Goal: Information Seeking & Learning: Learn about a topic

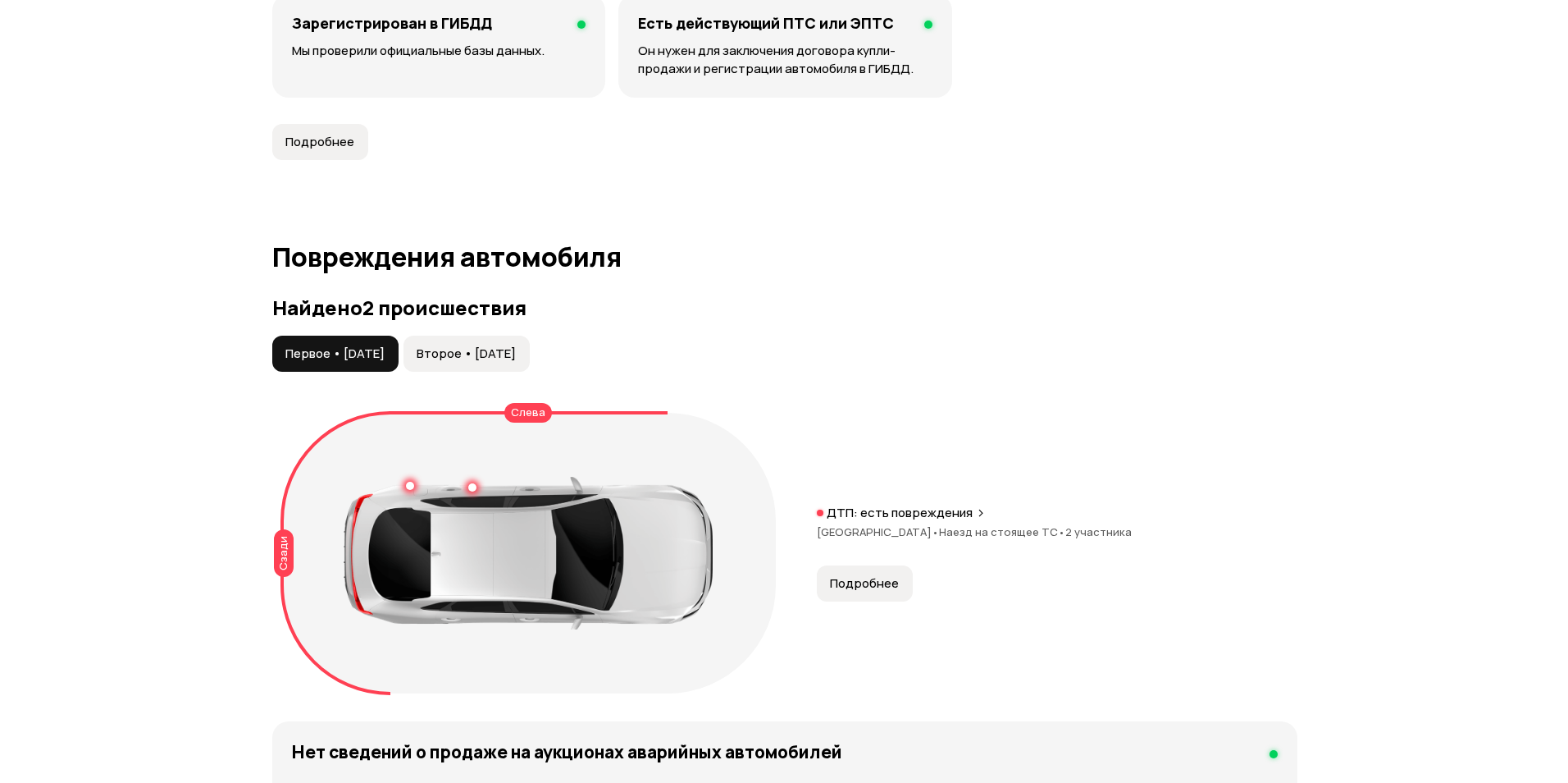
scroll to position [1640, 0]
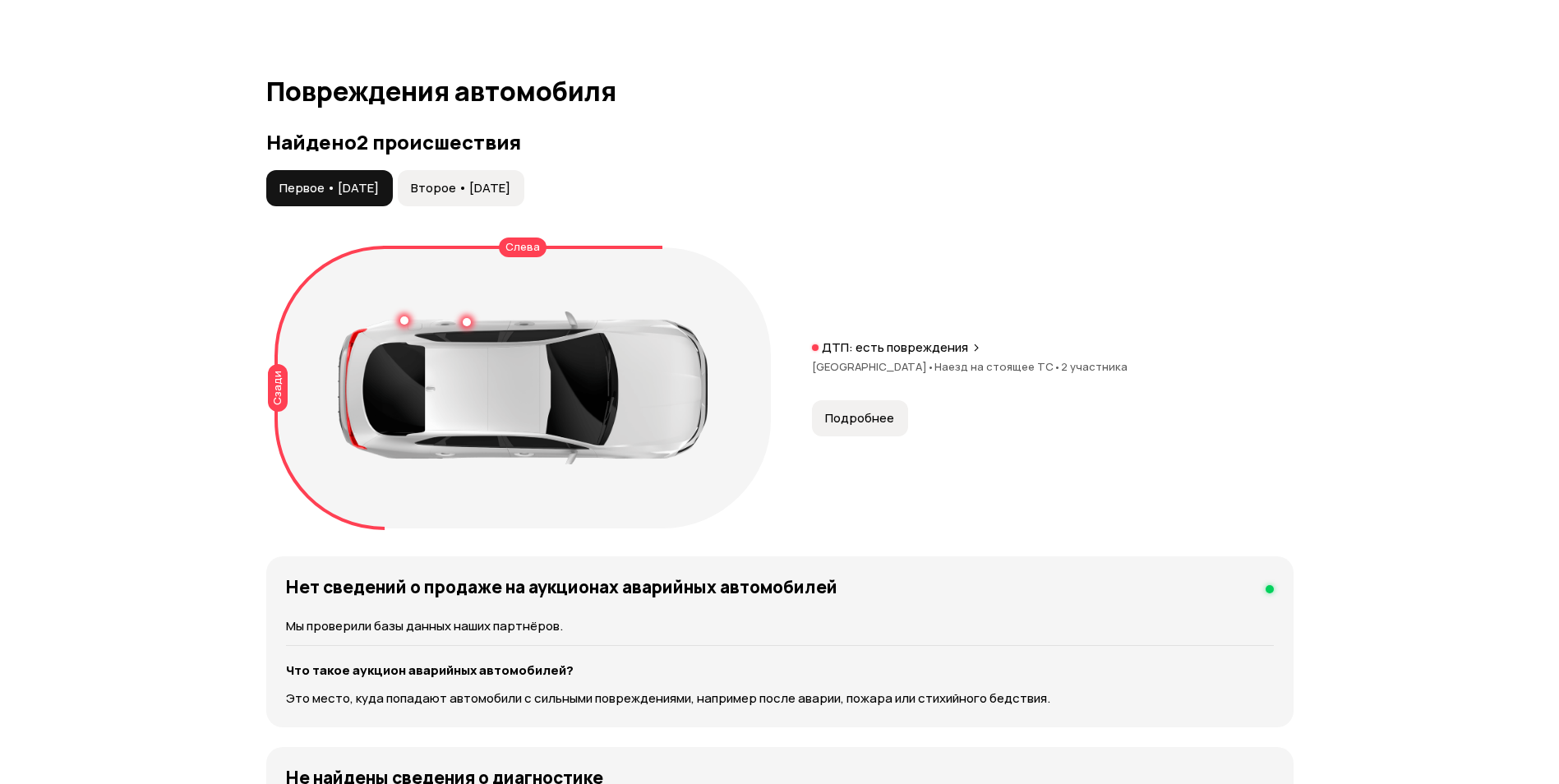
click at [510, 180] on span "Второе • 03 июл 2025" at bounding box center [461, 188] width 100 height 17
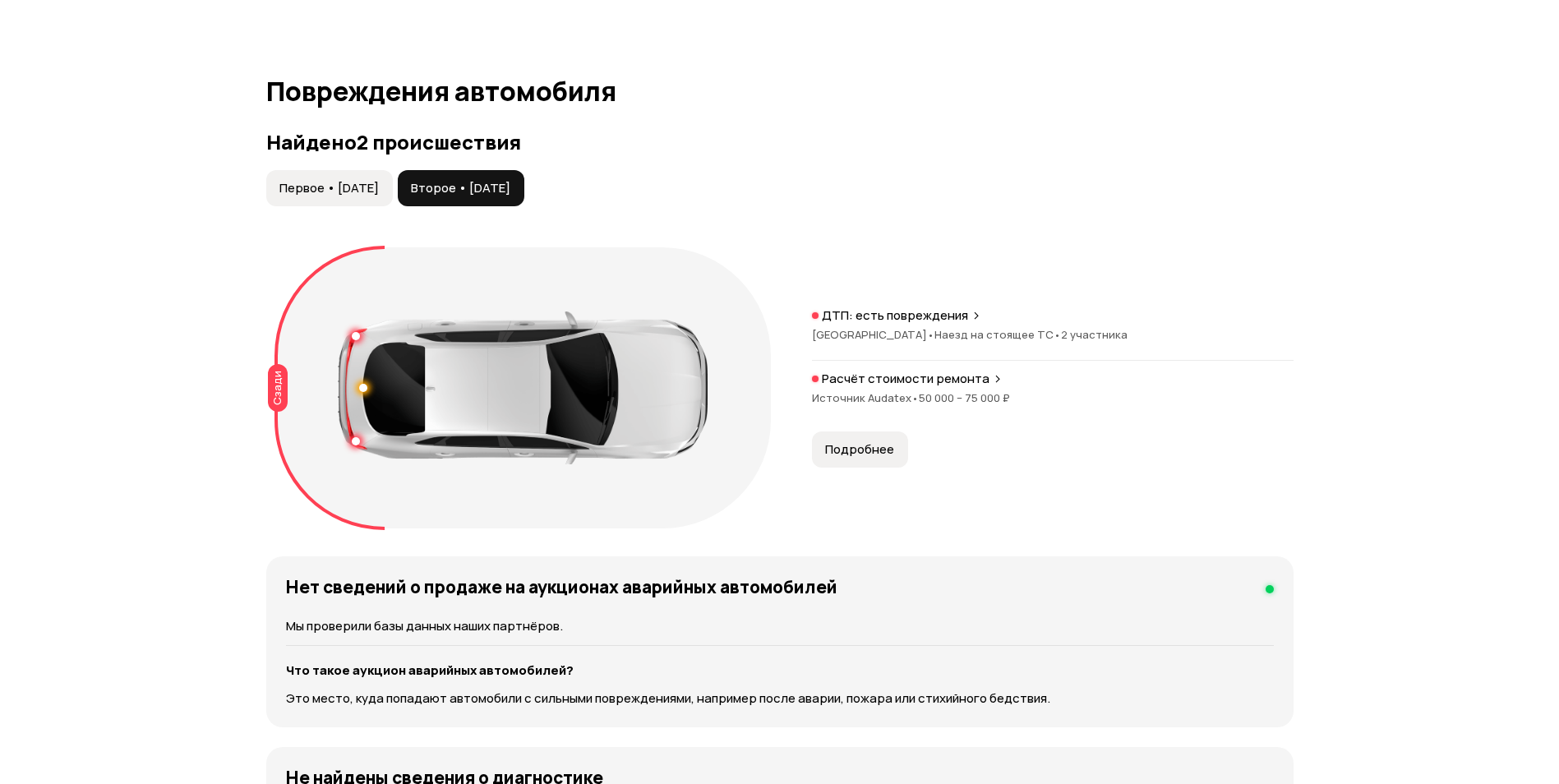
click at [855, 445] on button "Подробнее" at bounding box center [860, 449] width 96 height 36
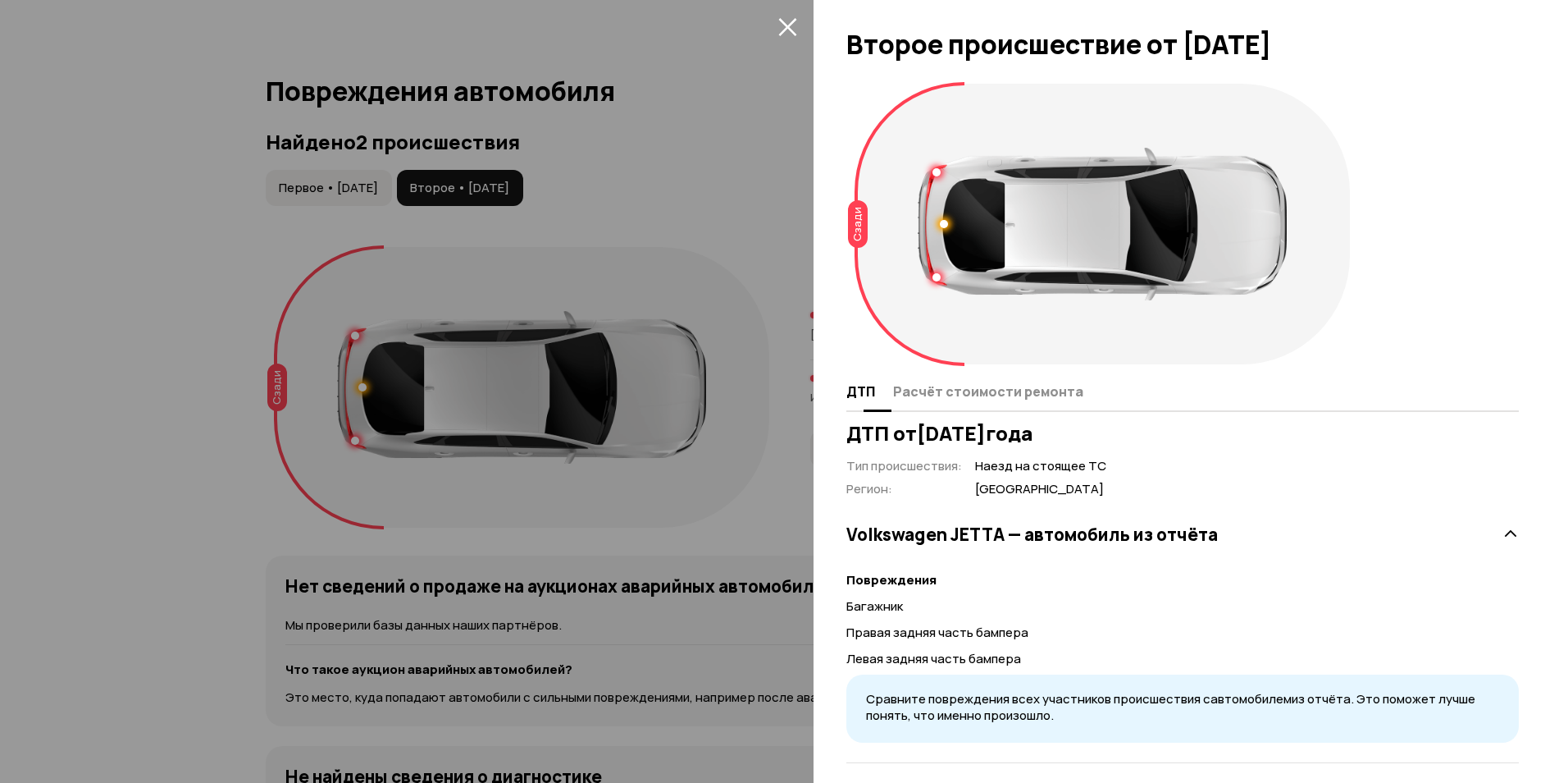
click at [971, 400] on button "Расчёт стоимости ремонта" at bounding box center [985, 391] width 195 height 32
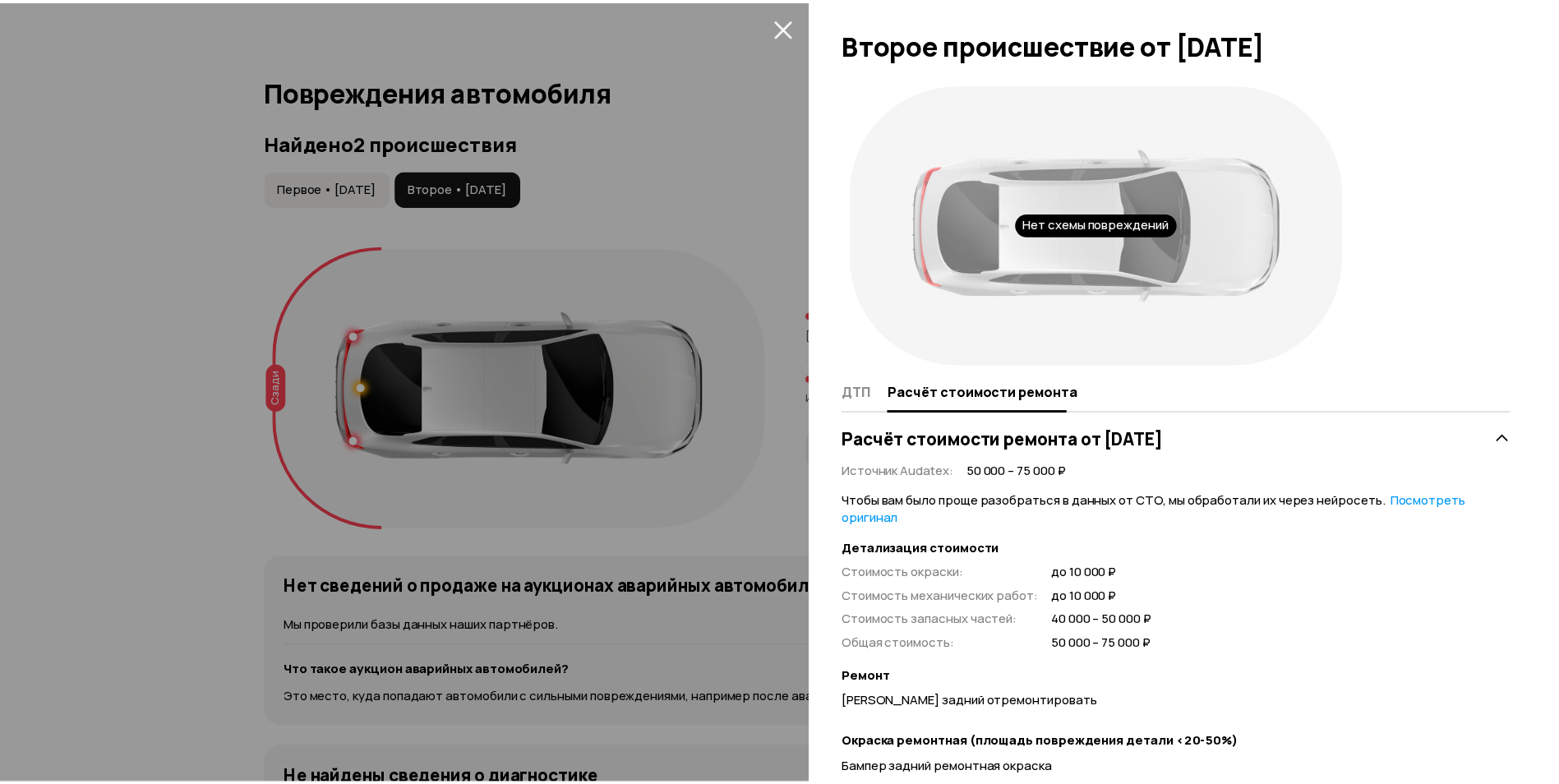
scroll to position [286, 0]
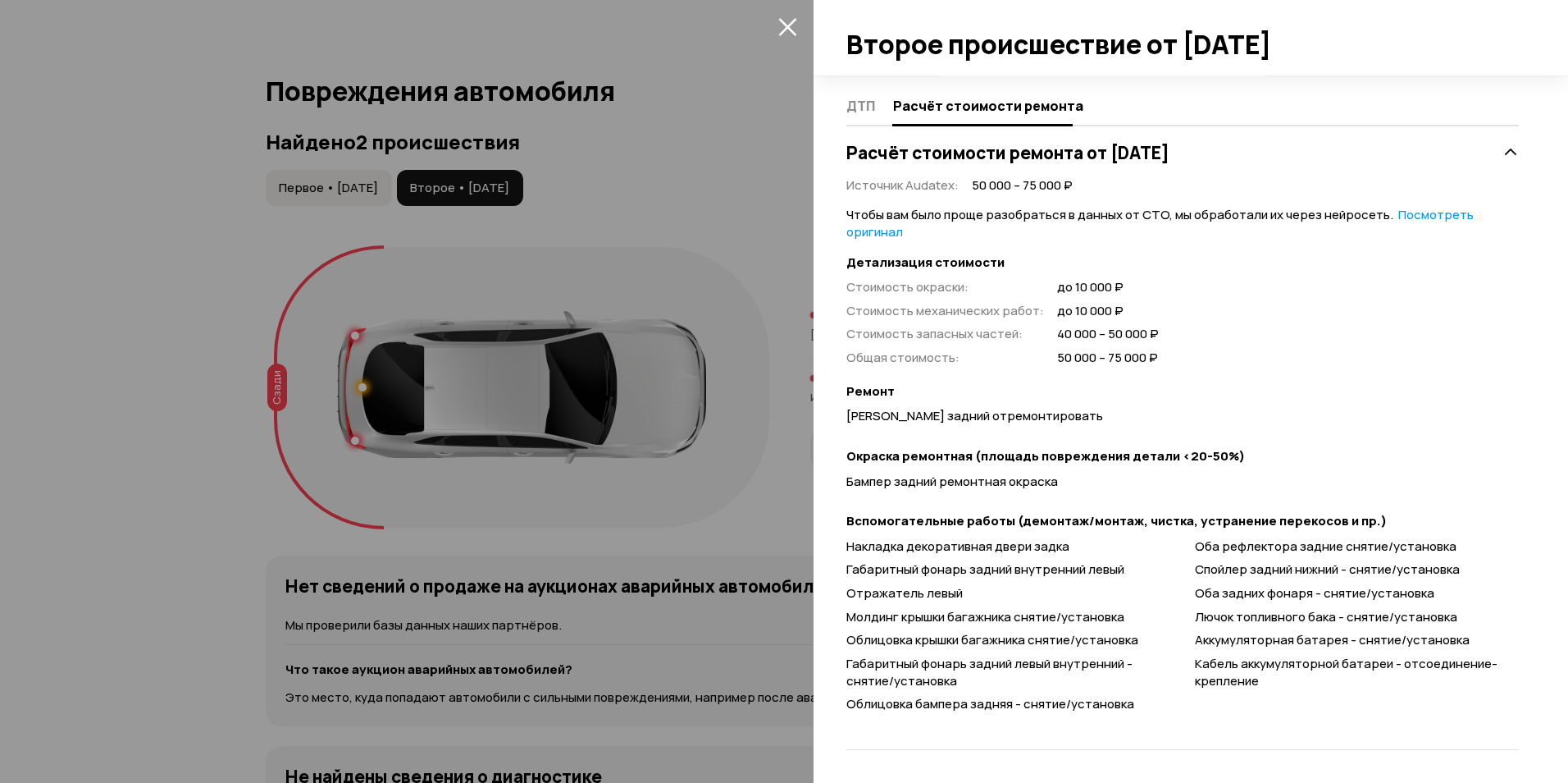
click at [791, 21] on icon "закрыть" at bounding box center [787, 27] width 19 height 19
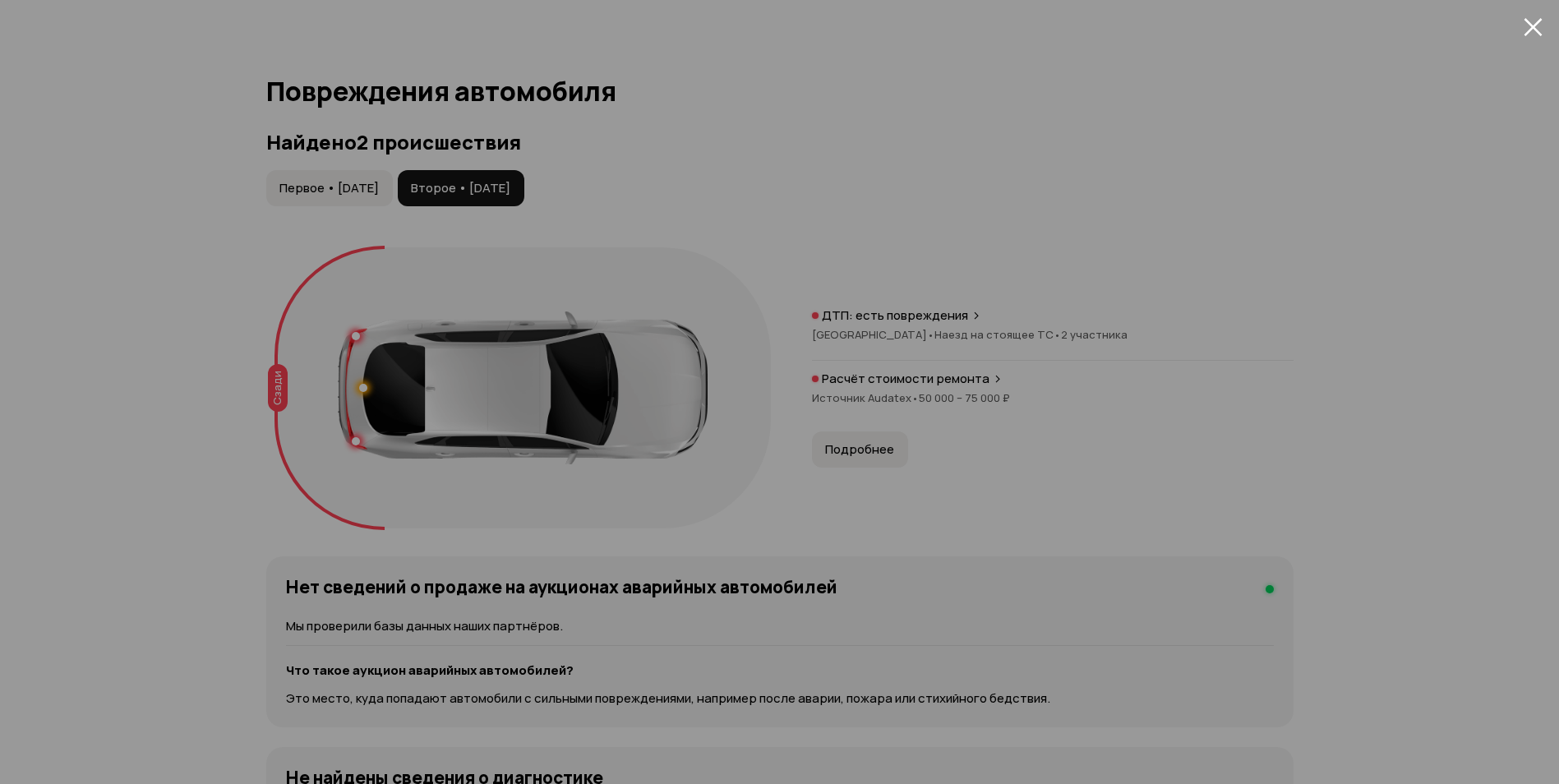
scroll to position [87, 0]
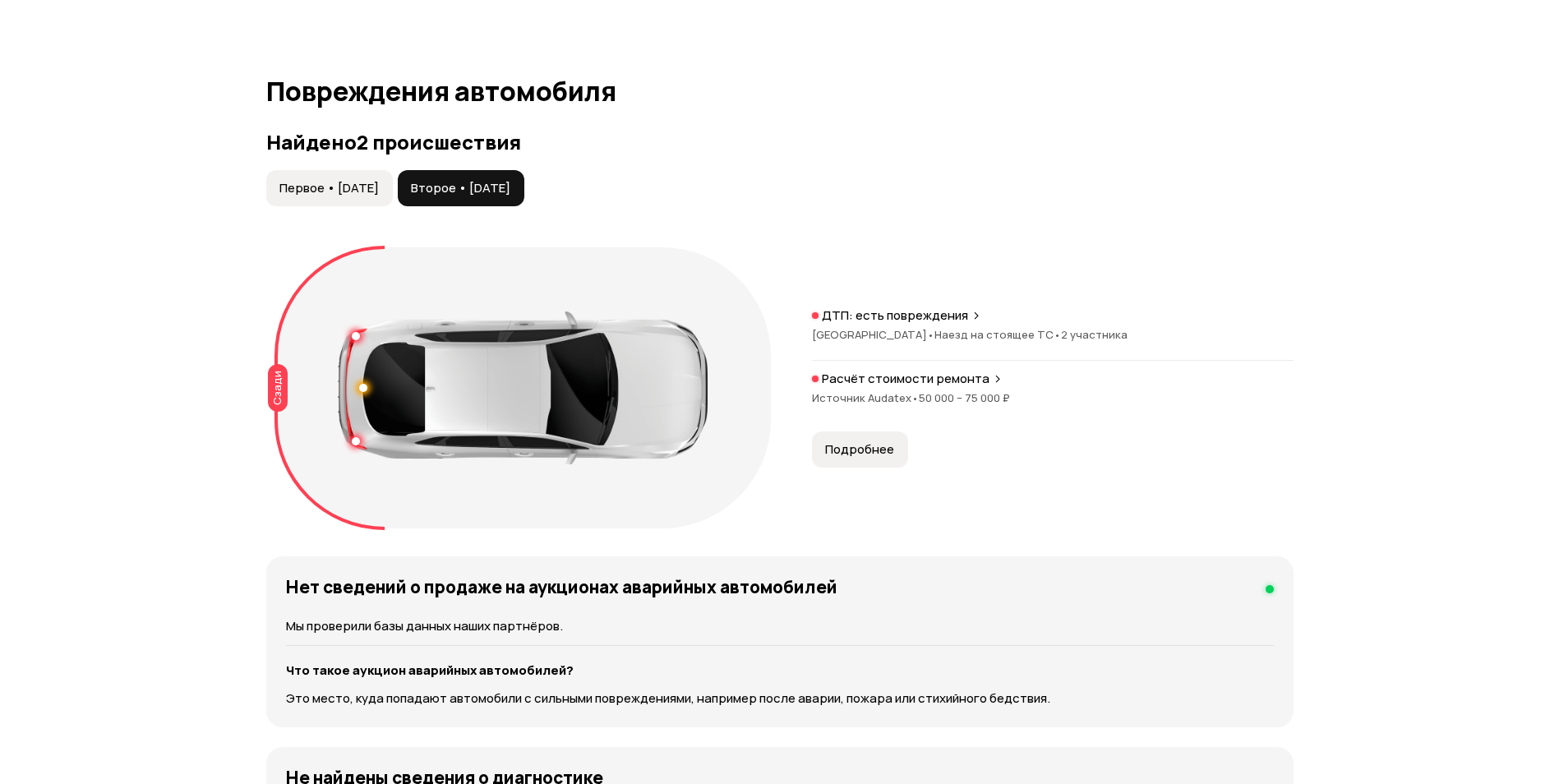
click at [379, 180] on span "Первое • 07 апр 2023" at bounding box center [329, 188] width 100 height 17
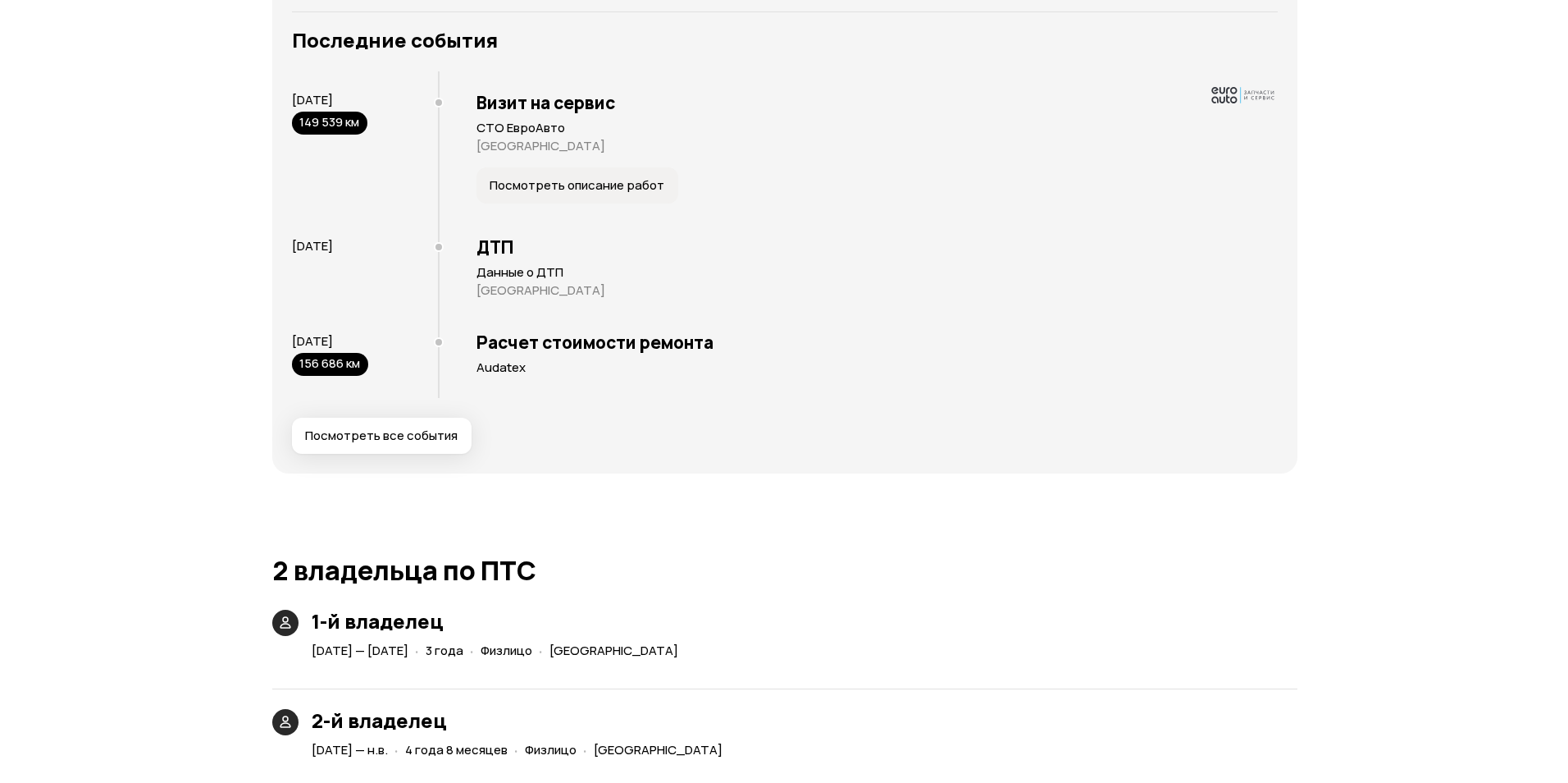
scroll to position [3364, 0]
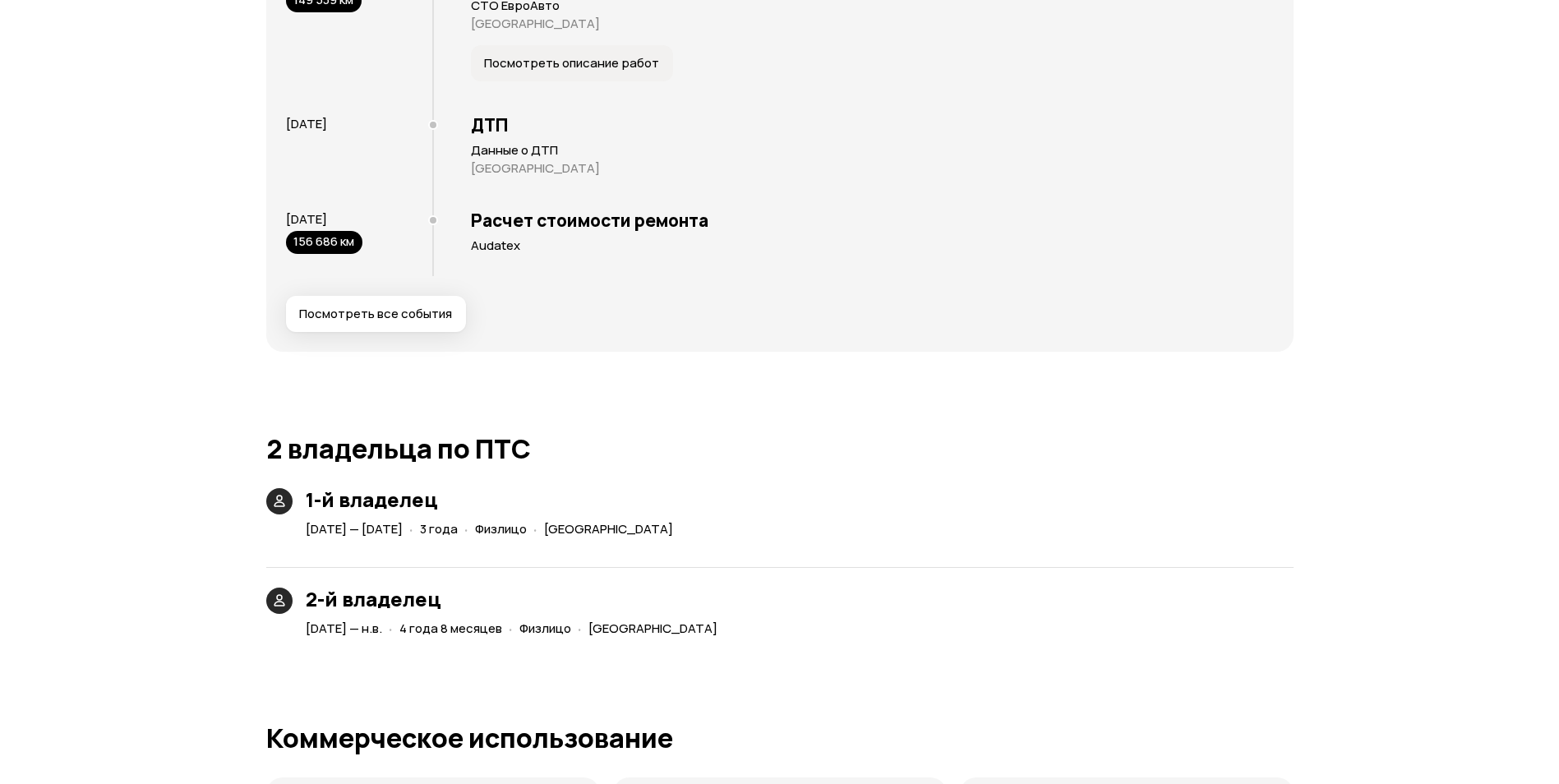
click at [384, 296] on button "Посмотреть все события" at bounding box center [376, 313] width 180 height 36
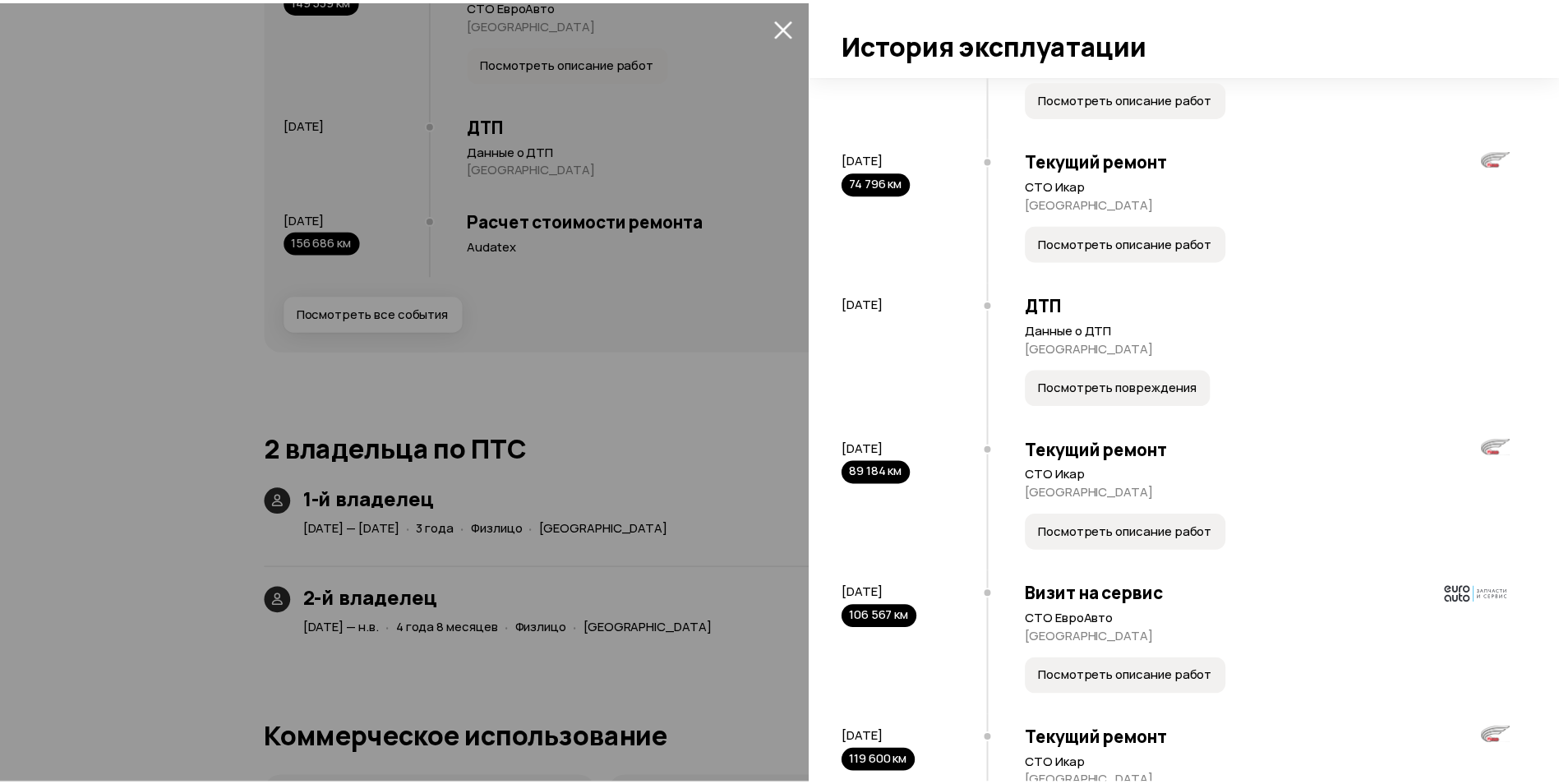
scroll to position [2318, 0]
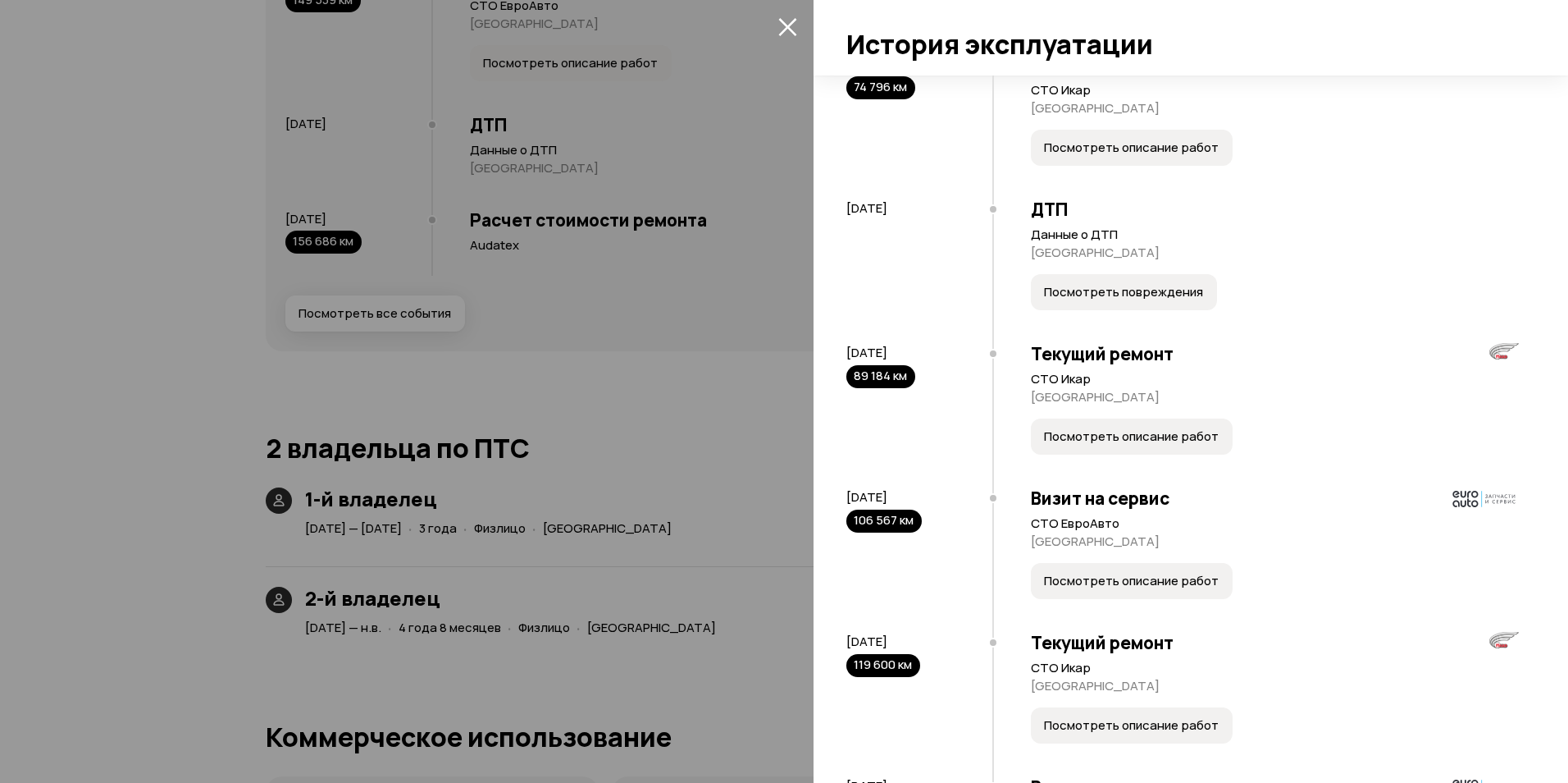
click at [1125, 445] on span "Посмотреть описание работ" at bounding box center [1132, 437] width 175 height 17
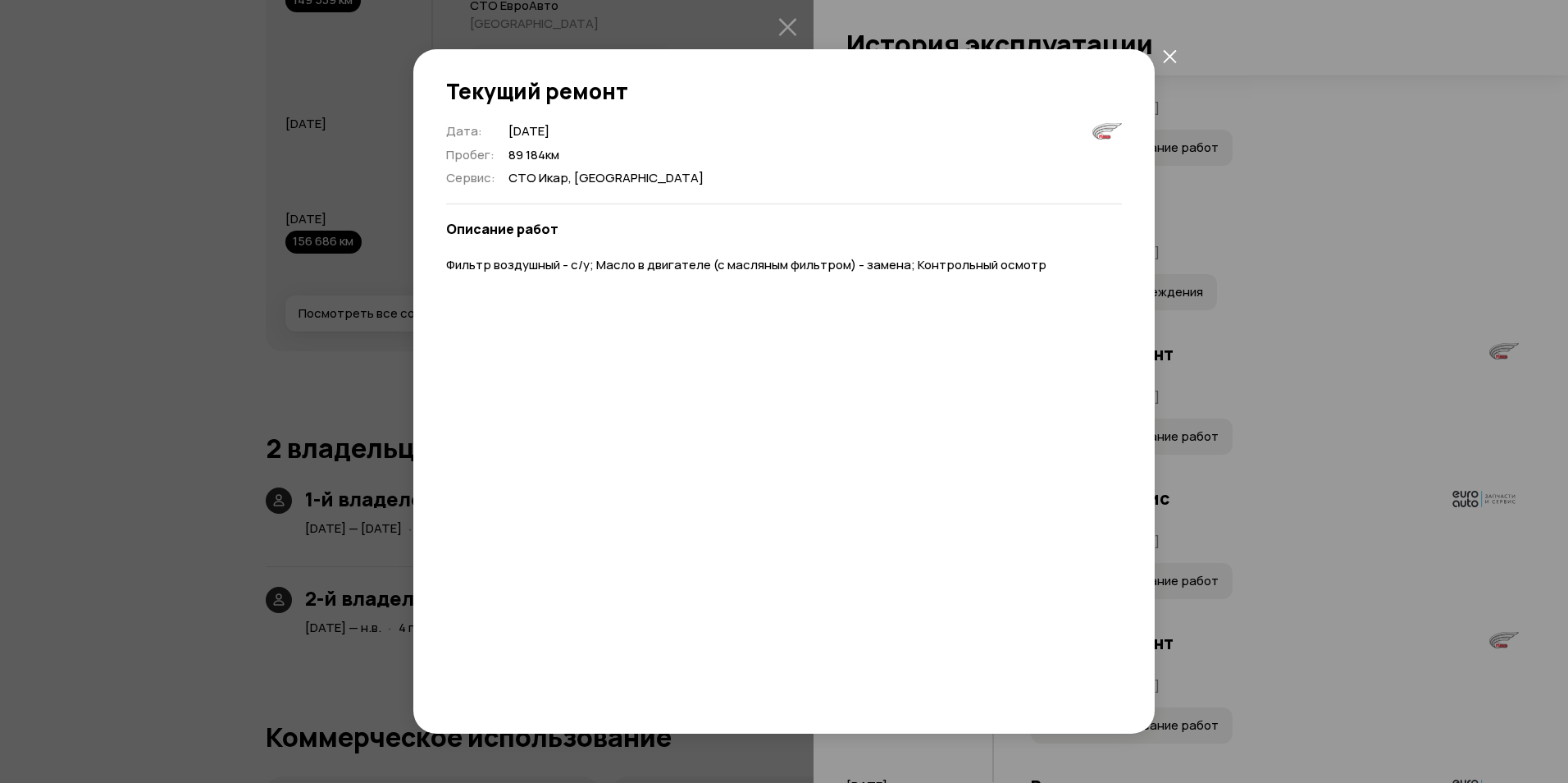
click at [1169, 60] on icon "закрыть" at bounding box center [1170, 56] width 14 height 14
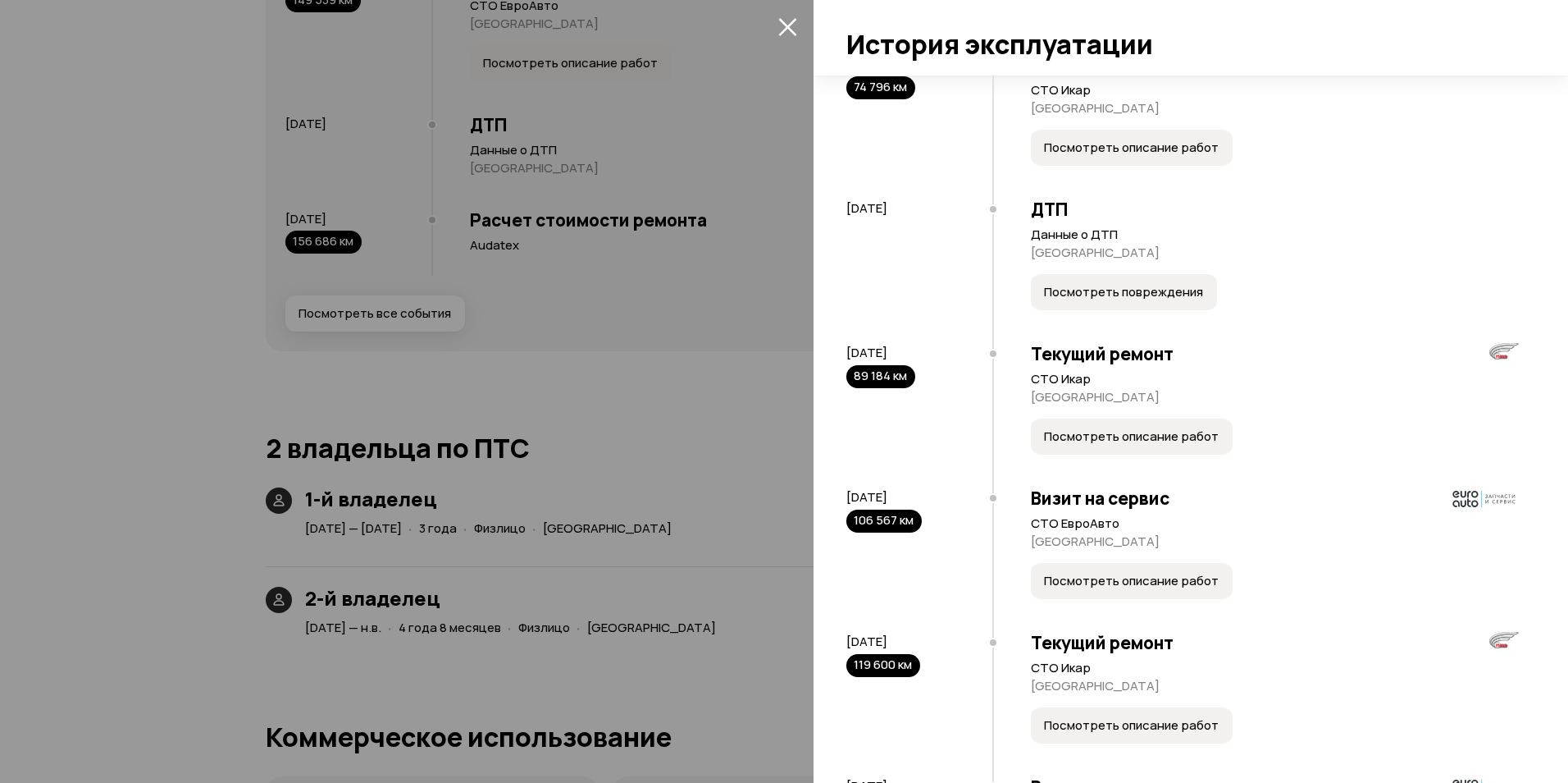
click at [795, 32] on icon "закрыть" at bounding box center [787, 27] width 19 height 19
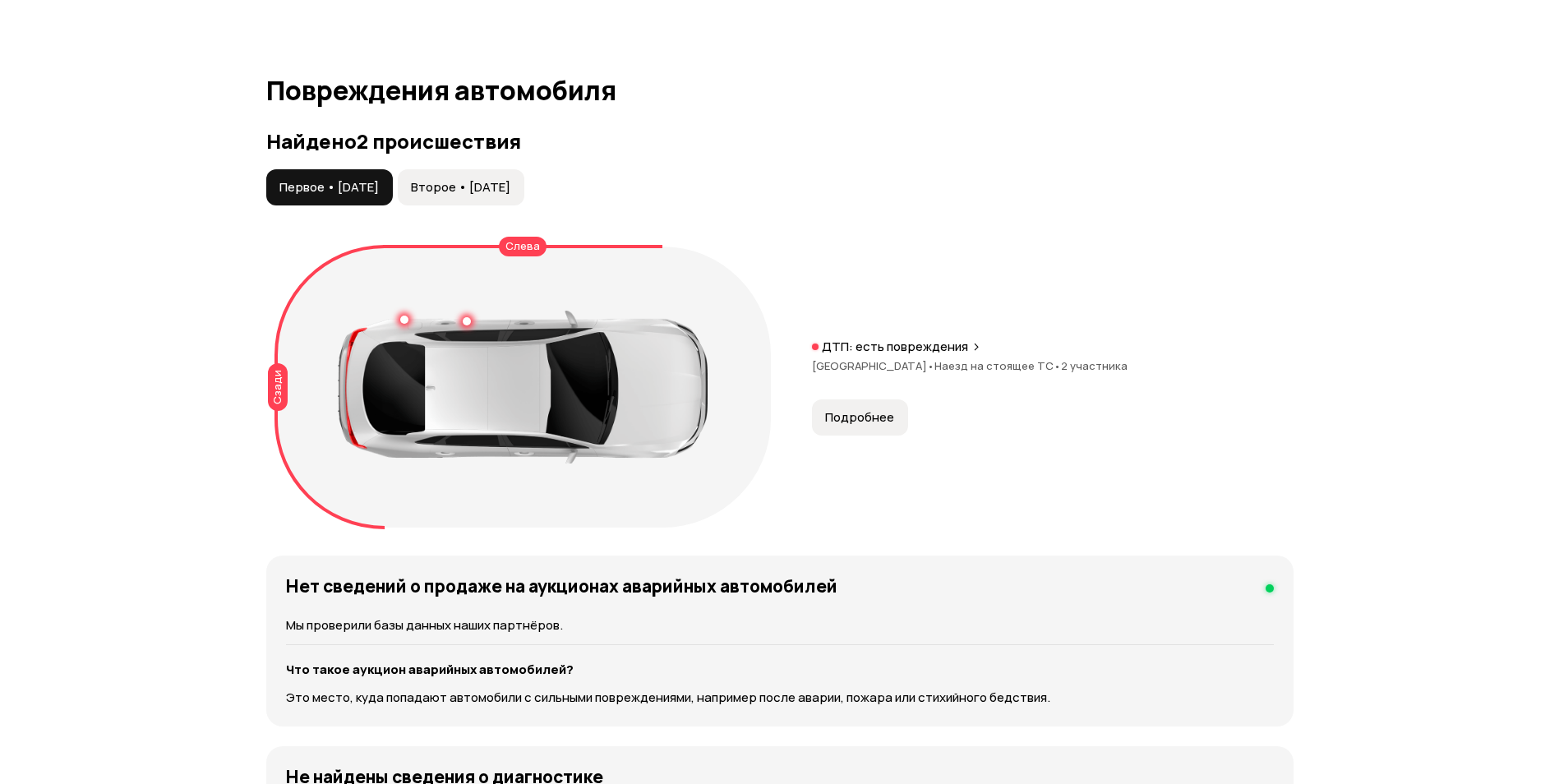
scroll to position [1643, 0]
click at [457, 186] on button "Второе • 03 июл 2025" at bounding box center [462, 187] width 127 height 36
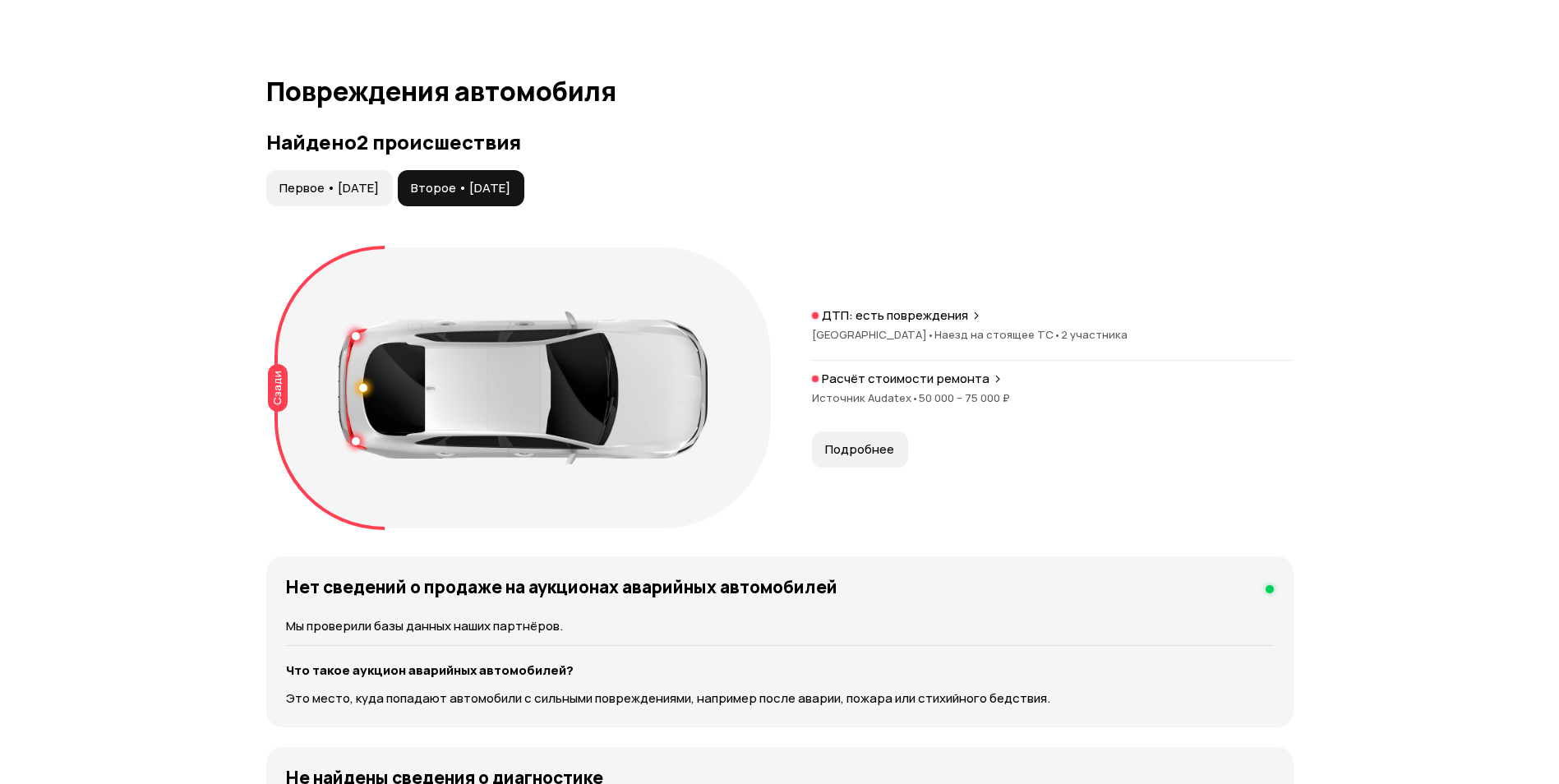
click at [369, 180] on span "Первое • 07 апр 2023" at bounding box center [329, 188] width 100 height 17
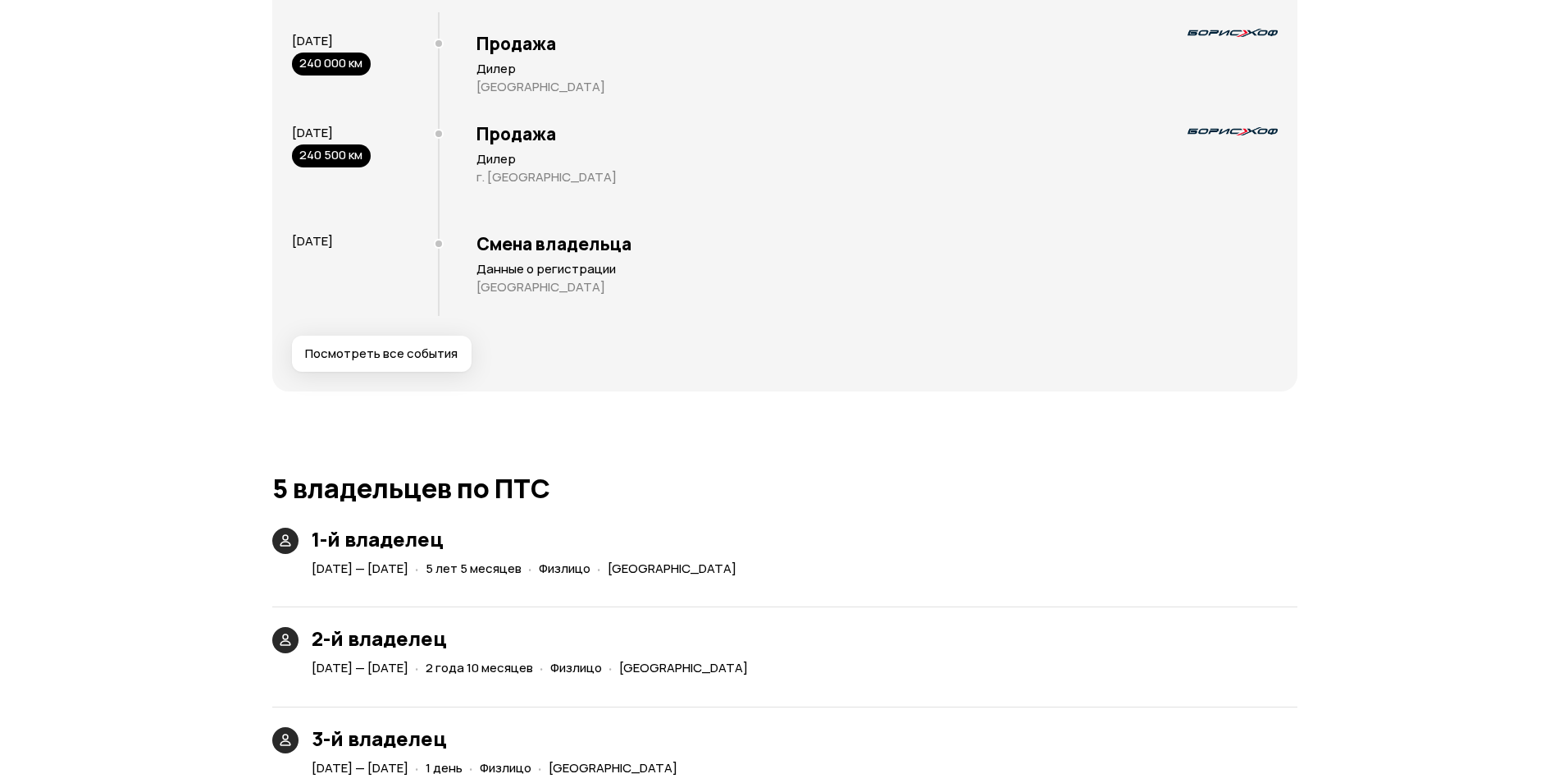
scroll to position [3282, 0]
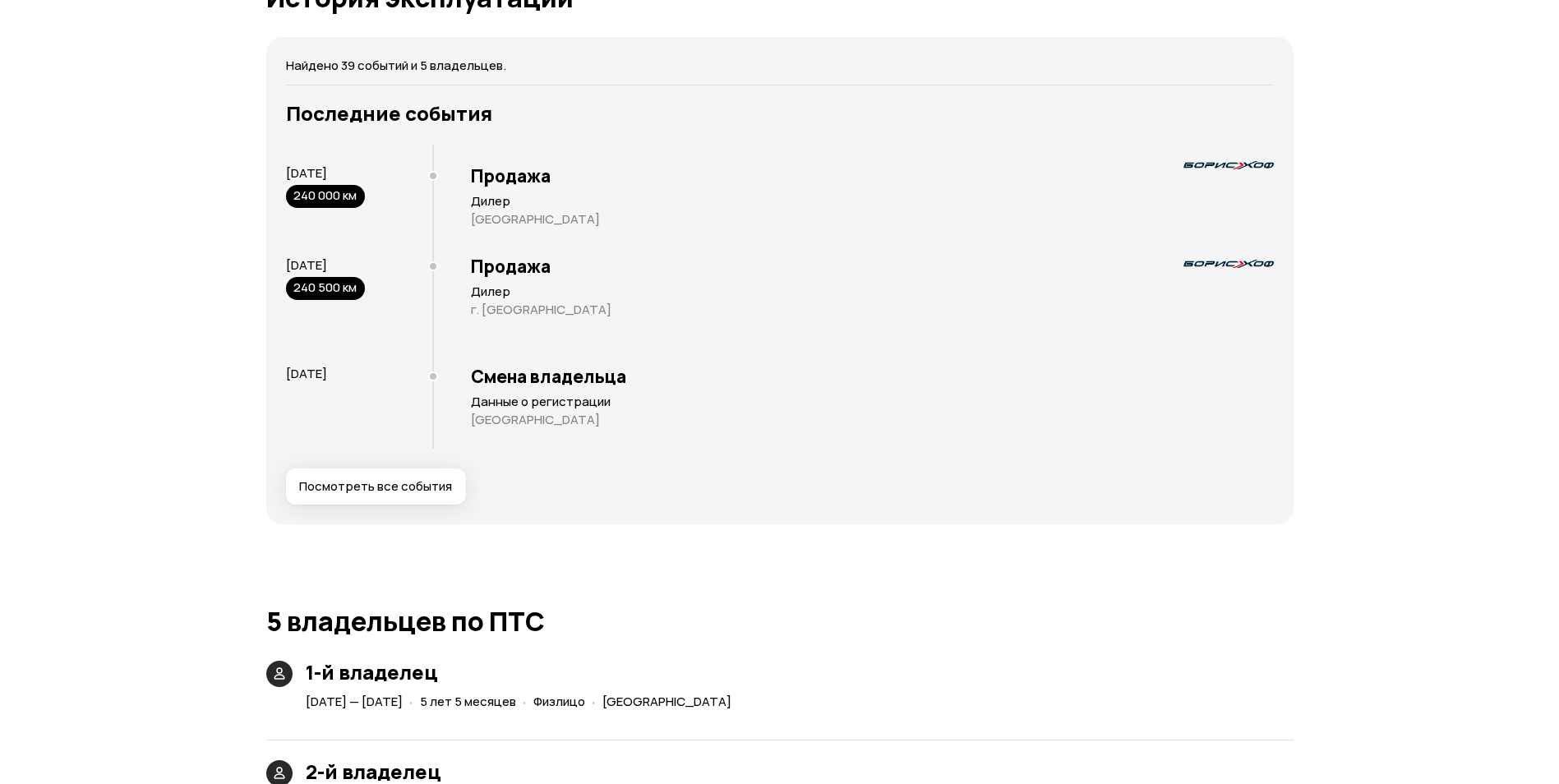
click at [427, 482] on span "Посмотреть все события" at bounding box center [376, 487] width 153 height 17
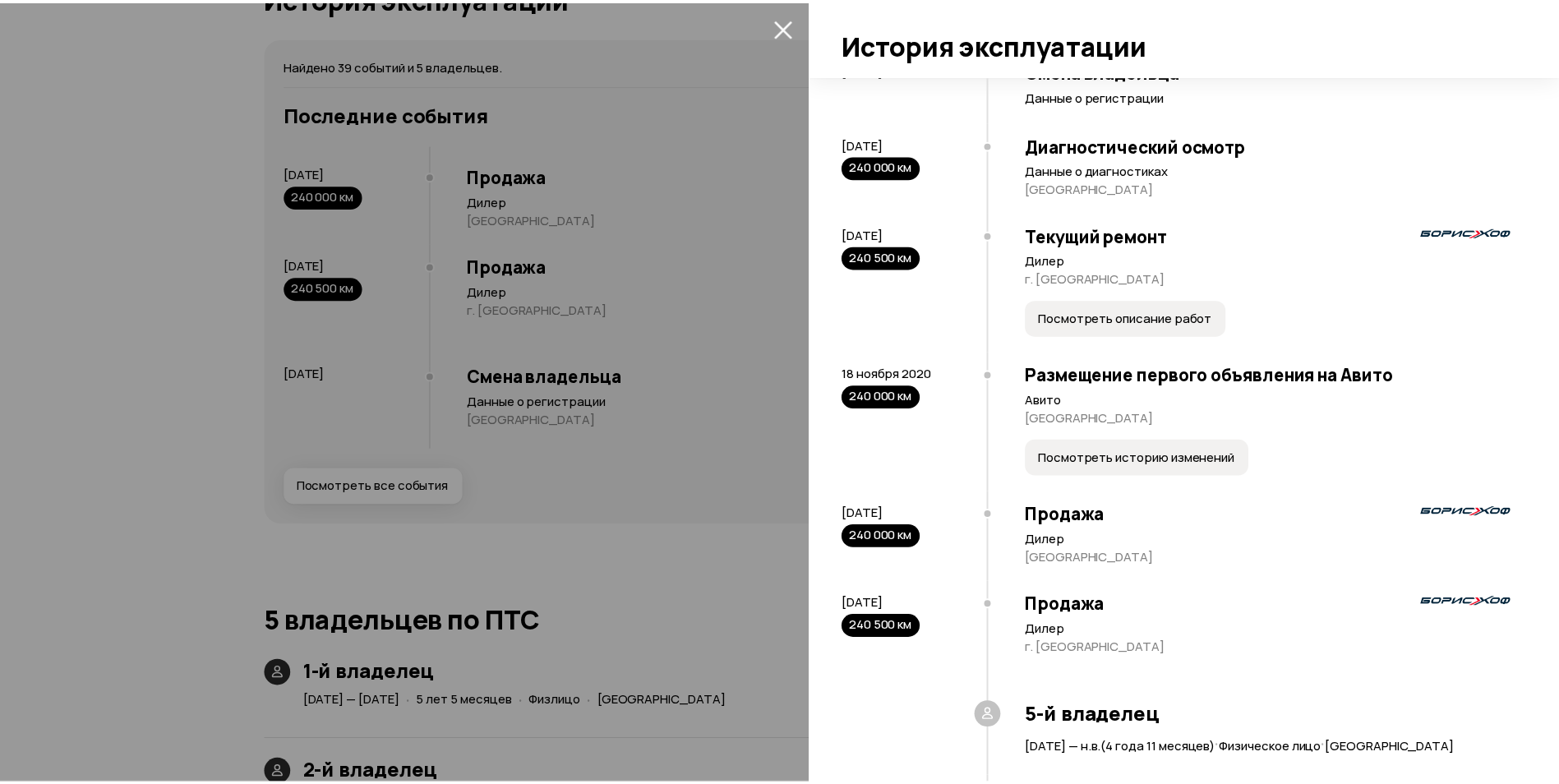
scroll to position [4436, 0]
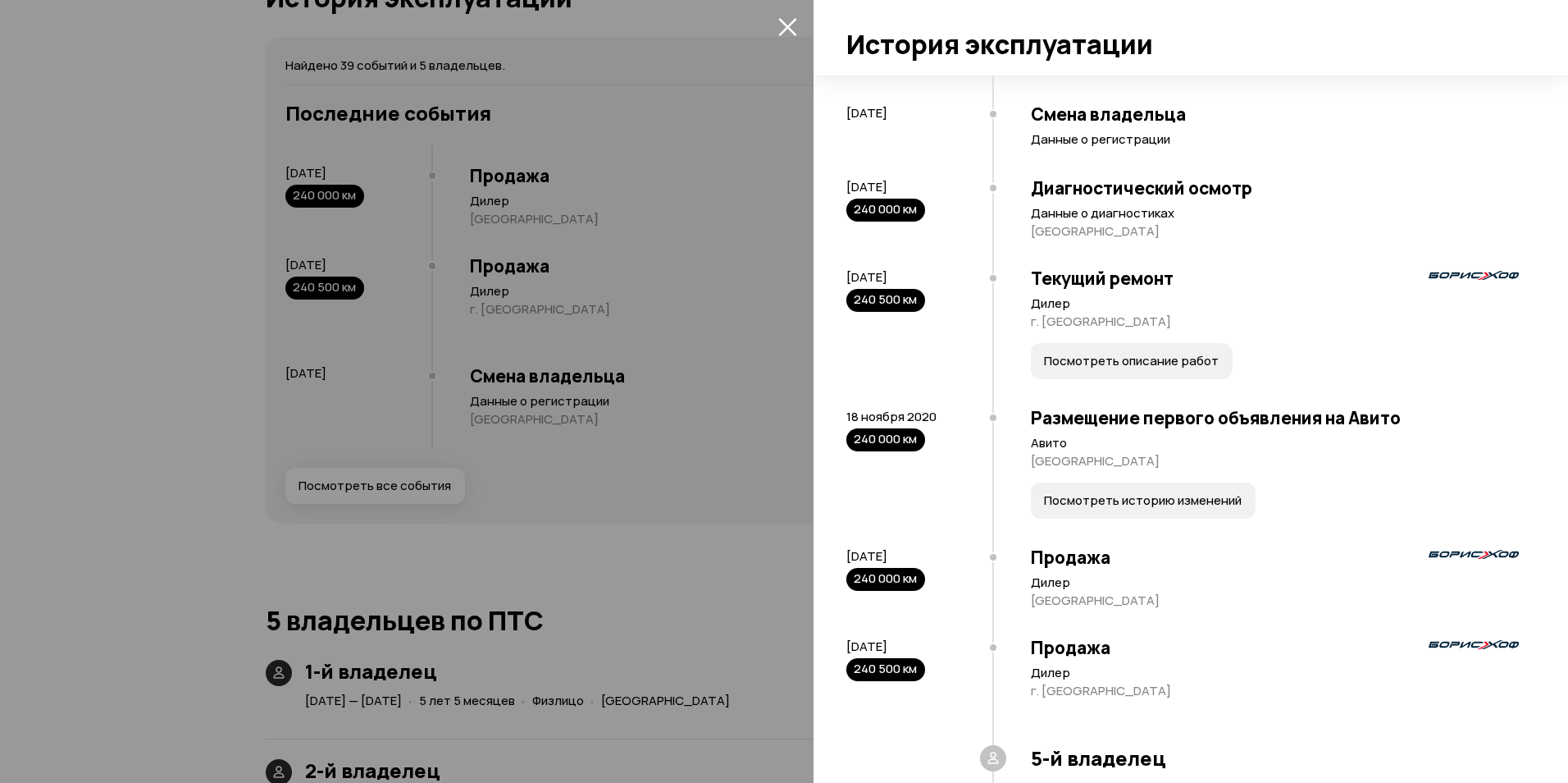
click at [791, 28] on icon "закрыть" at bounding box center [787, 27] width 19 height 19
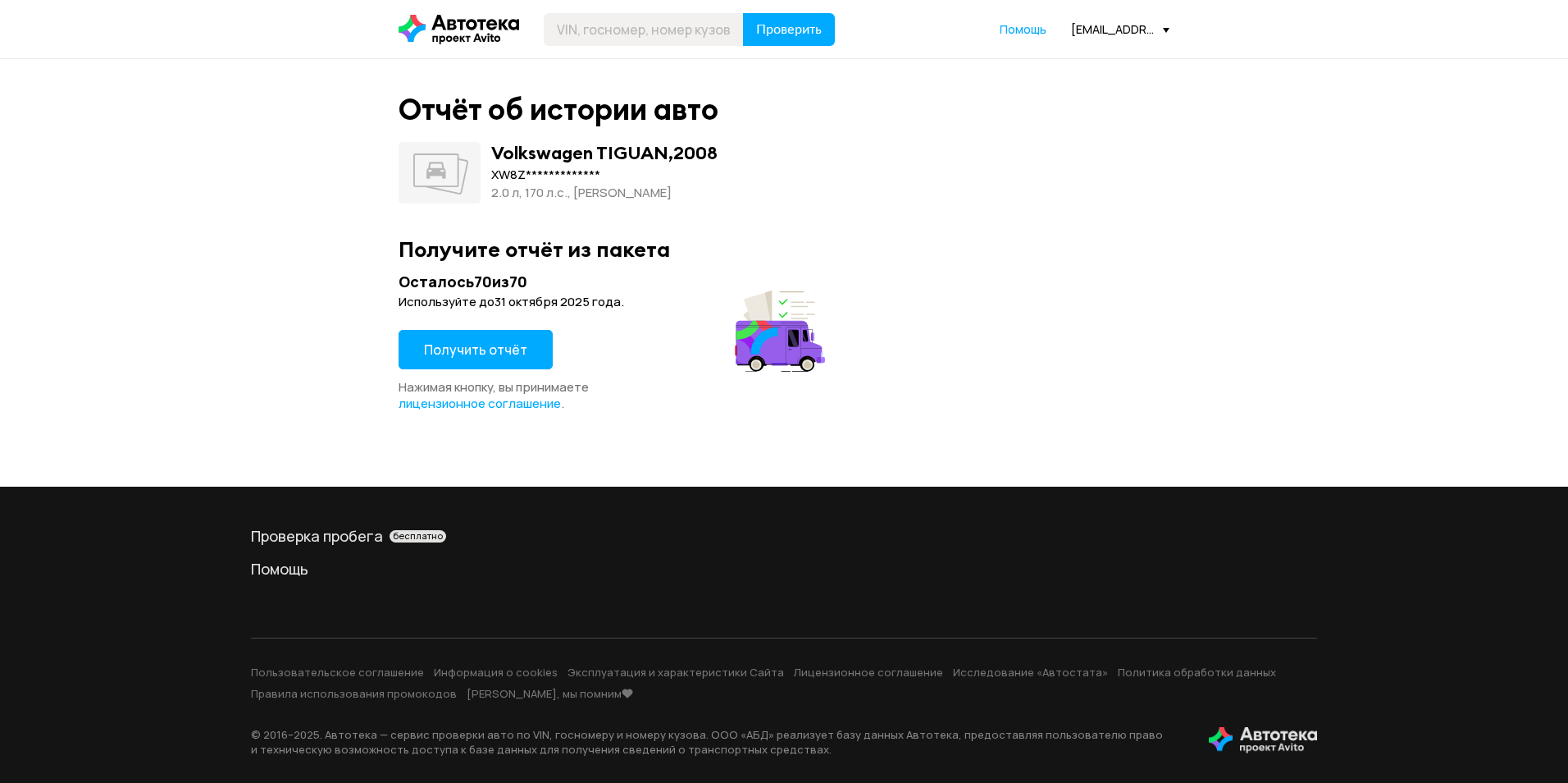
click at [468, 362] on button "Получить отчёт" at bounding box center [476, 349] width 154 height 39
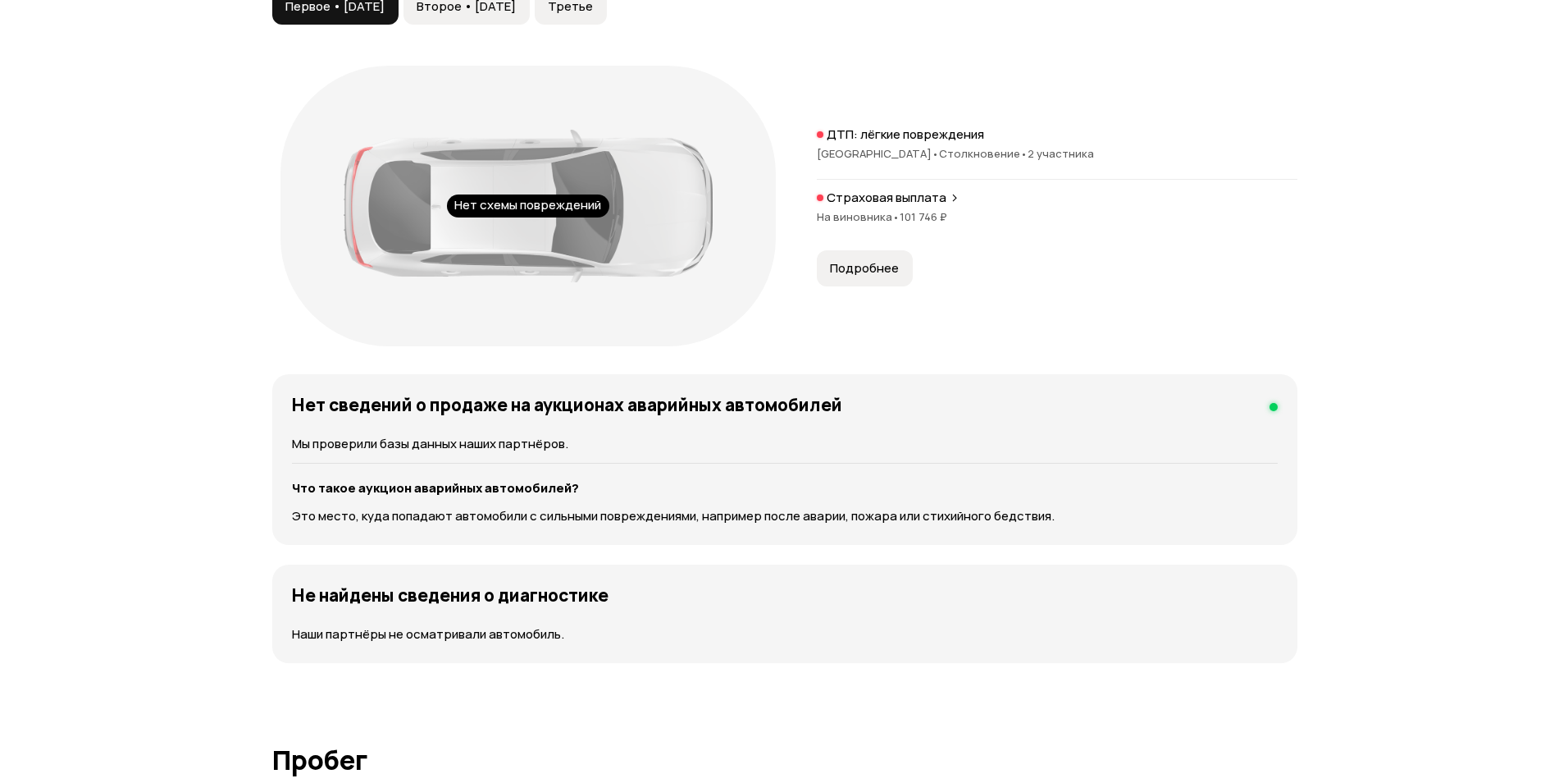
scroll to position [1559, 0]
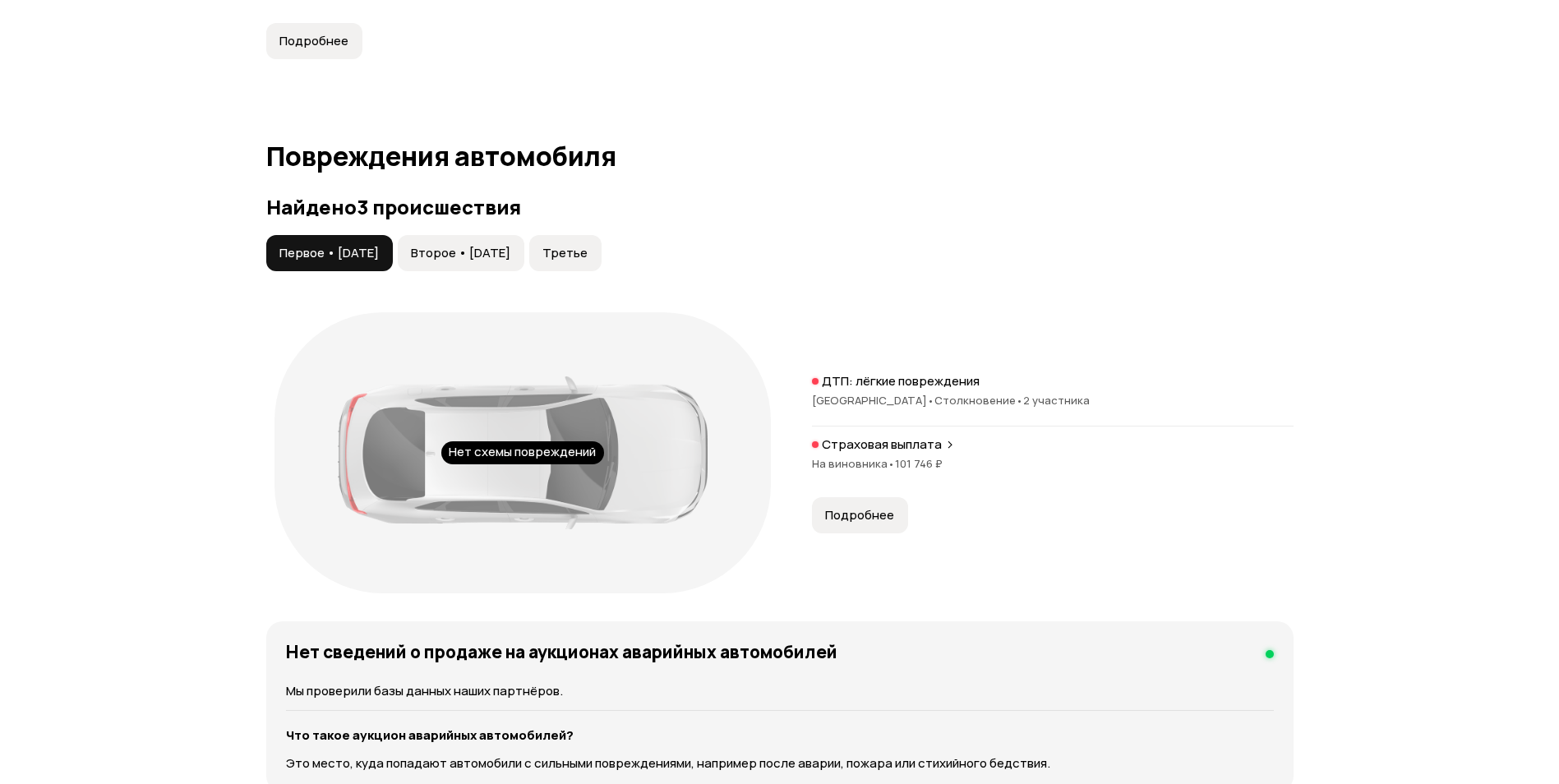
click at [447, 248] on span "Второе • 06 май 2018" at bounding box center [461, 254] width 100 height 17
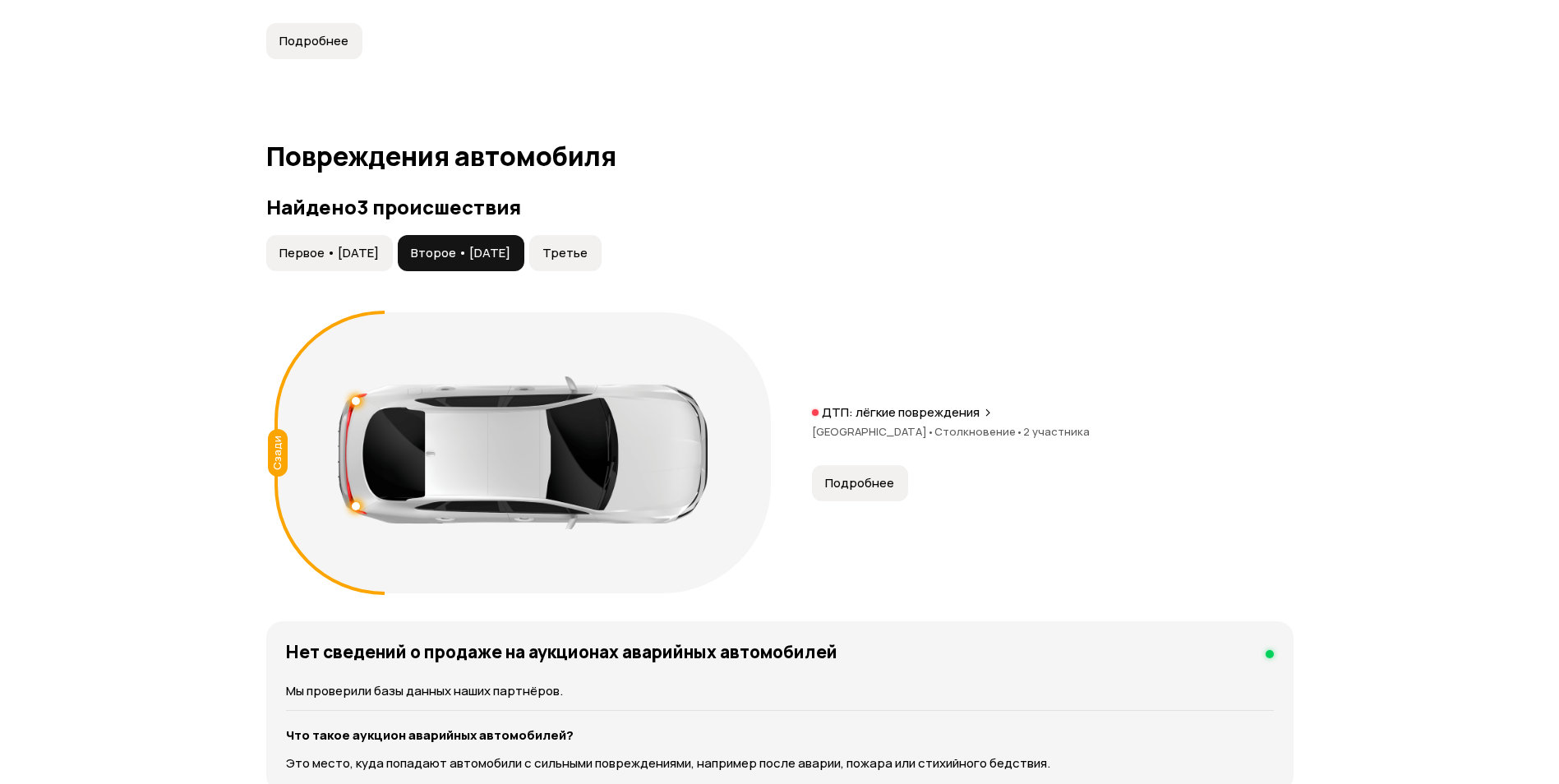
click at [587, 253] on span "Третье" at bounding box center [565, 254] width 45 height 17
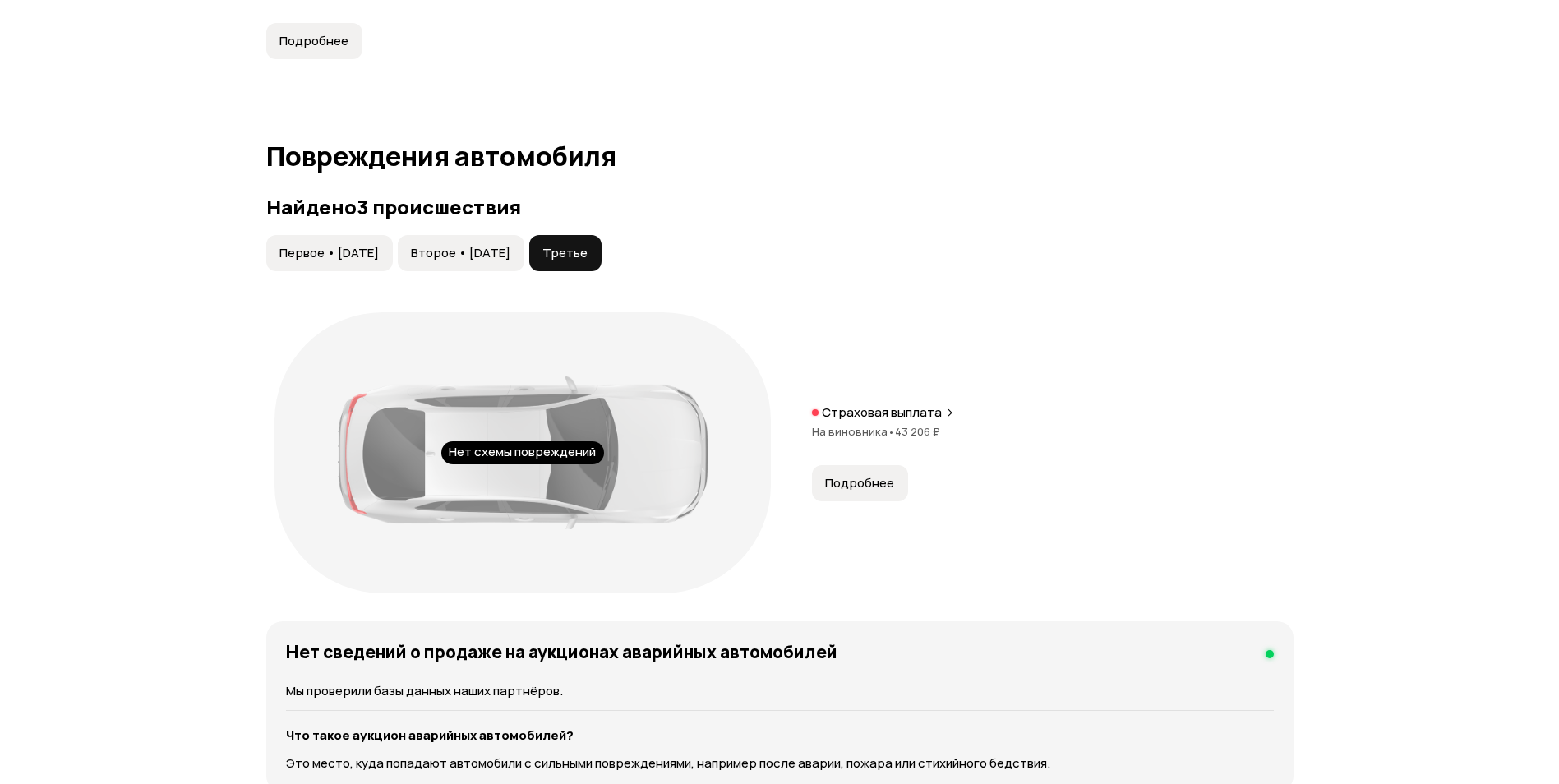
click at [350, 253] on span "Первое • 13 окт 2016" at bounding box center [329, 254] width 100 height 17
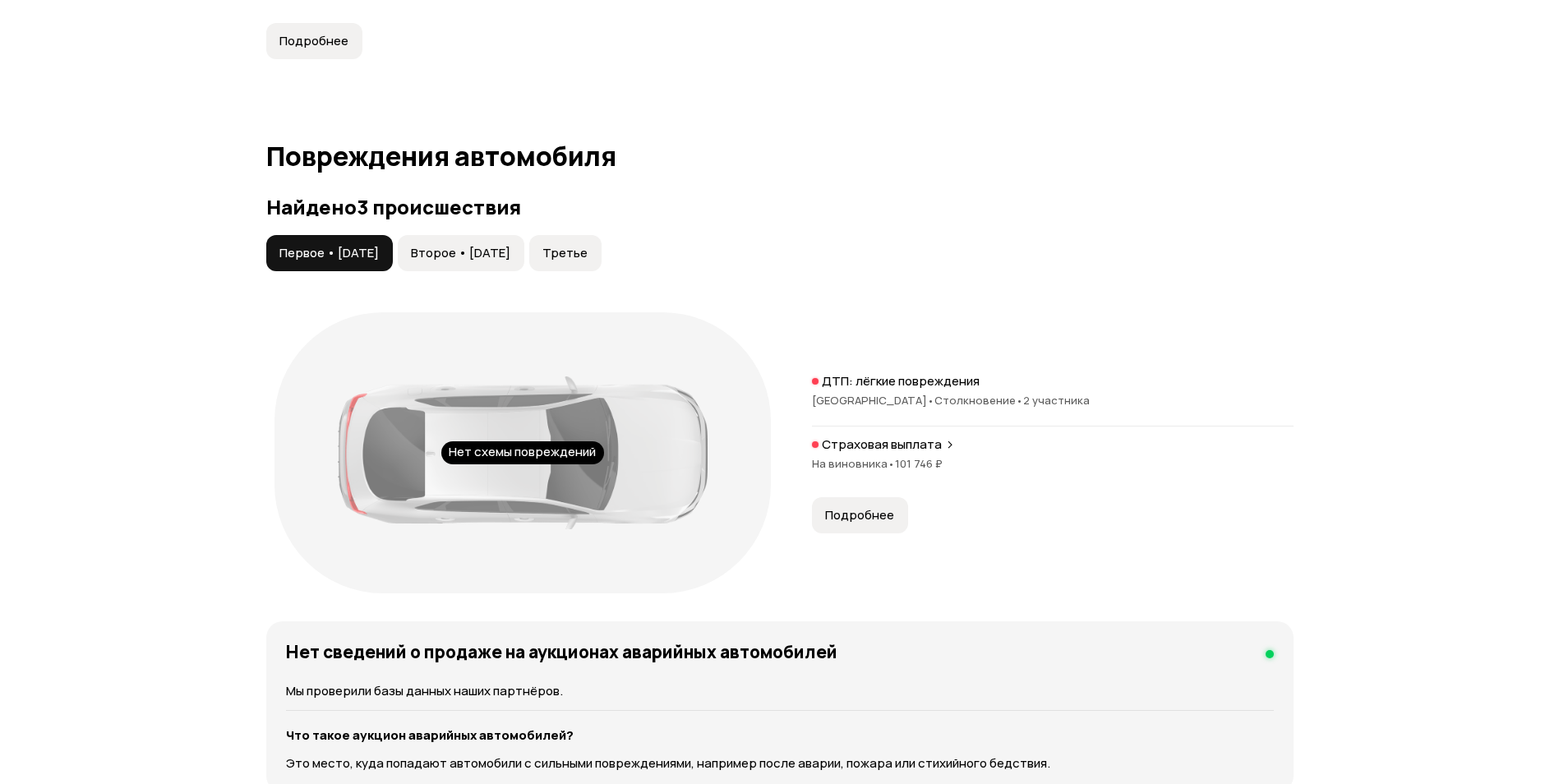
click at [849, 516] on span "Подробнее" at bounding box center [860, 516] width 69 height 17
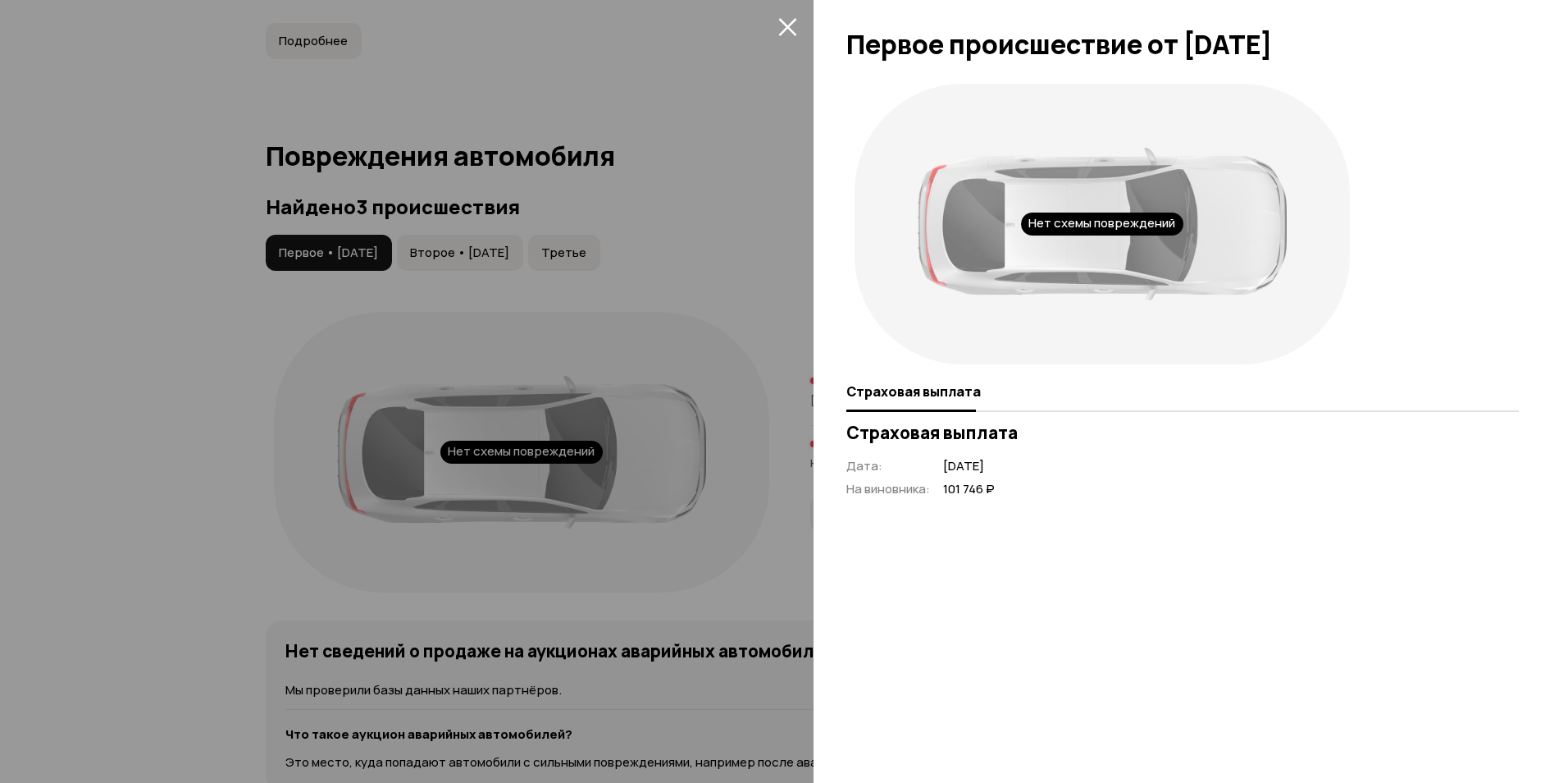
click at [785, 28] on icon "закрыть" at bounding box center [786, 26] width 18 height 18
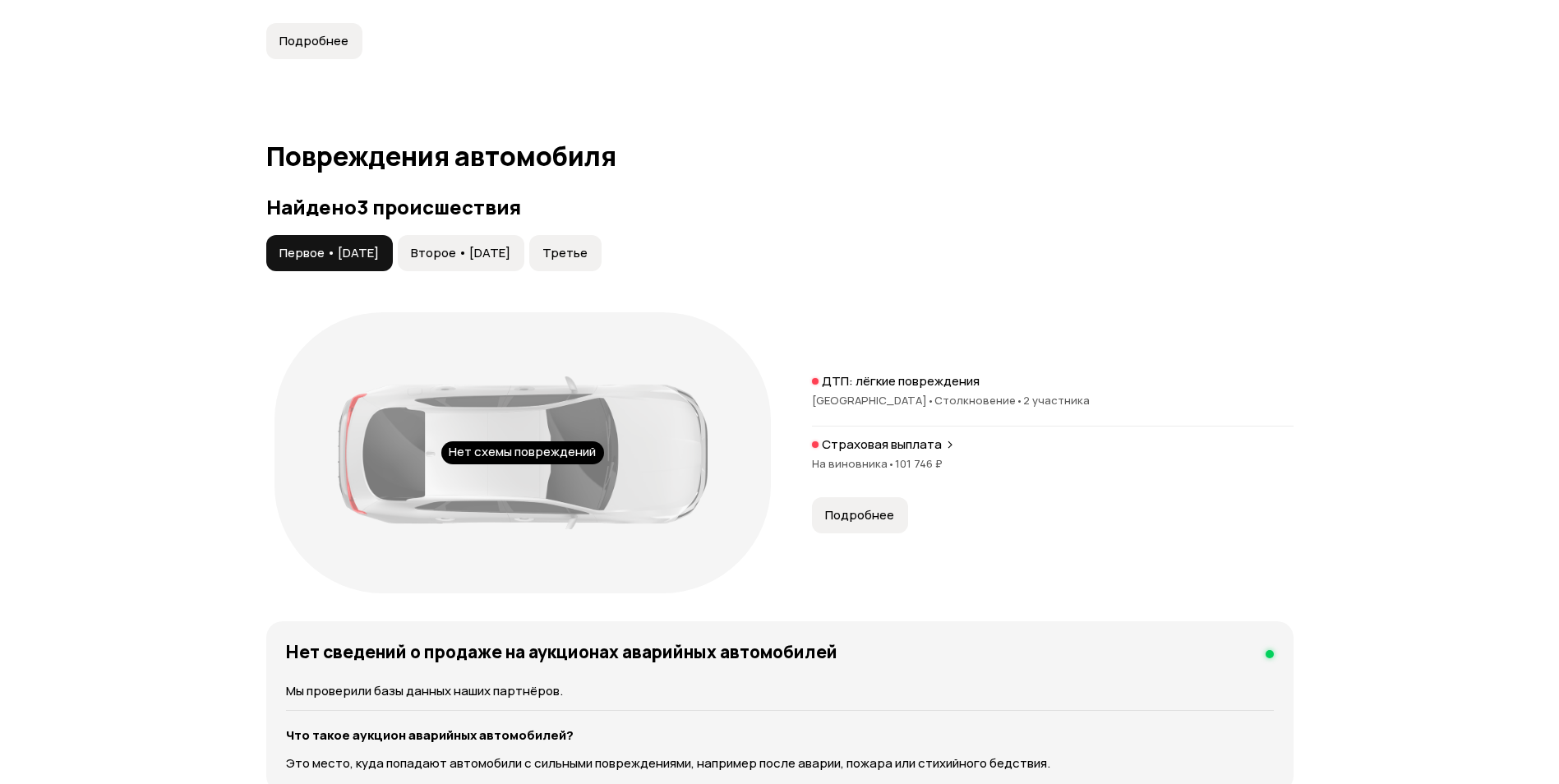
click at [520, 238] on button "Второе • 06 май 2018" at bounding box center [462, 253] width 127 height 36
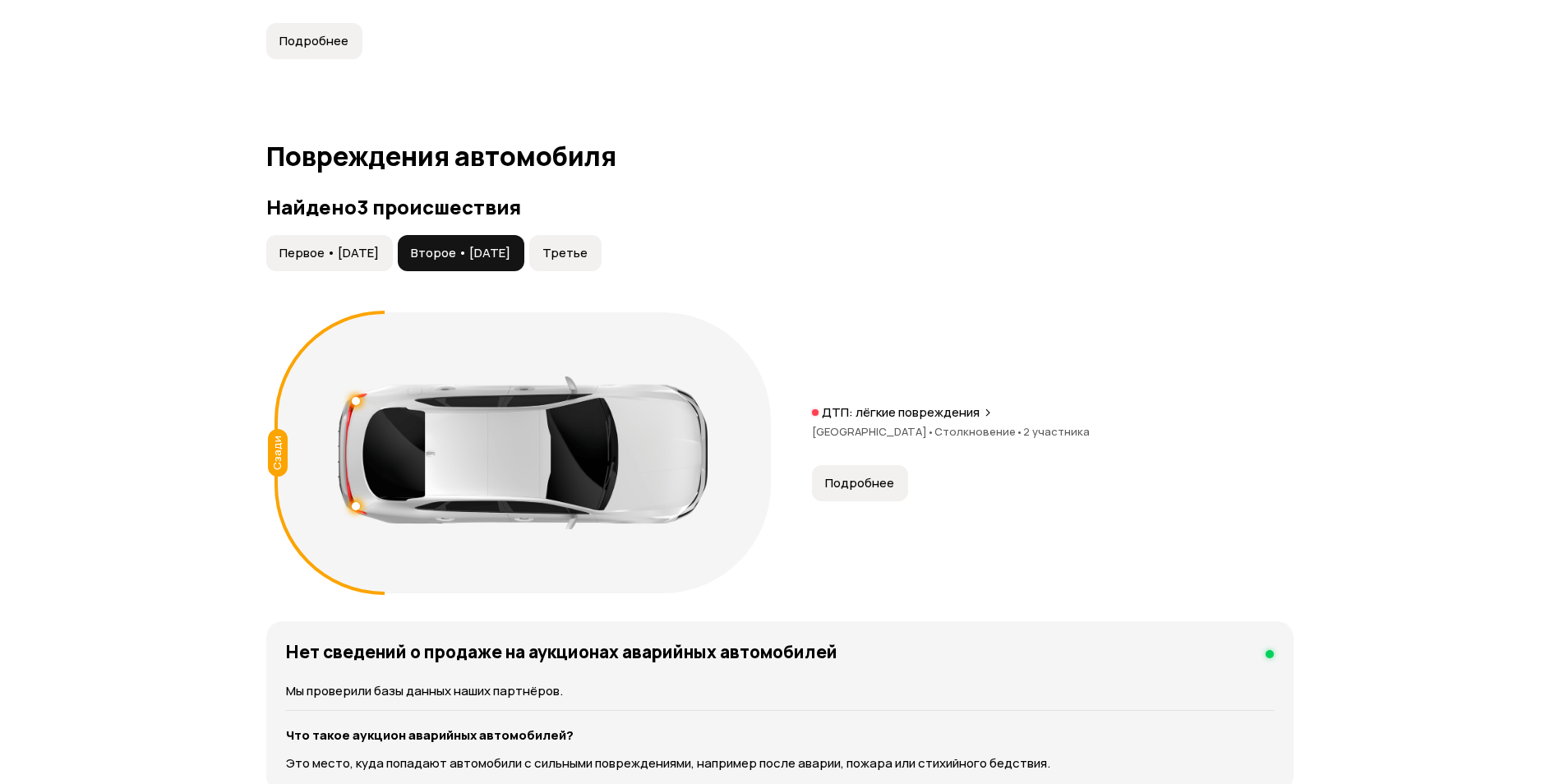
click at [866, 489] on span "Подробнее" at bounding box center [860, 483] width 69 height 17
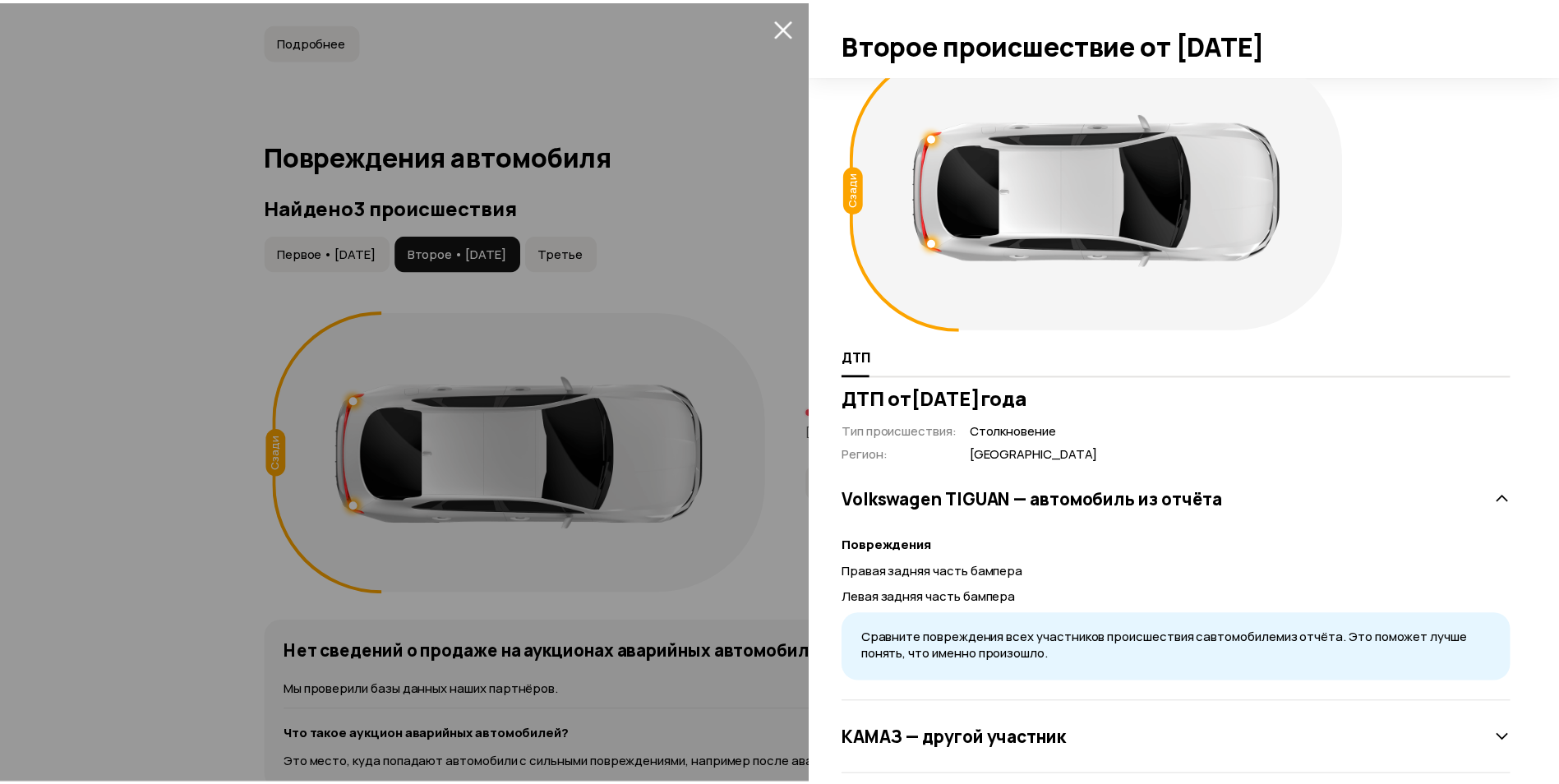
scroll to position [60, 0]
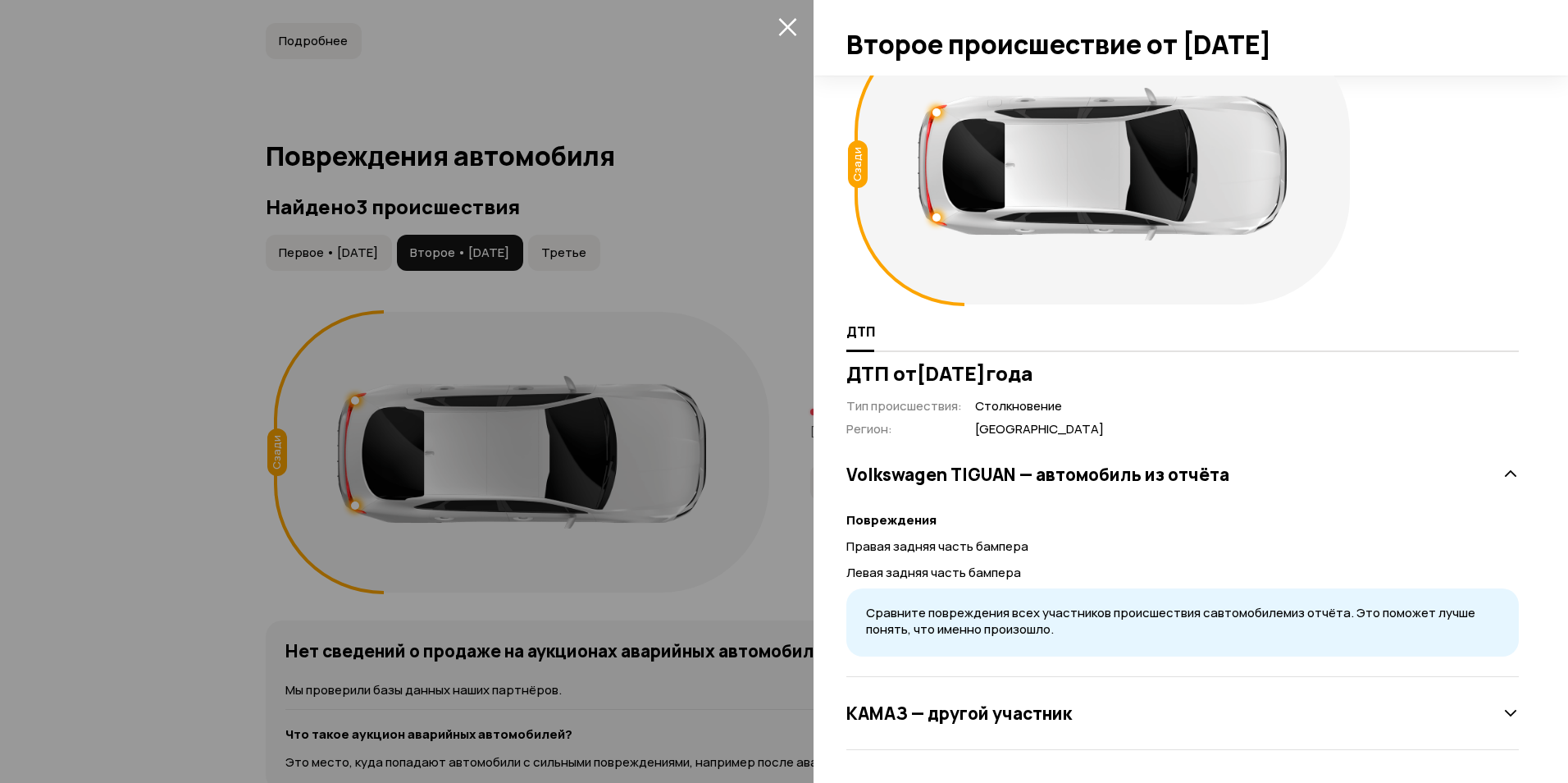
click at [783, 31] on icon "закрыть" at bounding box center [786, 26] width 18 height 18
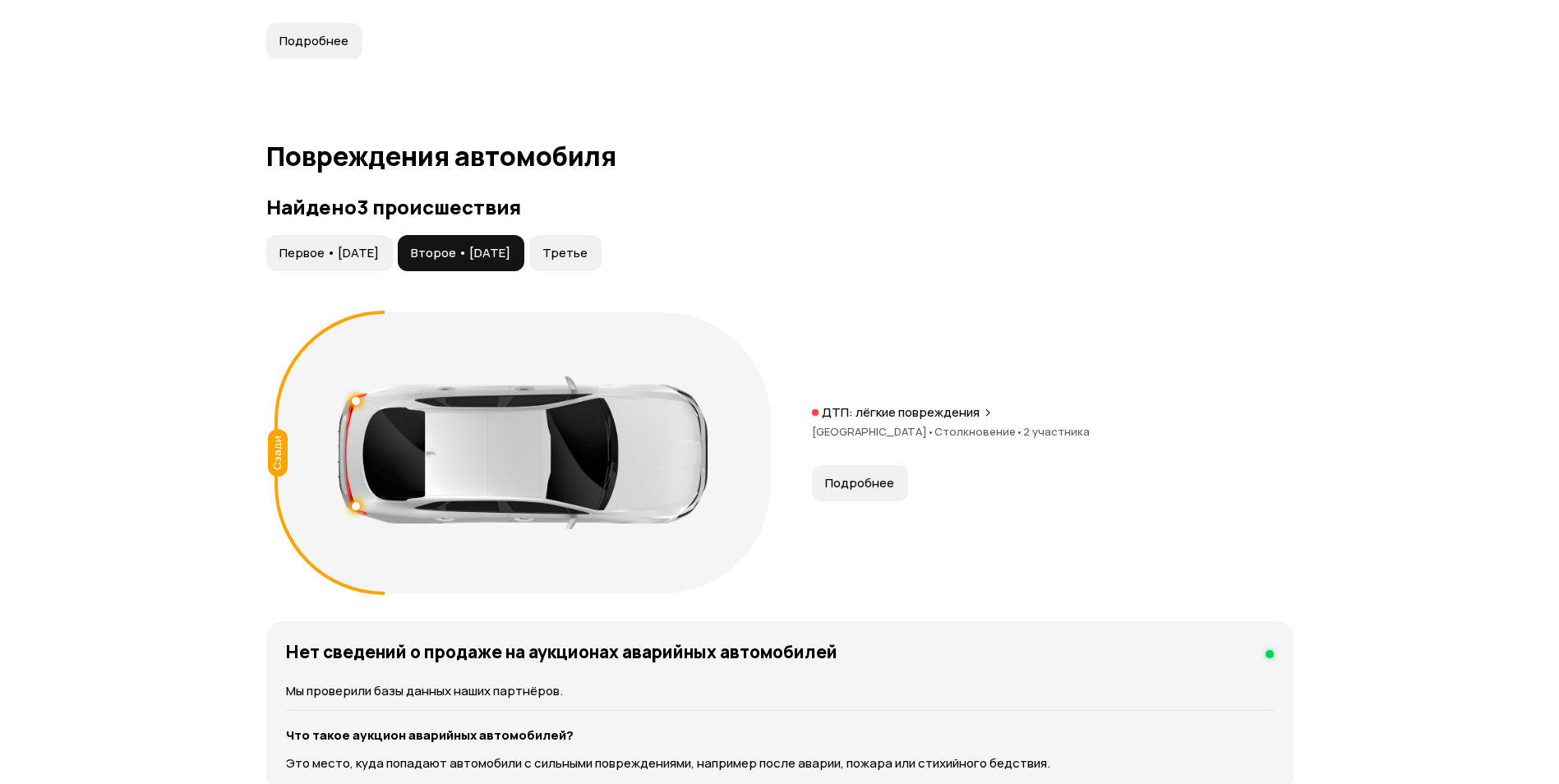
click at [587, 249] on span "Третье" at bounding box center [565, 254] width 45 height 17
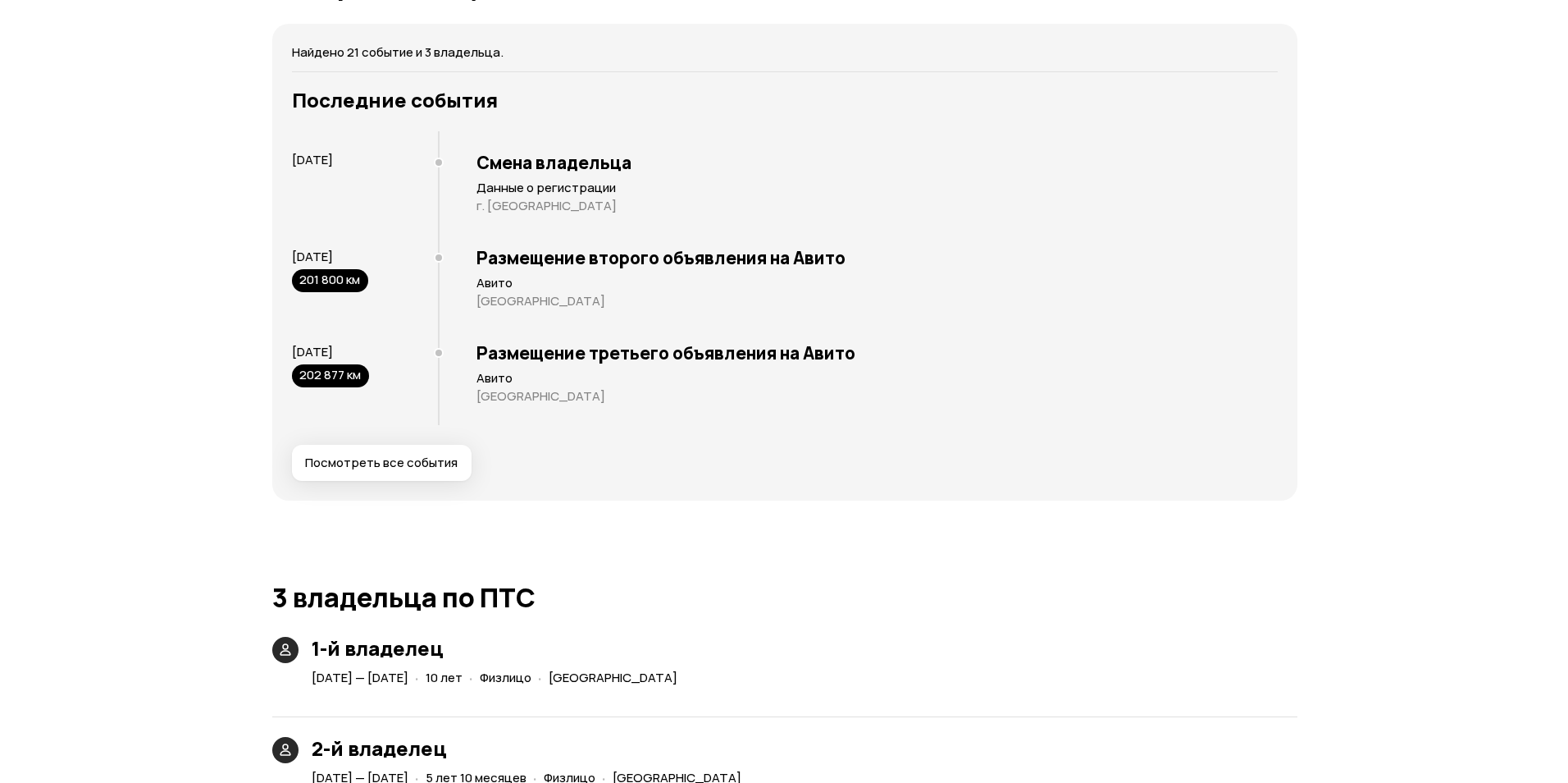
scroll to position [3200, 0]
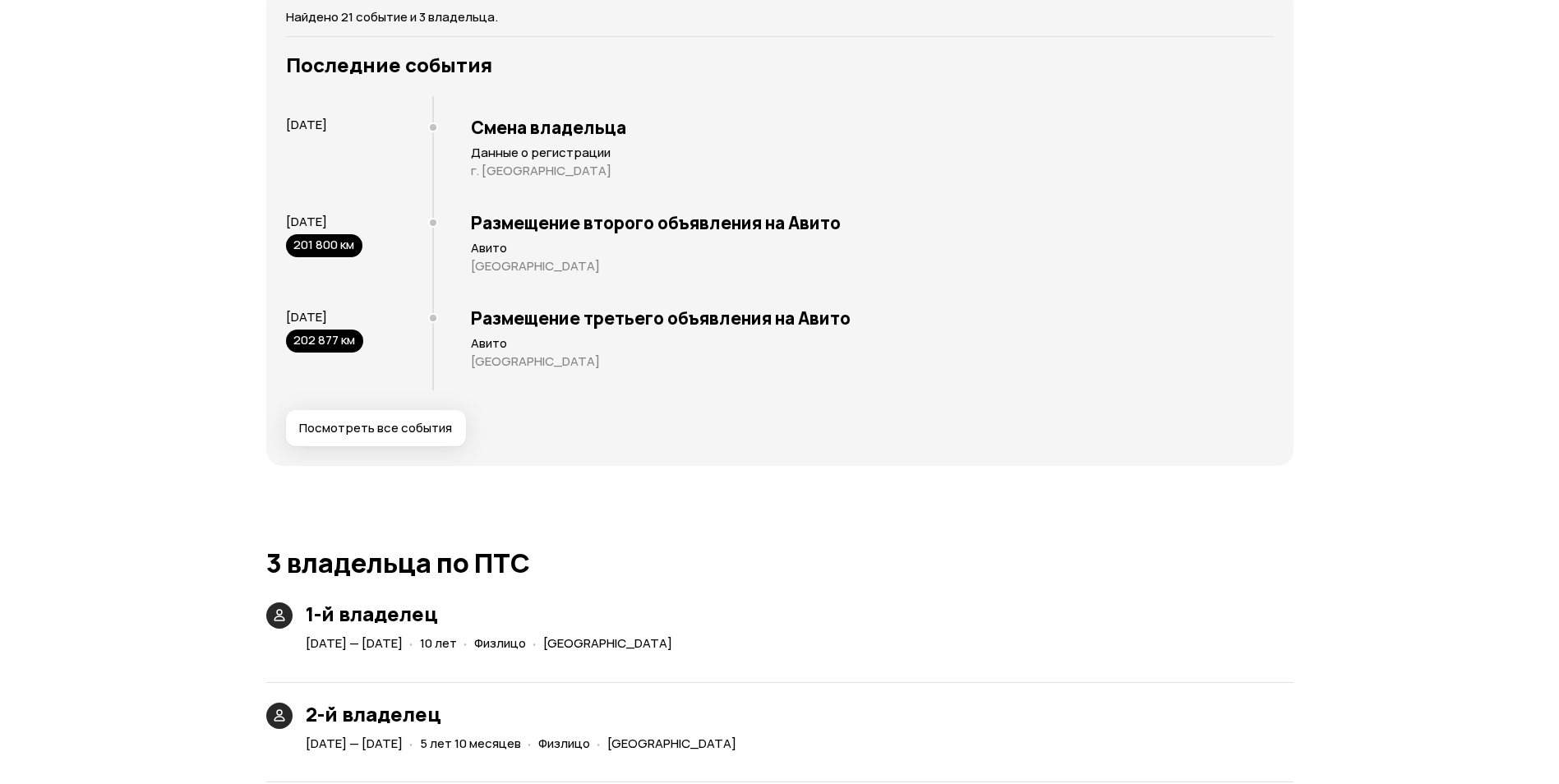
click at [393, 435] on span "Посмотреть все события" at bounding box center [376, 428] width 153 height 17
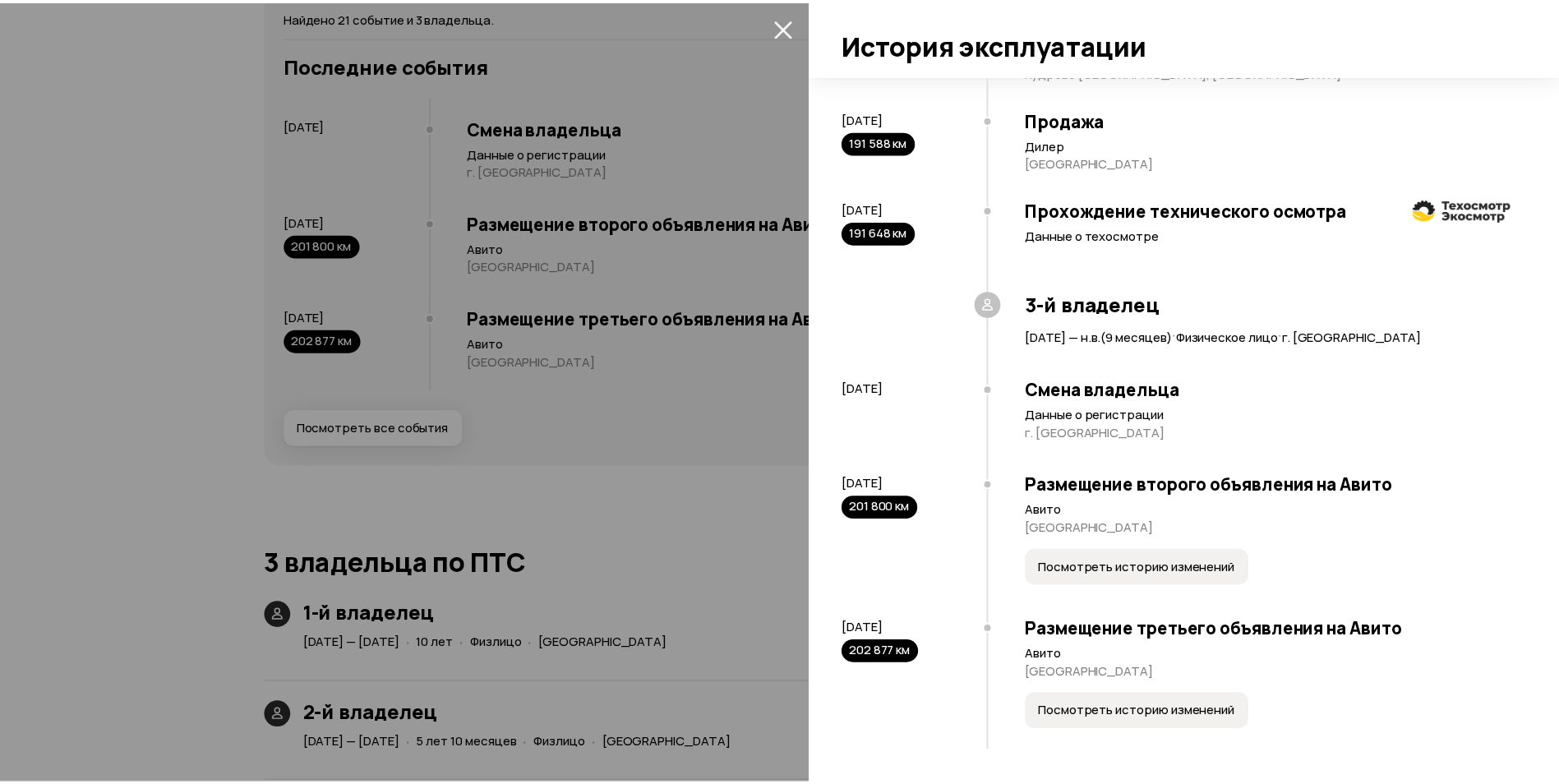
scroll to position [1843, 0]
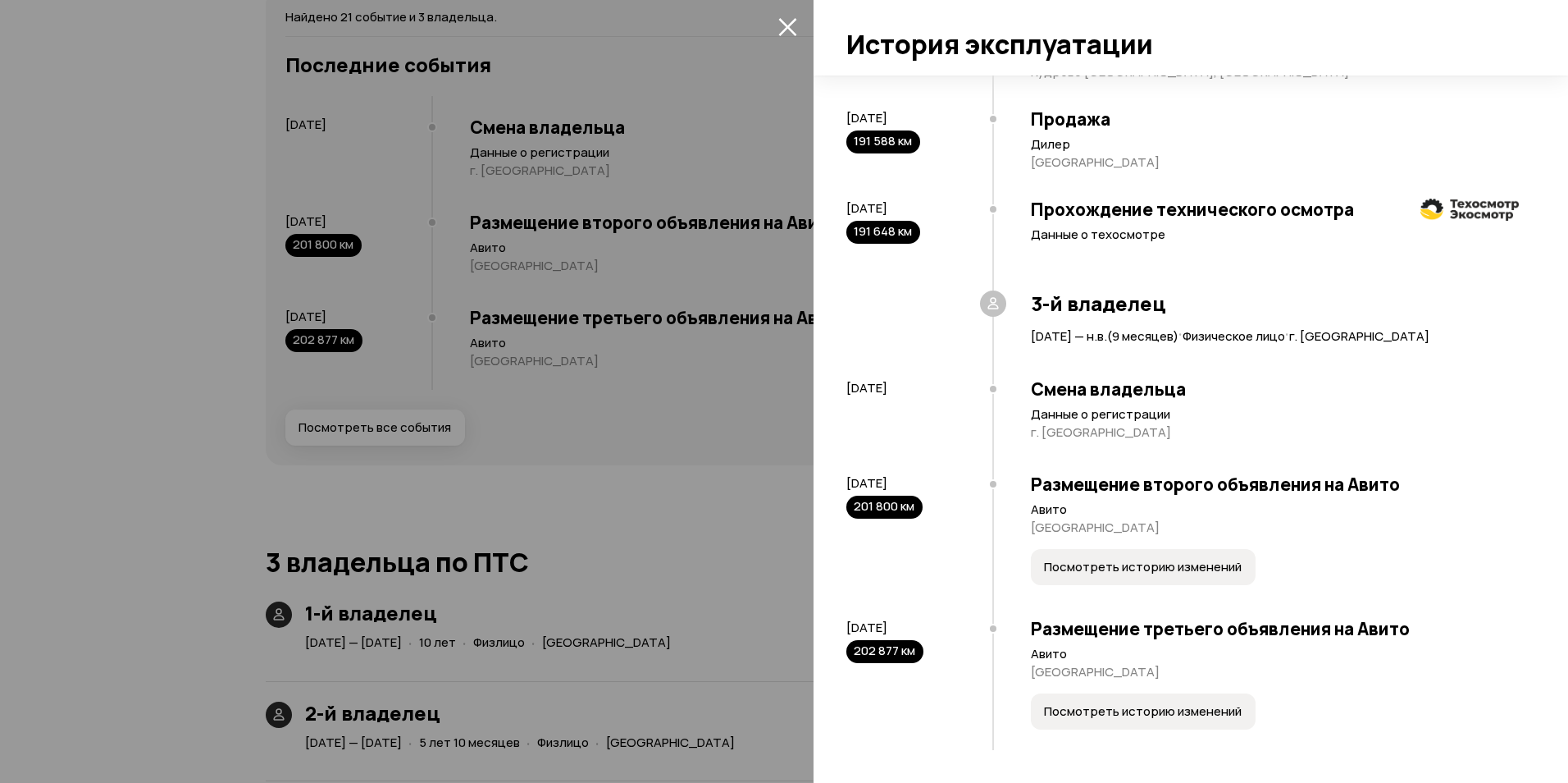
click at [1152, 567] on span "Посмотреть историю изменений" at bounding box center [1143, 567] width 197 height 17
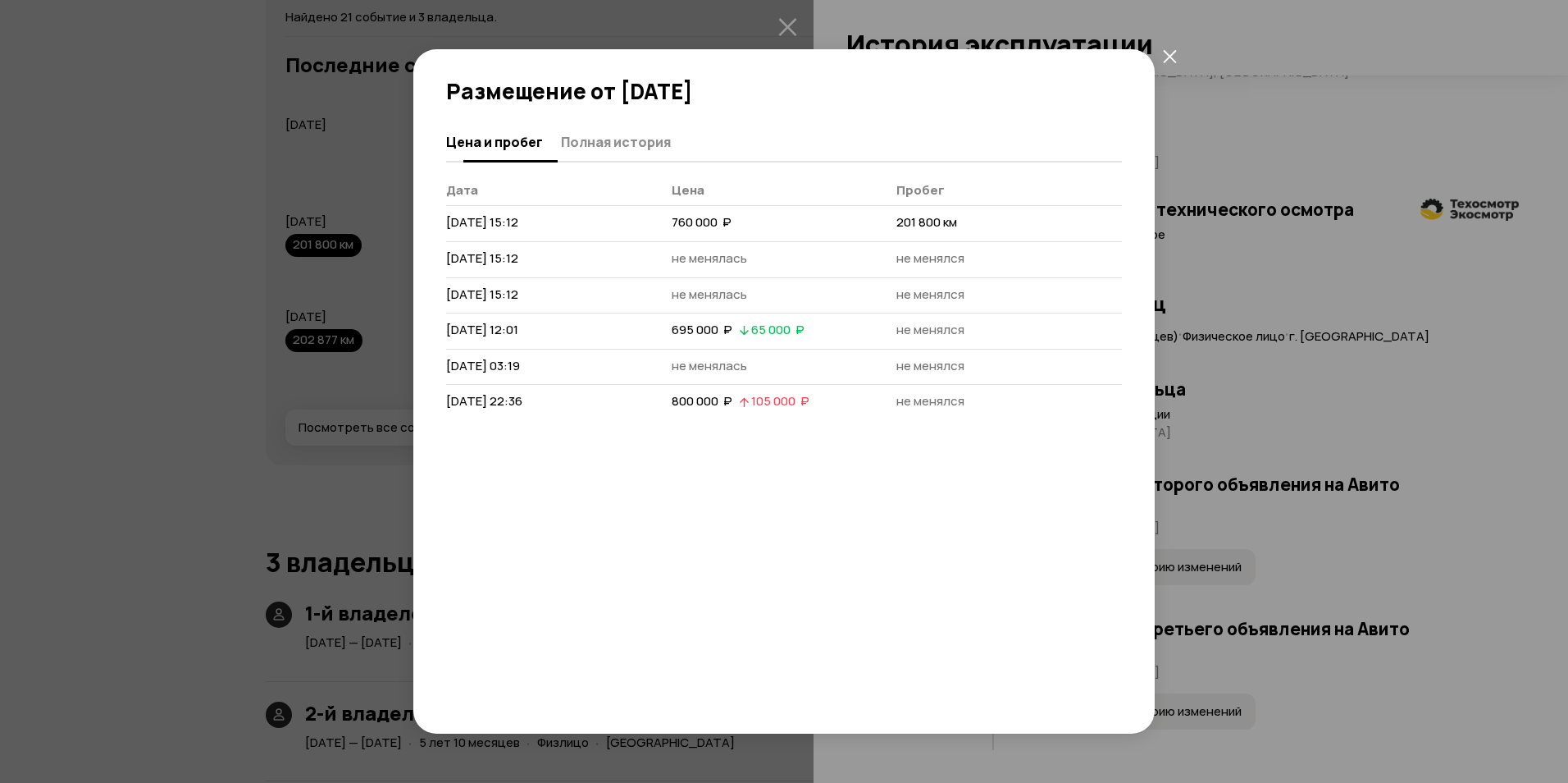
click at [622, 147] on span "Полная история" at bounding box center [616, 142] width 110 height 17
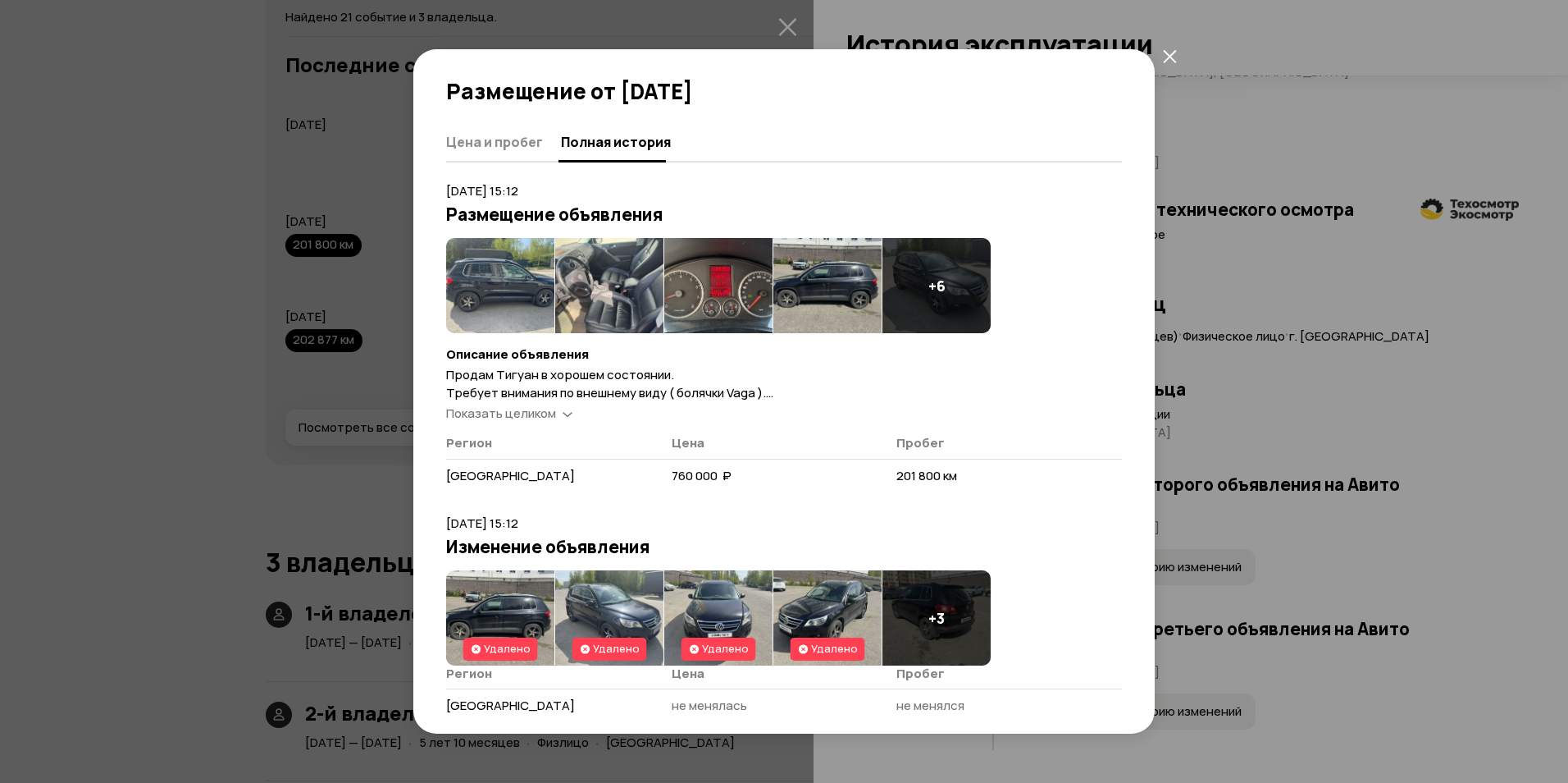
click at [520, 410] on span "Показать целиком" at bounding box center [501, 412] width 110 height 18
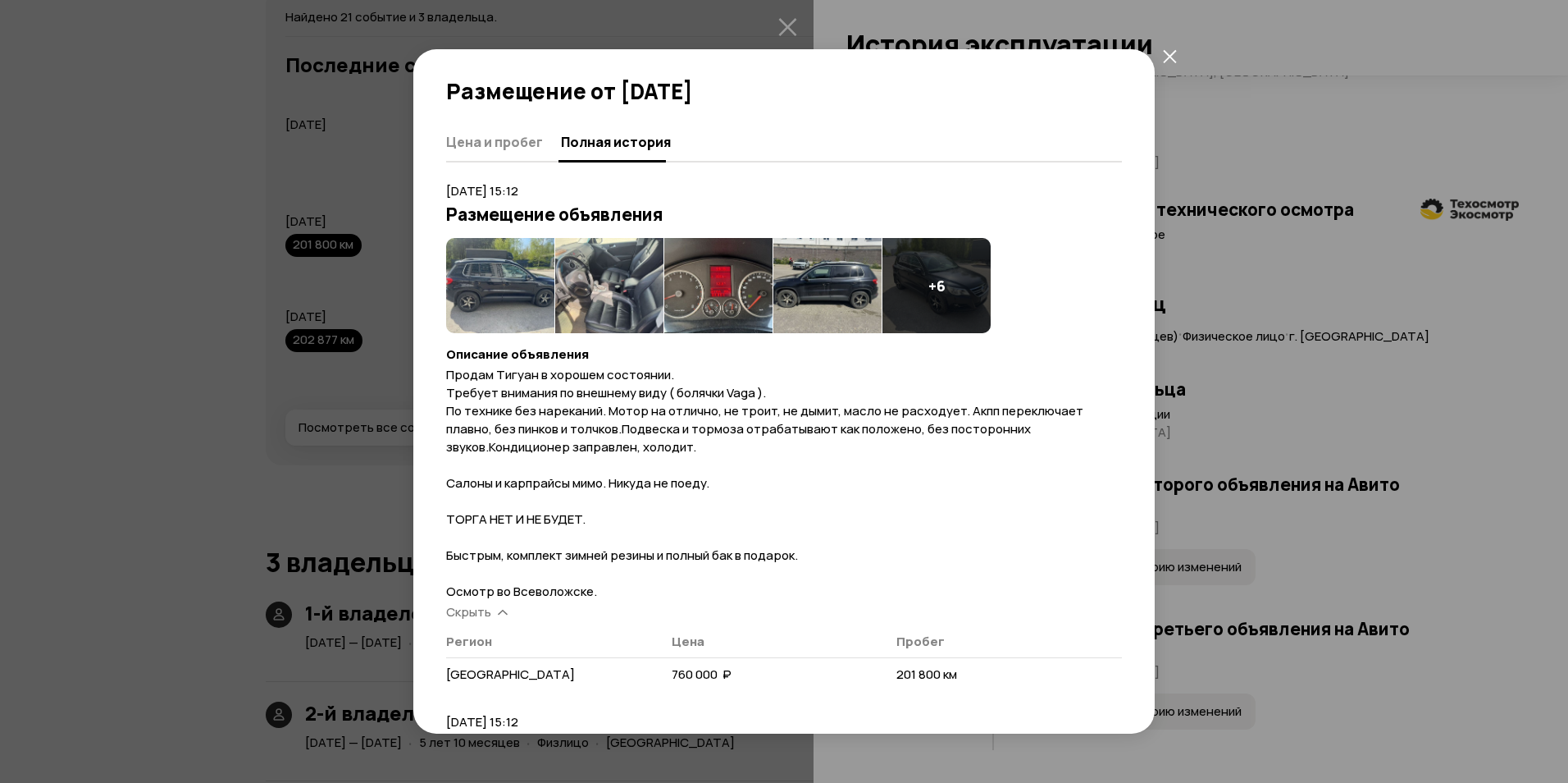
click at [480, 305] on img at bounding box center [500, 286] width 108 height 95
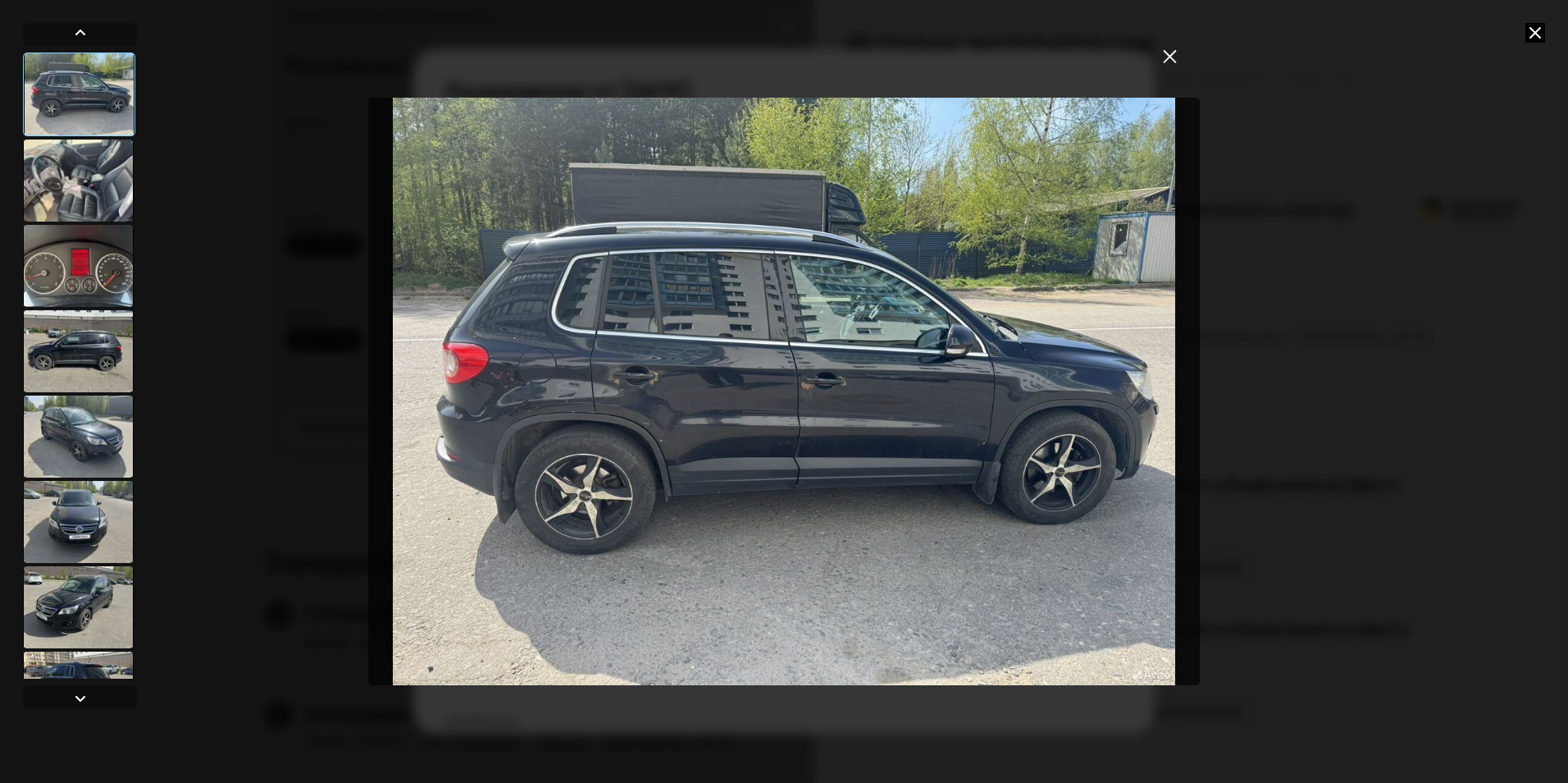
click at [118, 212] on div at bounding box center [78, 181] width 111 height 82
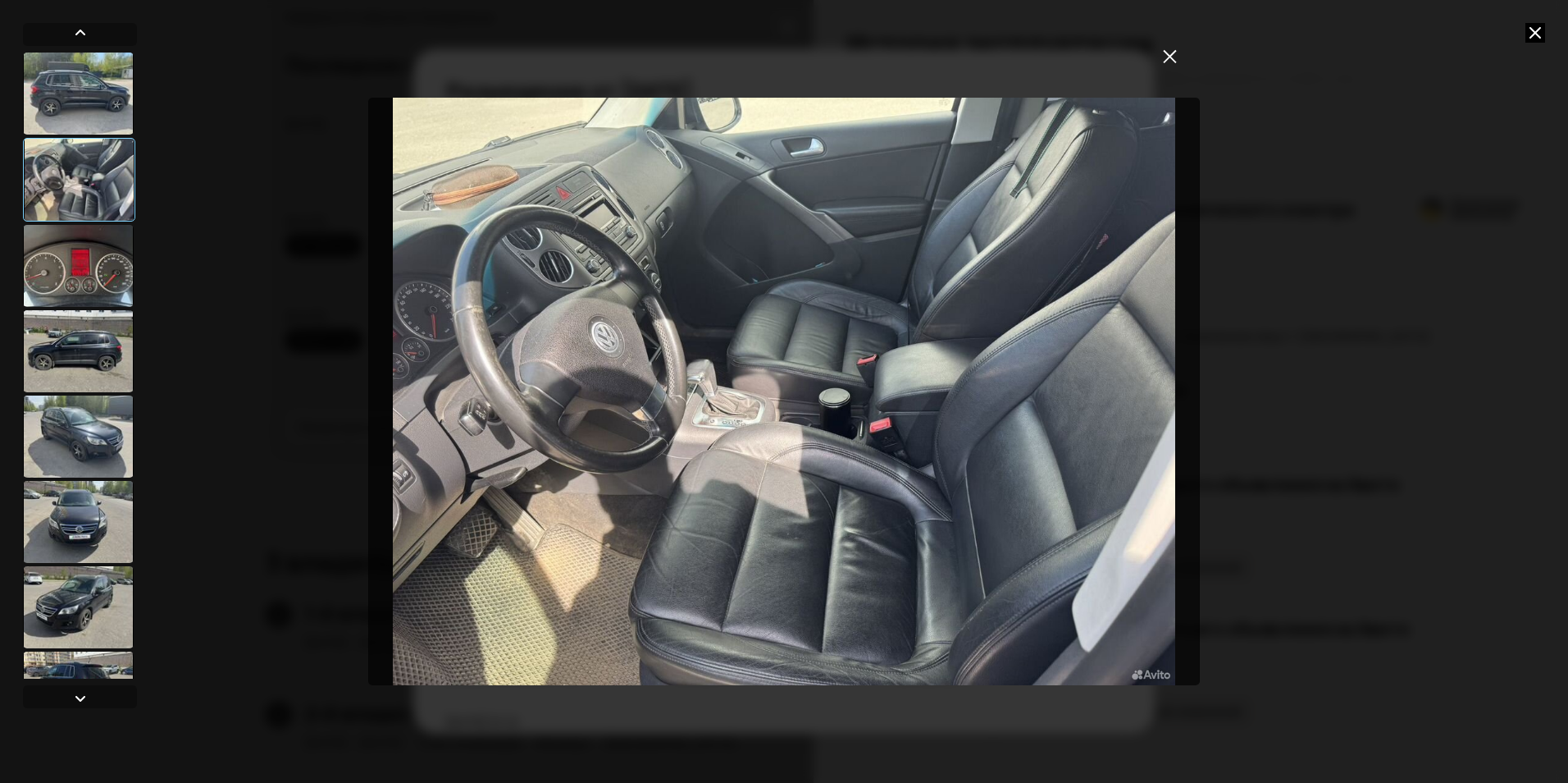
click at [114, 251] on div at bounding box center [78, 265] width 111 height 82
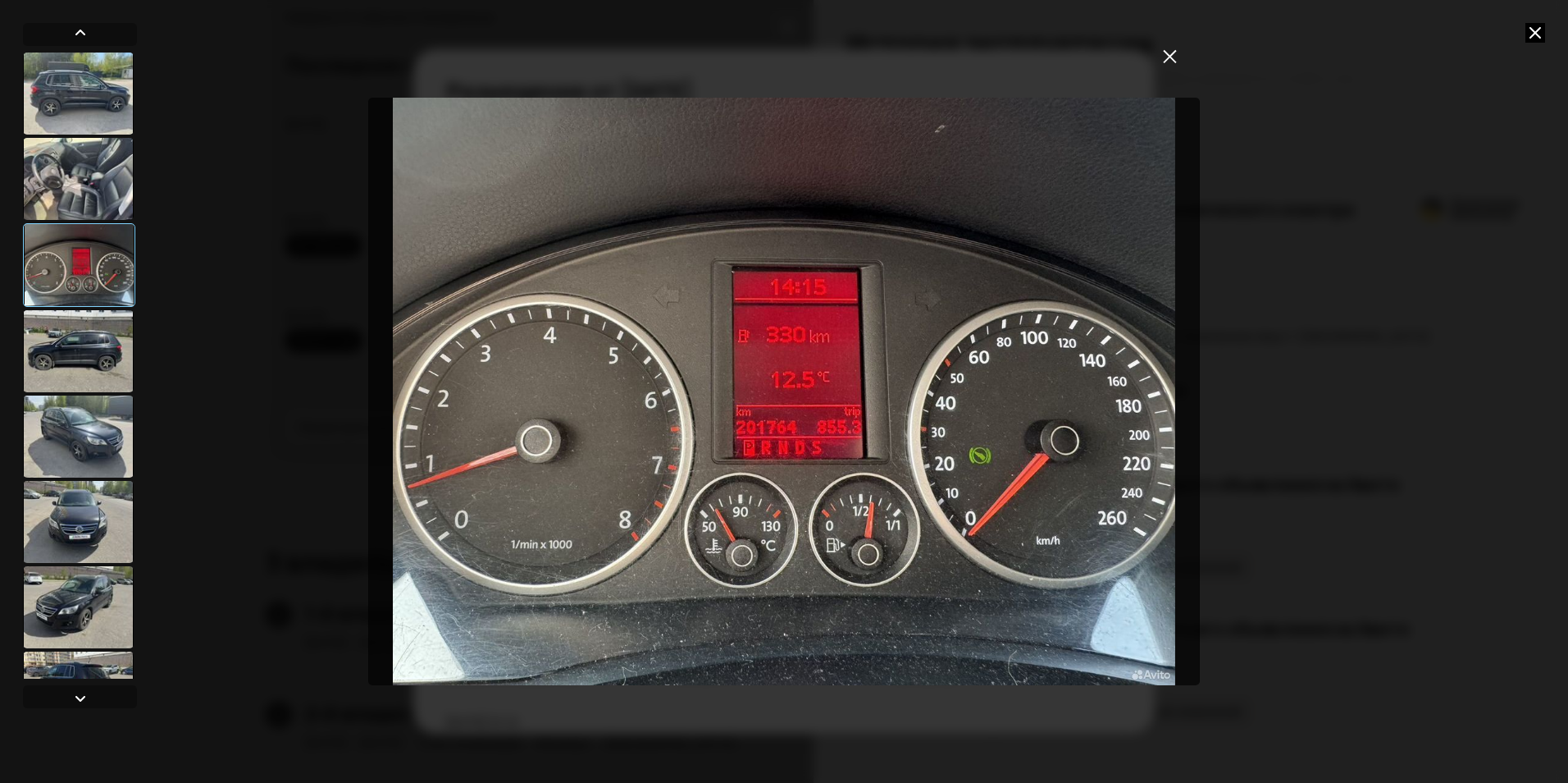
click at [115, 329] on div at bounding box center [78, 351] width 111 height 82
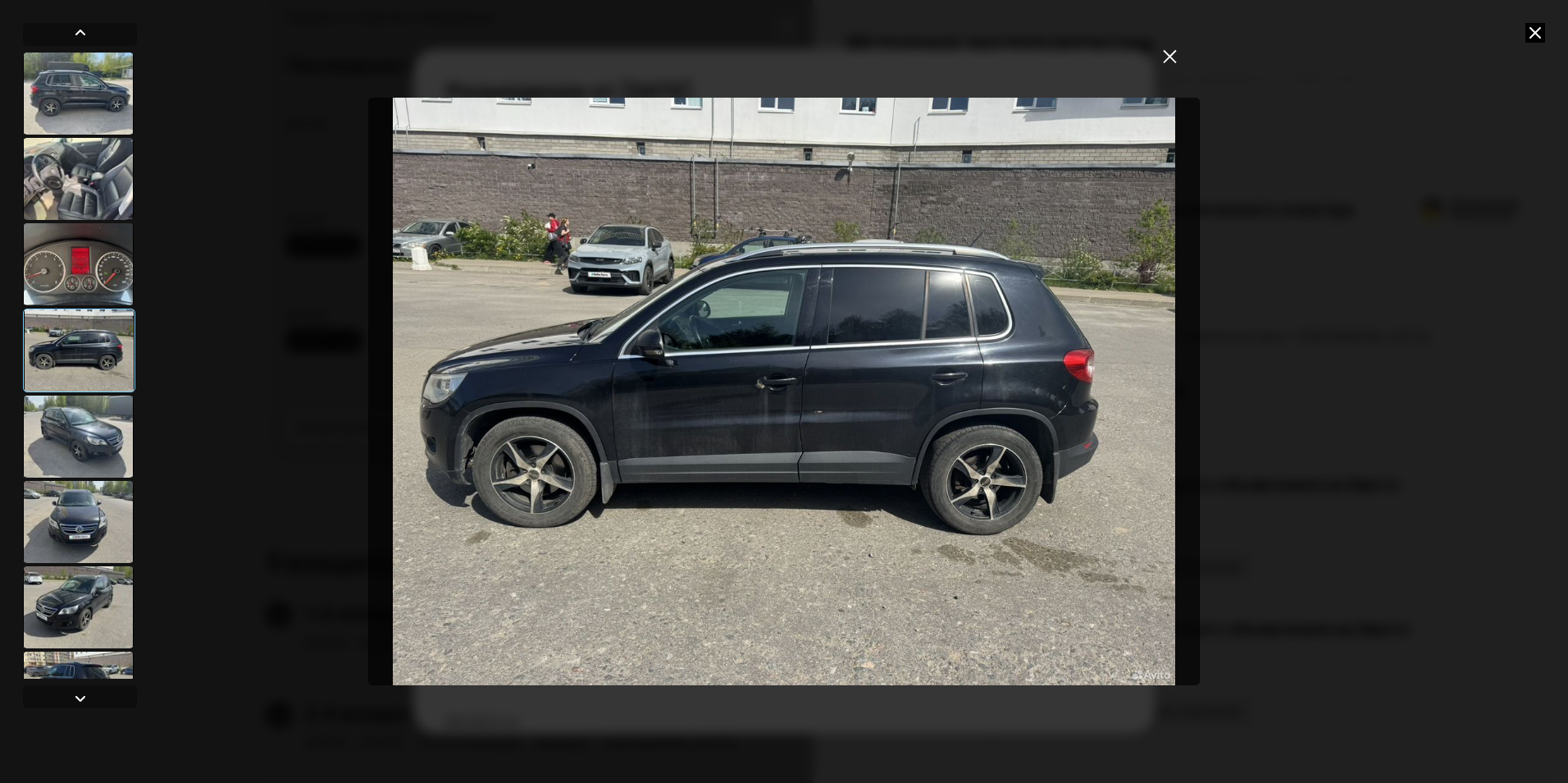
click at [114, 368] on div at bounding box center [79, 350] width 113 height 84
click at [97, 415] on div at bounding box center [78, 437] width 111 height 82
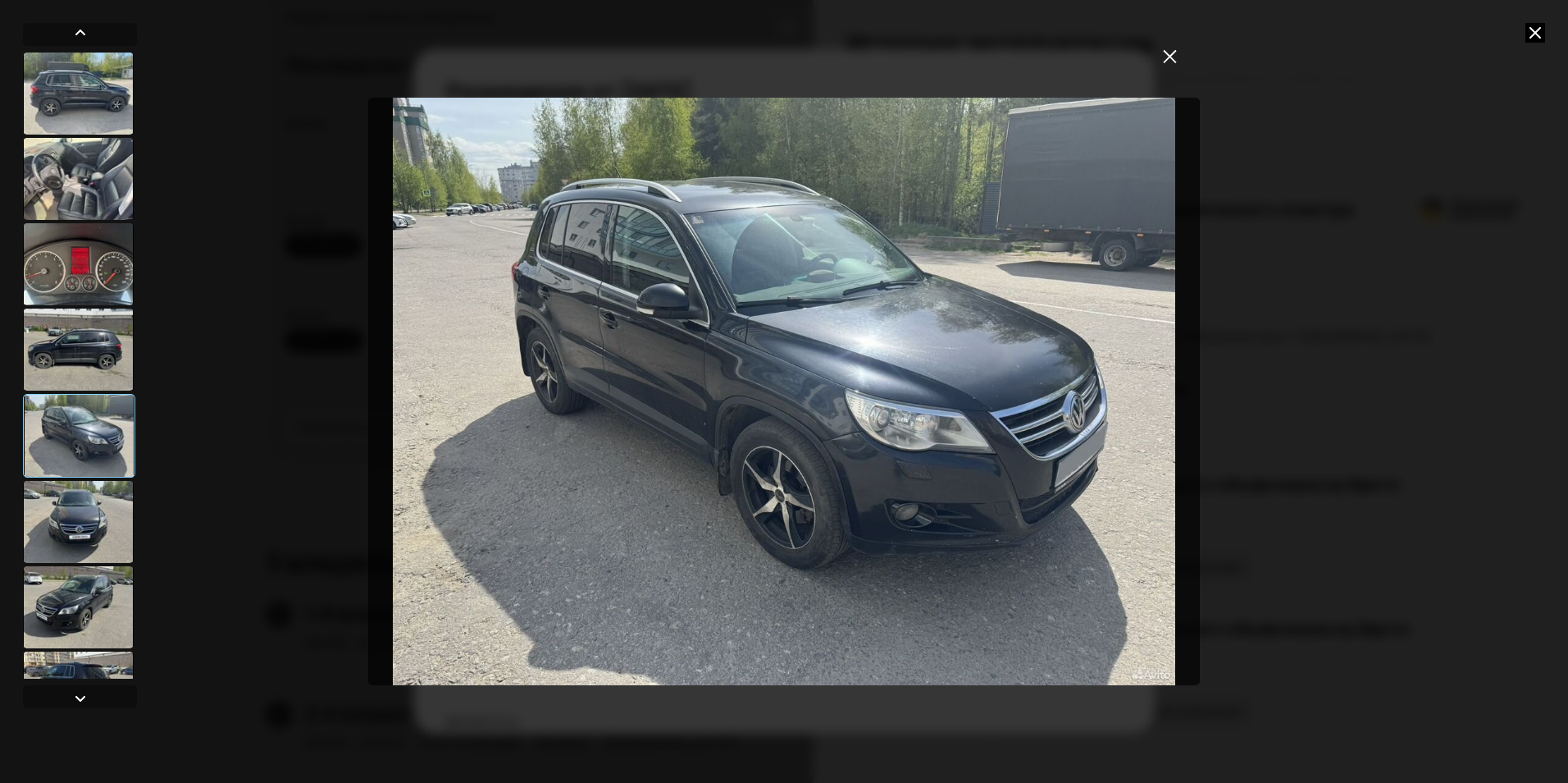
click at [94, 487] on div at bounding box center [78, 521] width 111 height 82
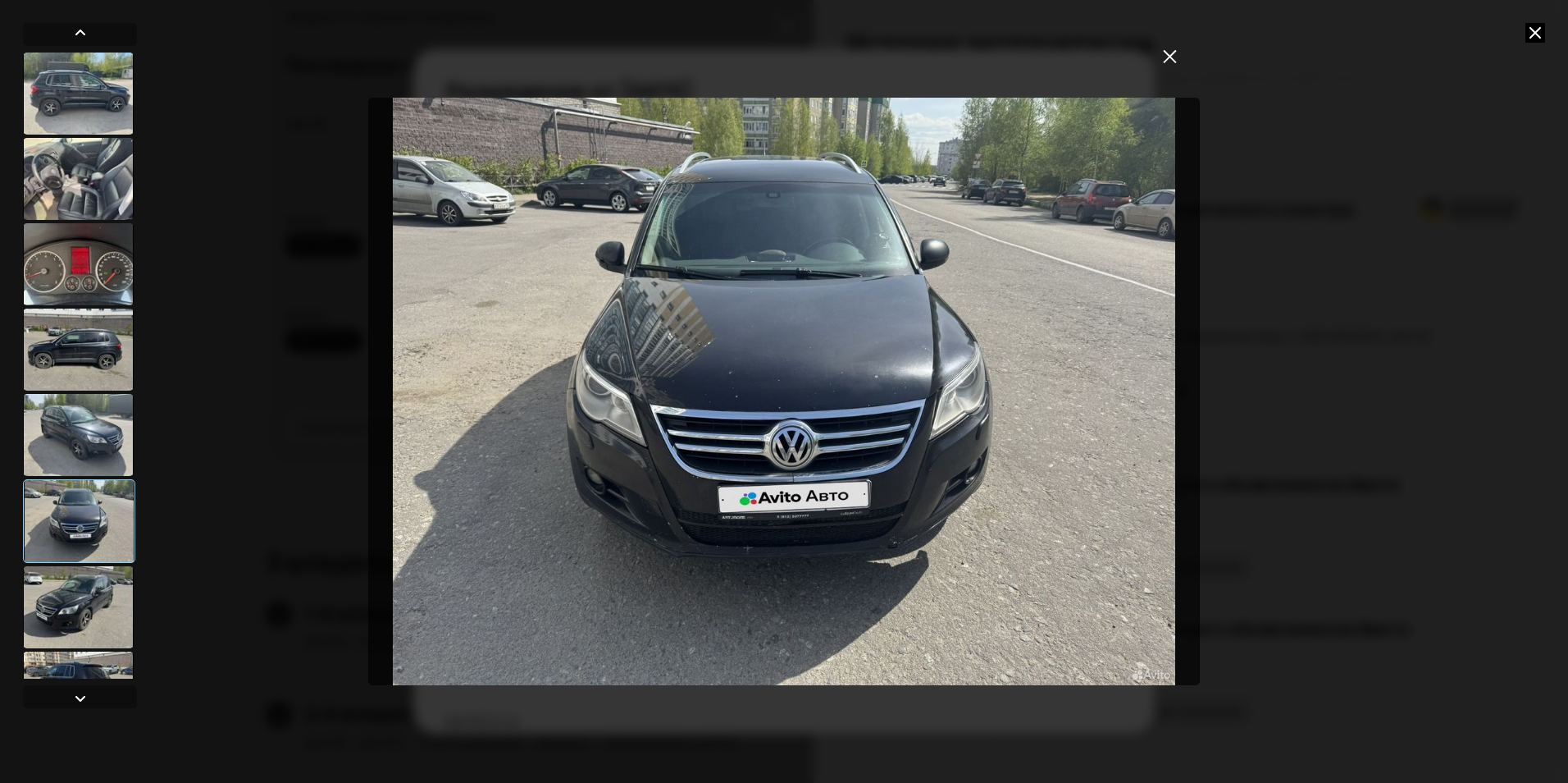
click at [73, 588] on div at bounding box center [78, 607] width 111 height 82
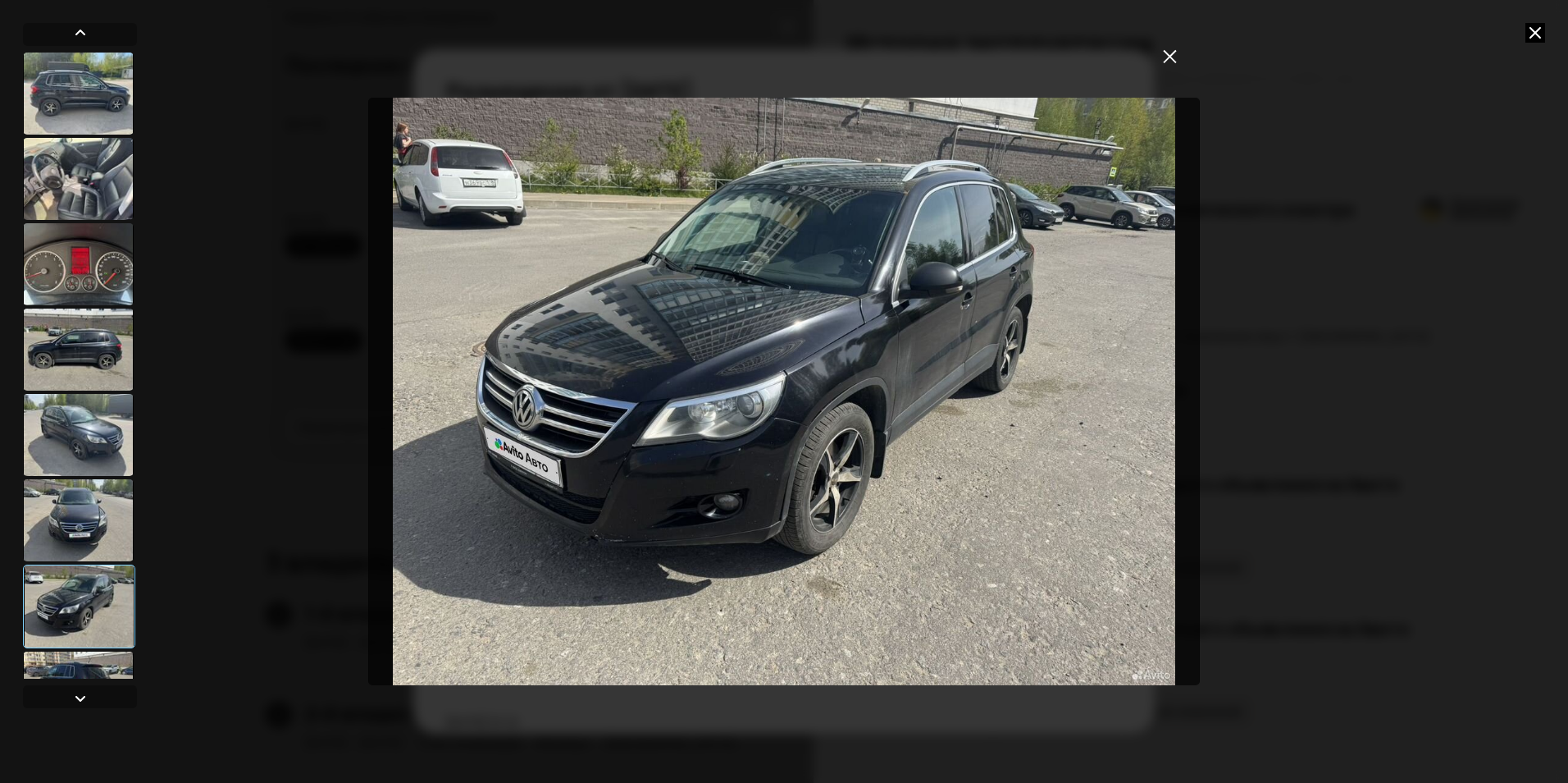
click at [1536, 45] on div at bounding box center [784, 391] width 1568 height 783
click at [1534, 31] on icon at bounding box center [1534, 33] width 20 height 20
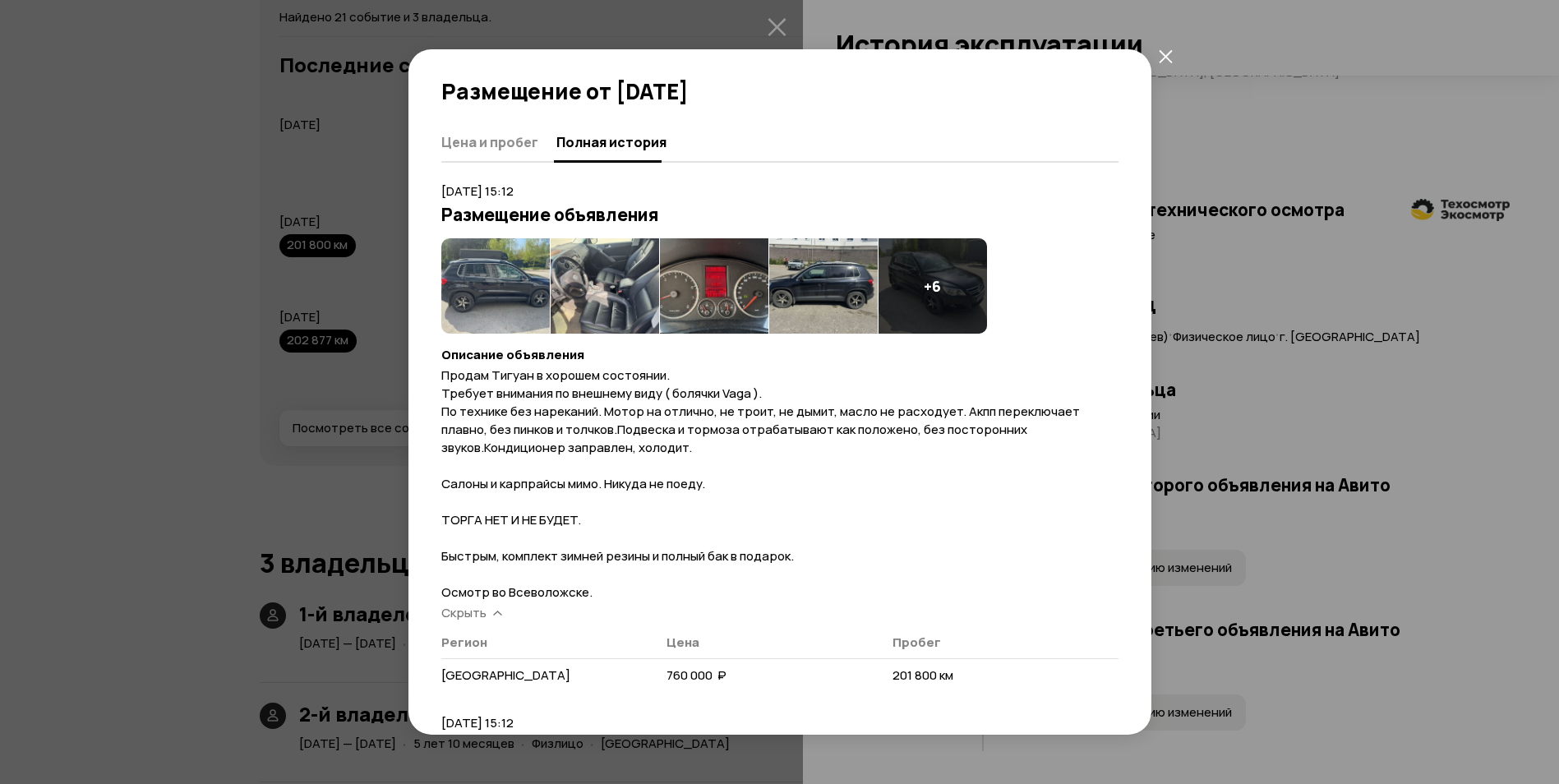
click at [1163, 53] on icon "закрыть" at bounding box center [1166, 56] width 13 height 13
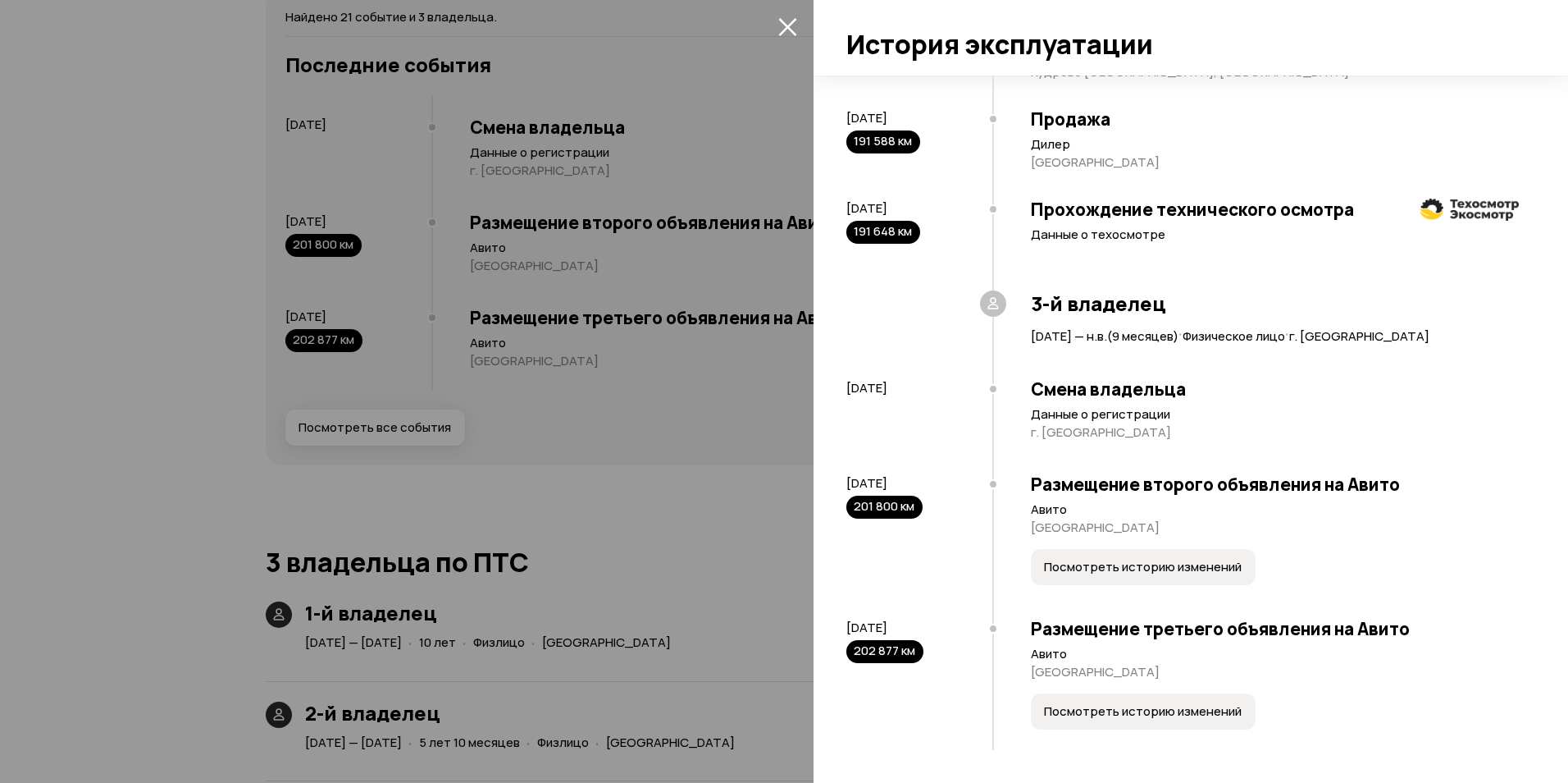
click at [780, 27] on icon "закрыть" at bounding box center [787, 27] width 19 height 19
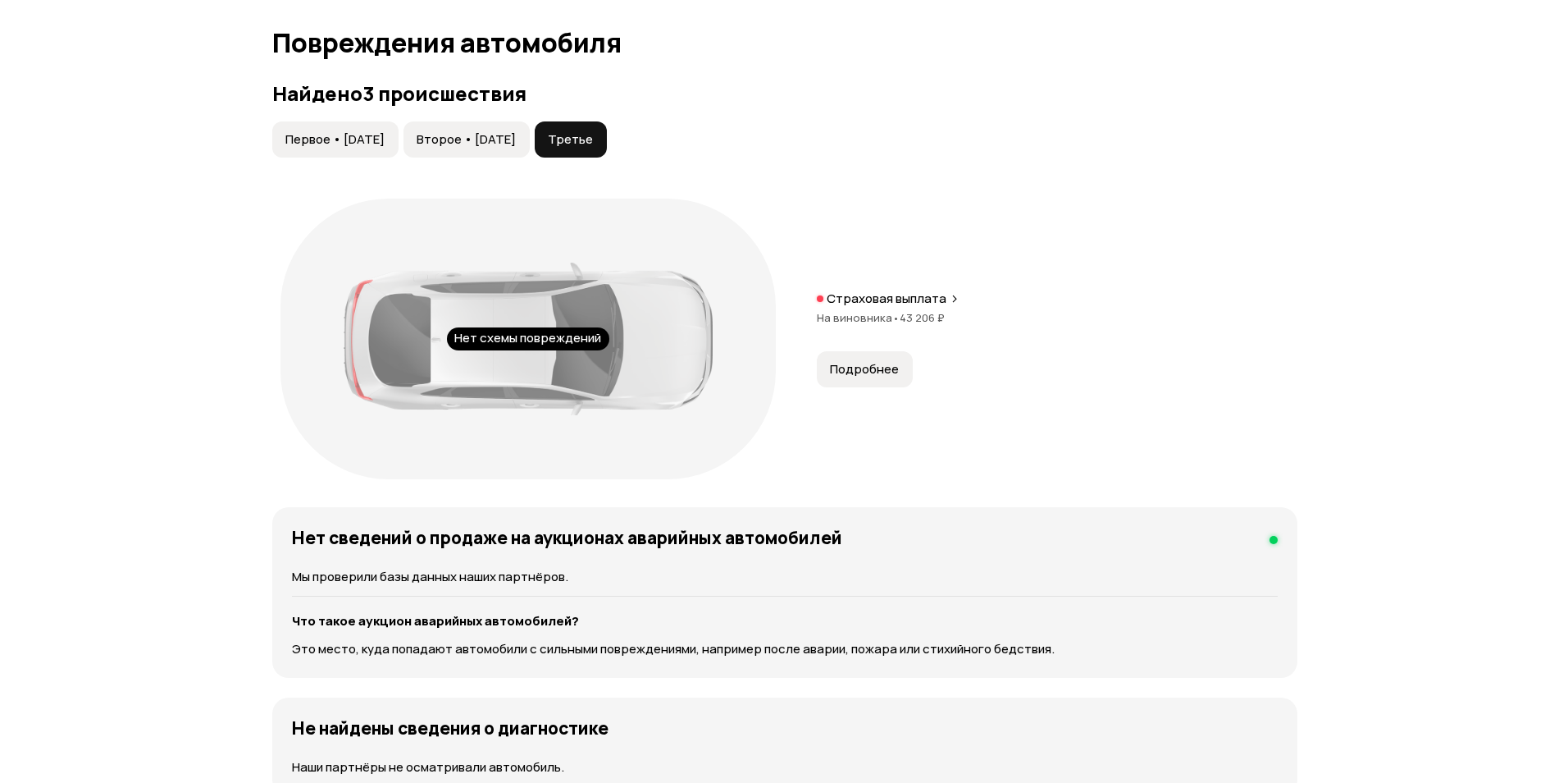
scroll to position [1562, 0]
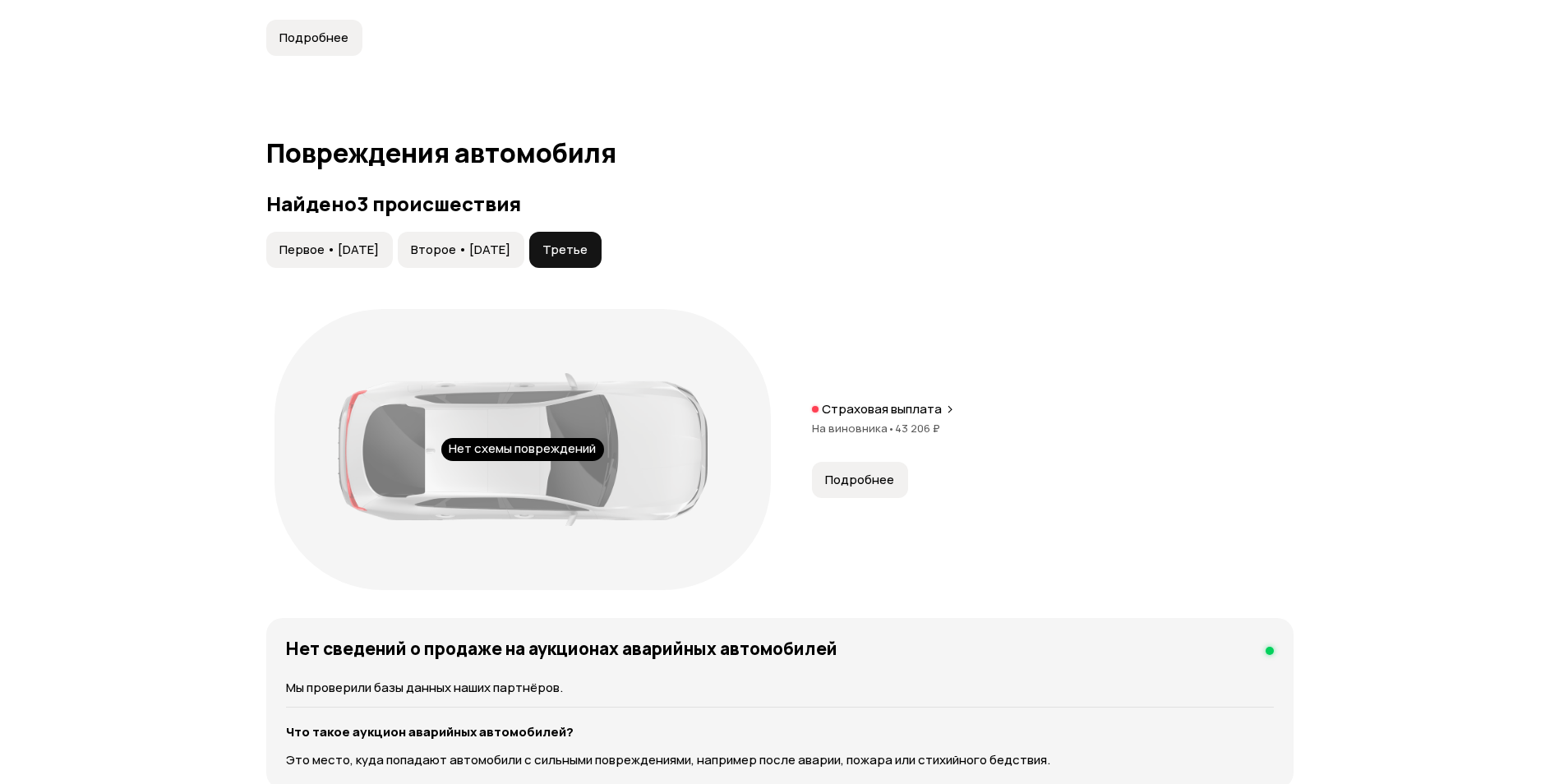
click at [510, 256] on span "Второе • 06 май 2018" at bounding box center [461, 250] width 100 height 17
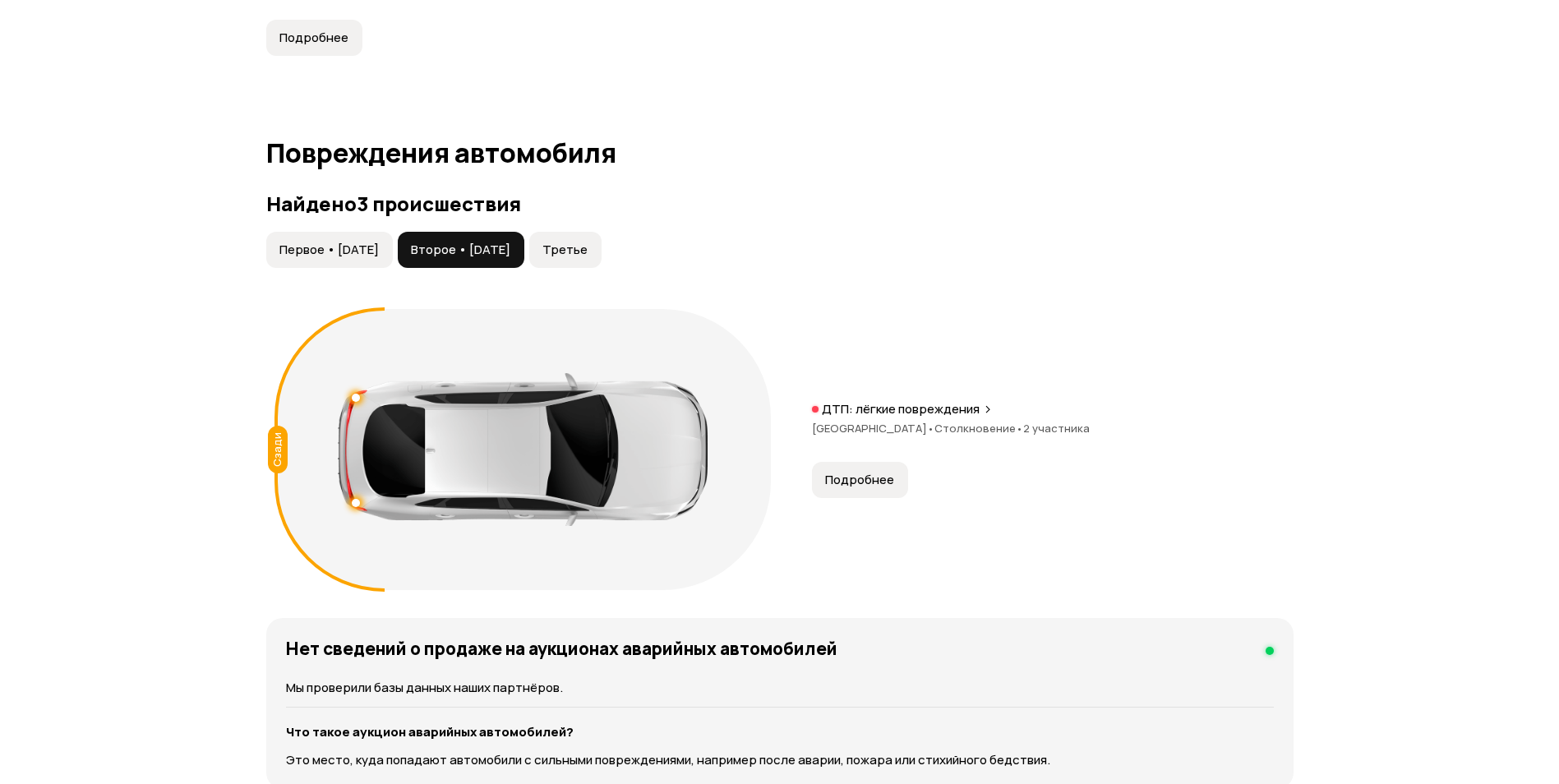
click at [379, 253] on span "Первое • 13 окт 2016" at bounding box center [329, 250] width 100 height 17
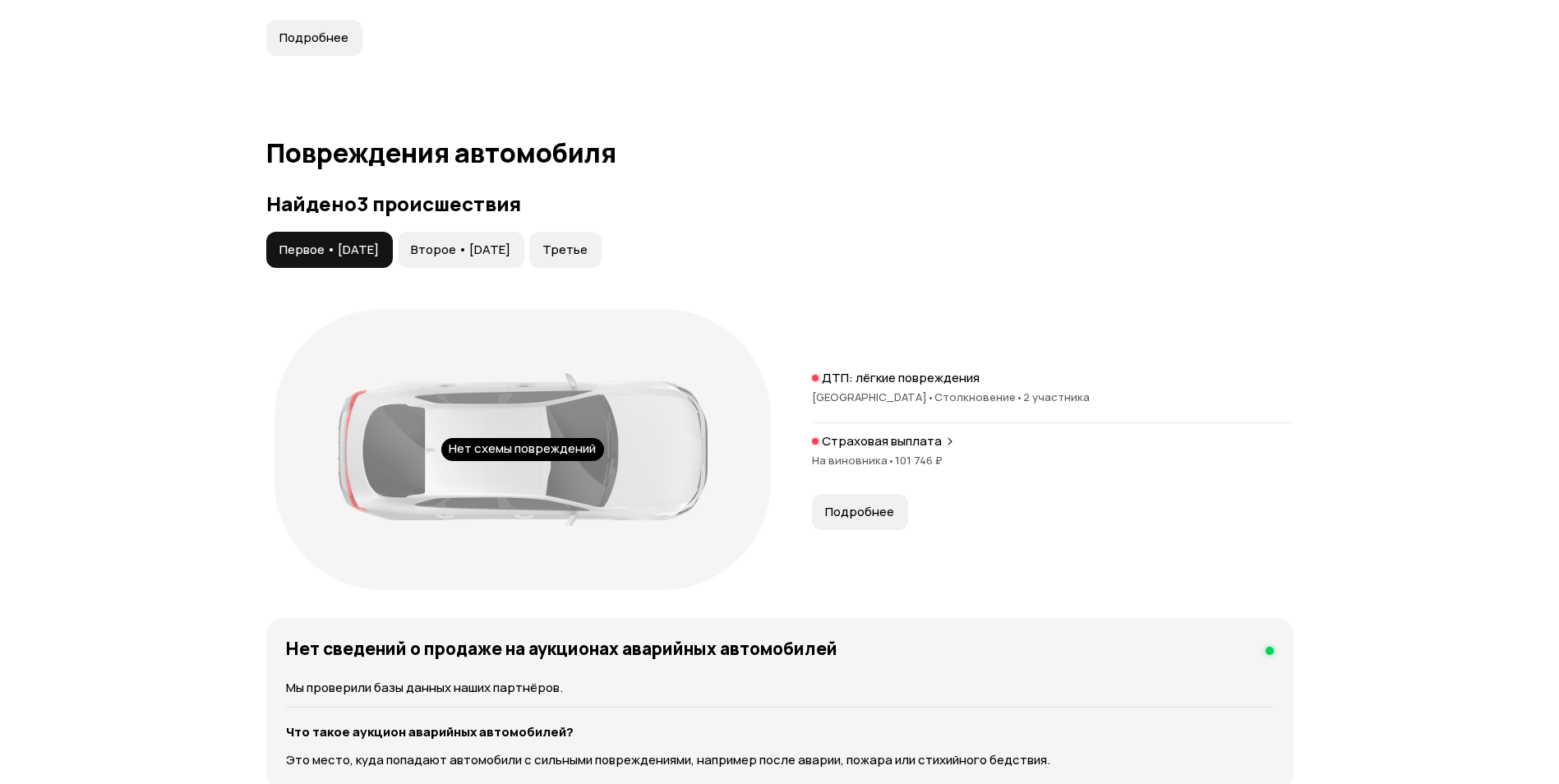
click at [472, 255] on span "Второе • 06 май 2018" at bounding box center [461, 250] width 100 height 17
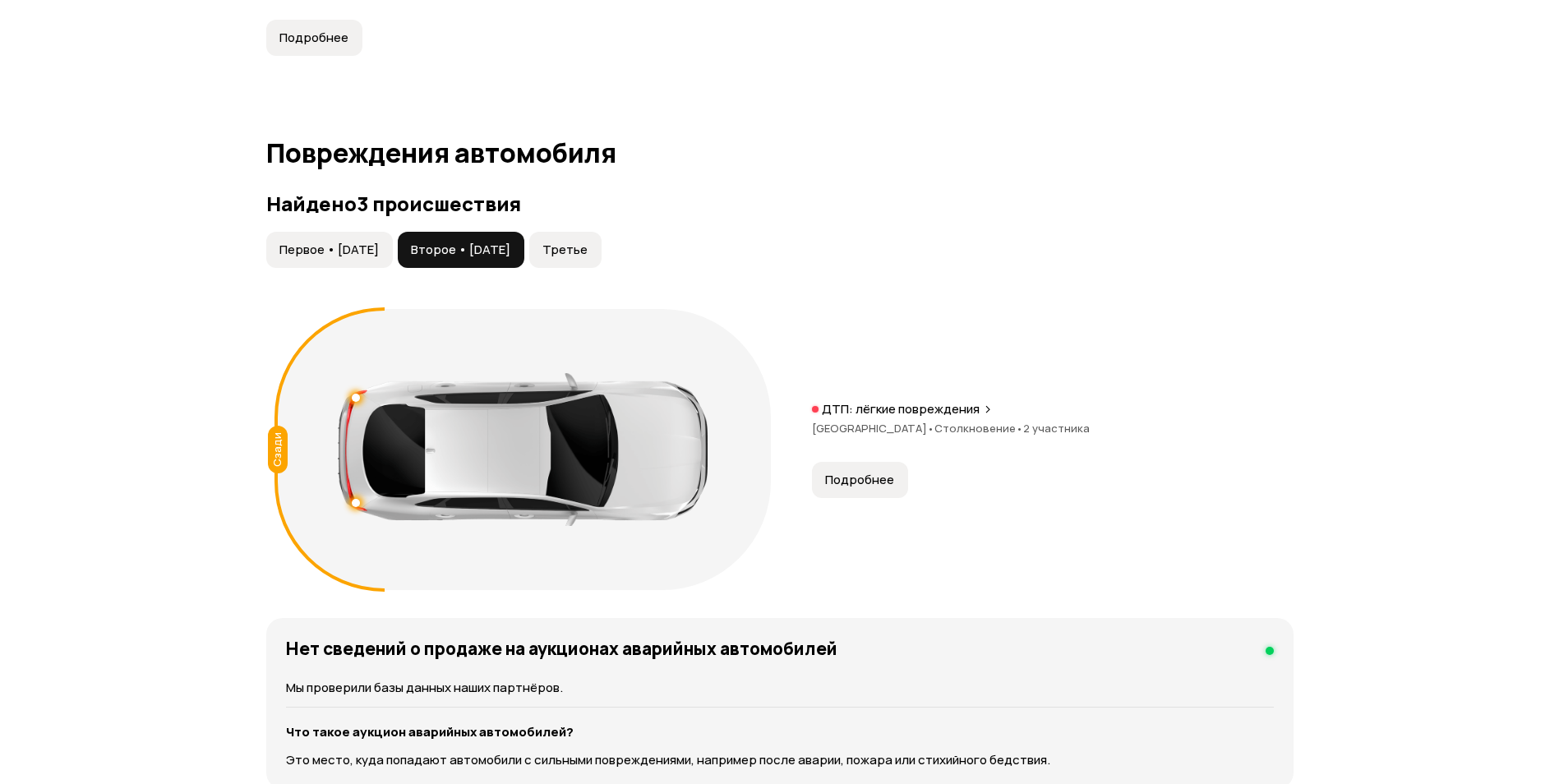
click at [884, 485] on span "Подробнее" at bounding box center [860, 480] width 69 height 17
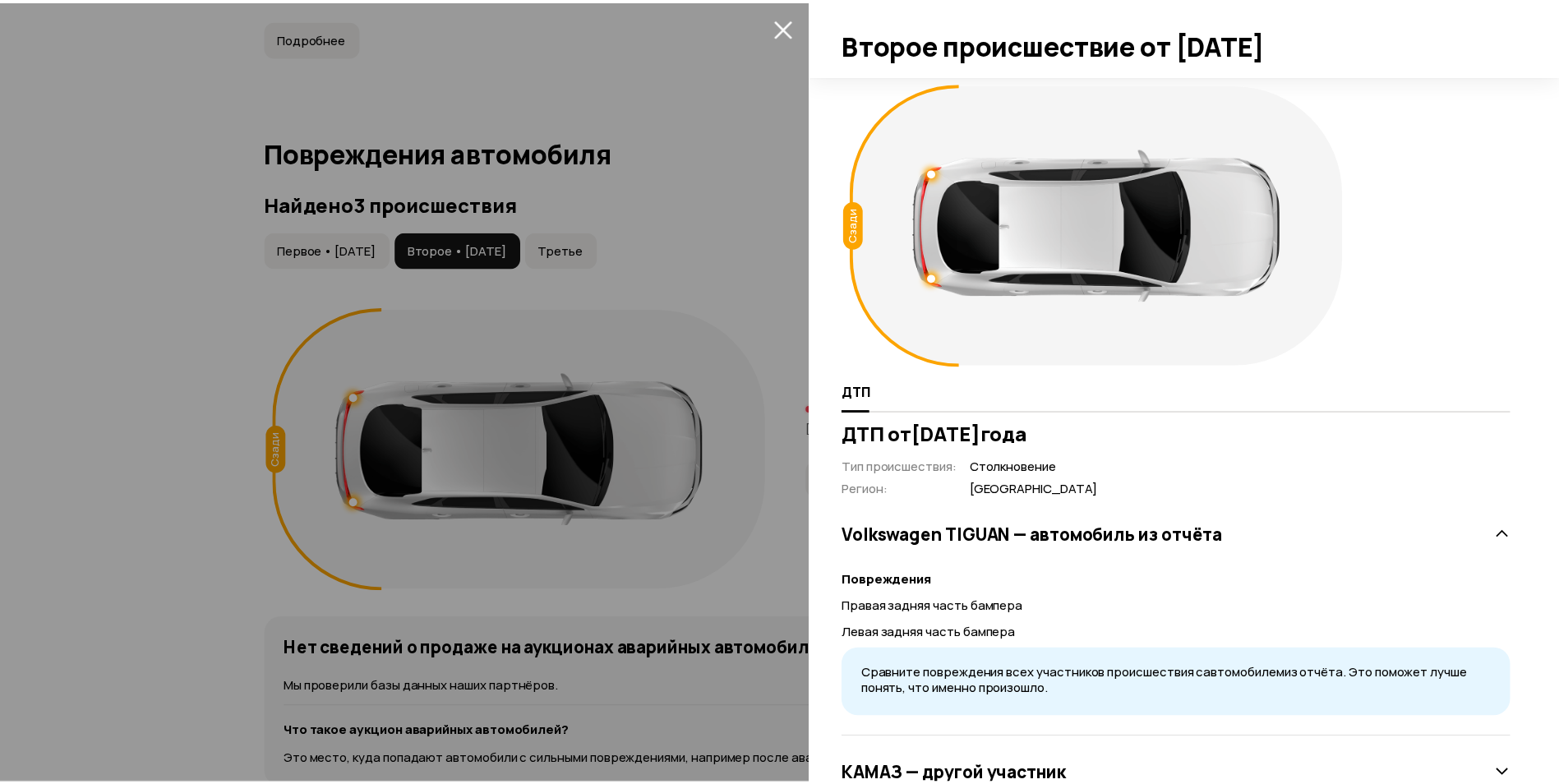
scroll to position [60, 0]
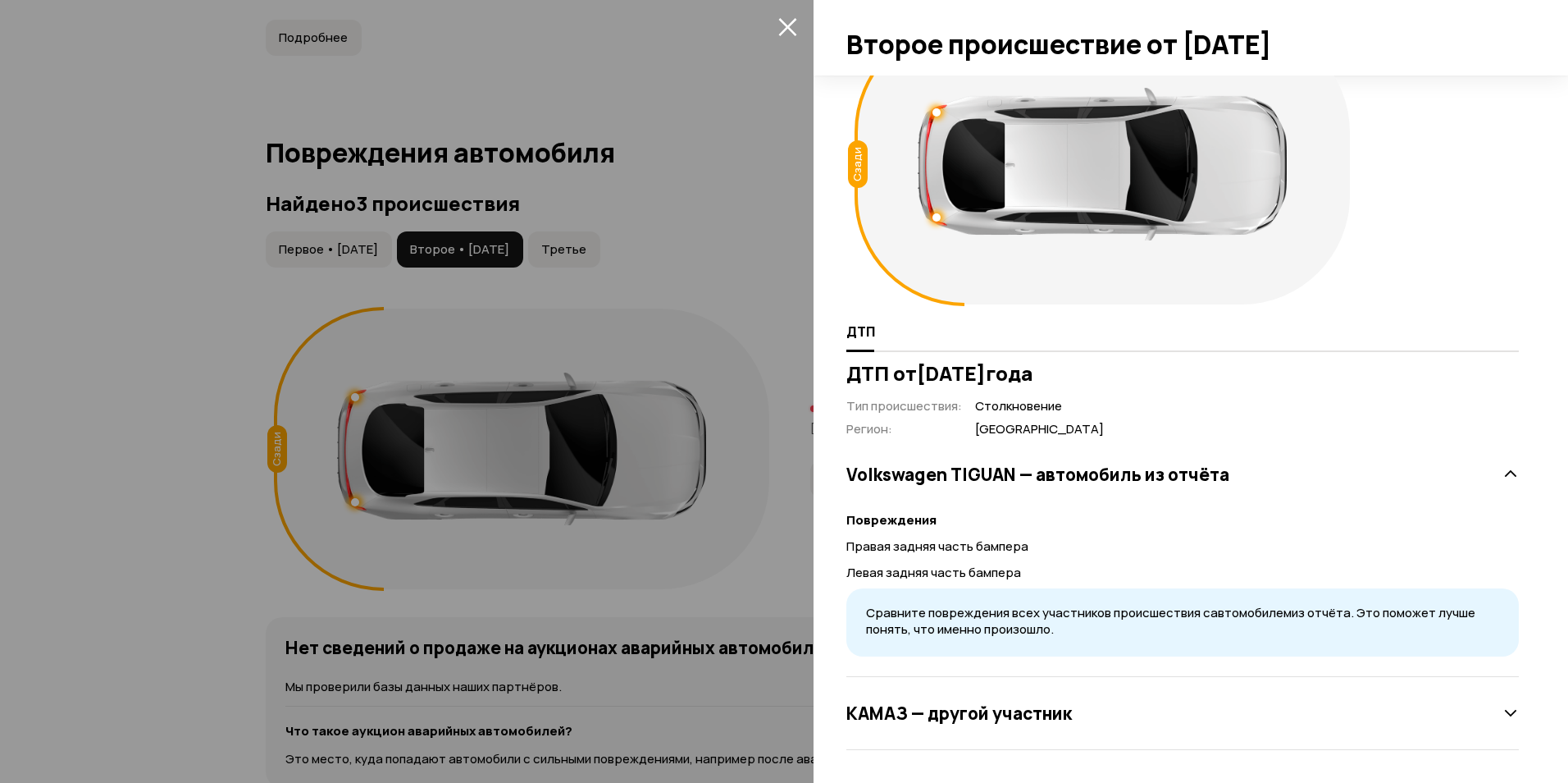
click at [785, 27] on icon "закрыть" at bounding box center [786, 26] width 18 height 18
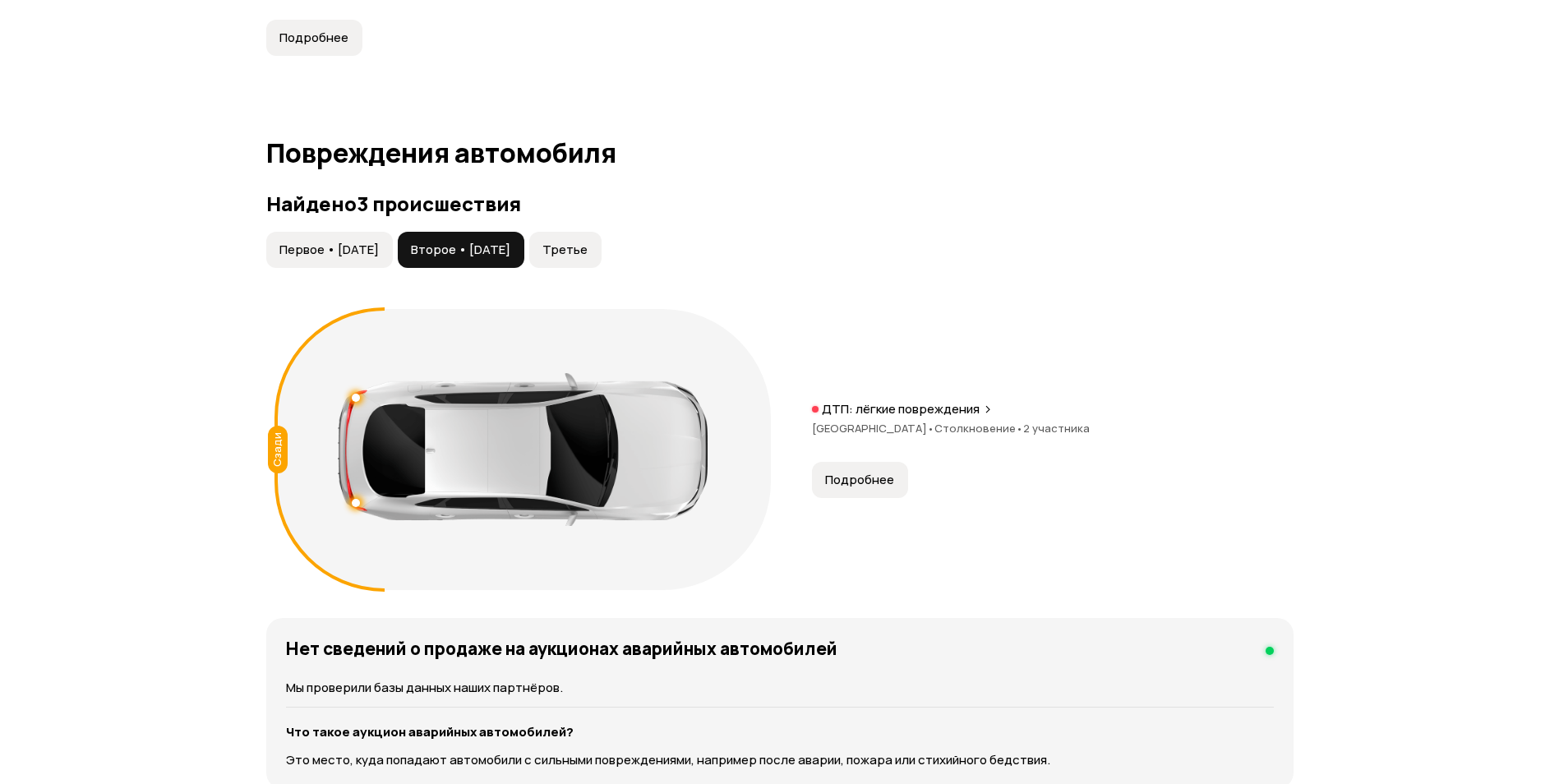
click at [332, 249] on span "Первое • 13 окт 2016" at bounding box center [329, 250] width 100 height 17
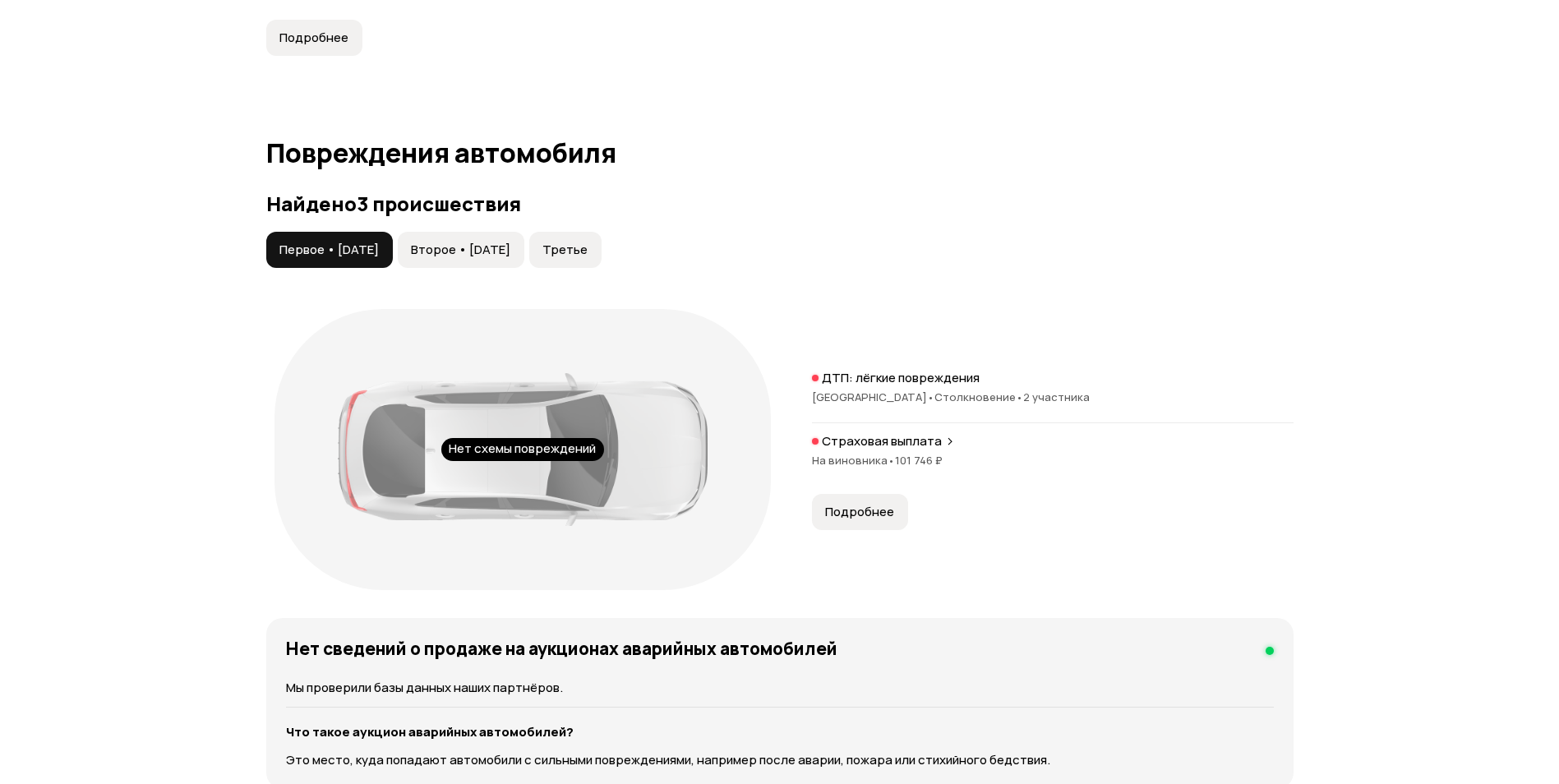
click at [899, 504] on button "Подробнее" at bounding box center [860, 512] width 96 height 36
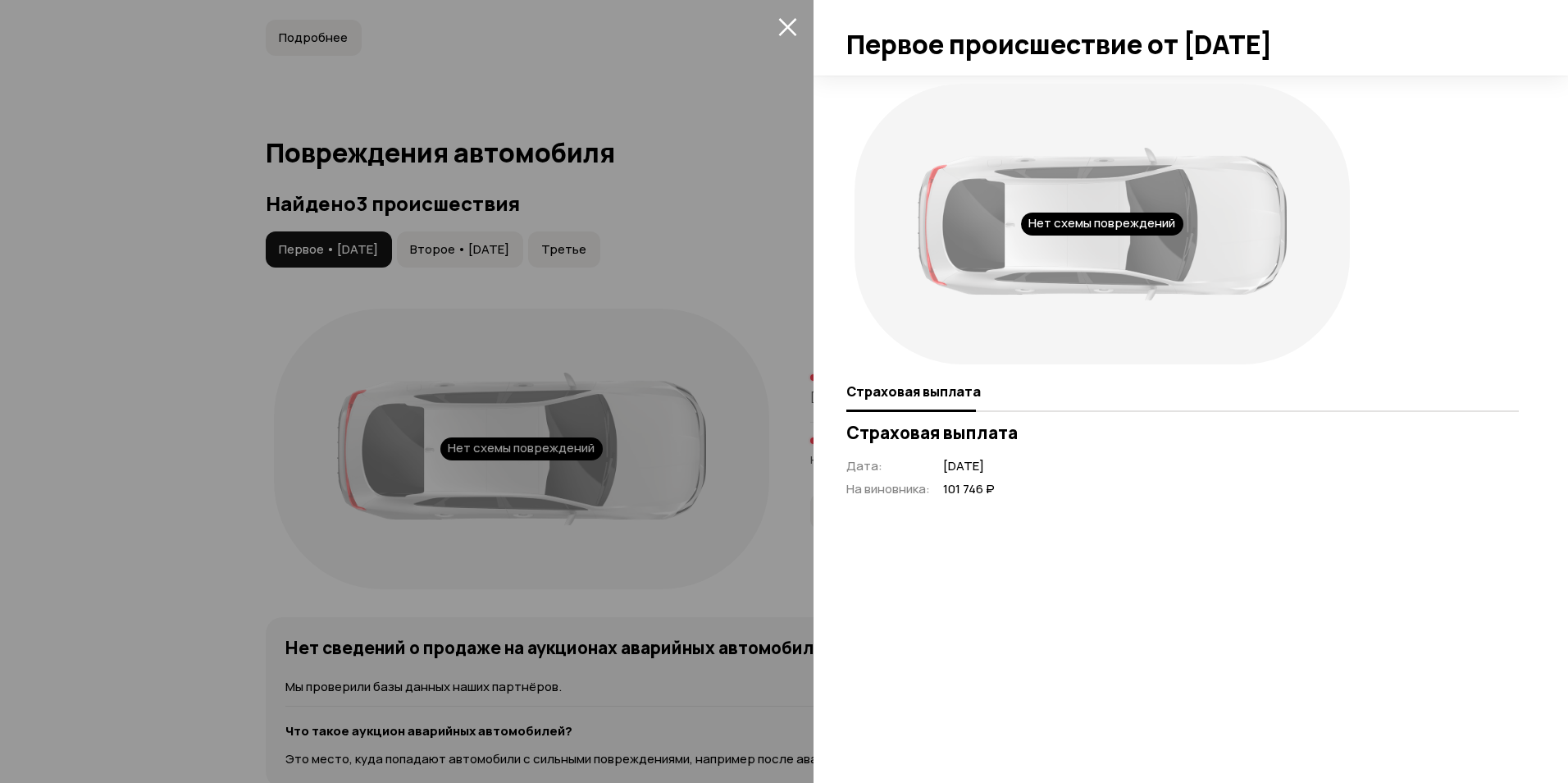
click at [223, 301] on div at bounding box center [784, 391] width 1568 height 783
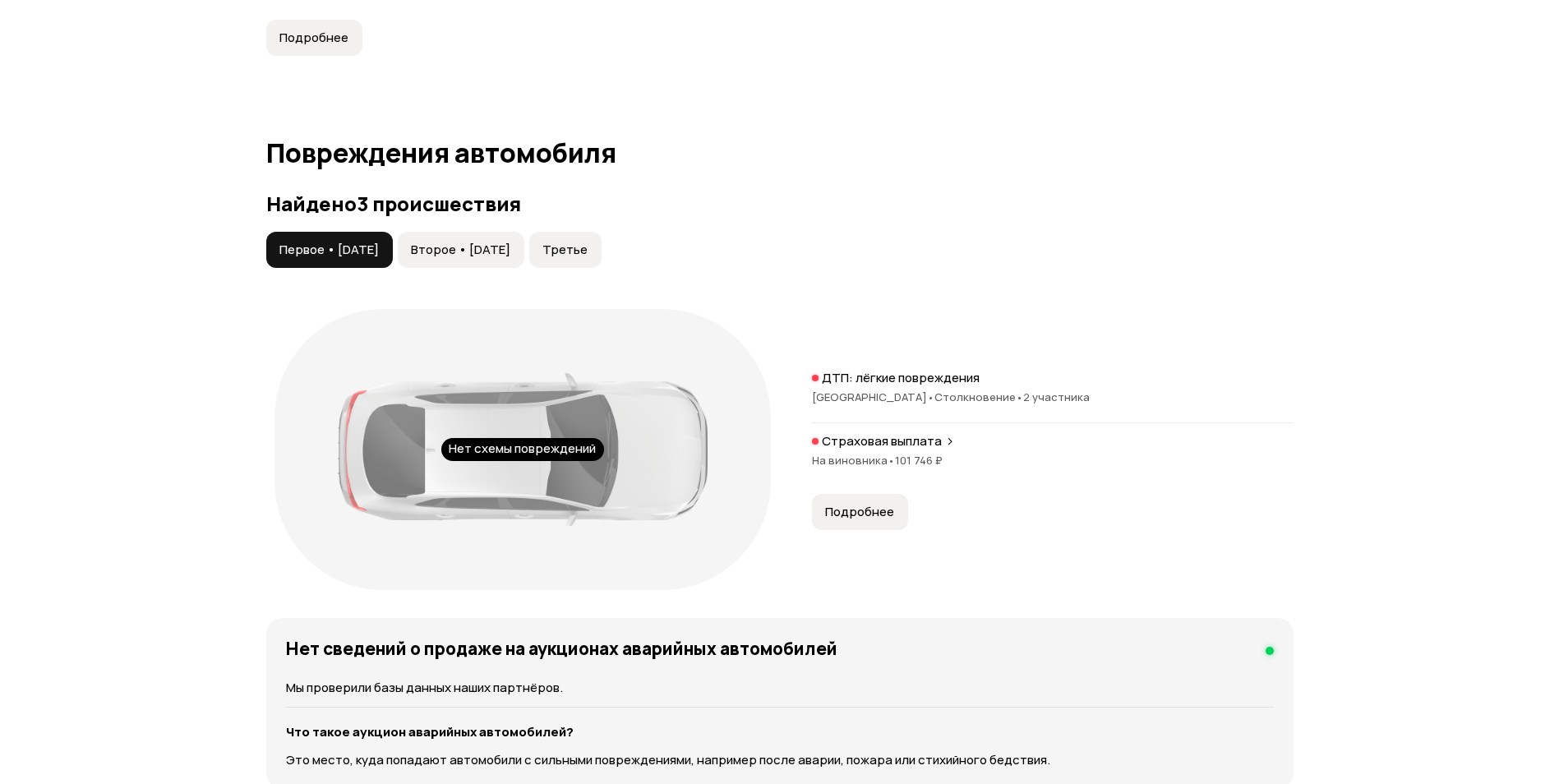
click at [896, 379] on p "ДТП: лёгкие повреждения" at bounding box center [900, 378] width 158 height 17
click at [460, 243] on span "Второе • 06 май 2018" at bounding box center [461, 250] width 100 height 17
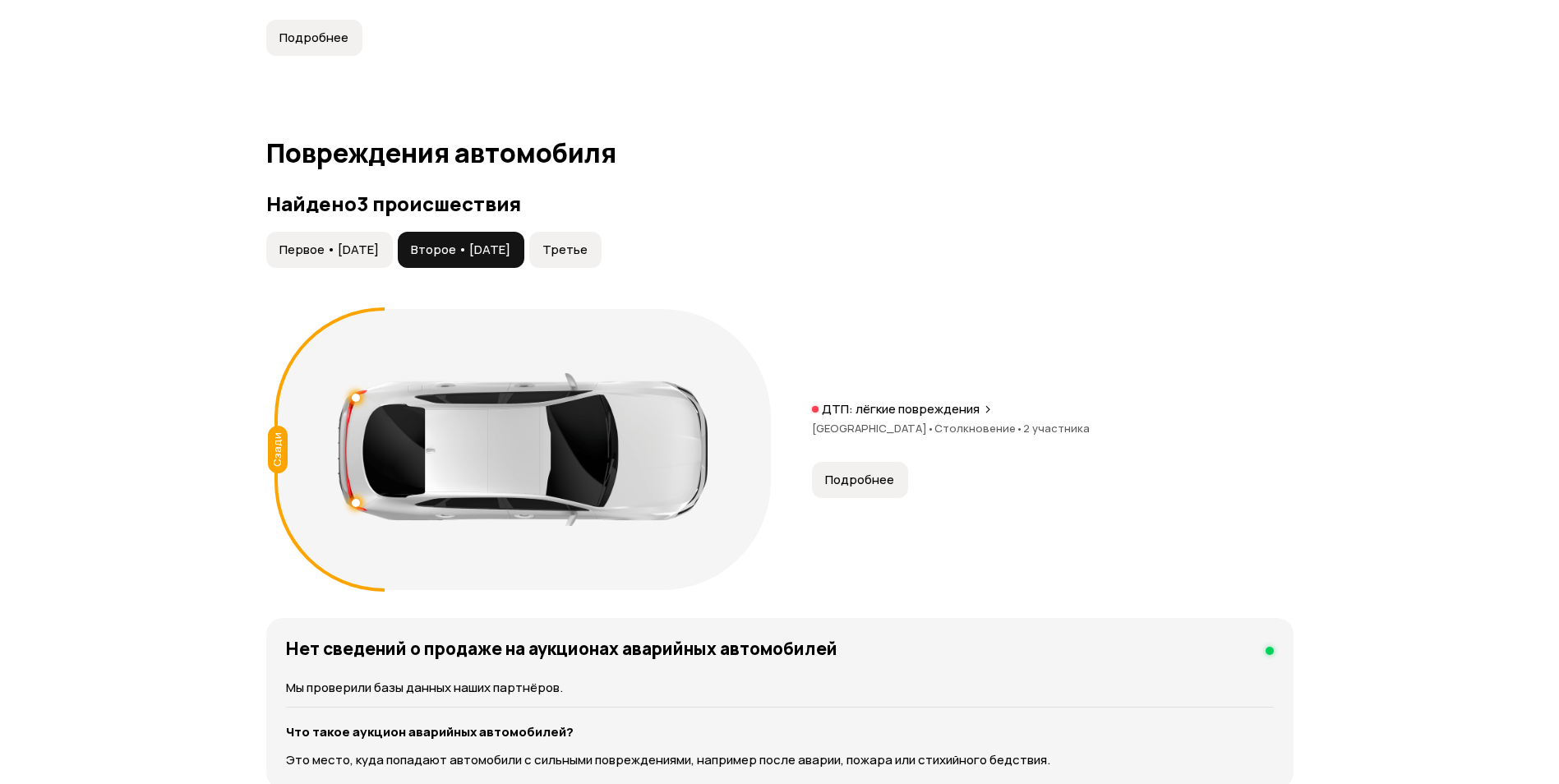
click at [587, 253] on span "Третье" at bounding box center [565, 250] width 45 height 17
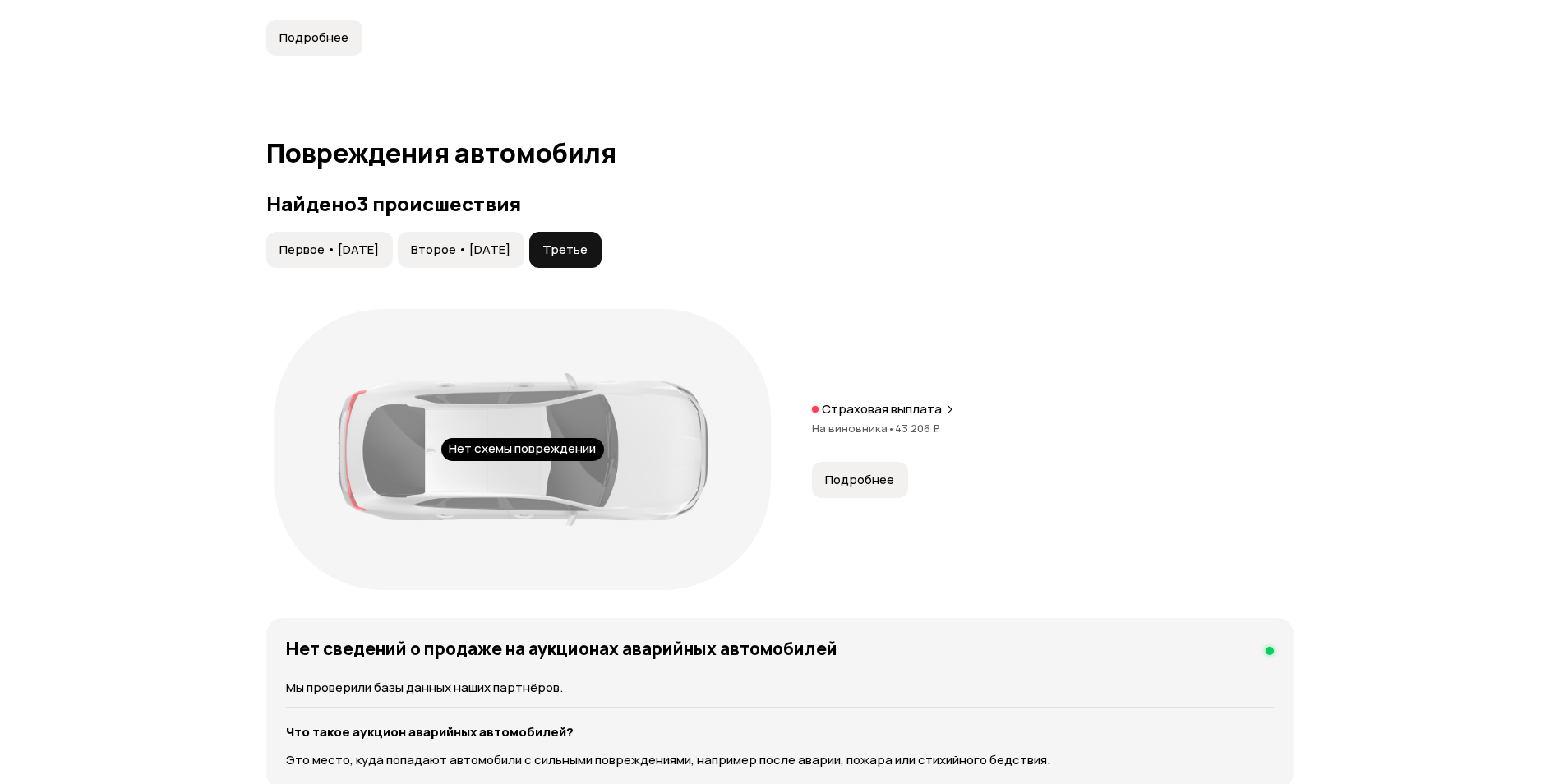
click at [353, 243] on span "Первое • 13 окт 2016" at bounding box center [329, 250] width 100 height 17
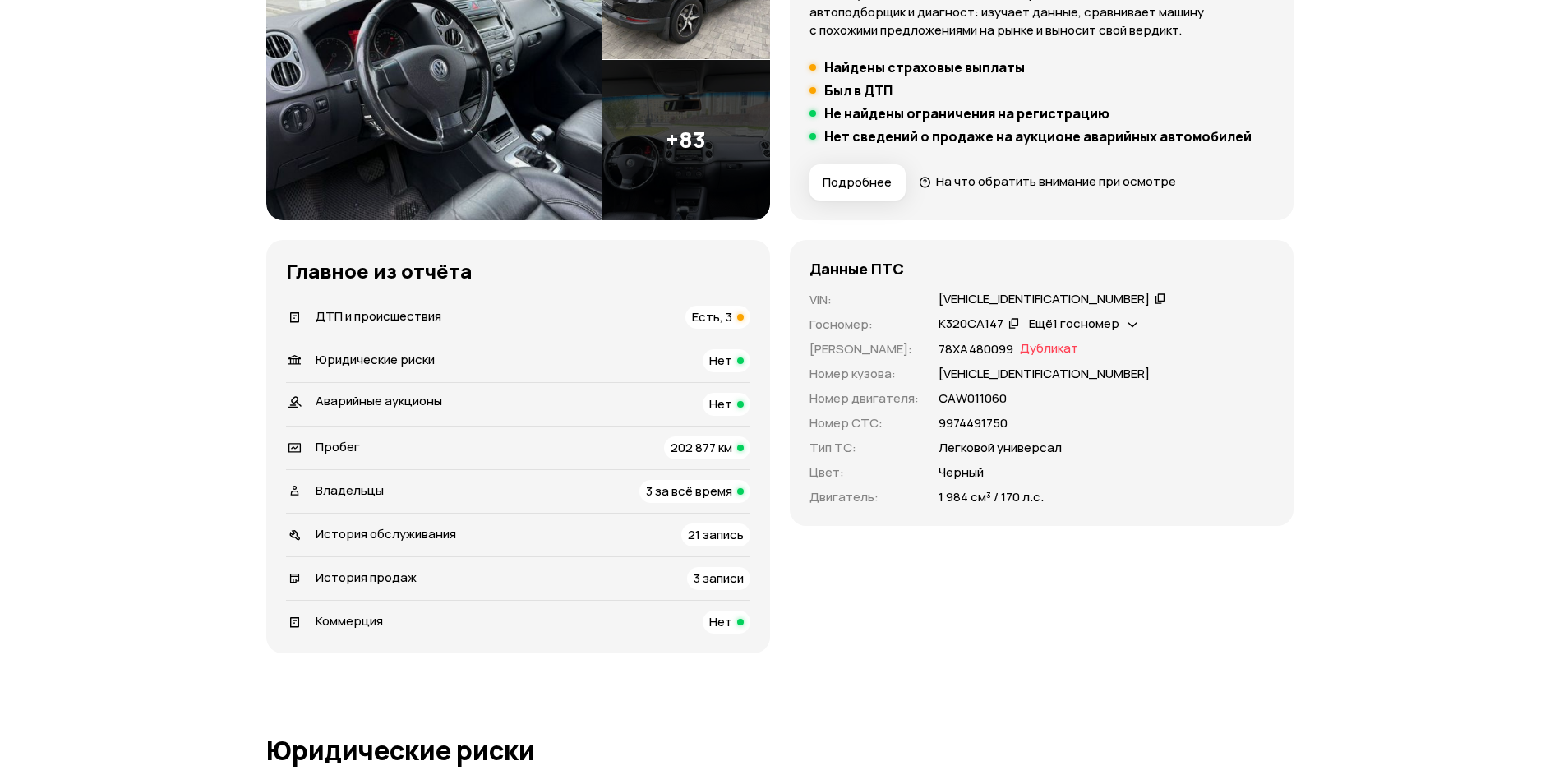
scroll to position [168, 0]
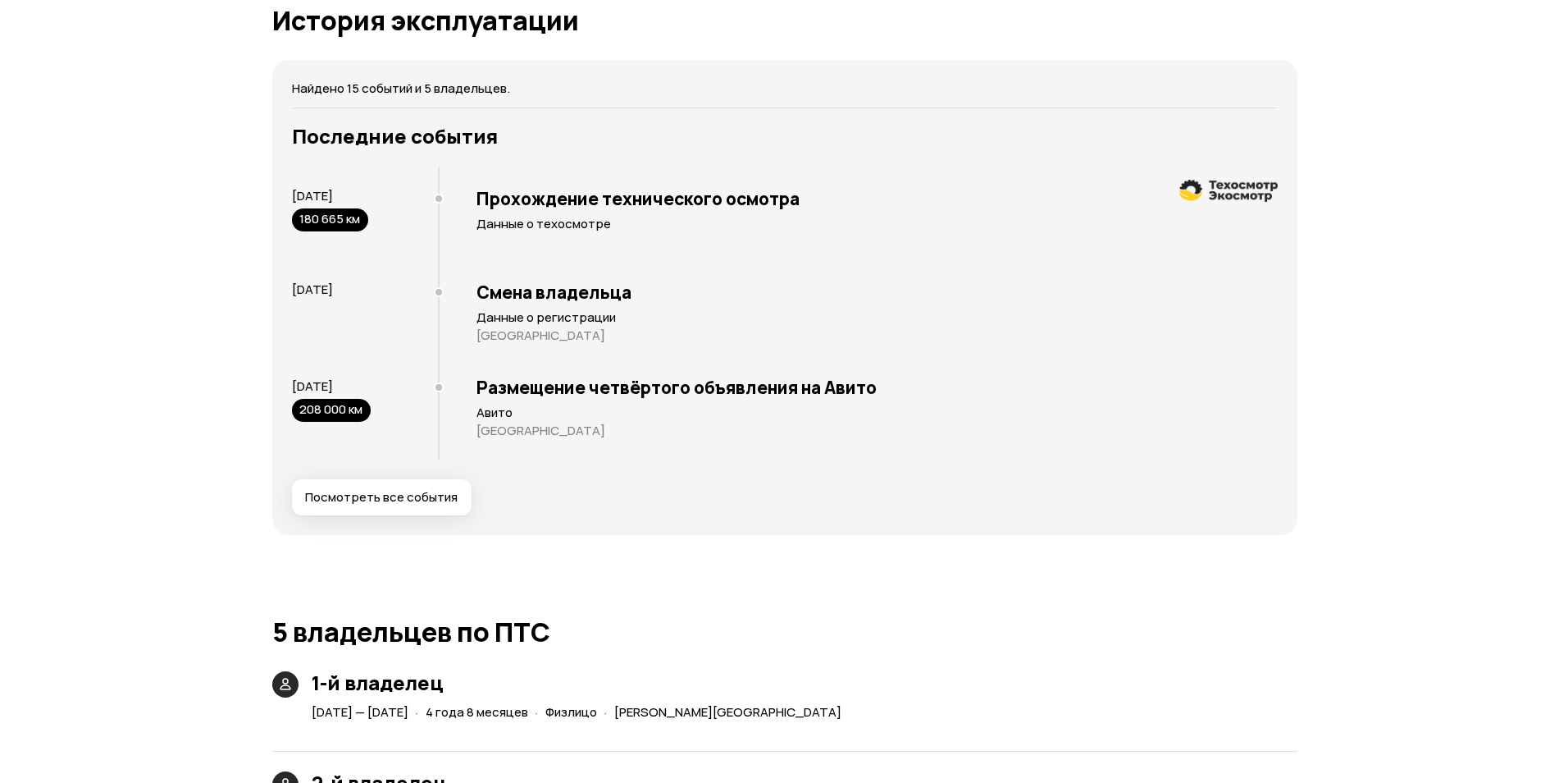
scroll to position [3118, 0]
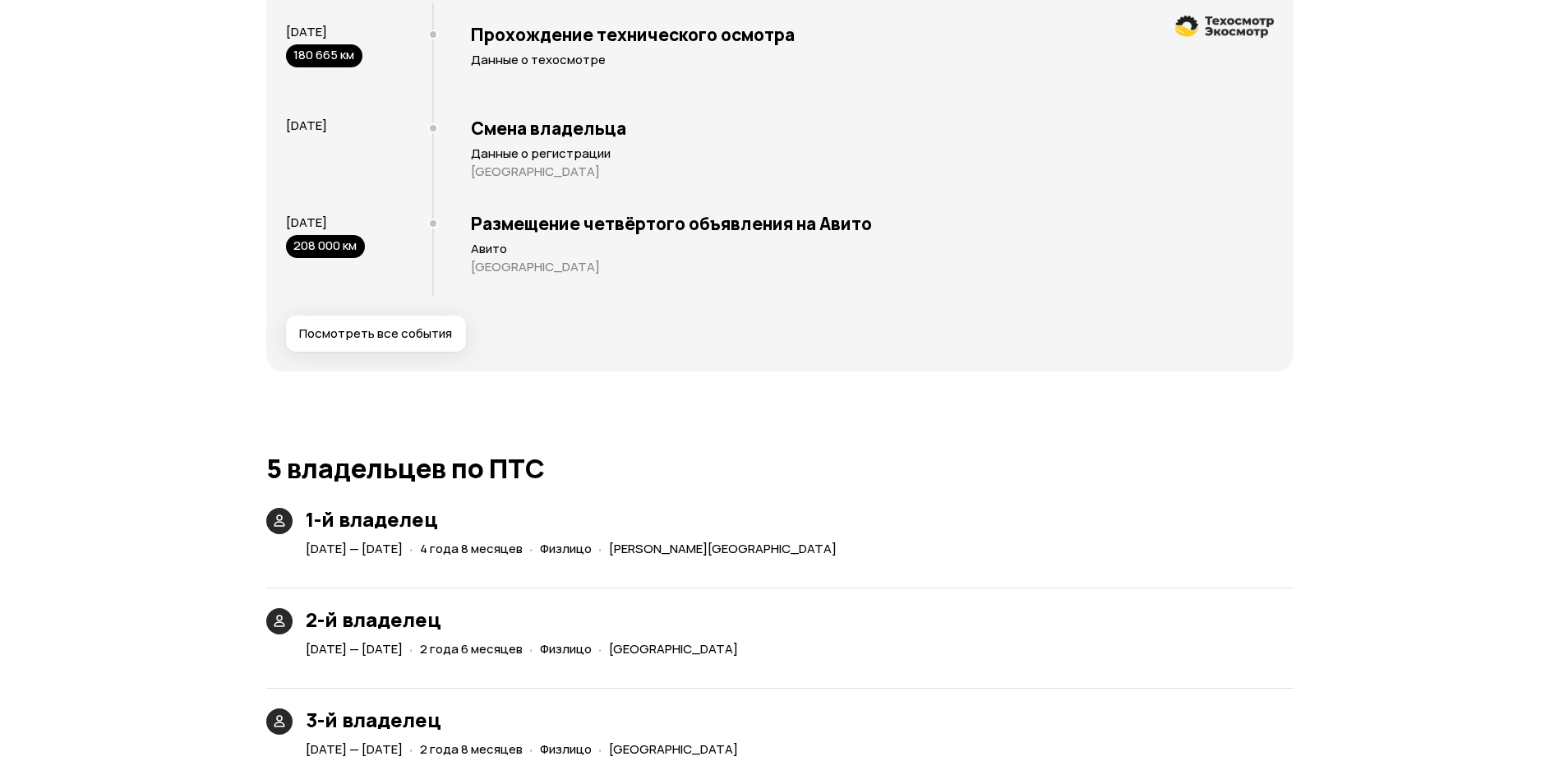
click at [407, 322] on button "Посмотреть все события" at bounding box center [376, 333] width 180 height 36
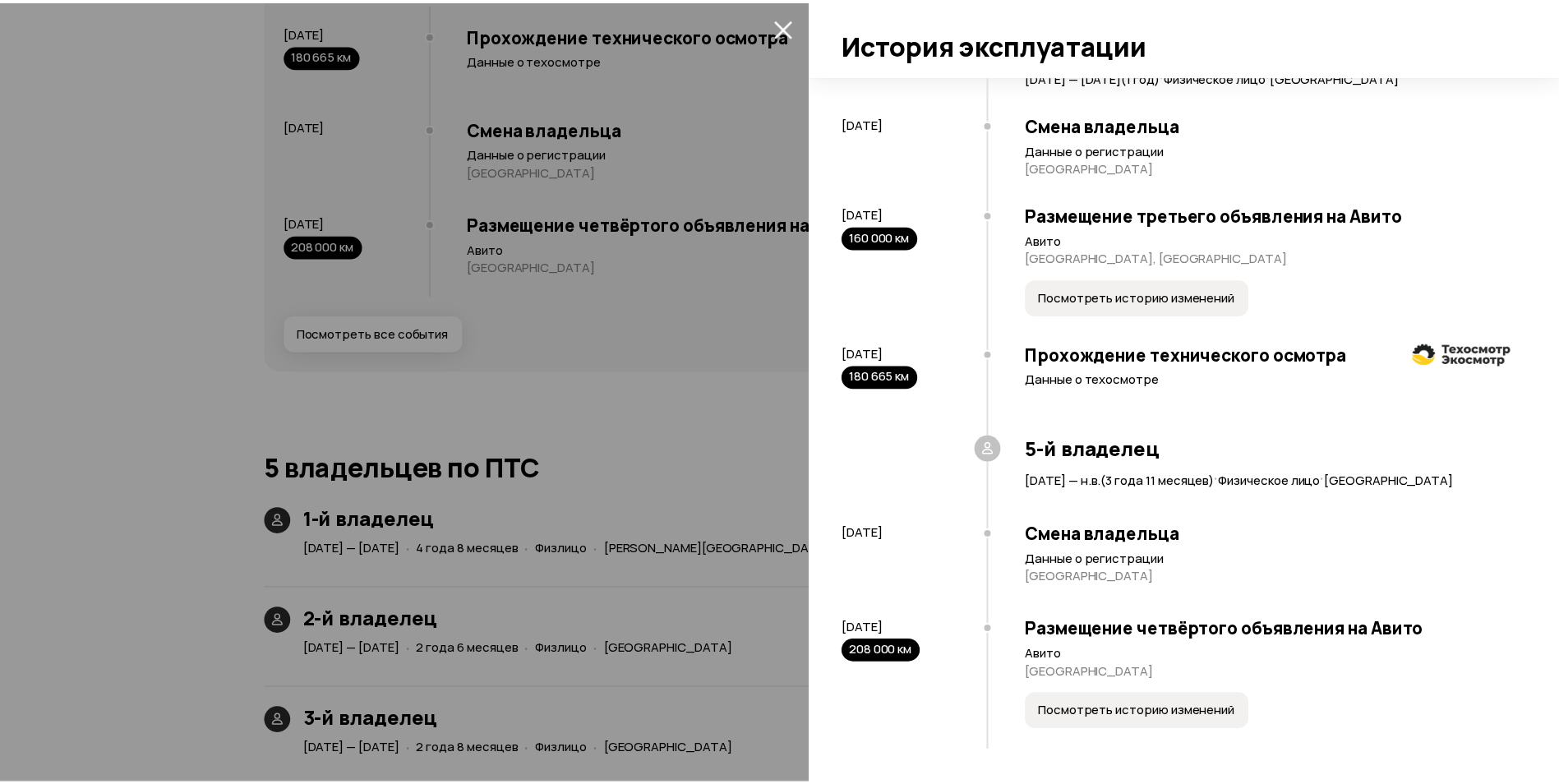
scroll to position [1492, 0]
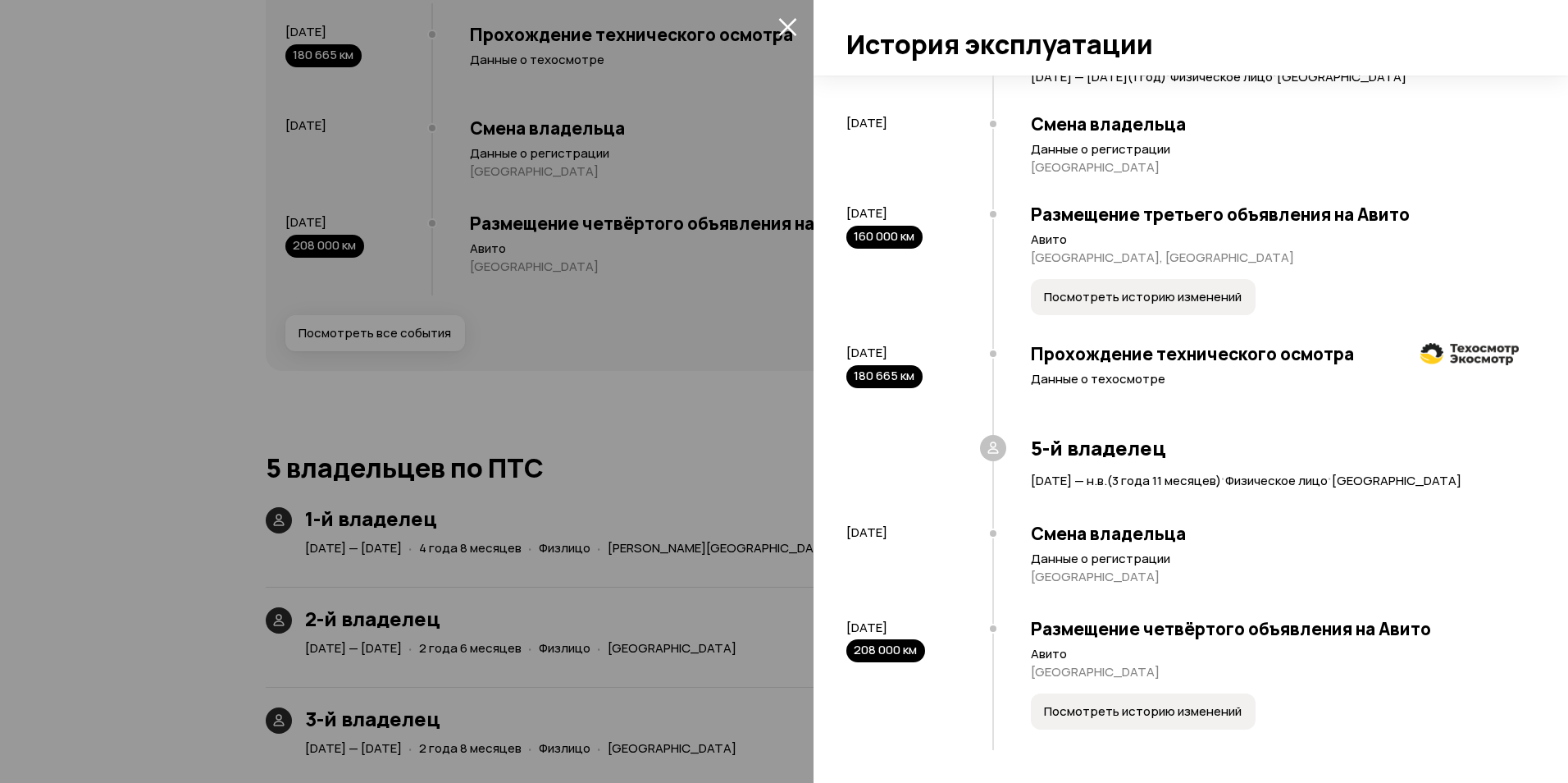
click at [792, 30] on icon "закрыть" at bounding box center [787, 27] width 19 height 19
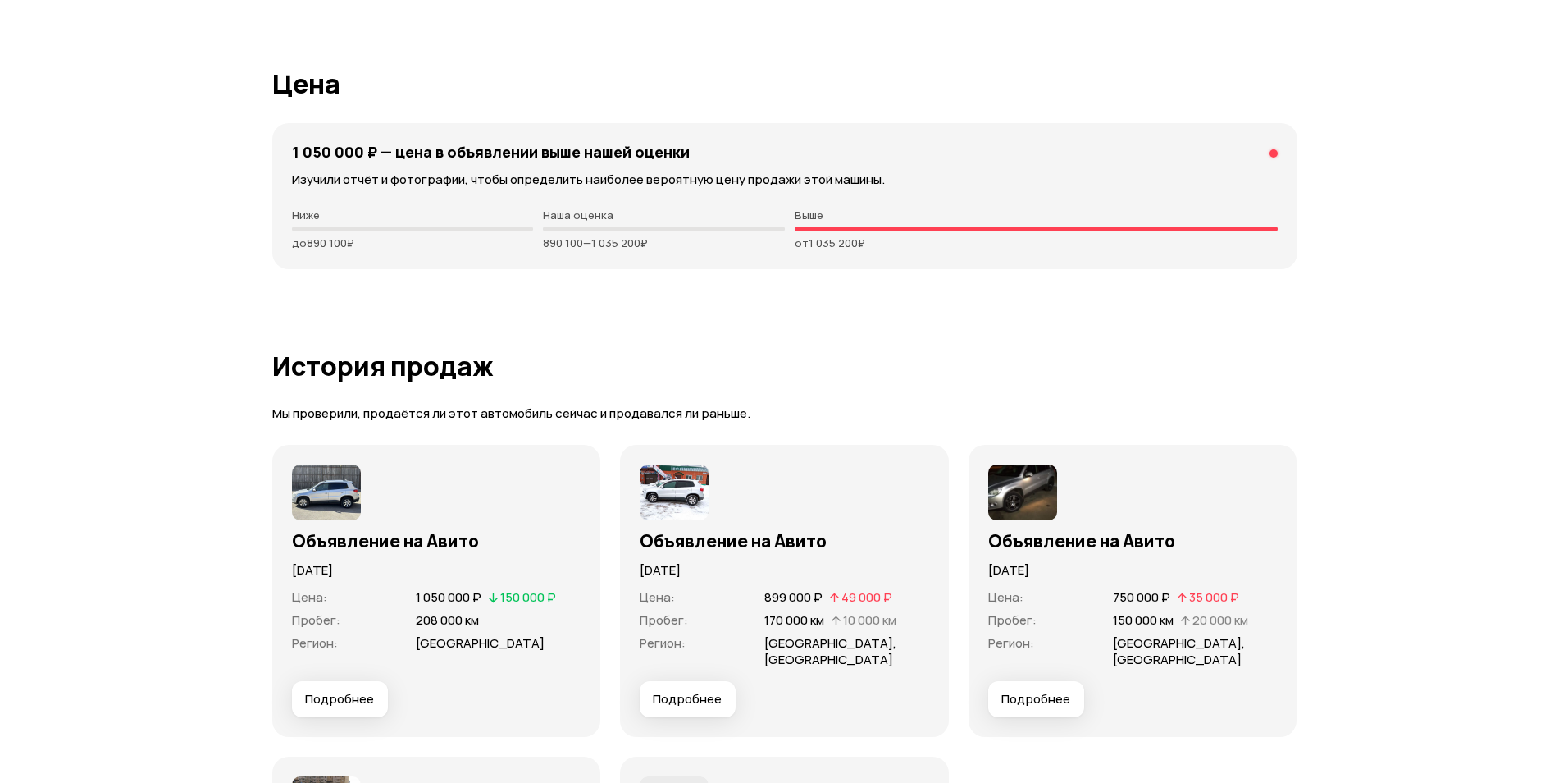
scroll to position [4513, 0]
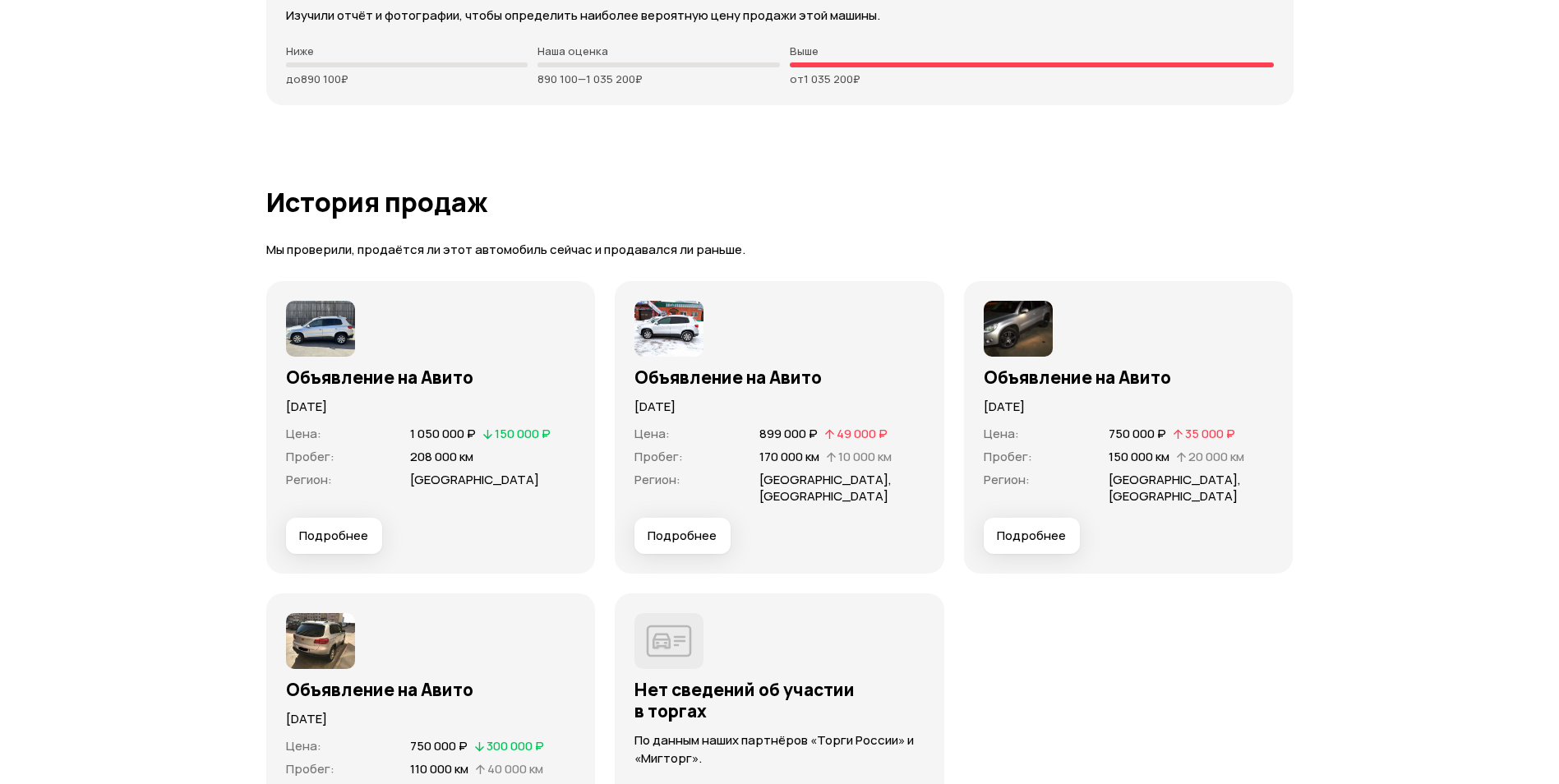
click at [356, 528] on span "Подробнее" at bounding box center [334, 536] width 69 height 17
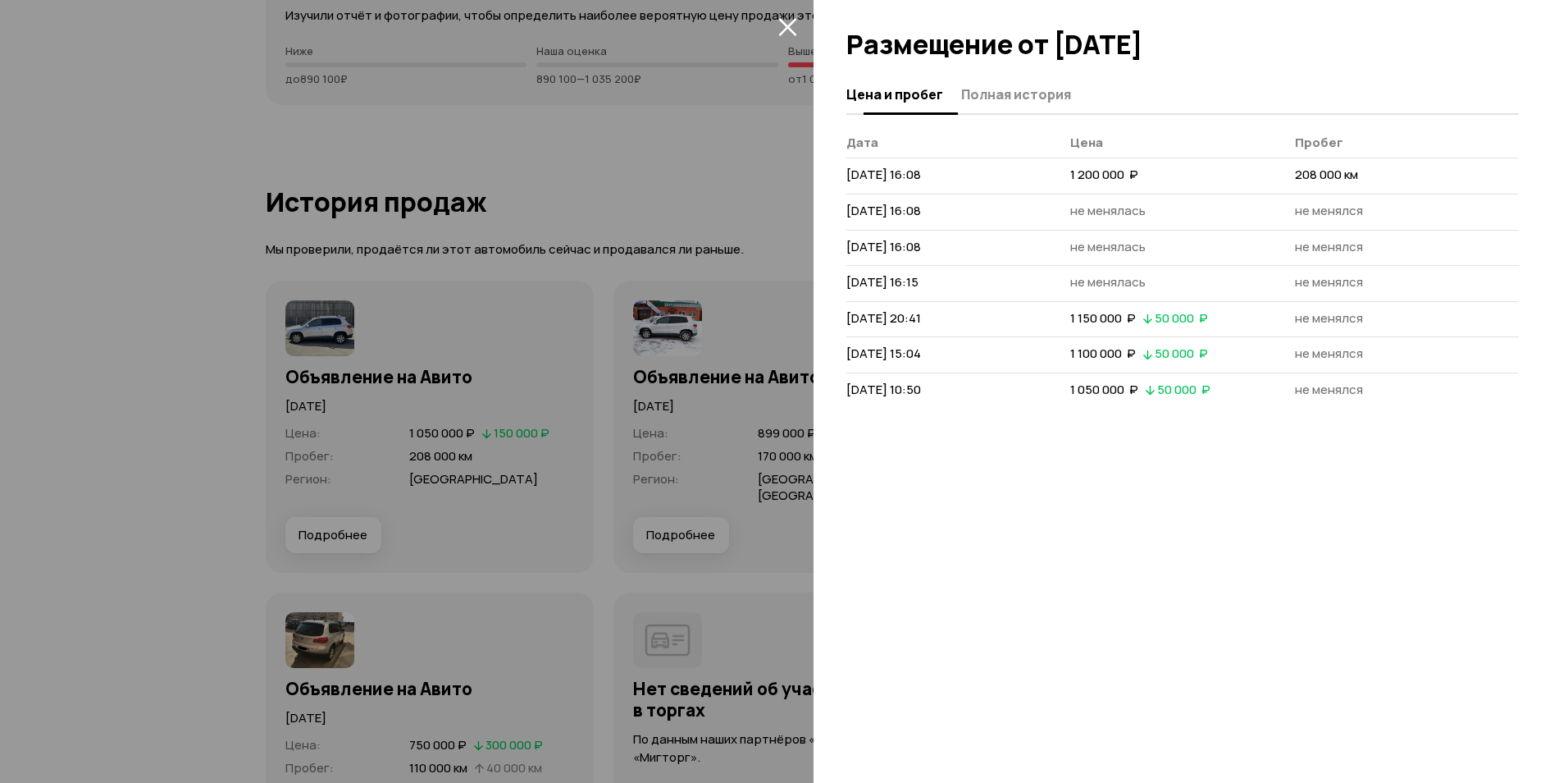
click at [983, 104] on button "Полная история" at bounding box center [1013, 94] width 114 height 32
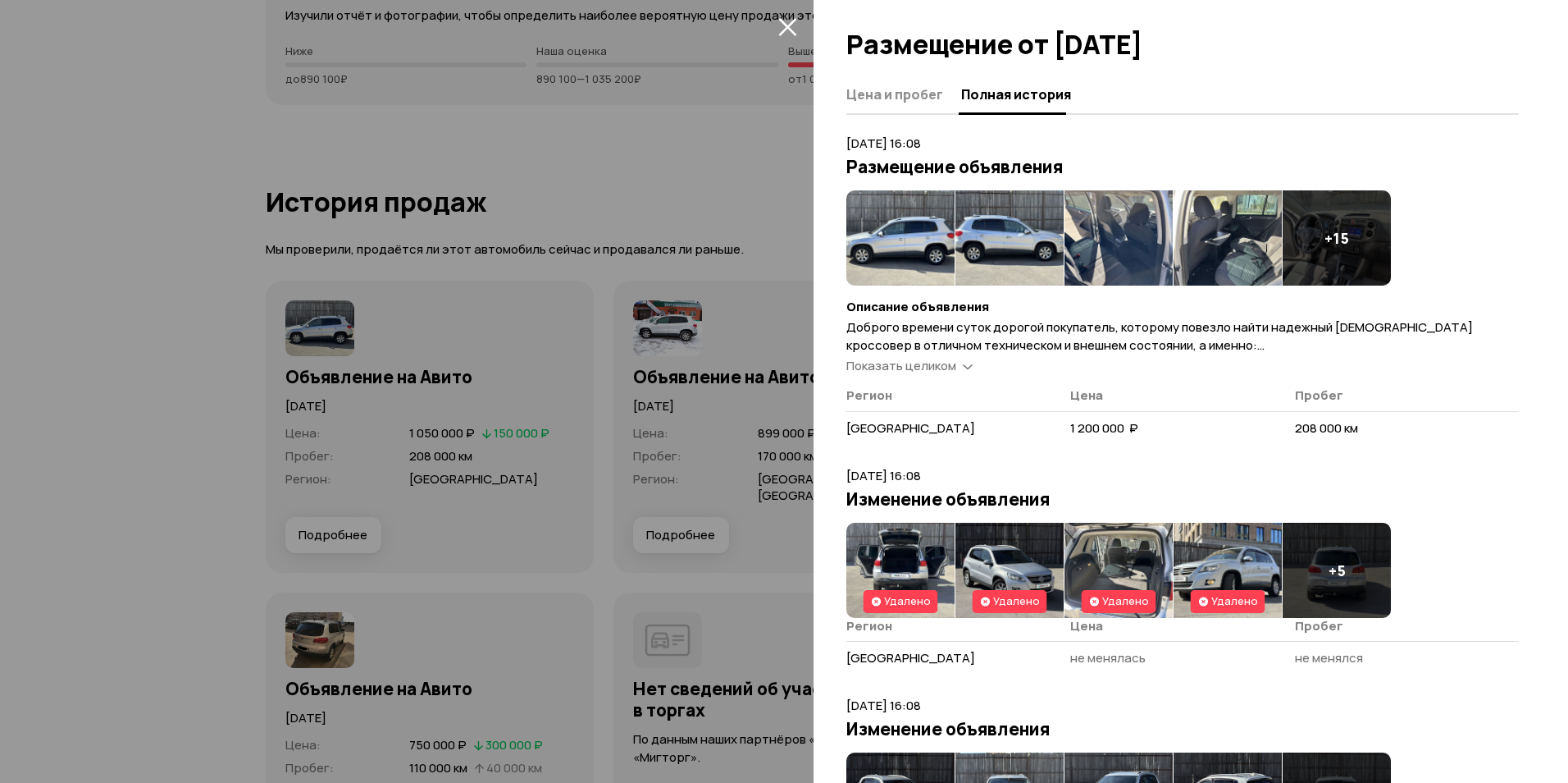
click at [927, 365] on span "Показать целиком" at bounding box center [901, 365] width 110 height 18
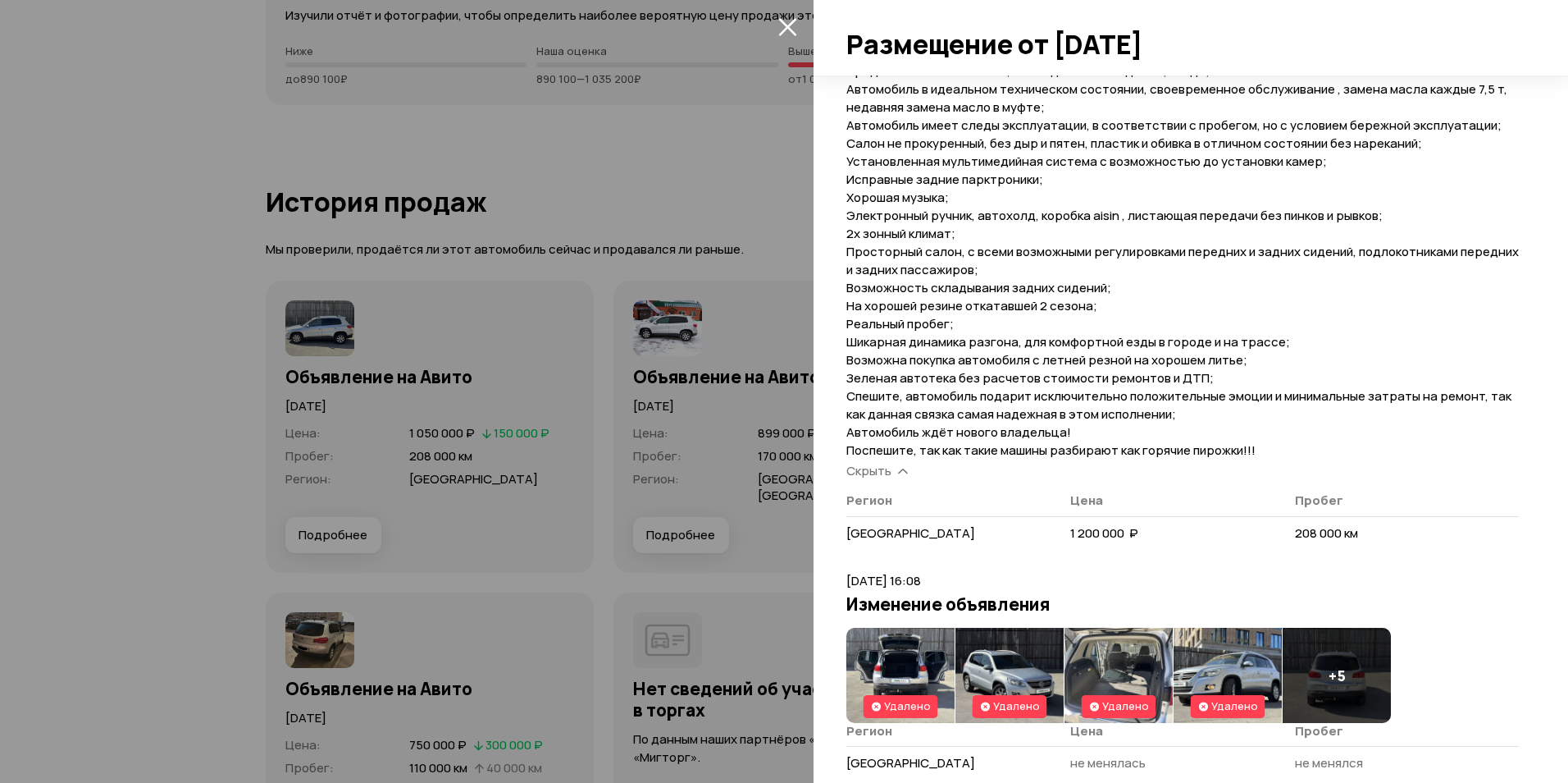
scroll to position [0, 0]
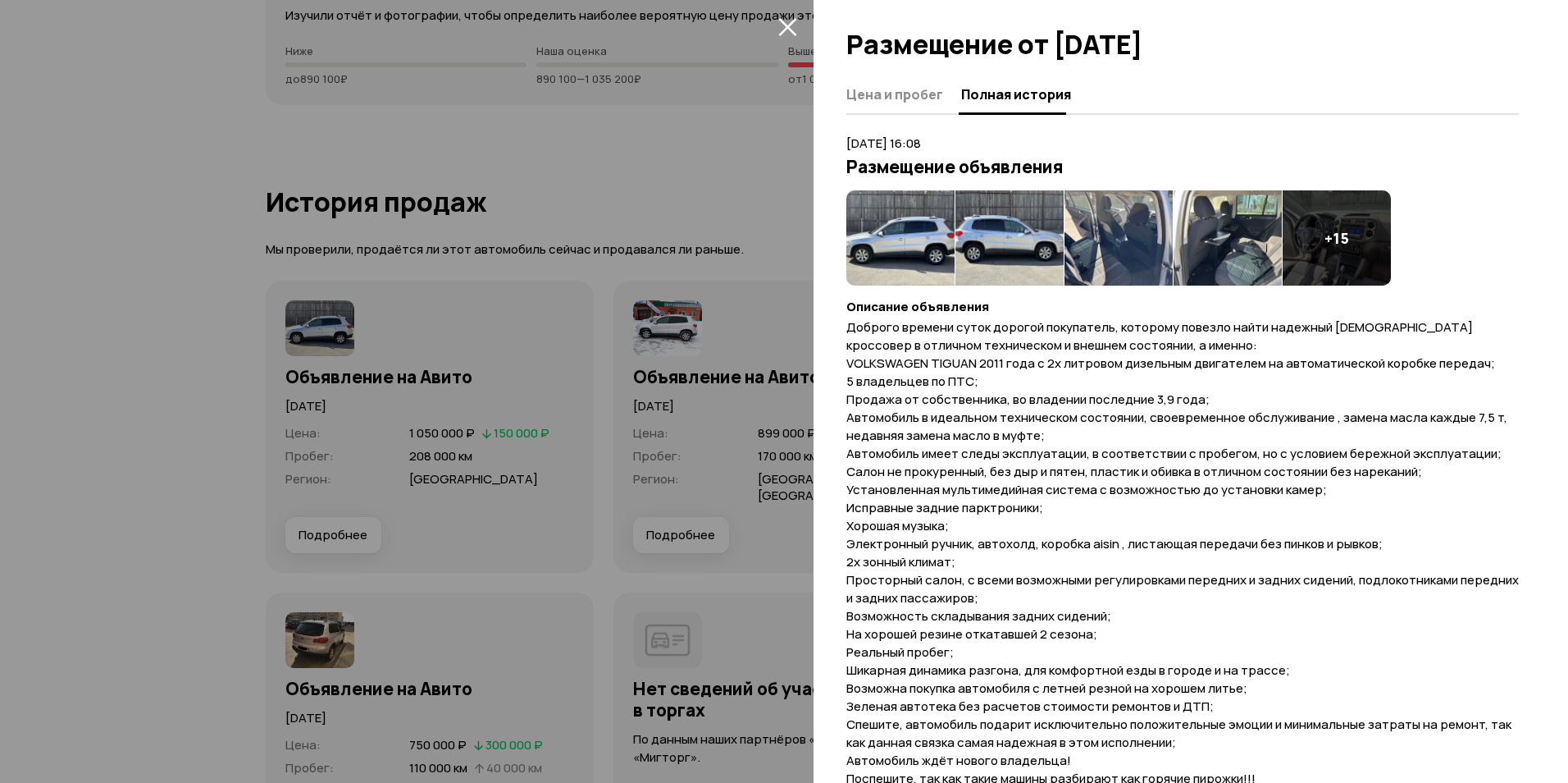
click at [909, 218] on img at bounding box center [900, 237] width 108 height 95
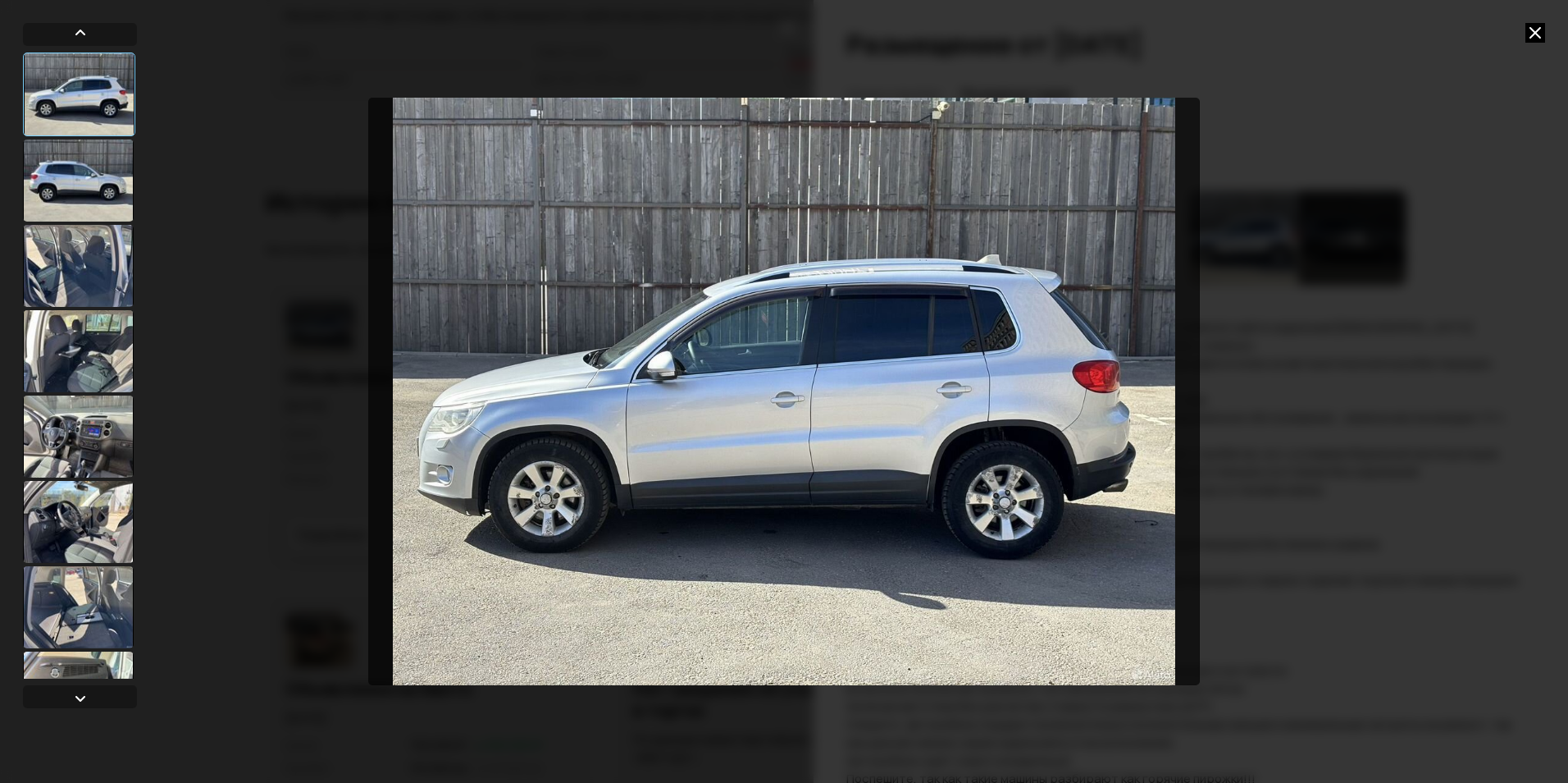
click at [97, 195] on div at bounding box center [78, 181] width 111 height 82
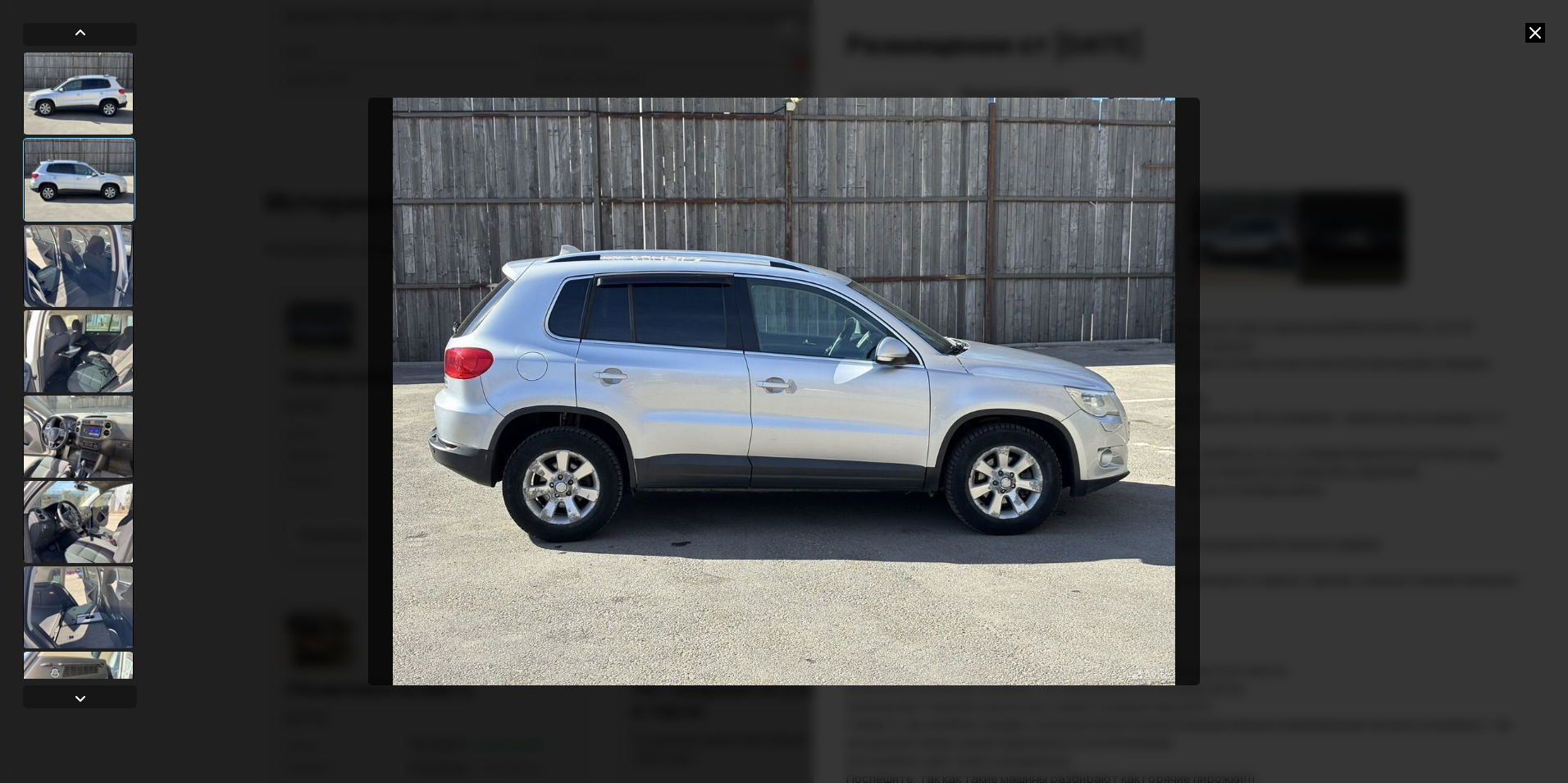
click at [91, 265] on div at bounding box center [78, 265] width 111 height 82
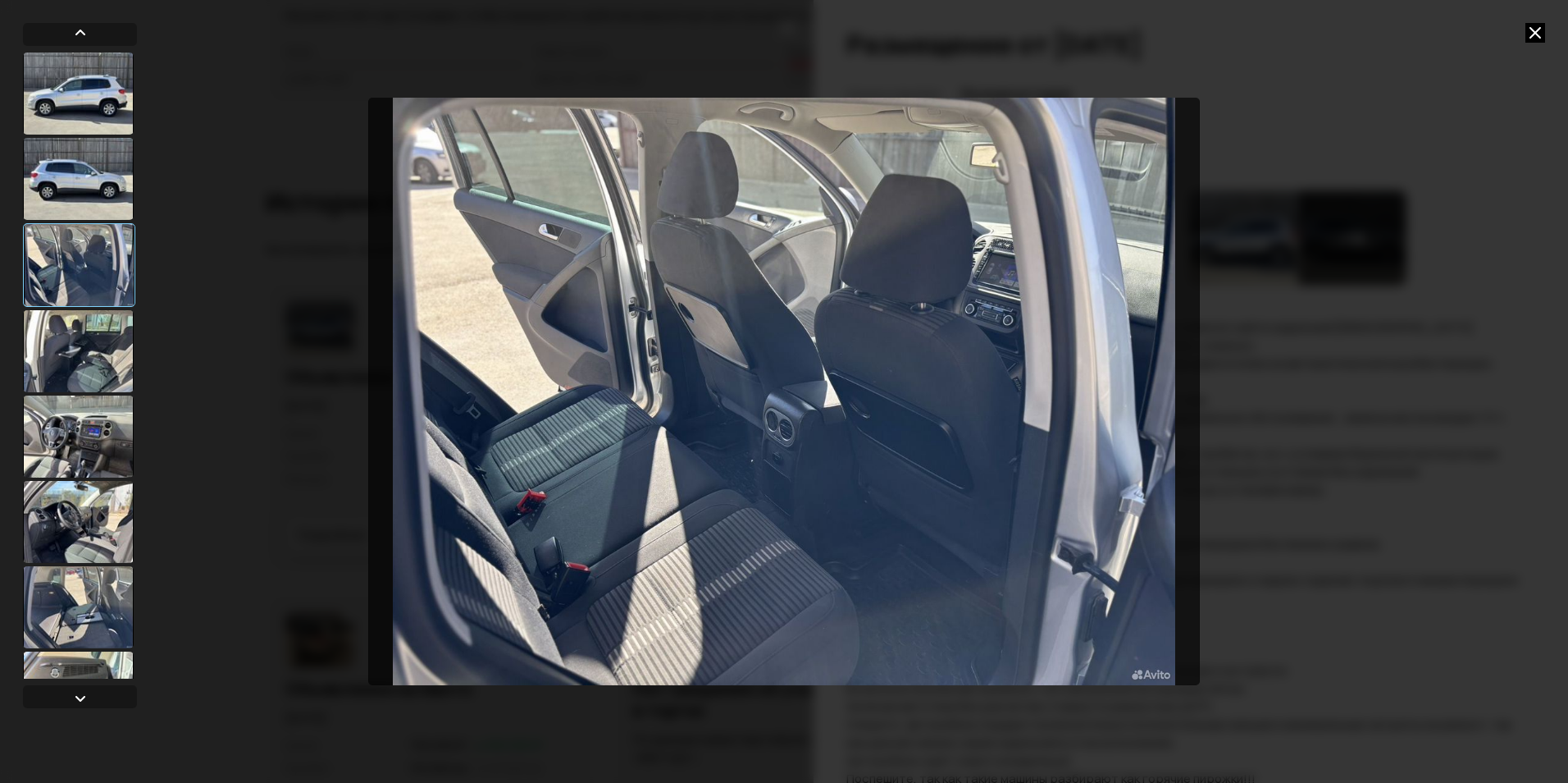
click at [80, 348] on div at bounding box center [78, 351] width 111 height 82
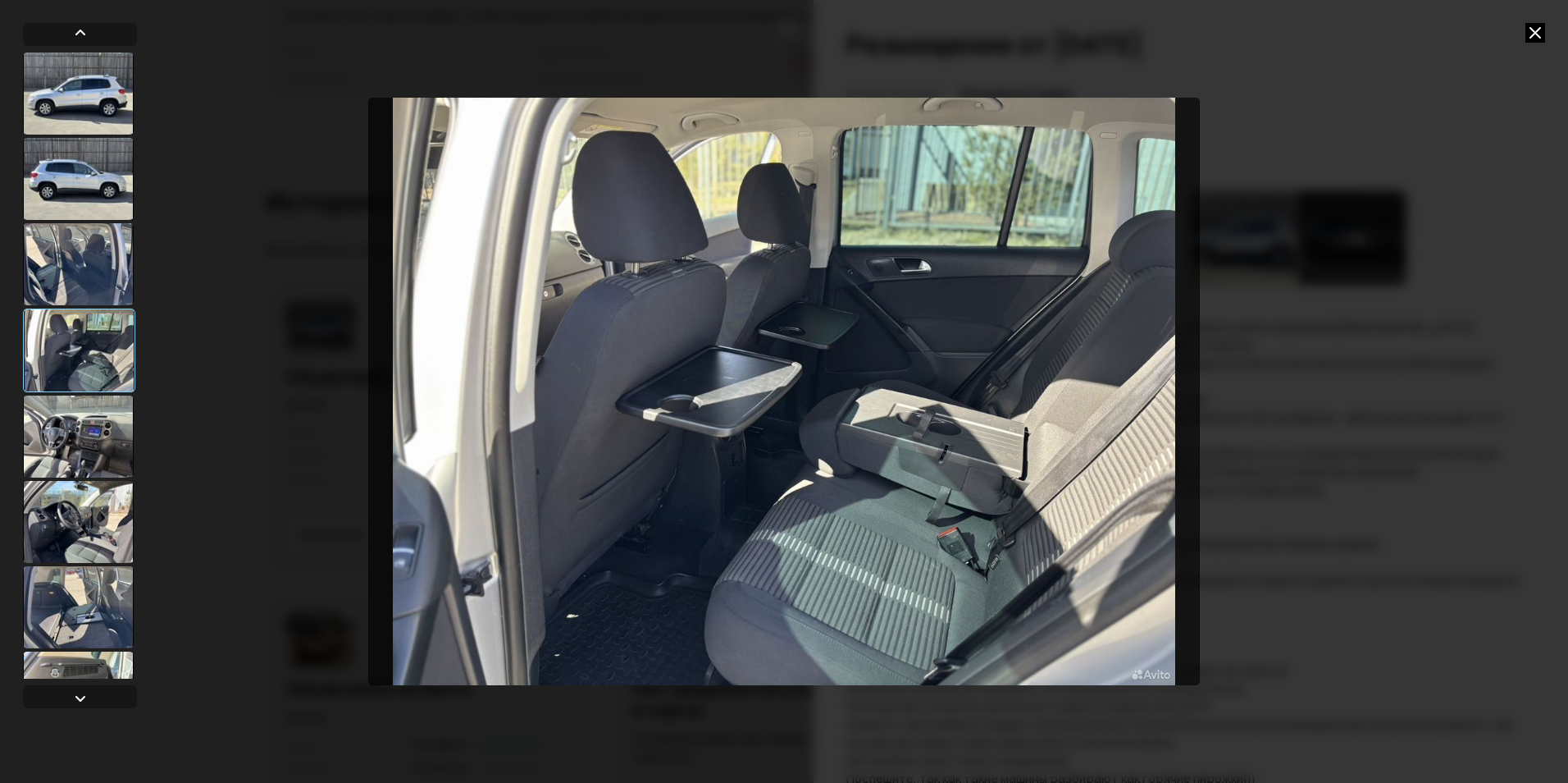
click at [89, 418] on div at bounding box center [78, 437] width 111 height 82
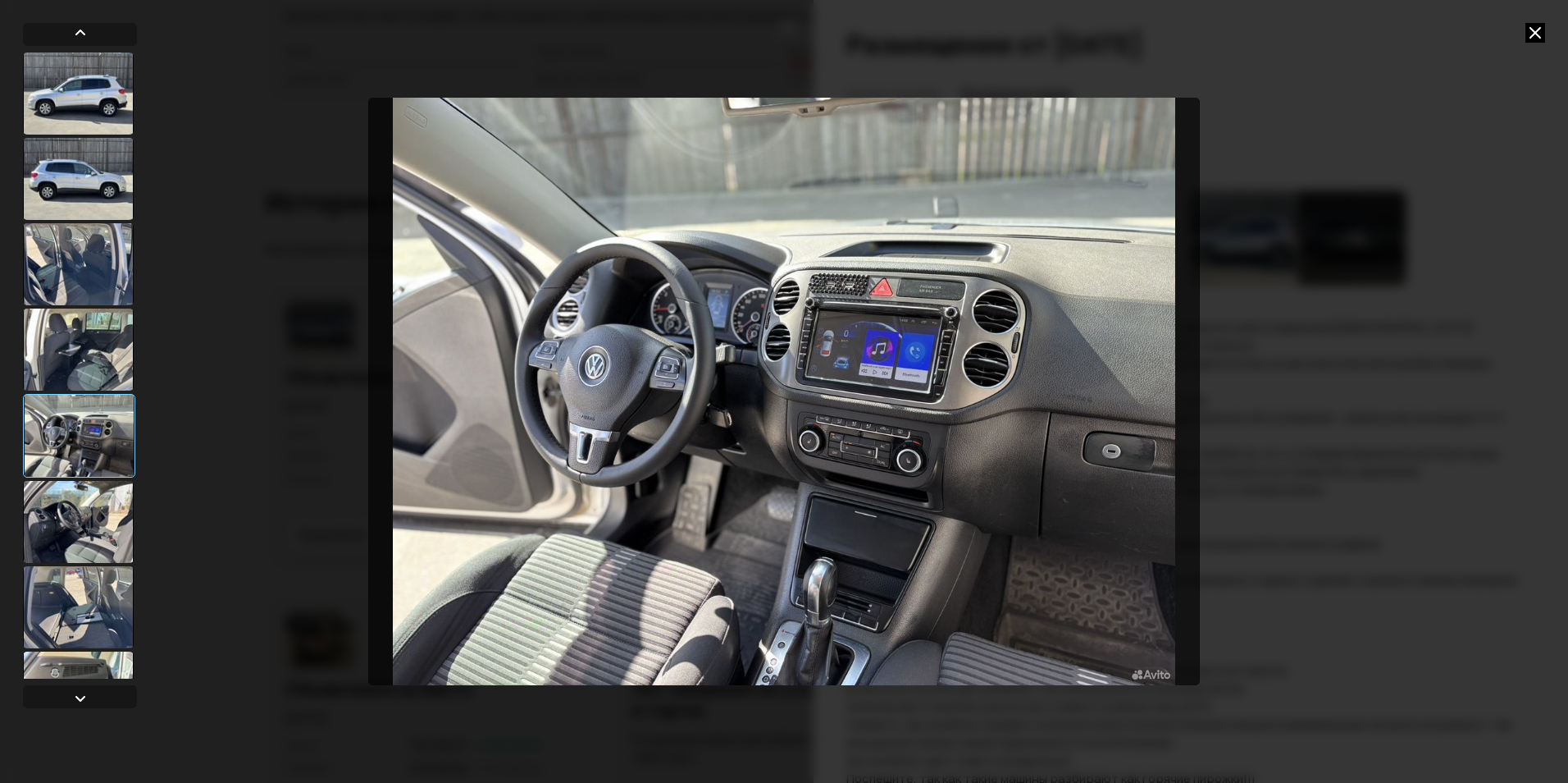
click at [92, 520] on div at bounding box center [78, 521] width 111 height 82
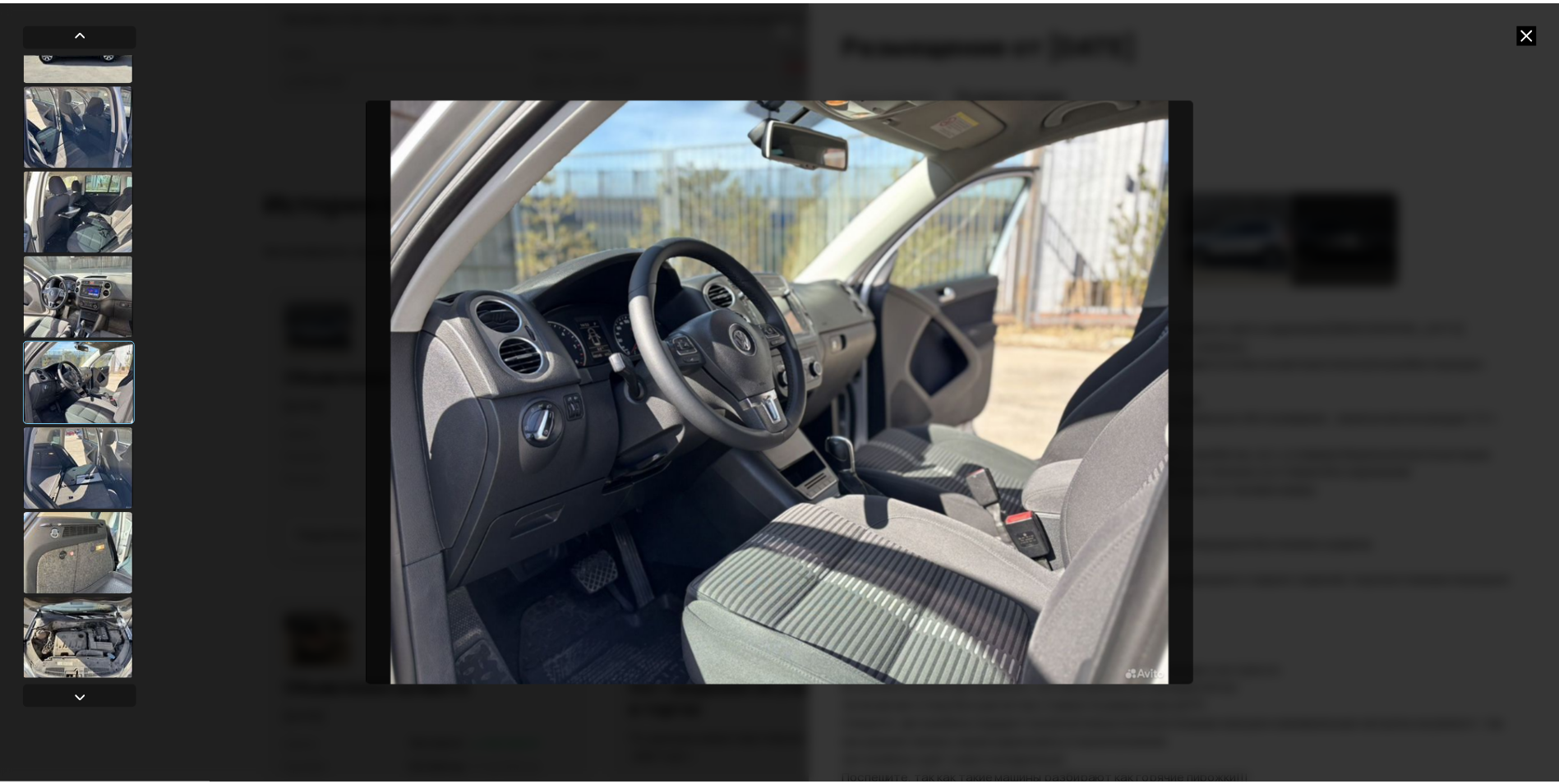
scroll to position [164, 0]
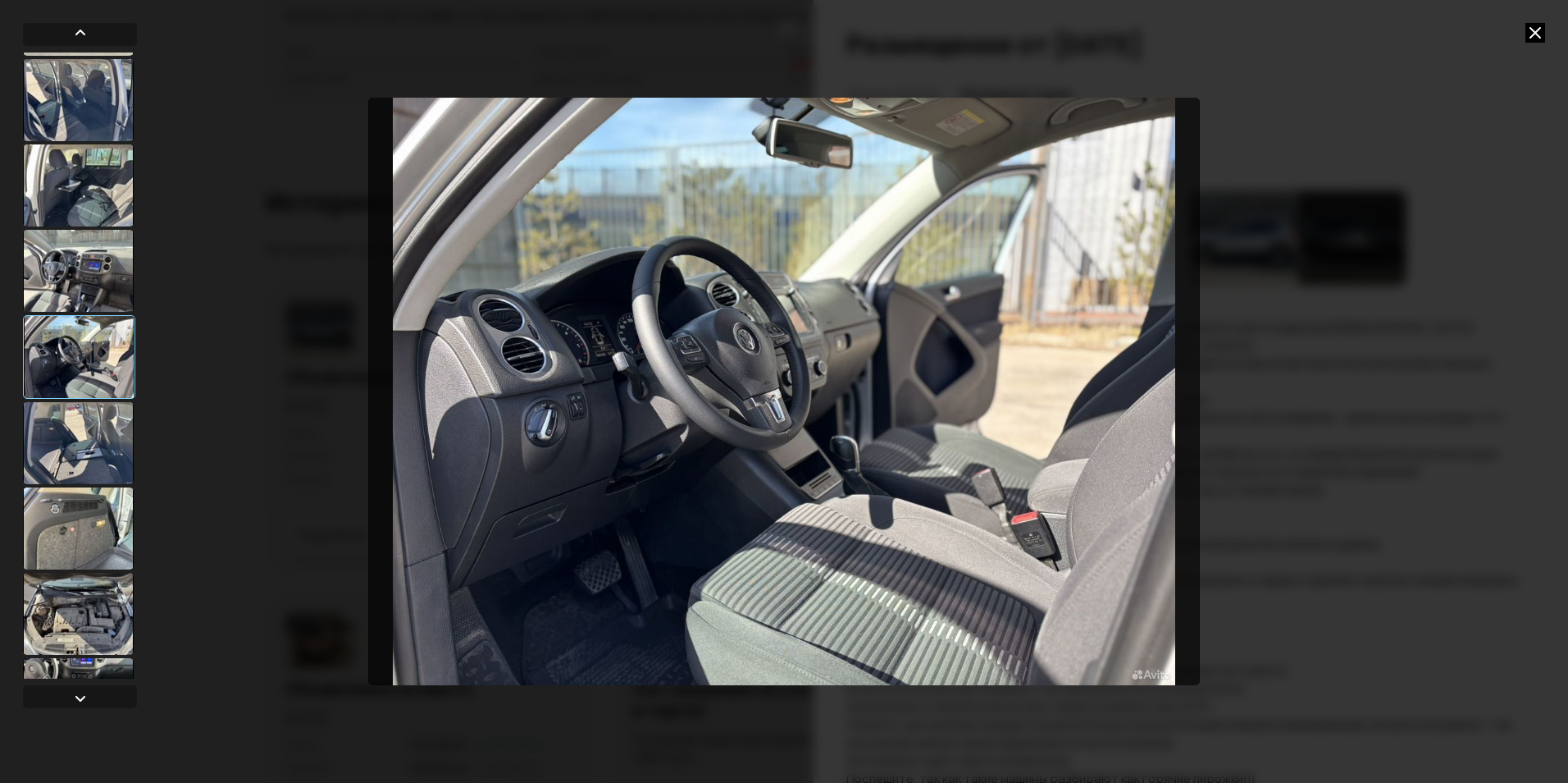
click at [94, 526] on div at bounding box center [78, 528] width 111 height 82
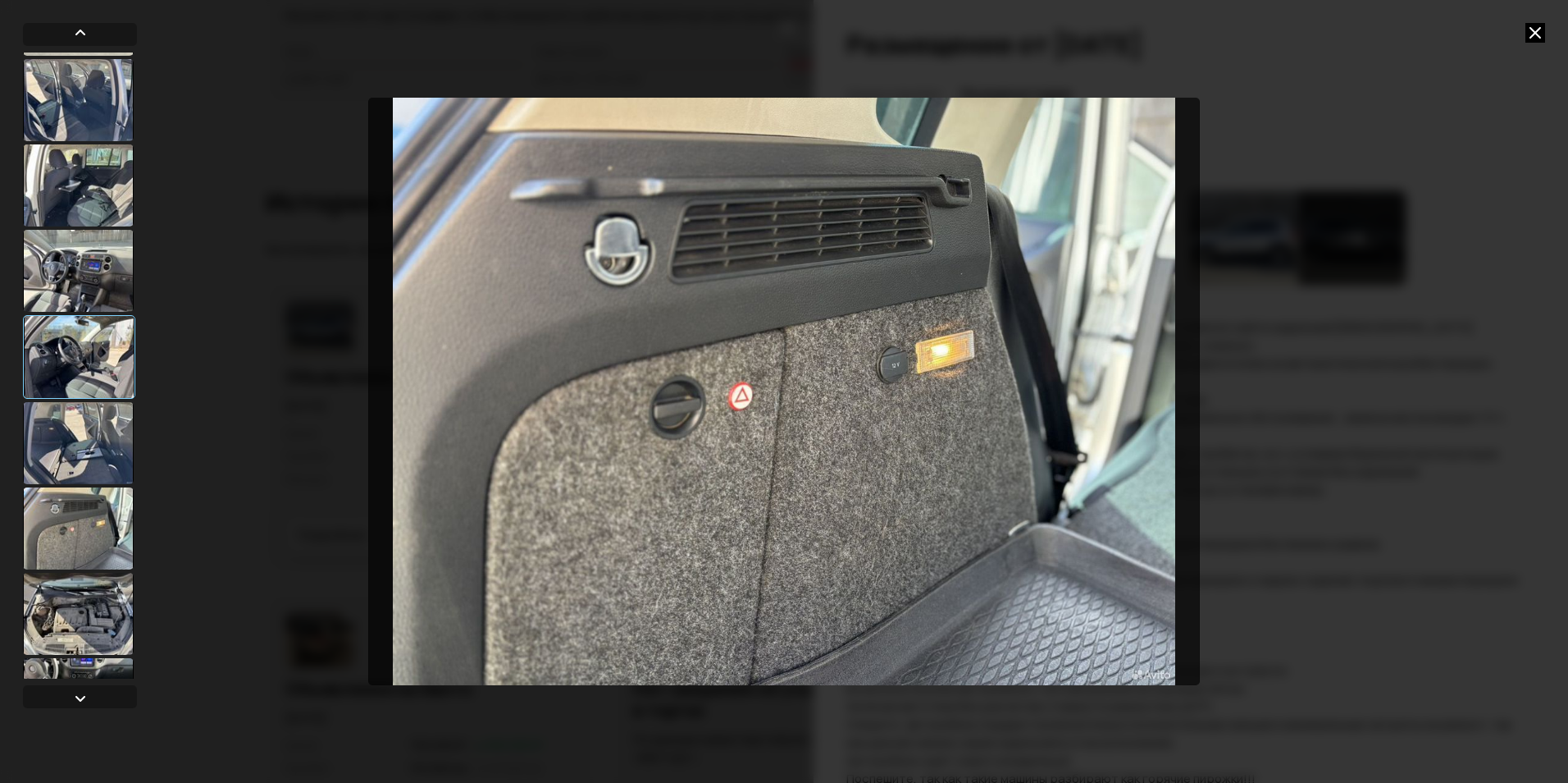
click at [101, 621] on div at bounding box center [78, 614] width 111 height 82
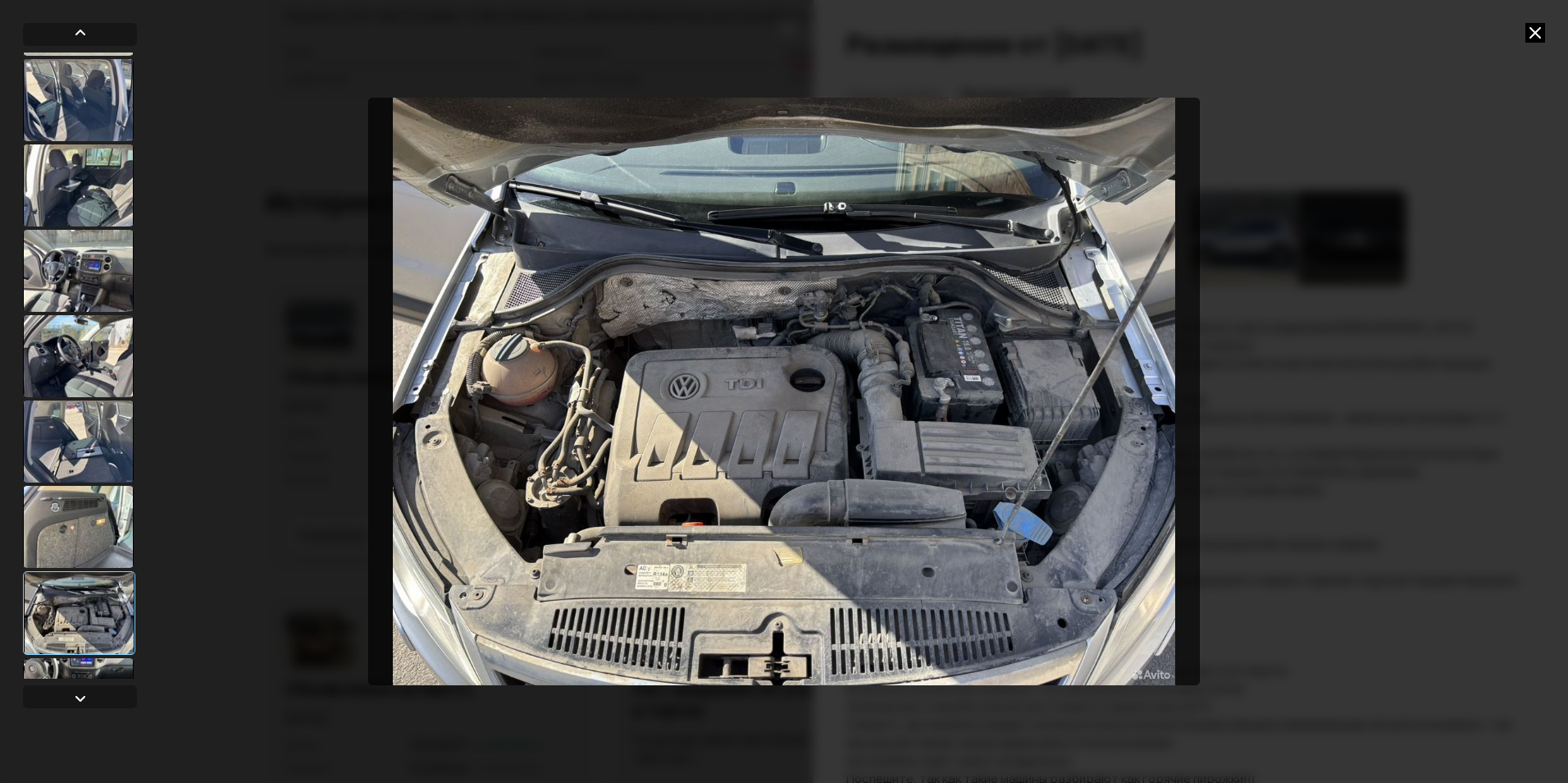
click at [1541, 27] on icon at bounding box center [1534, 33] width 20 height 20
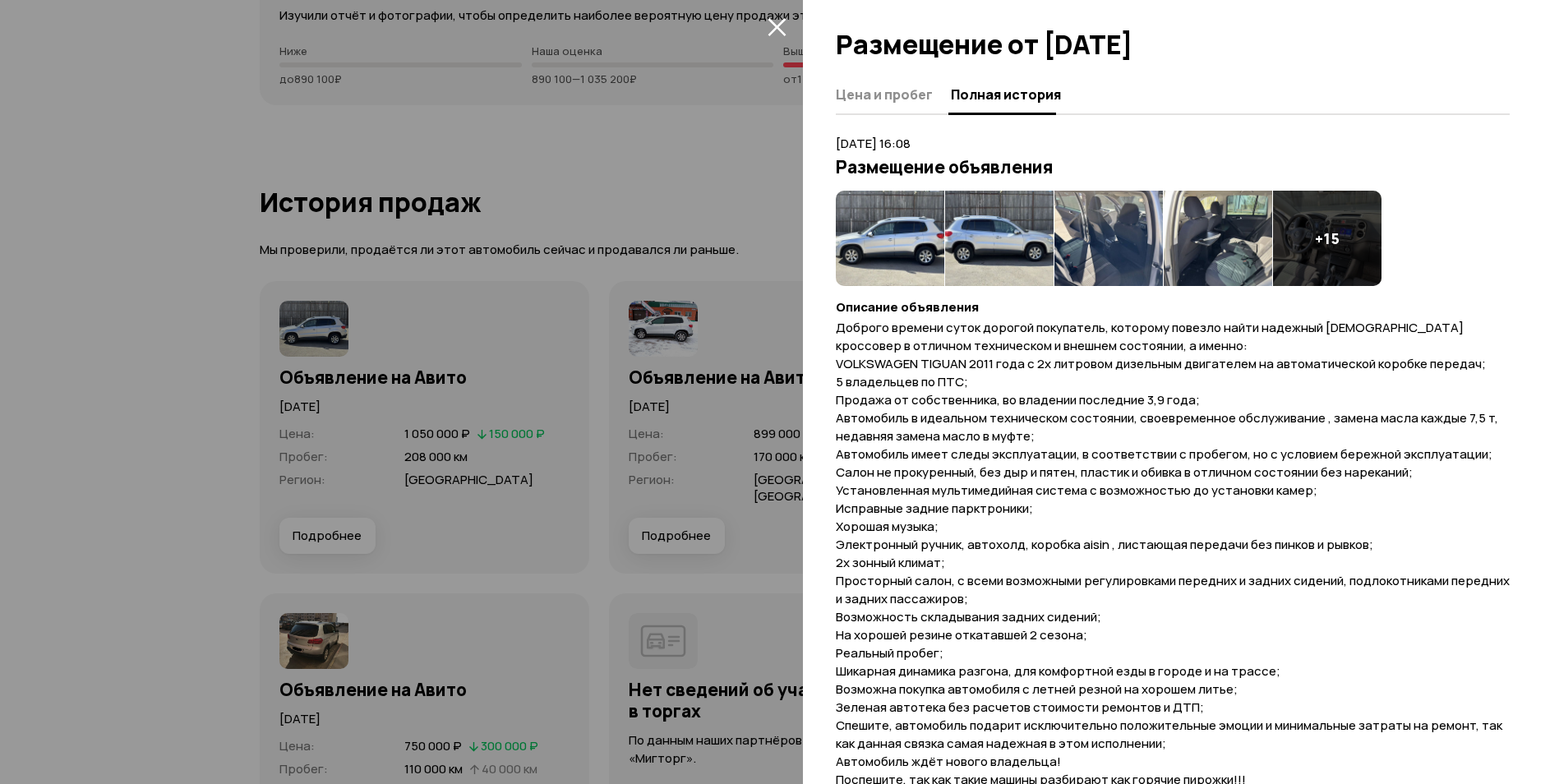
click at [779, 27] on icon "закрыть" at bounding box center [776, 26] width 18 height 18
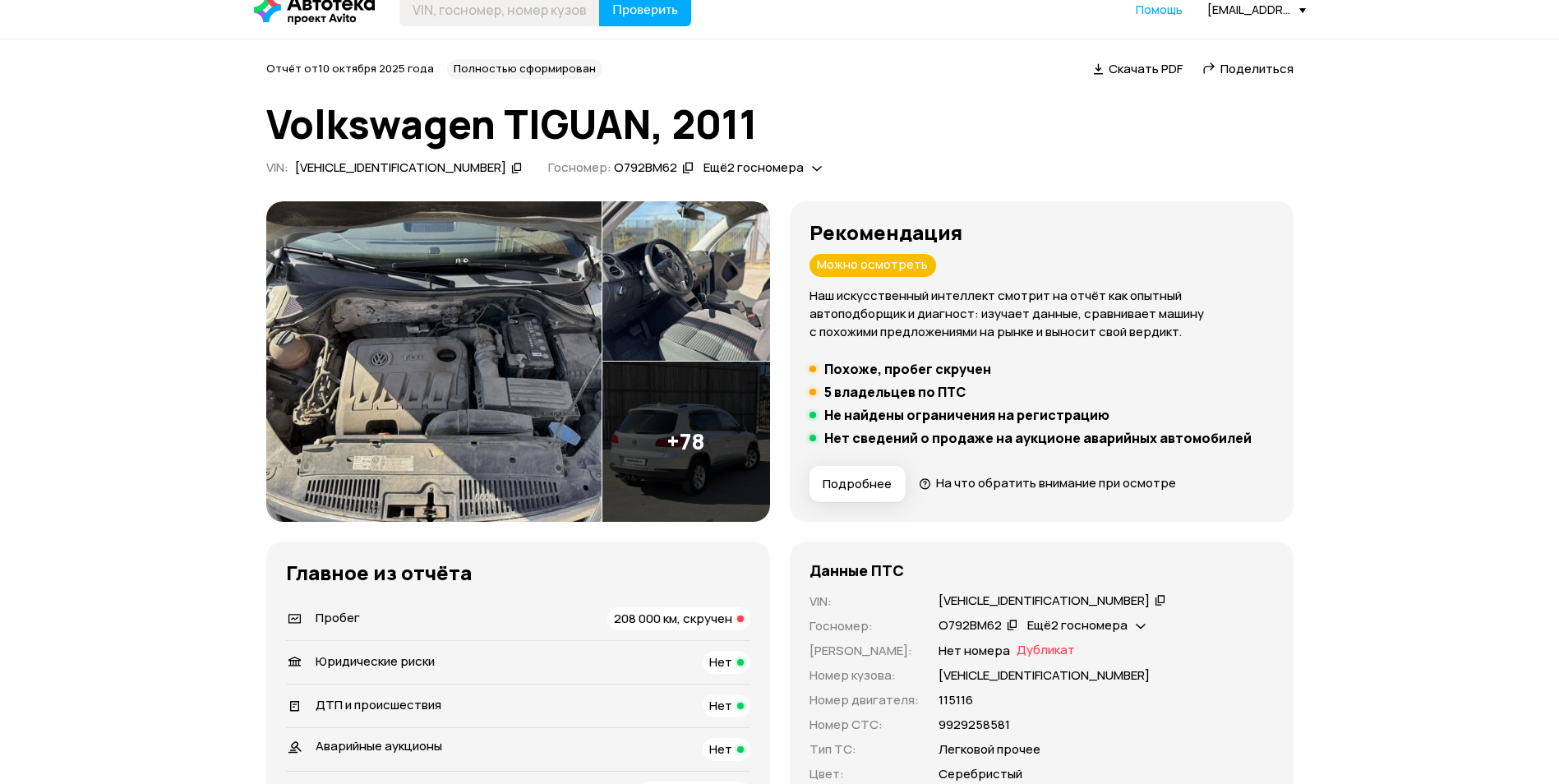
scroll to position [0, 0]
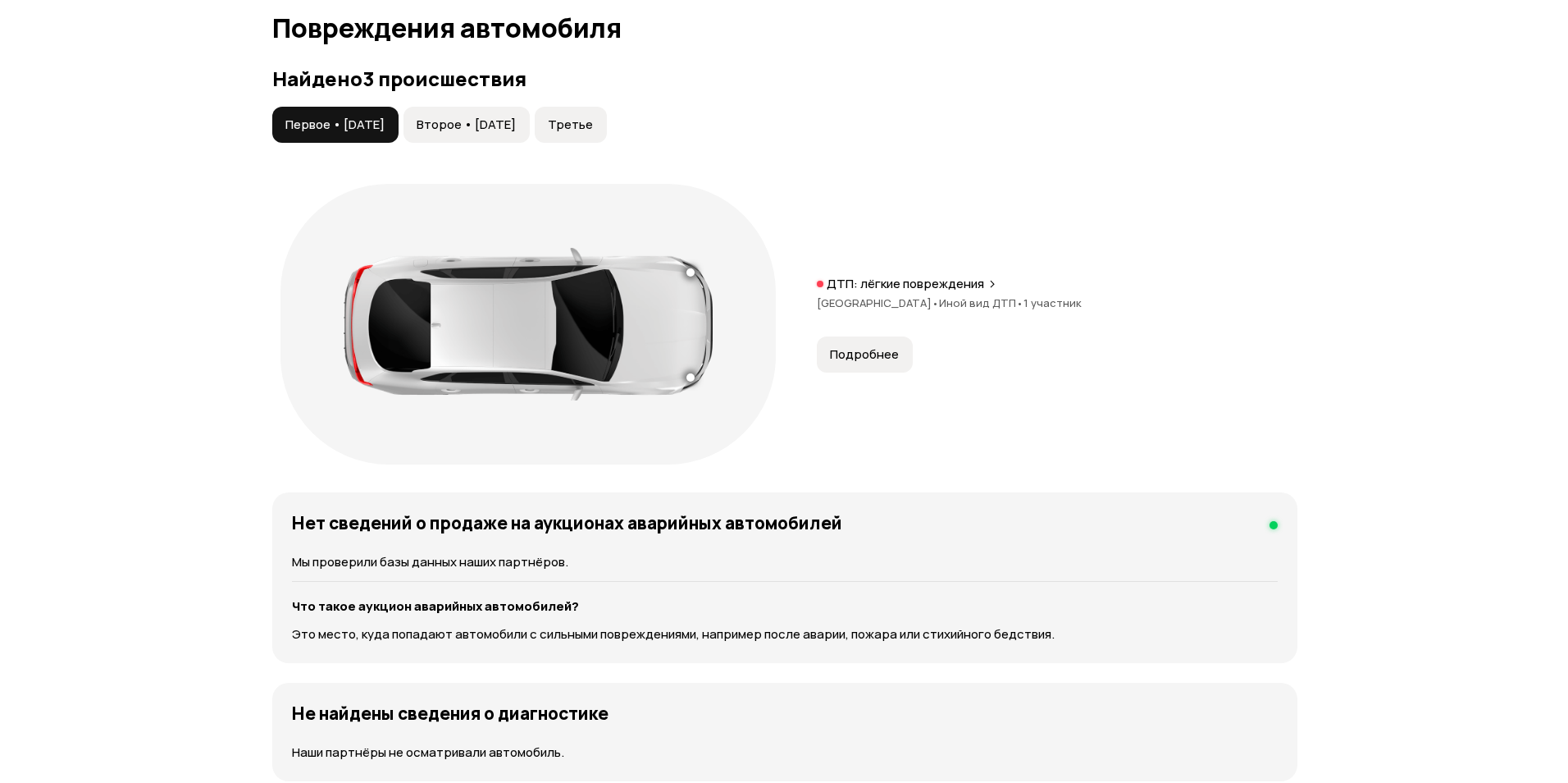
scroll to position [1640, 0]
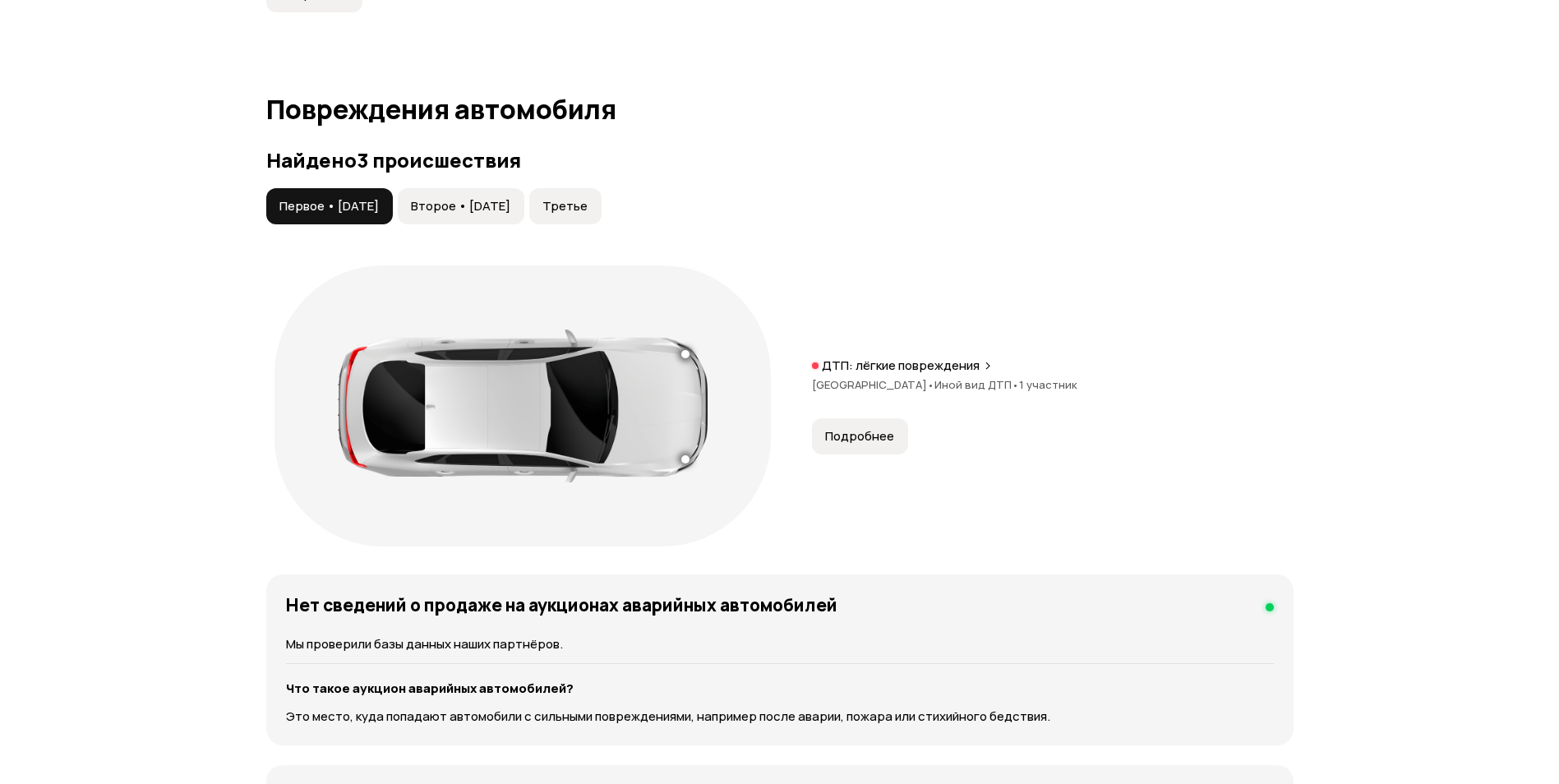
click at [851, 440] on span "Подробнее" at bounding box center [860, 436] width 69 height 17
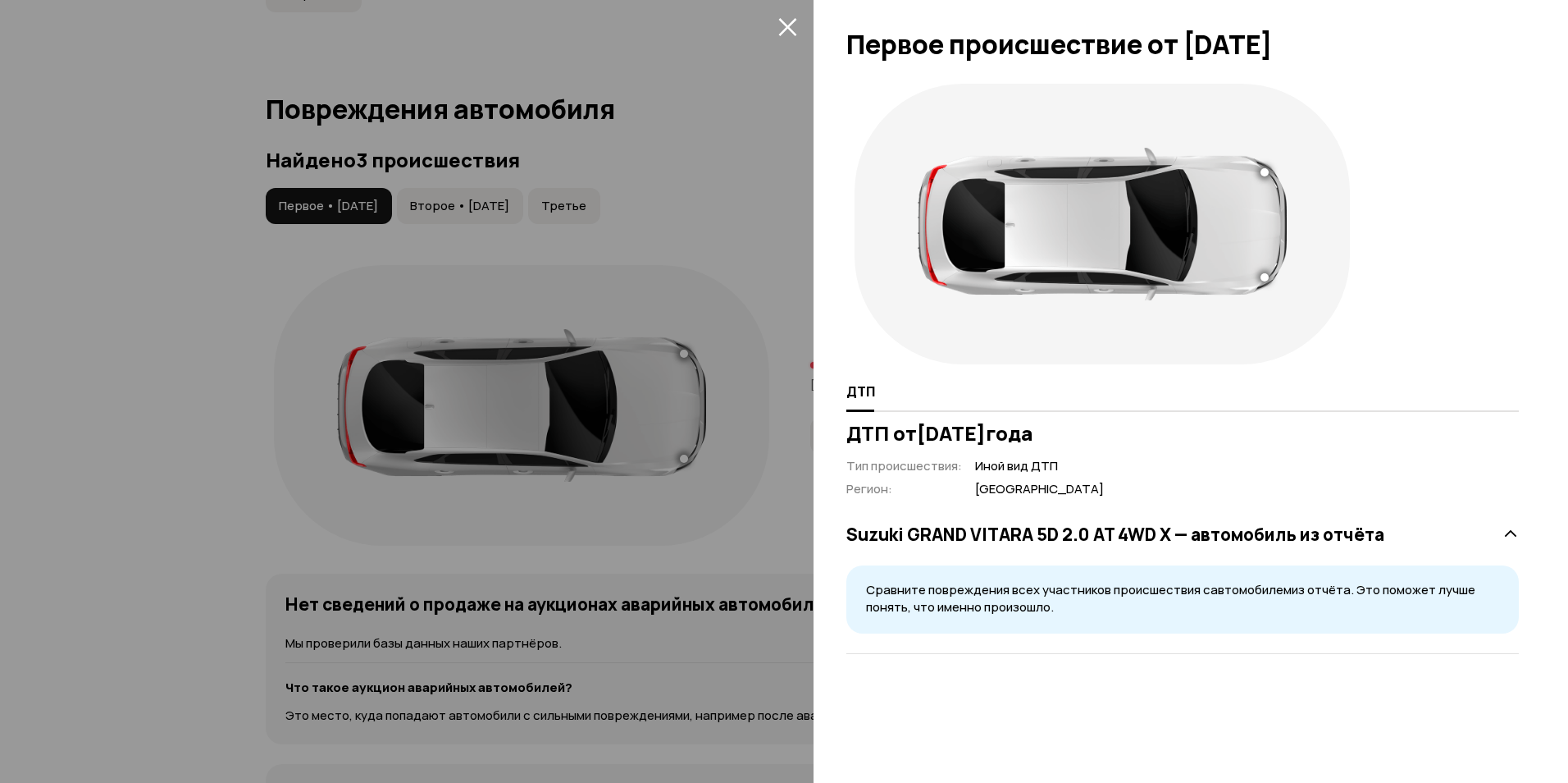
click at [796, 21] on icon "закрыть" at bounding box center [787, 27] width 19 height 19
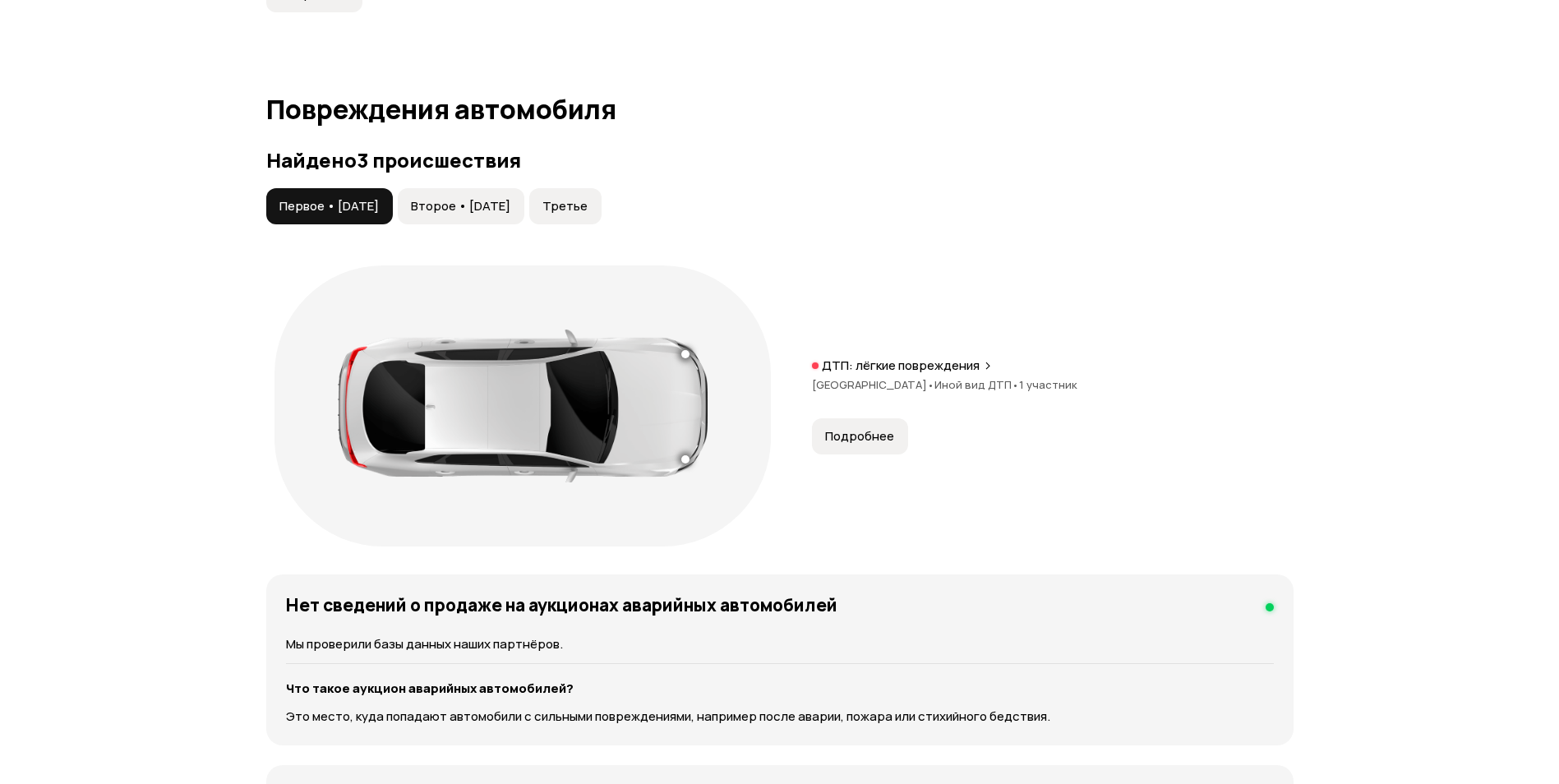
click at [490, 205] on span "Второе • 08 дек 2016" at bounding box center [461, 206] width 100 height 17
click at [853, 435] on span "Подробнее" at bounding box center [860, 436] width 69 height 17
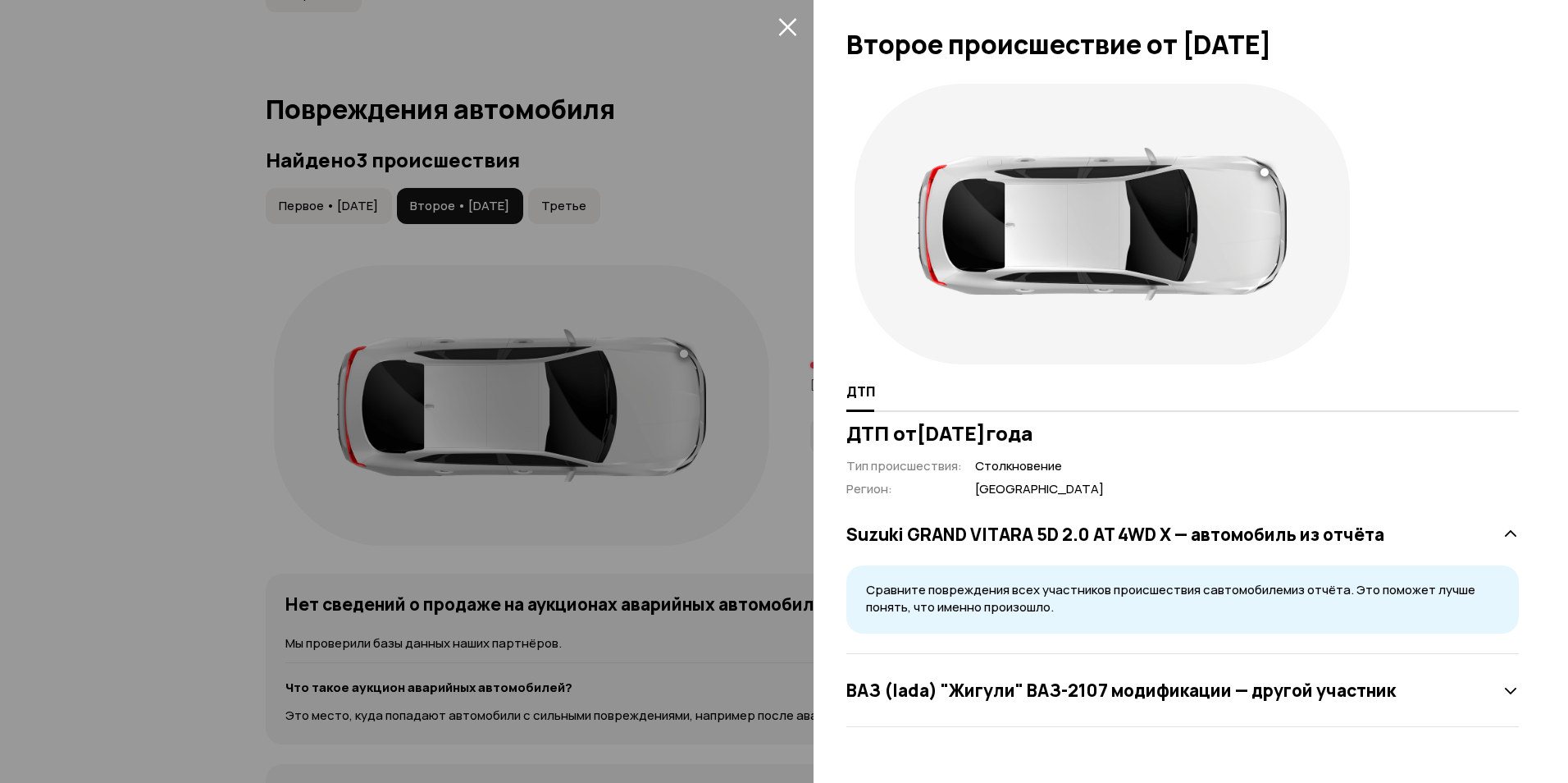
click at [786, 29] on icon "закрыть" at bounding box center [786, 26] width 18 height 18
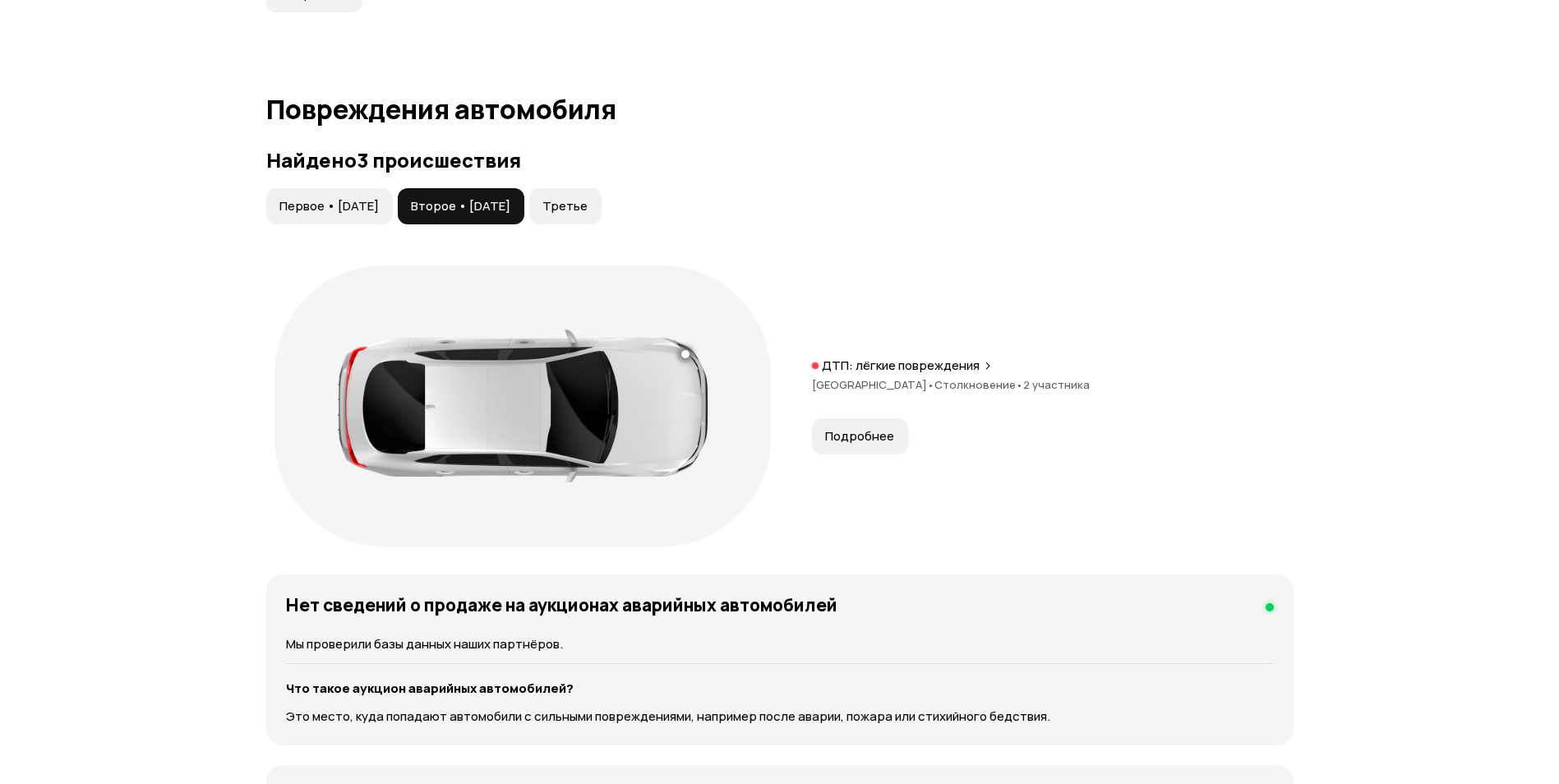
click at [587, 198] on span "Третье" at bounding box center [565, 206] width 45 height 17
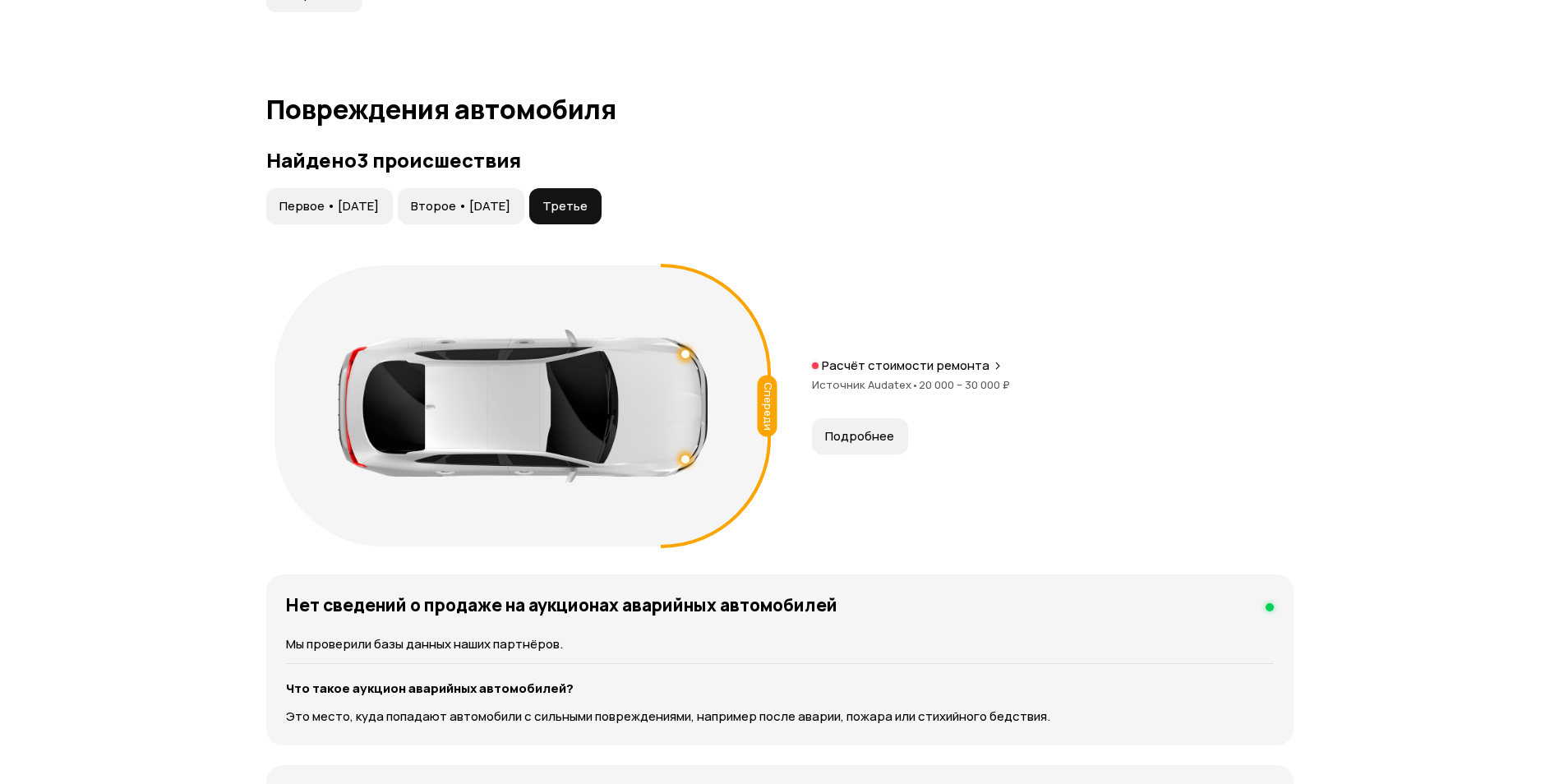
click at [875, 447] on button "Подробнее" at bounding box center [860, 436] width 96 height 36
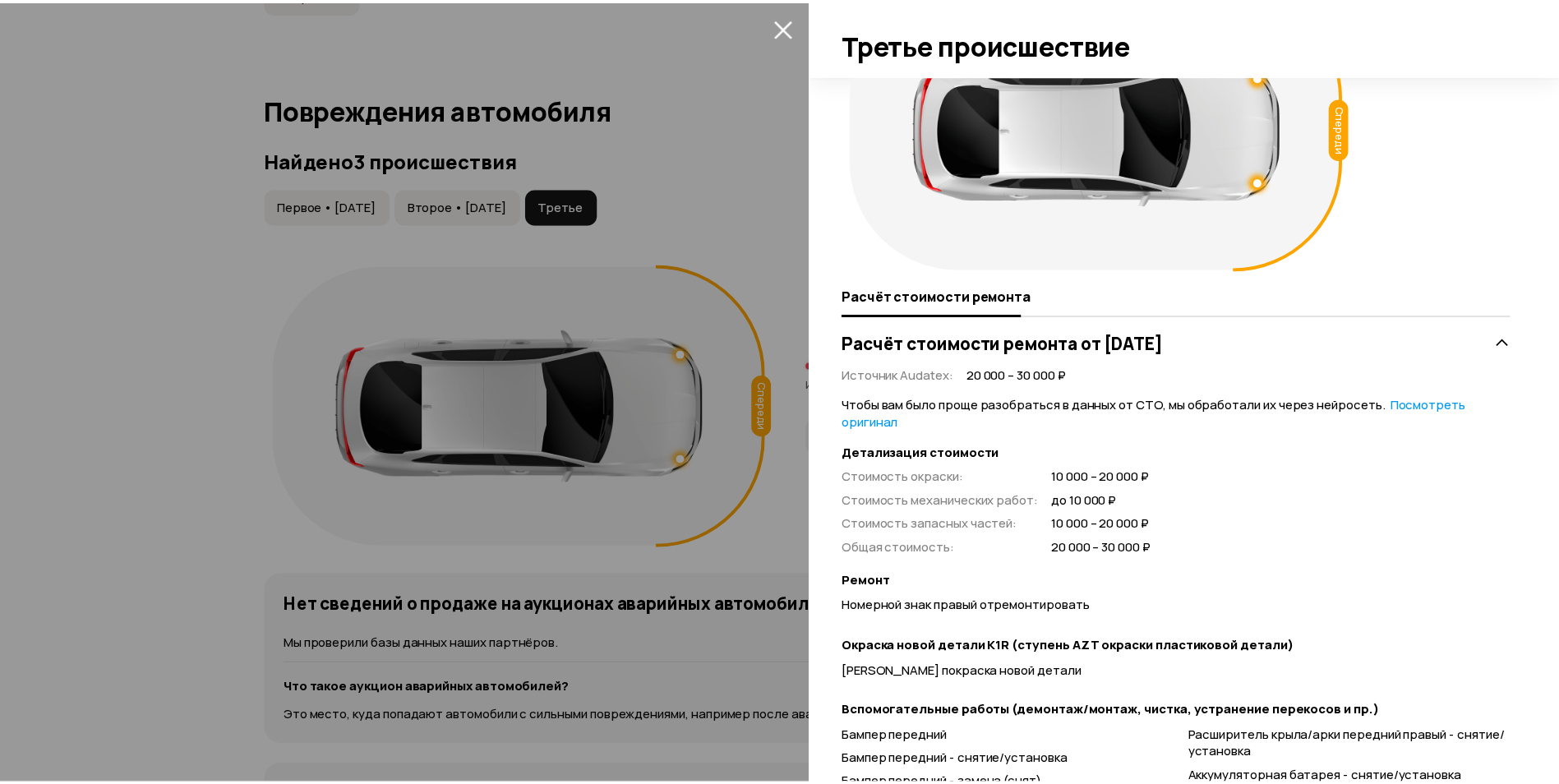
scroll to position [0, 0]
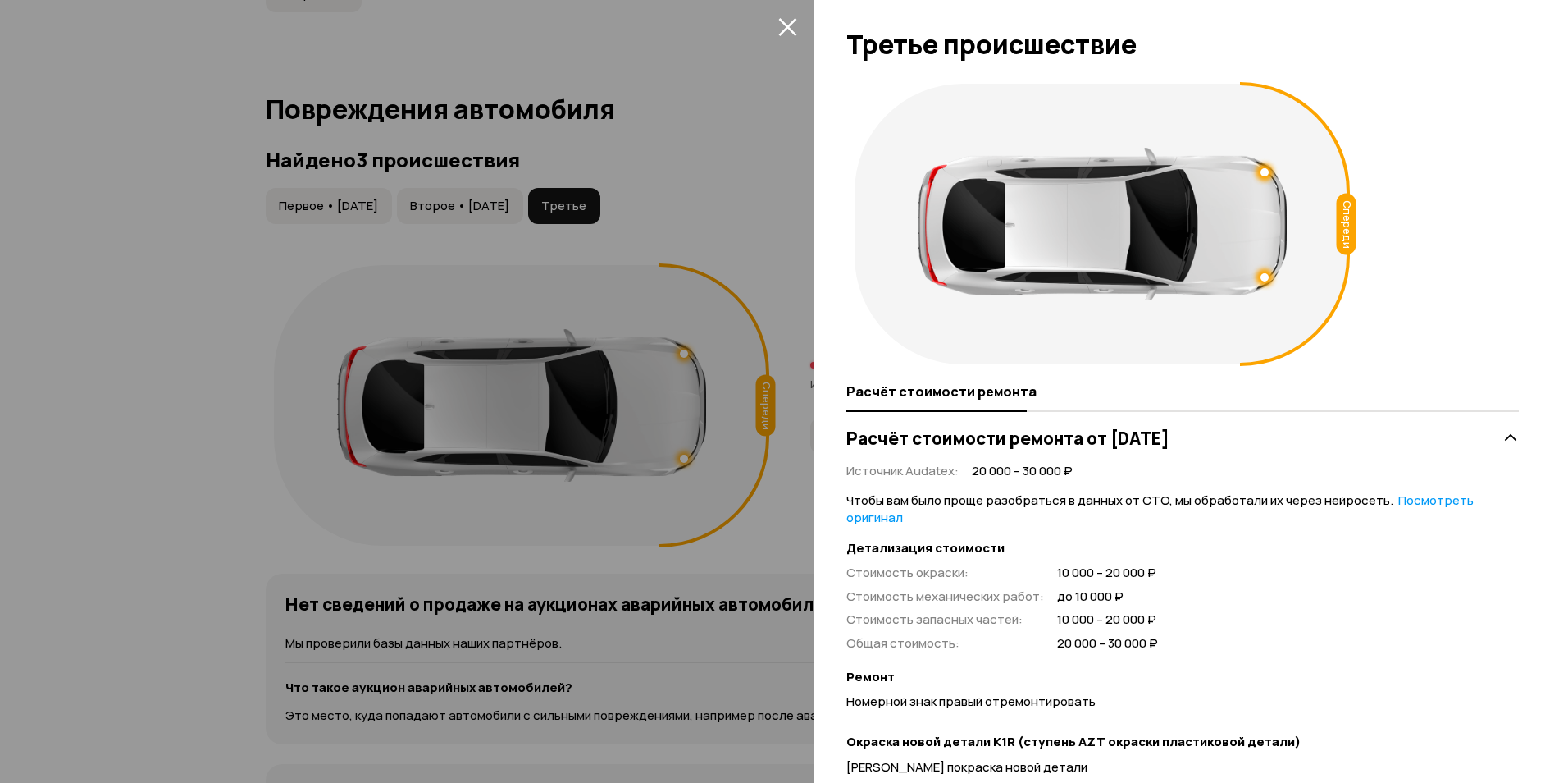
click at [778, 31] on icon "закрыть" at bounding box center [787, 27] width 19 height 19
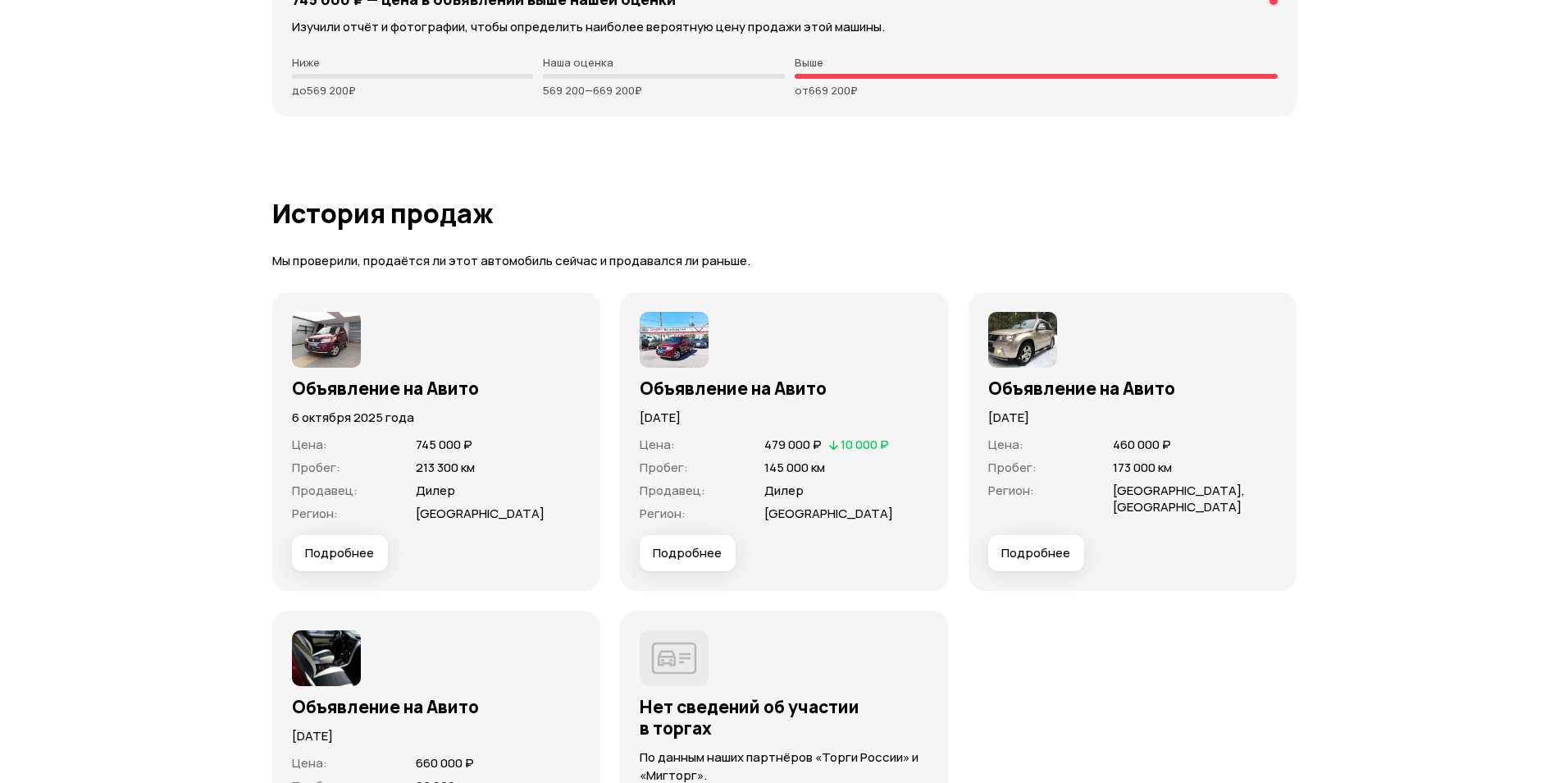
scroll to position [4759, 0]
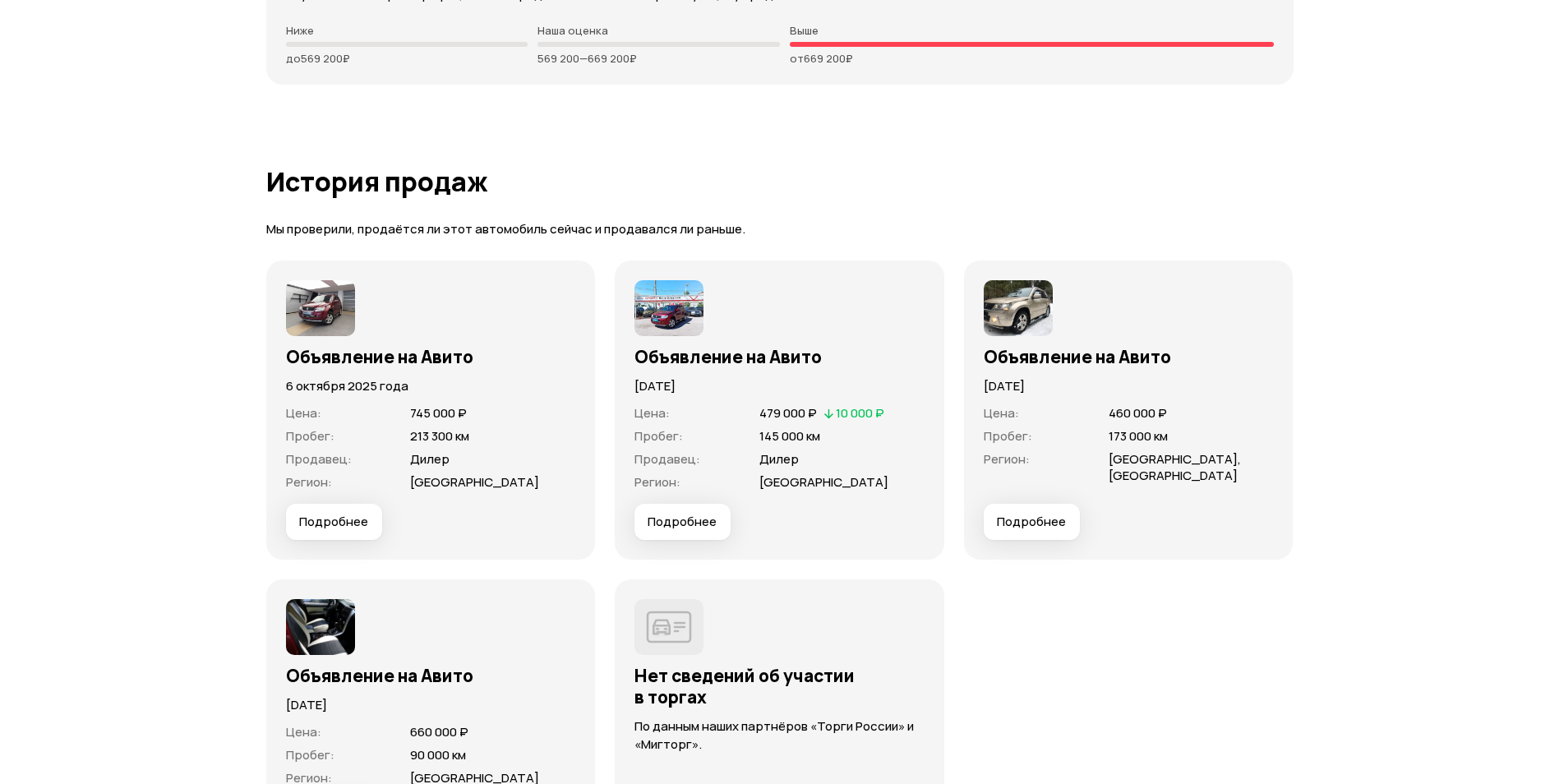
click at [310, 508] on button "Подробнее" at bounding box center [334, 521] width 96 height 36
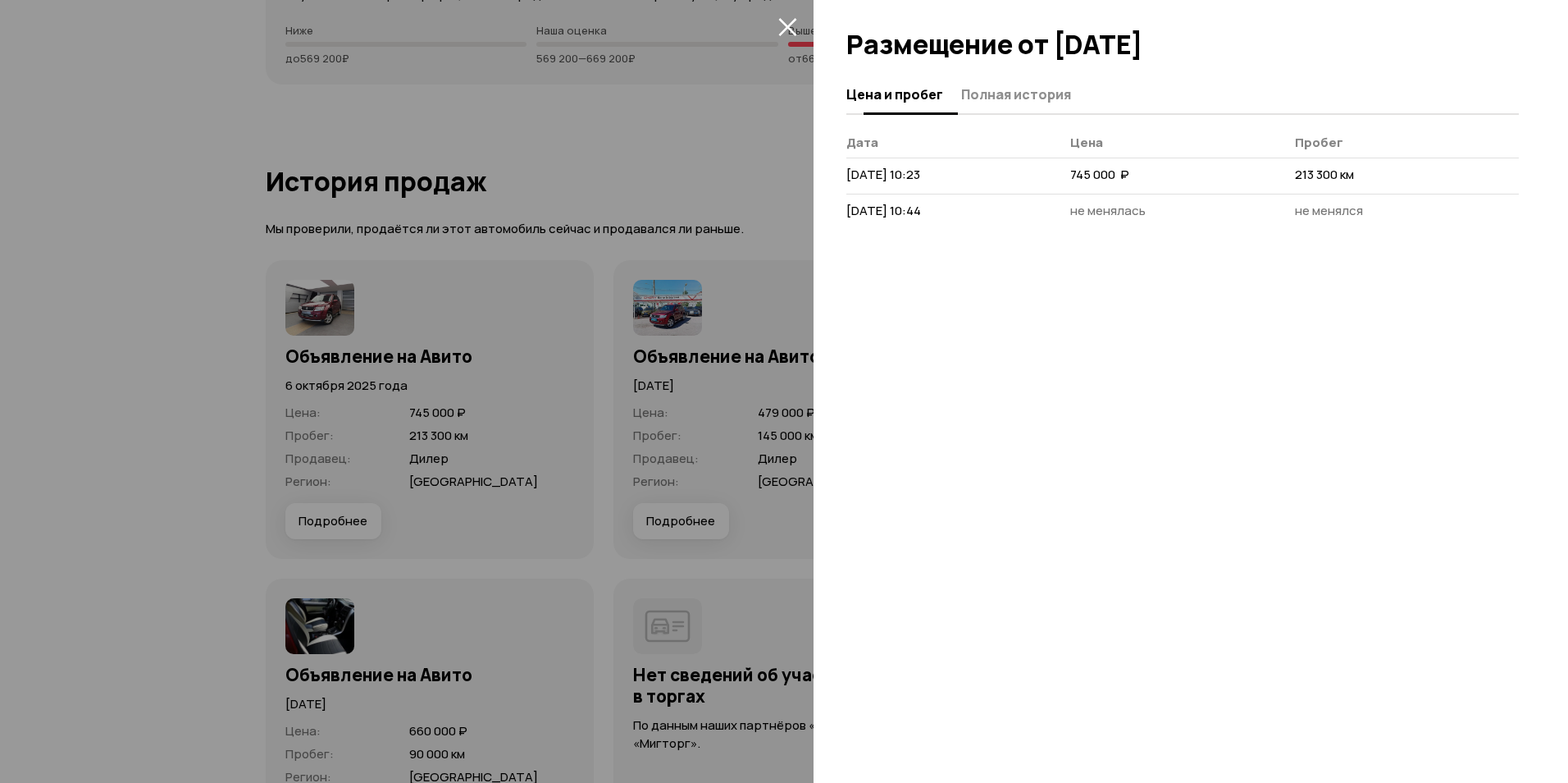
click at [991, 89] on span "Полная история" at bounding box center [1016, 95] width 110 height 17
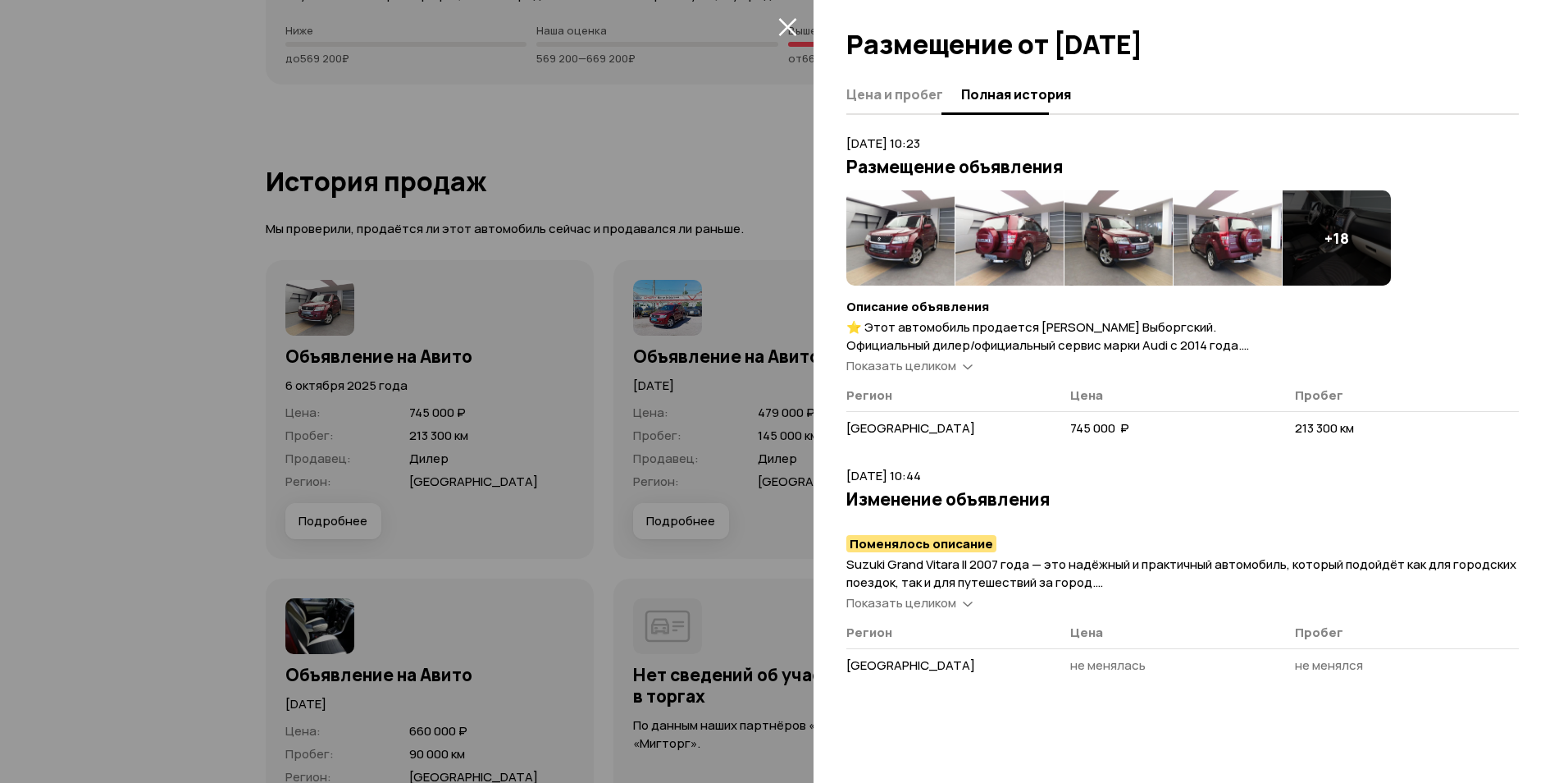
click at [912, 101] on span "Цена и пробег" at bounding box center [894, 95] width 97 height 17
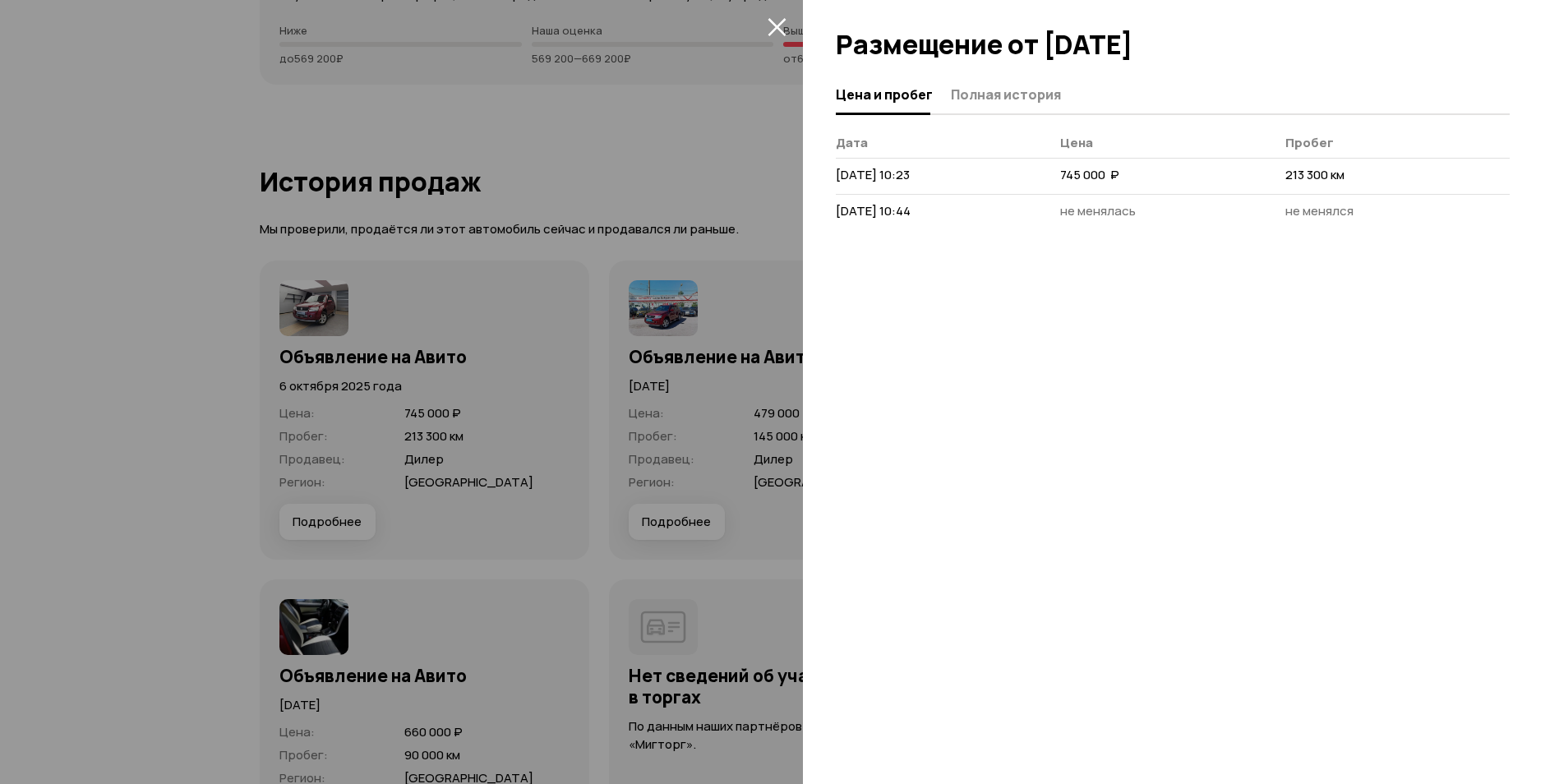
click at [121, 365] on div at bounding box center [780, 392] width 1559 height 784
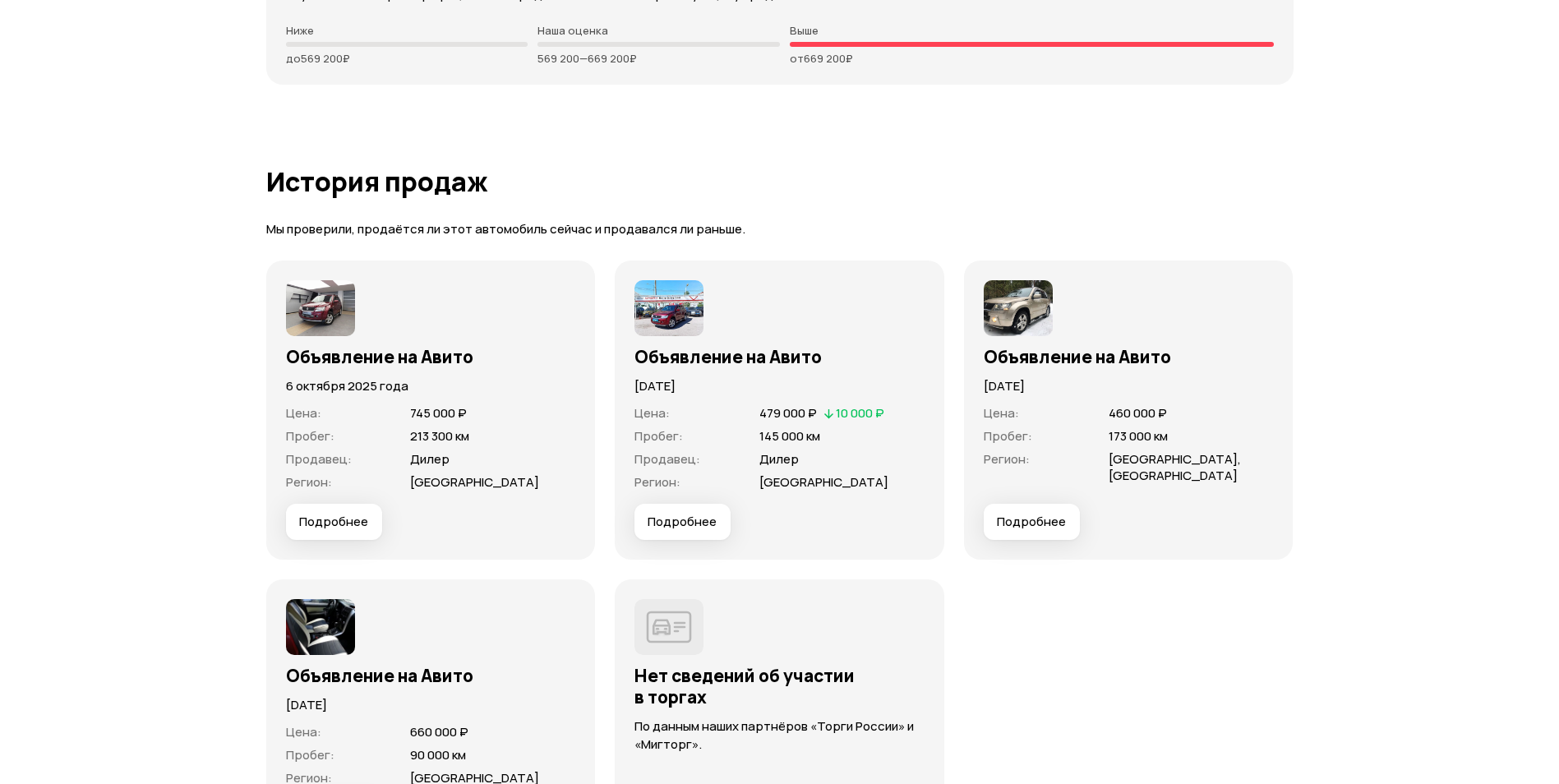
click at [679, 520] on span "Подробнее" at bounding box center [682, 522] width 69 height 17
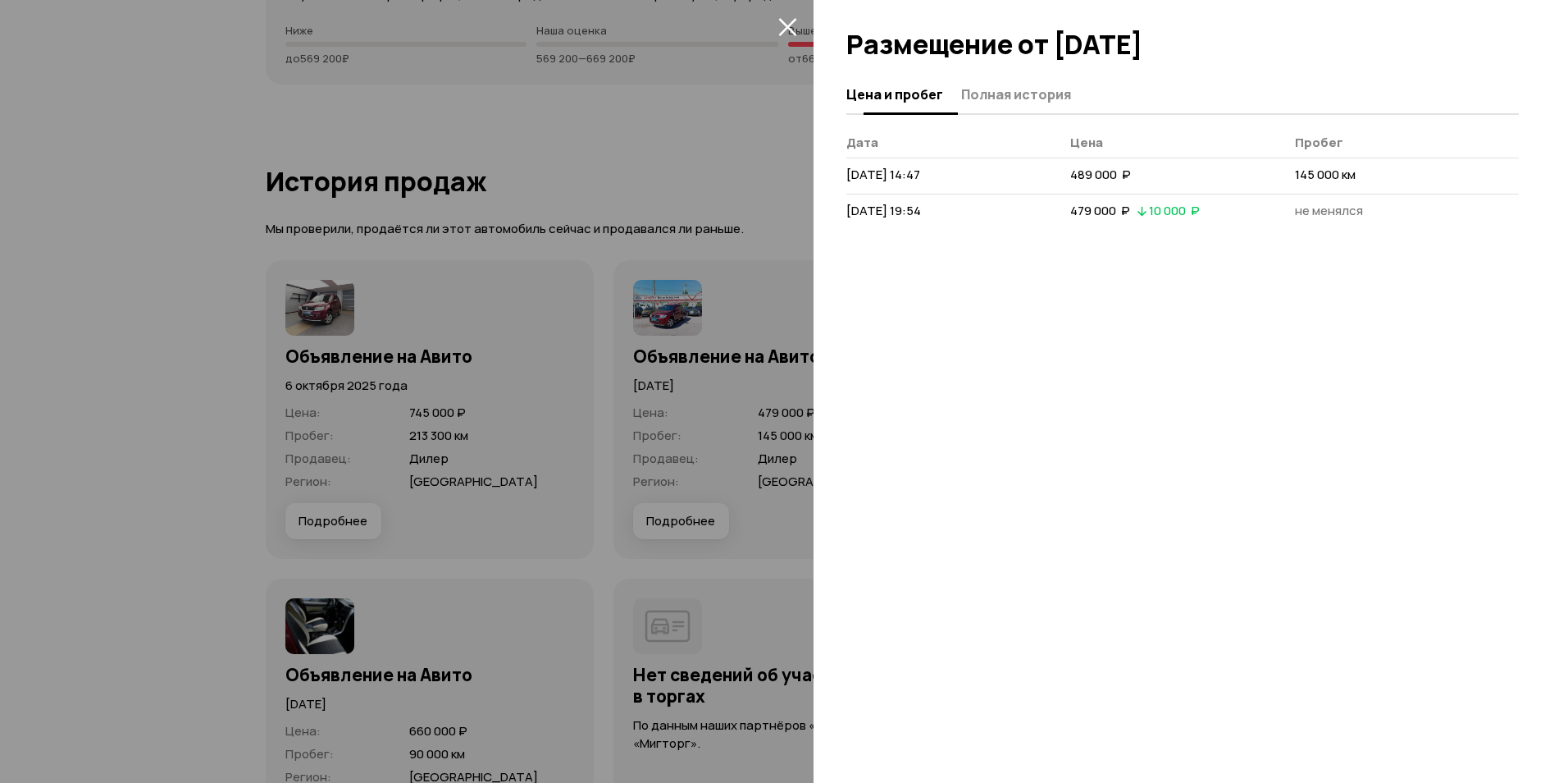
click at [1001, 100] on span "Полная история" at bounding box center [1016, 95] width 110 height 17
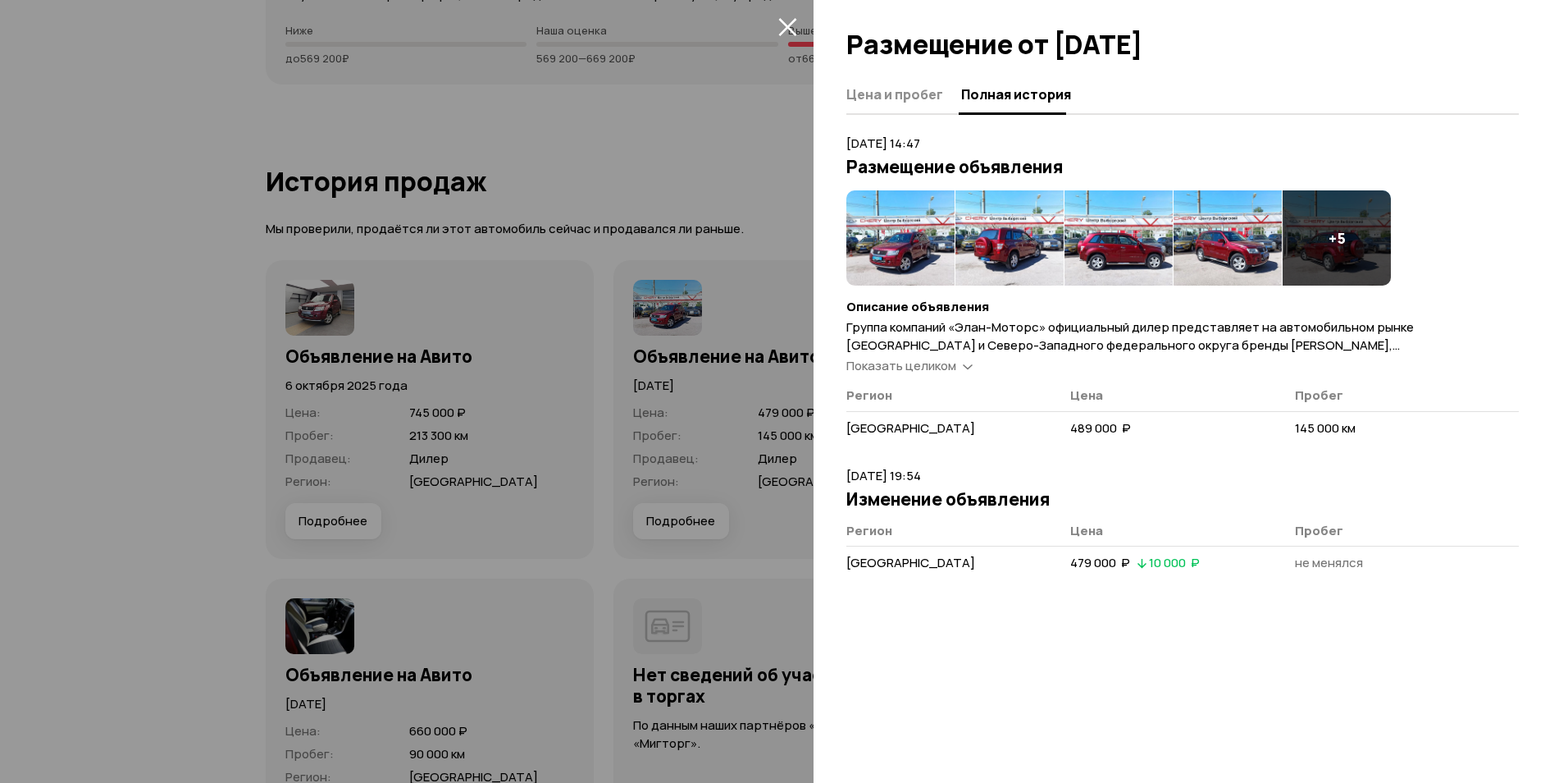
click at [890, 240] on img at bounding box center [900, 237] width 108 height 95
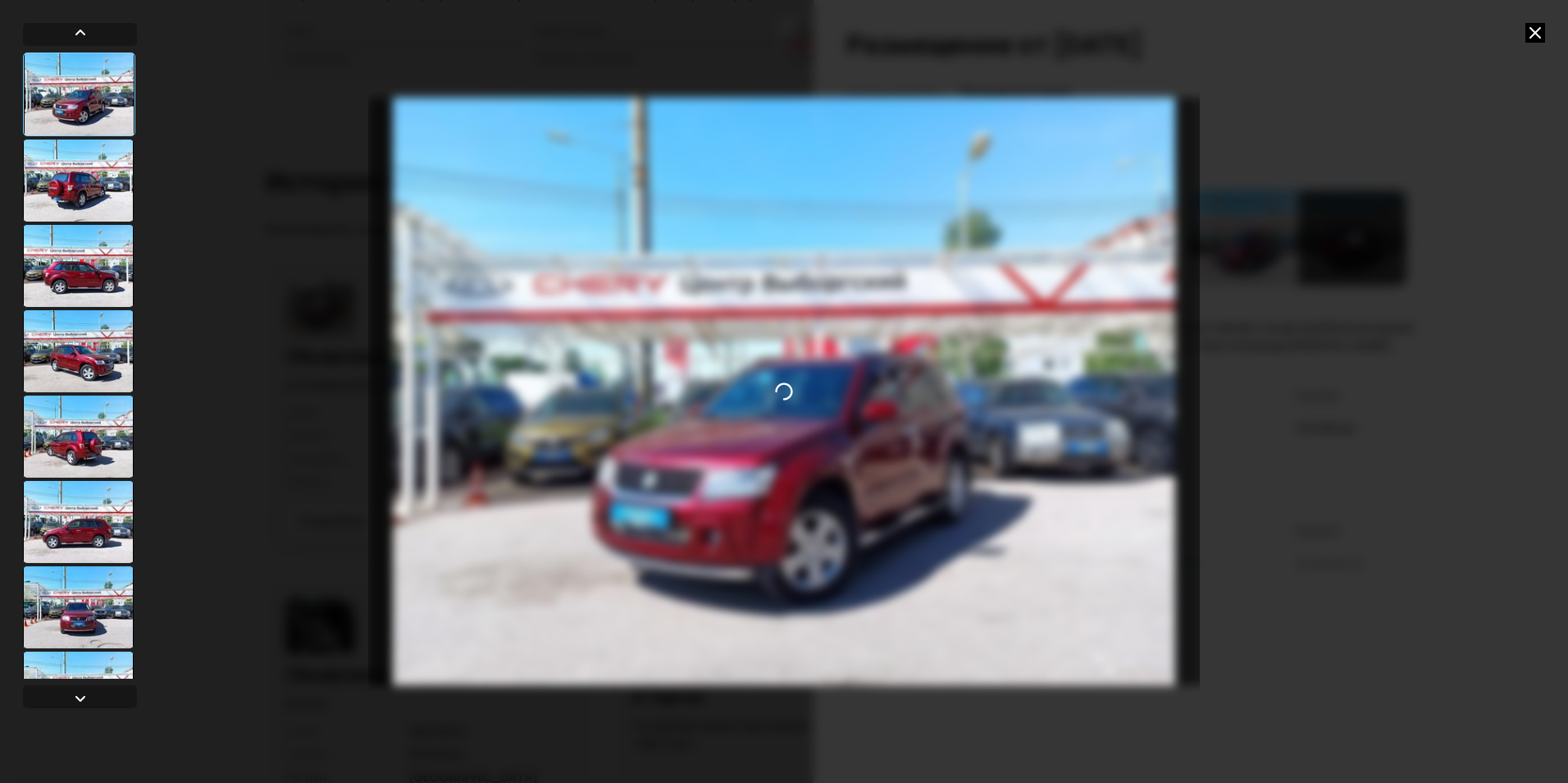
click at [83, 180] on div at bounding box center [78, 181] width 111 height 82
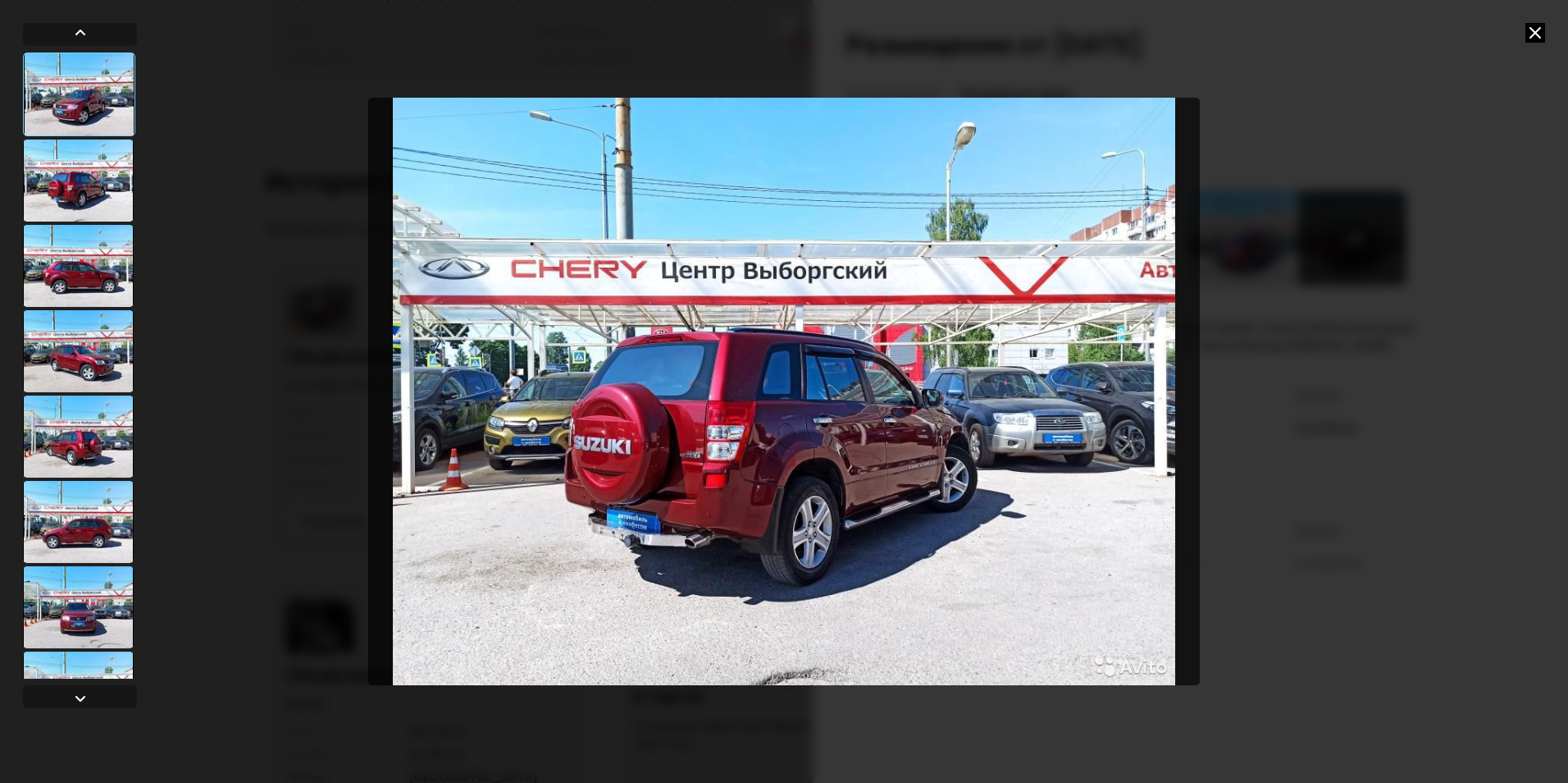
click at [97, 303] on div at bounding box center [78, 265] width 111 height 82
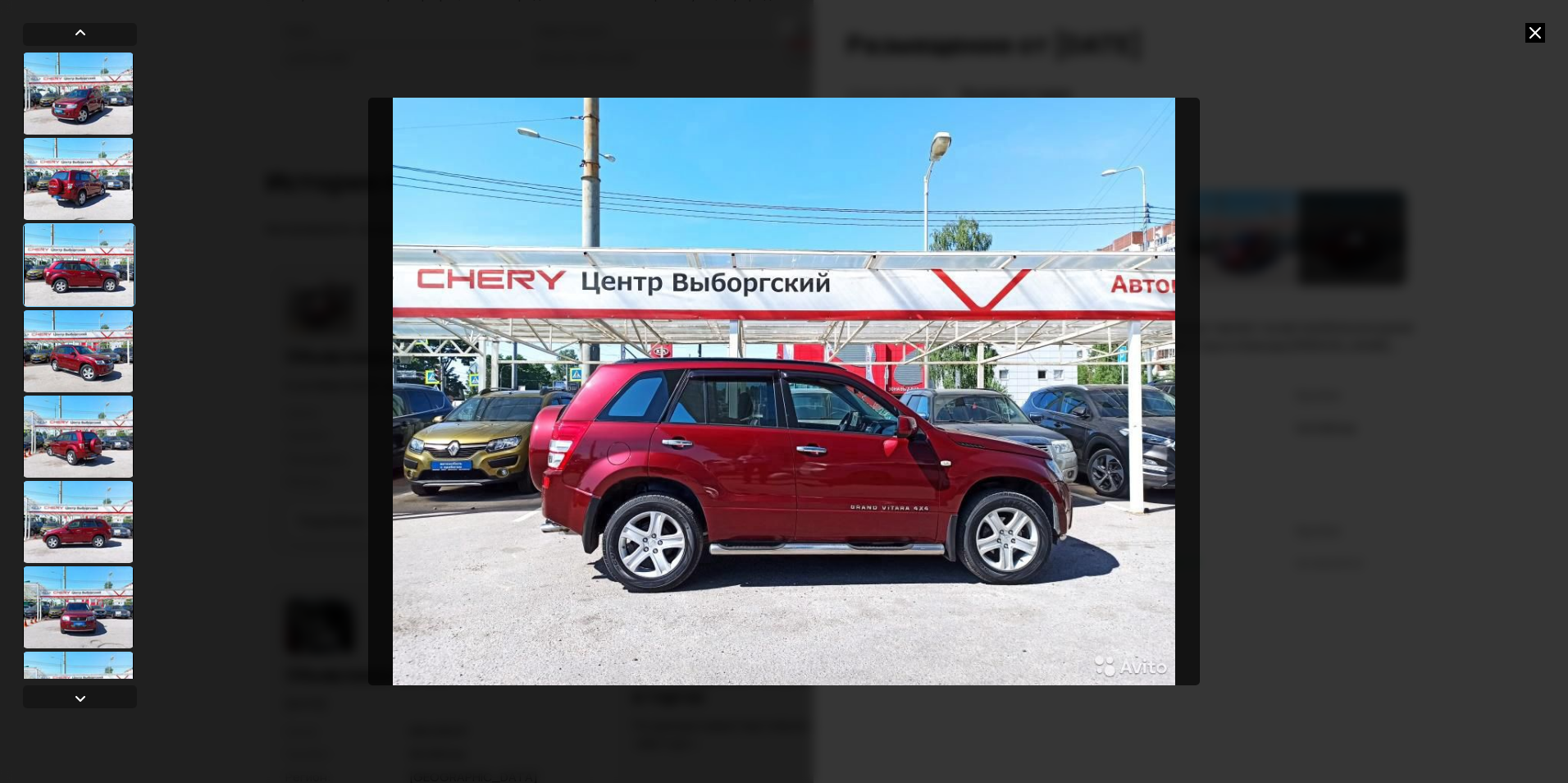
click at [99, 418] on div at bounding box center [78, 437] width 111 height 82
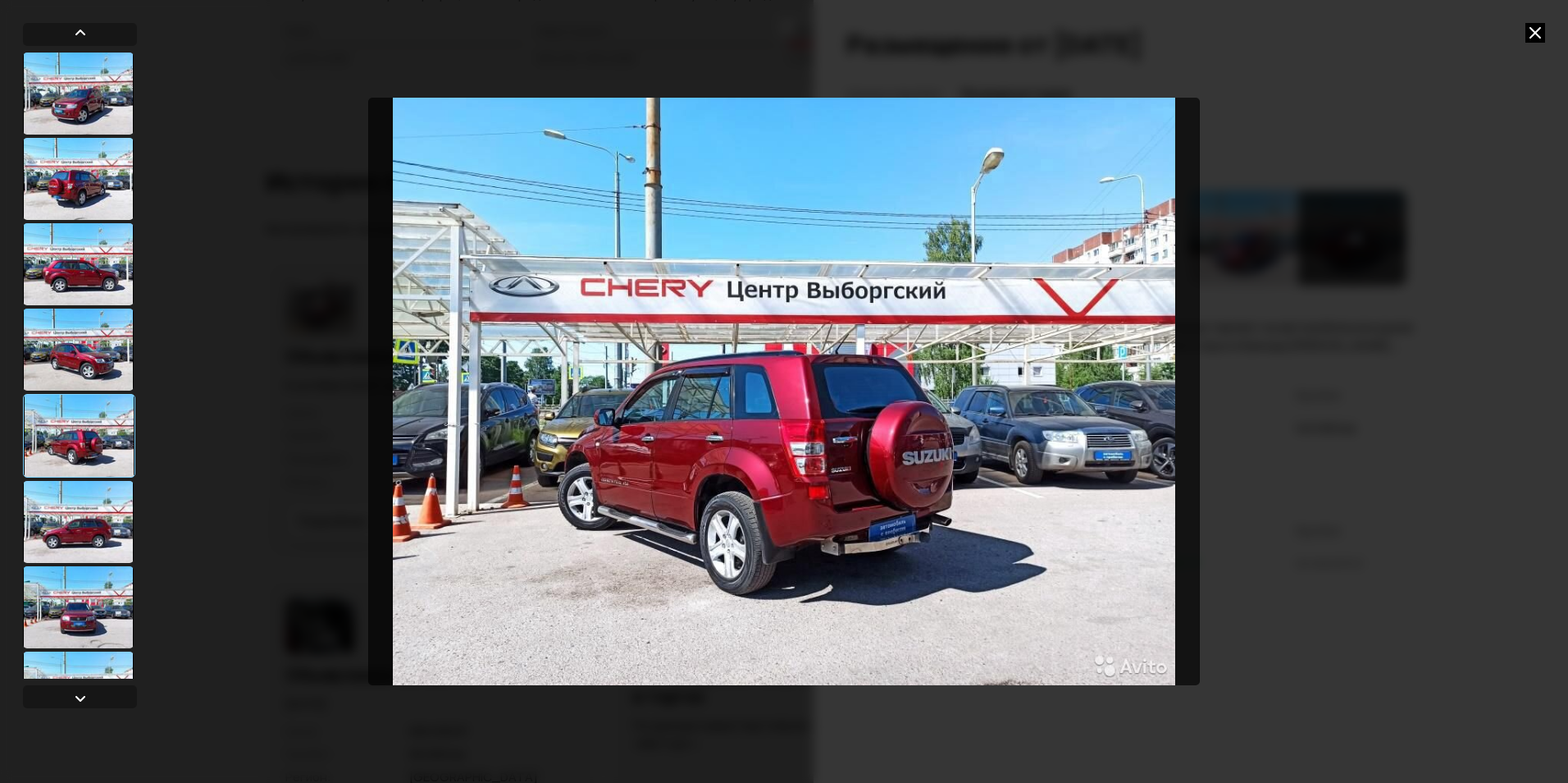
click at [89, 536] on div at bounding box center [78, 521] width 111 height 82
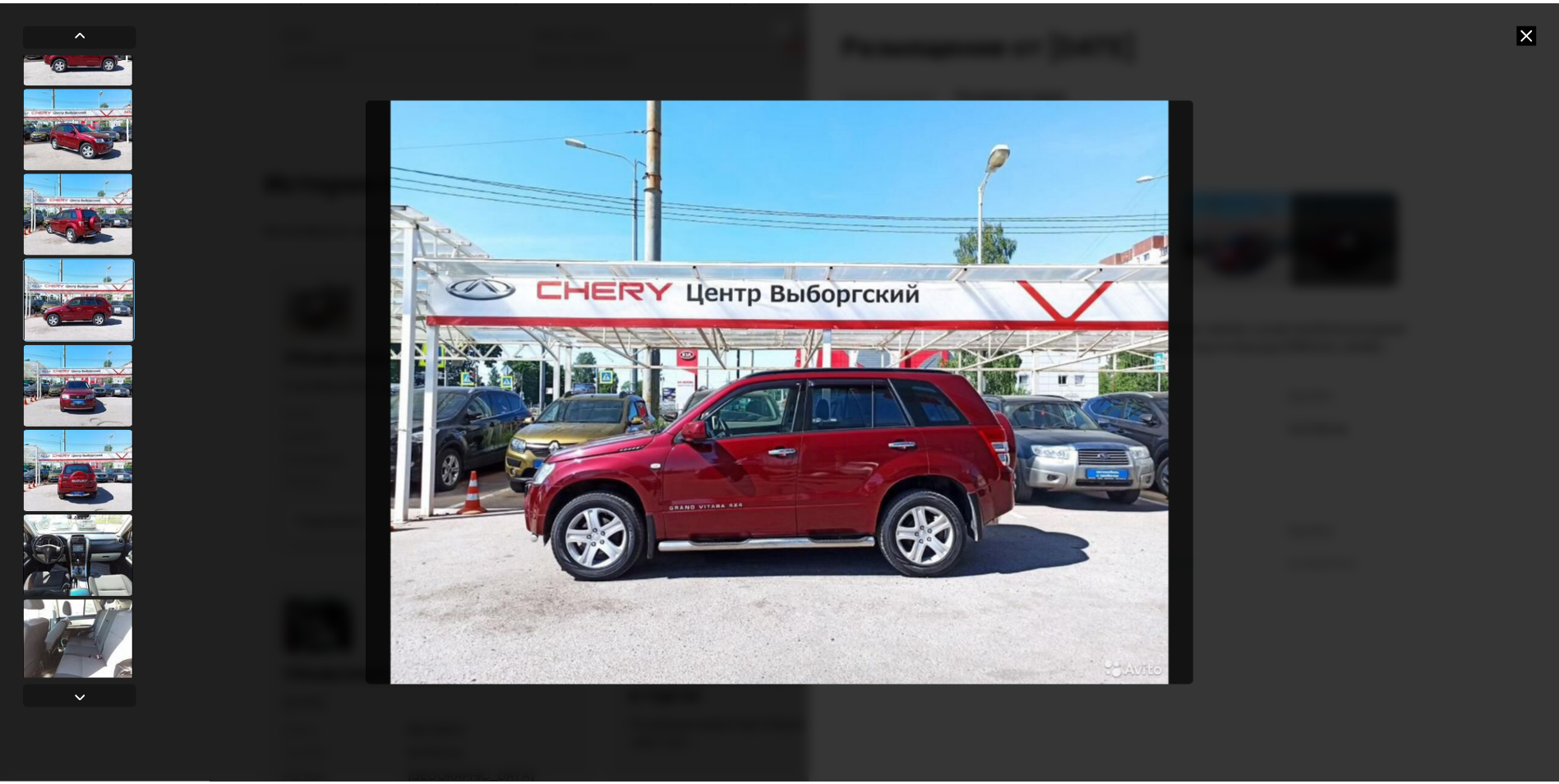
scroll to position [229, 0]
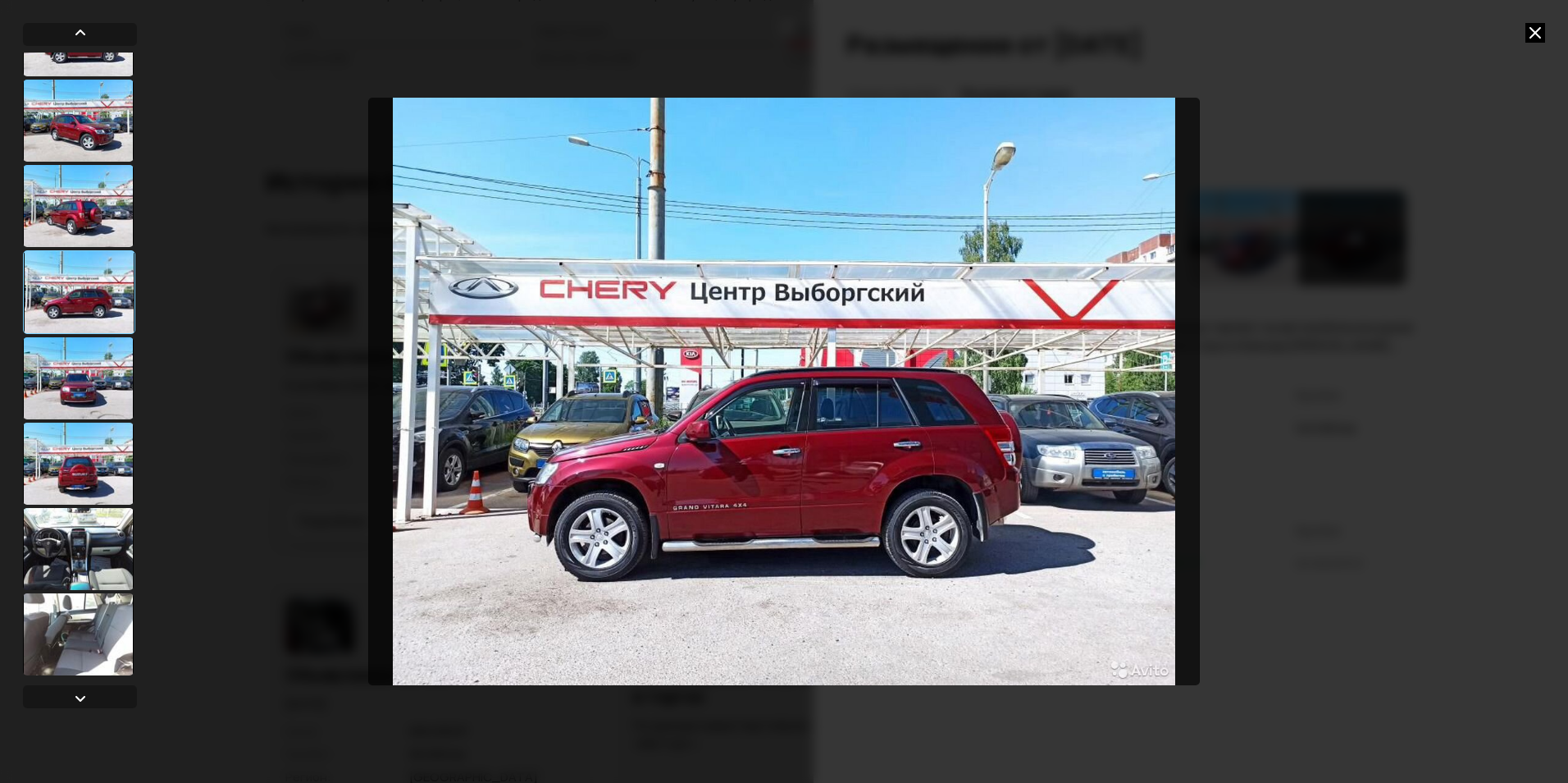
click at [80, 495] on div at bounding box center [78, 464] width 111 height 82
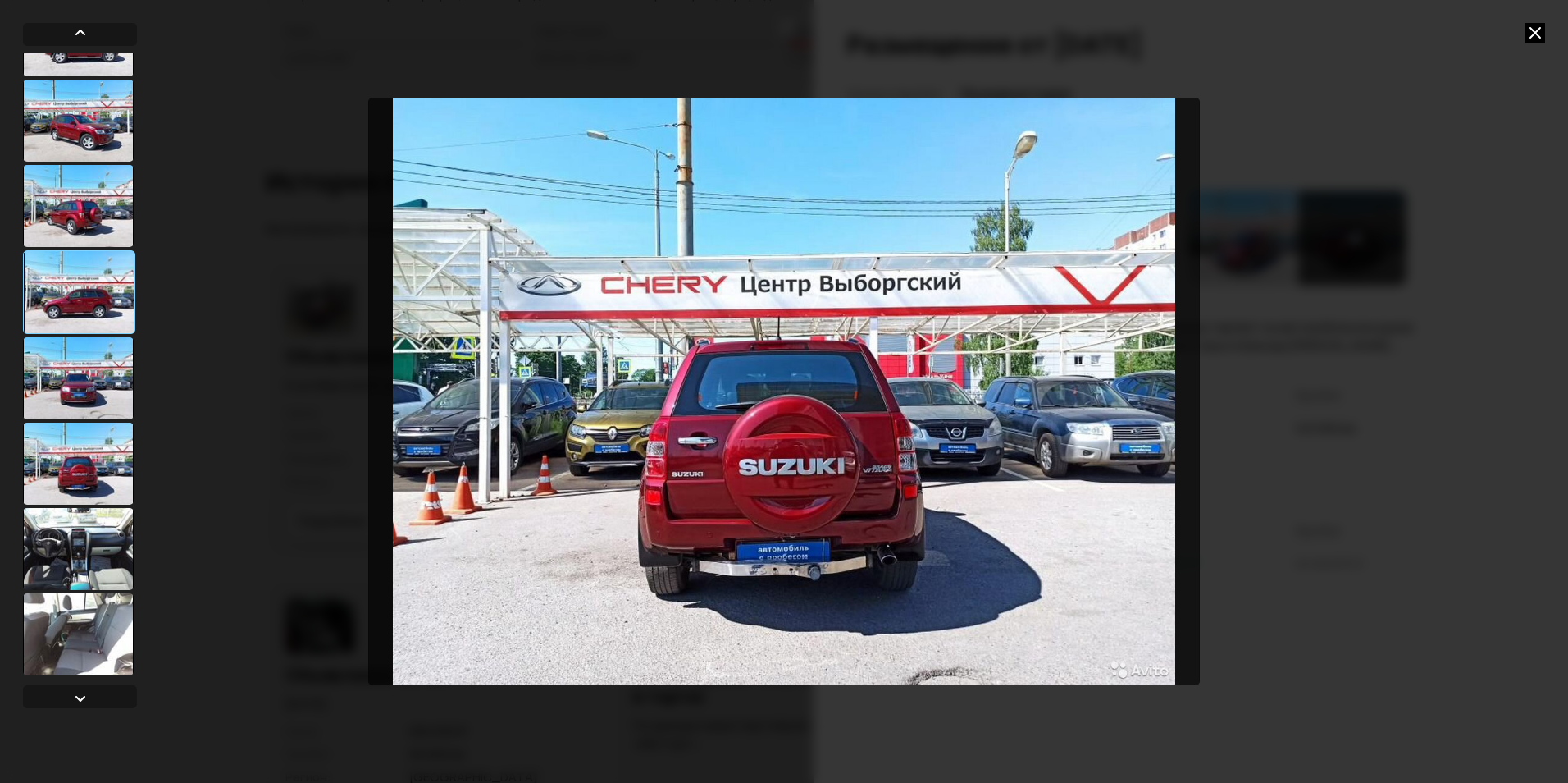
click at [77, 574] on div at bounding box center [78, 548] width 111 height 82
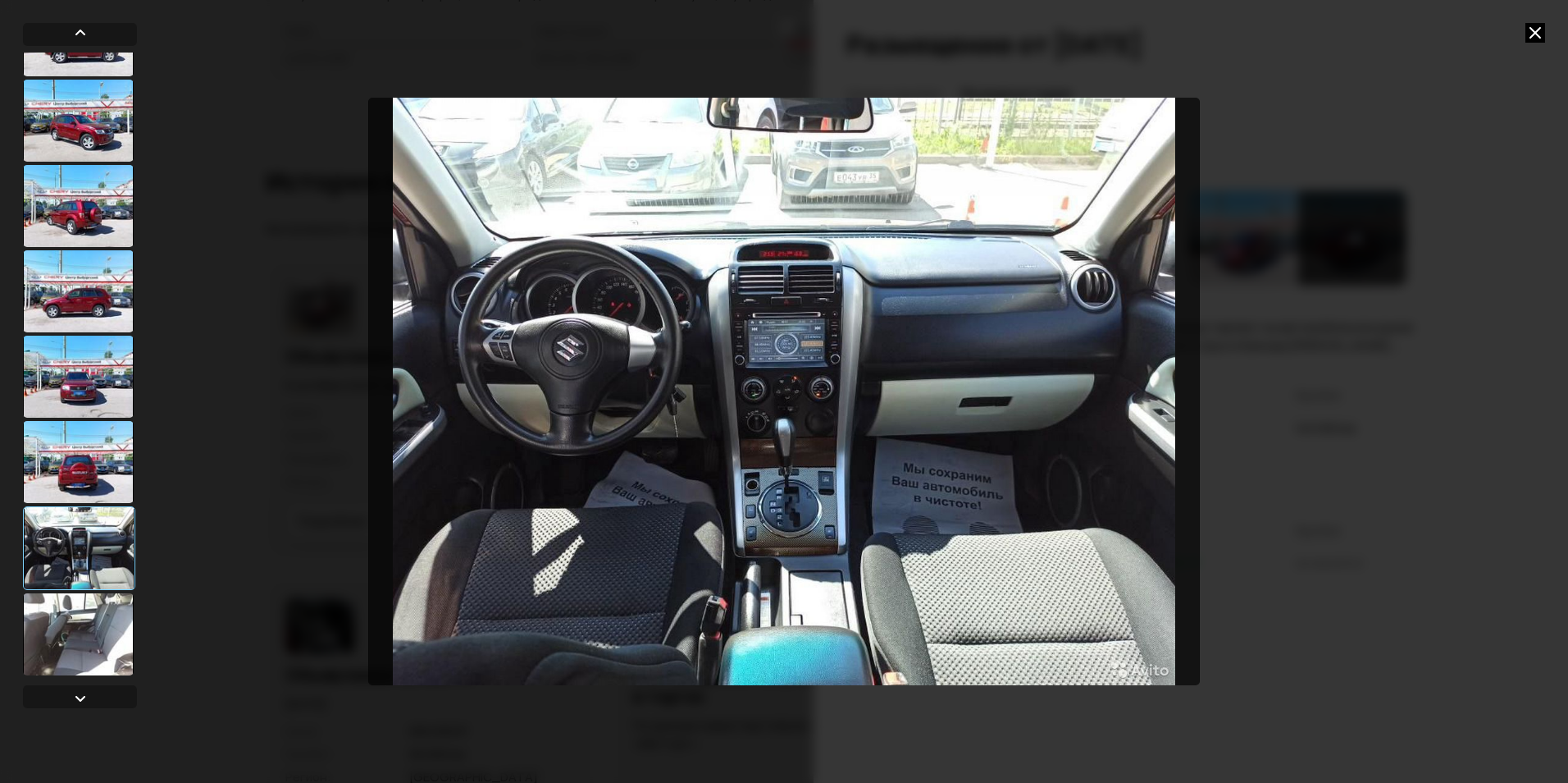
click at [78, 634] on div at bounding box center [78, 634] width 111 height 82
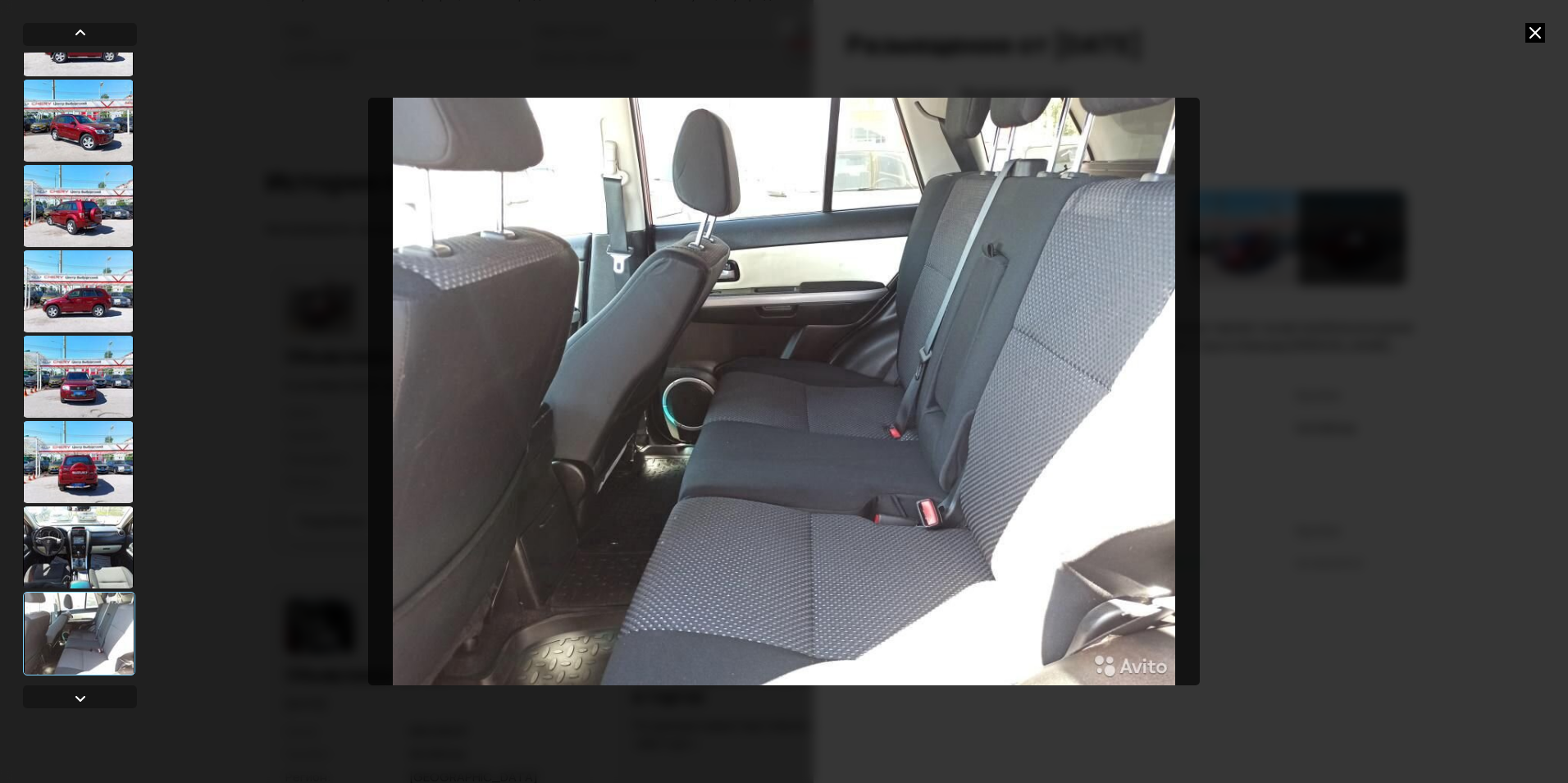
click at [1536, 30] on icon at bounding box center [1534, 33] width 20 height 20
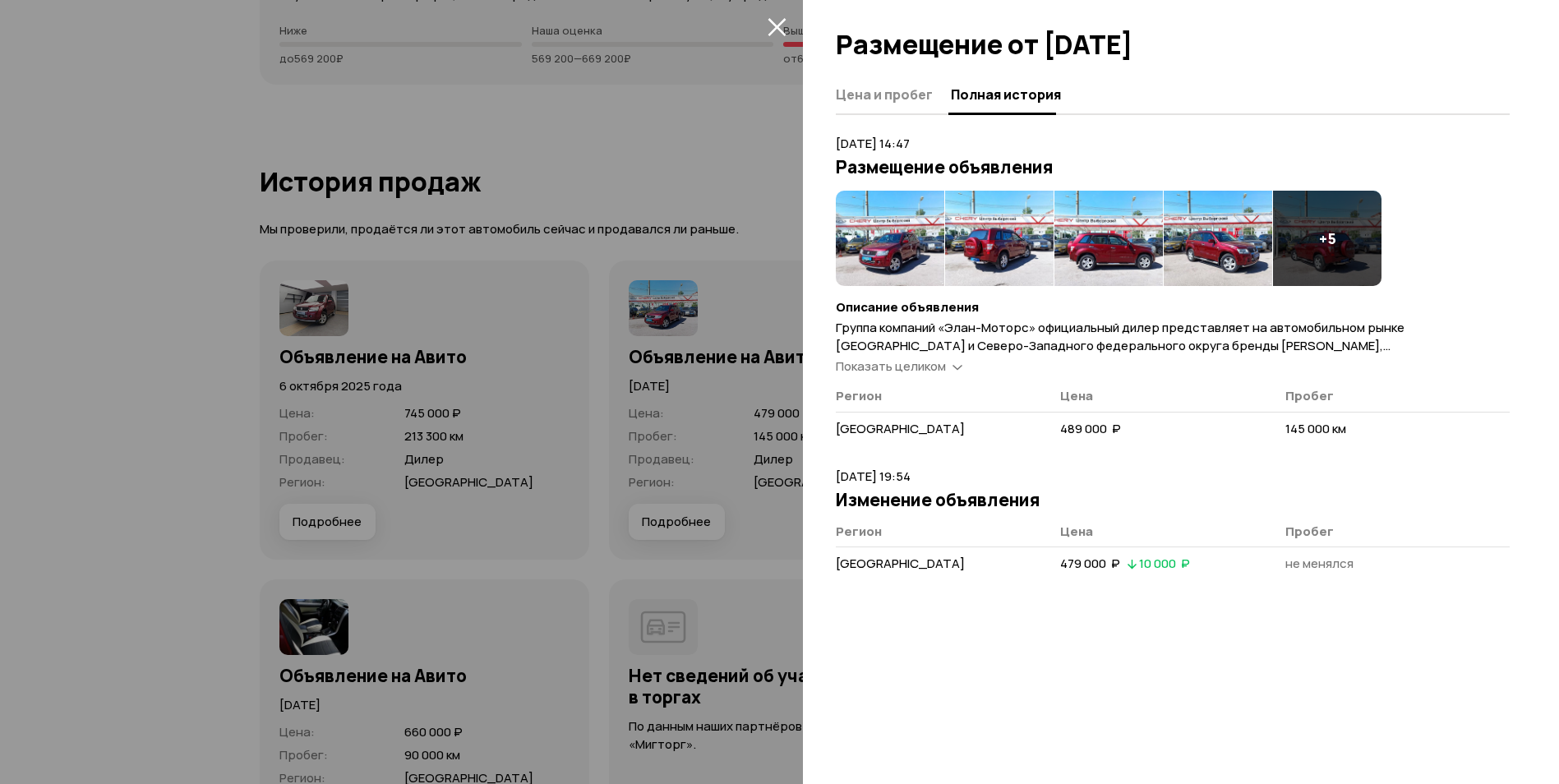
click at [780, 31] on icon "закрыть" at bounding box center [776, 26] width 18 height 18
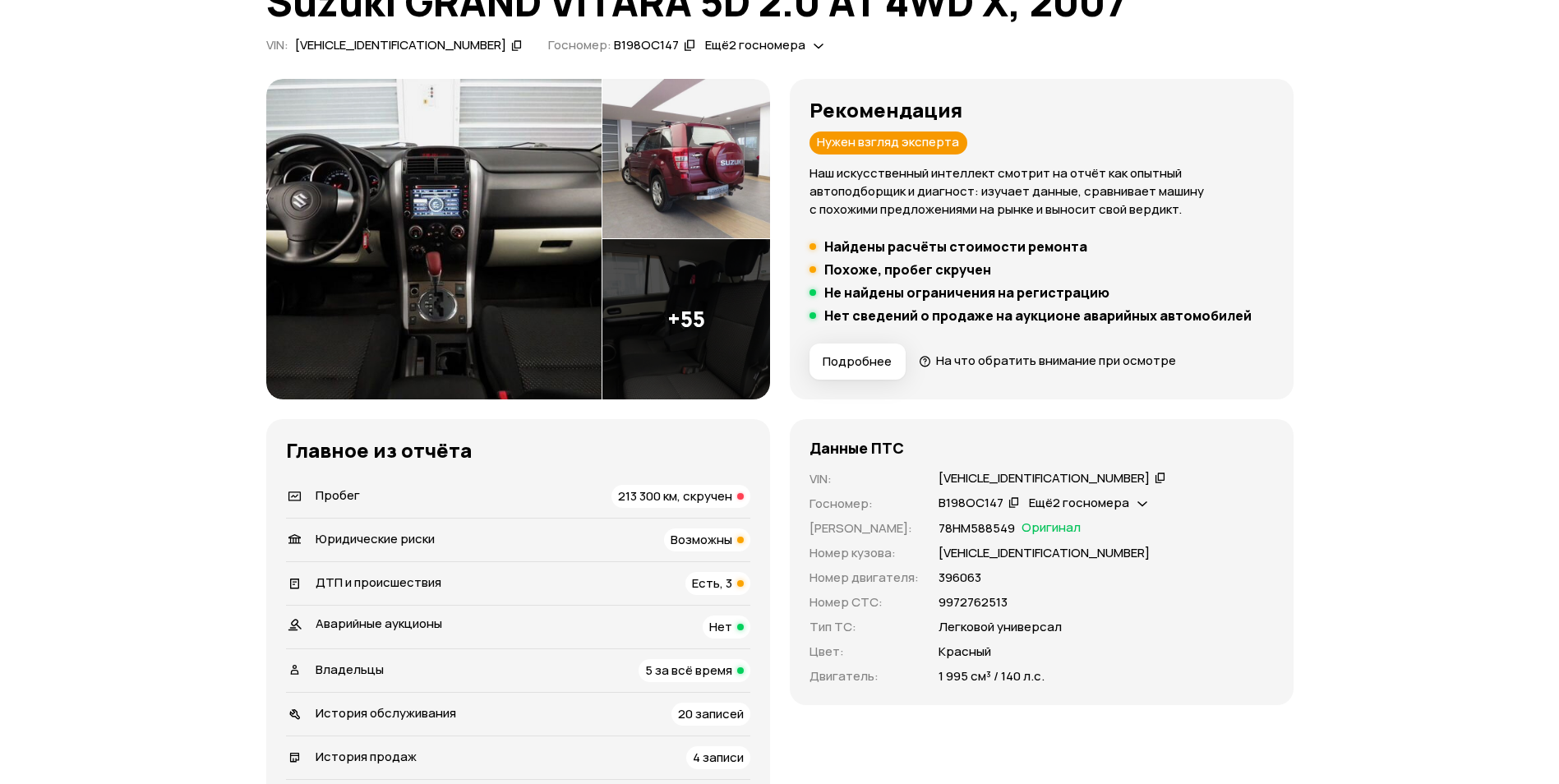
scroll to position [0, 0]
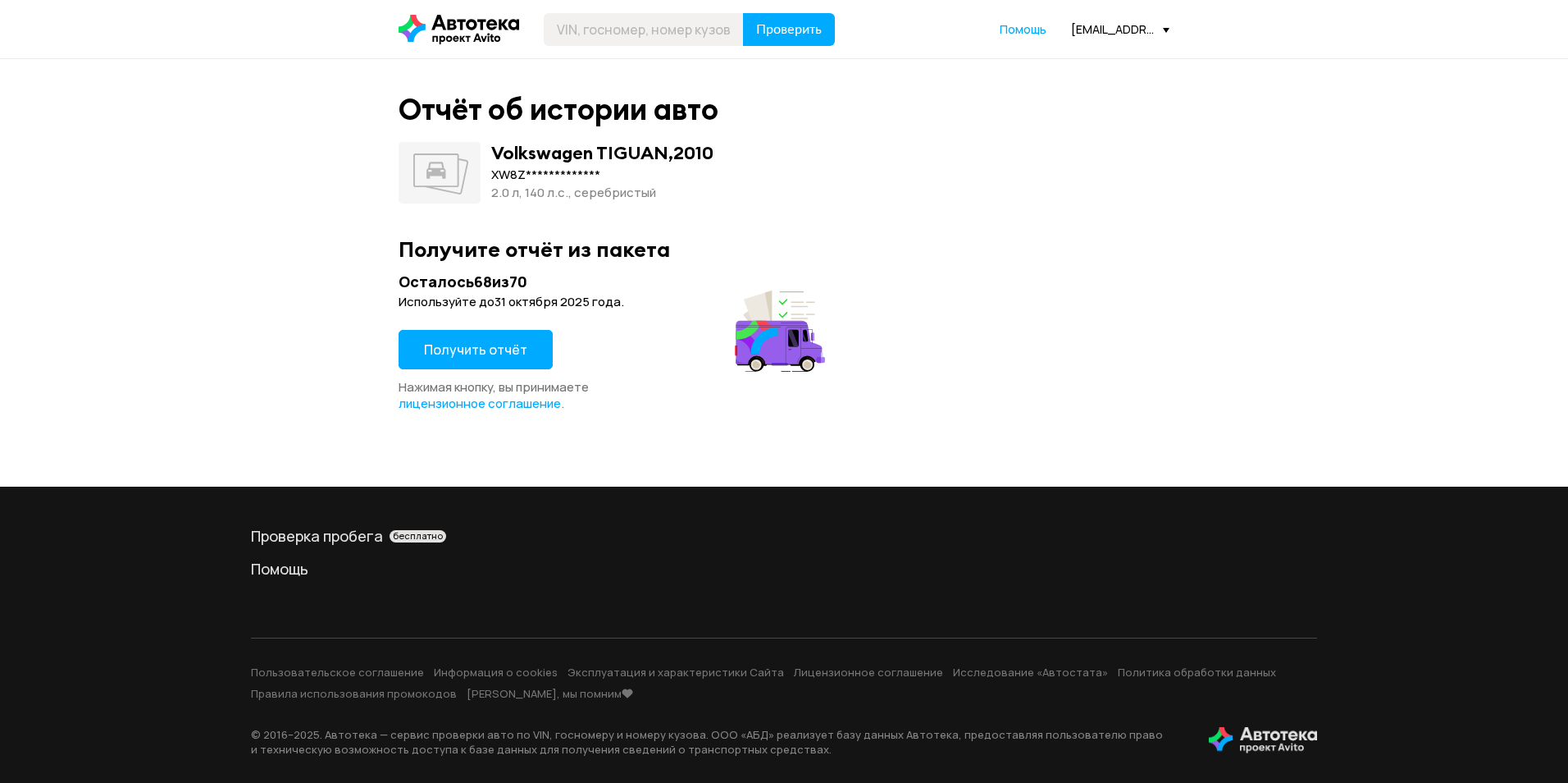
drag, startPoint x: 490, startPoint y: 336, endPoint x: 506, endPoint y: 370, distance: 37.6
click at [490, 336] on button "Получить отчёт" at bounding box center [476, 349] width 154 height 39
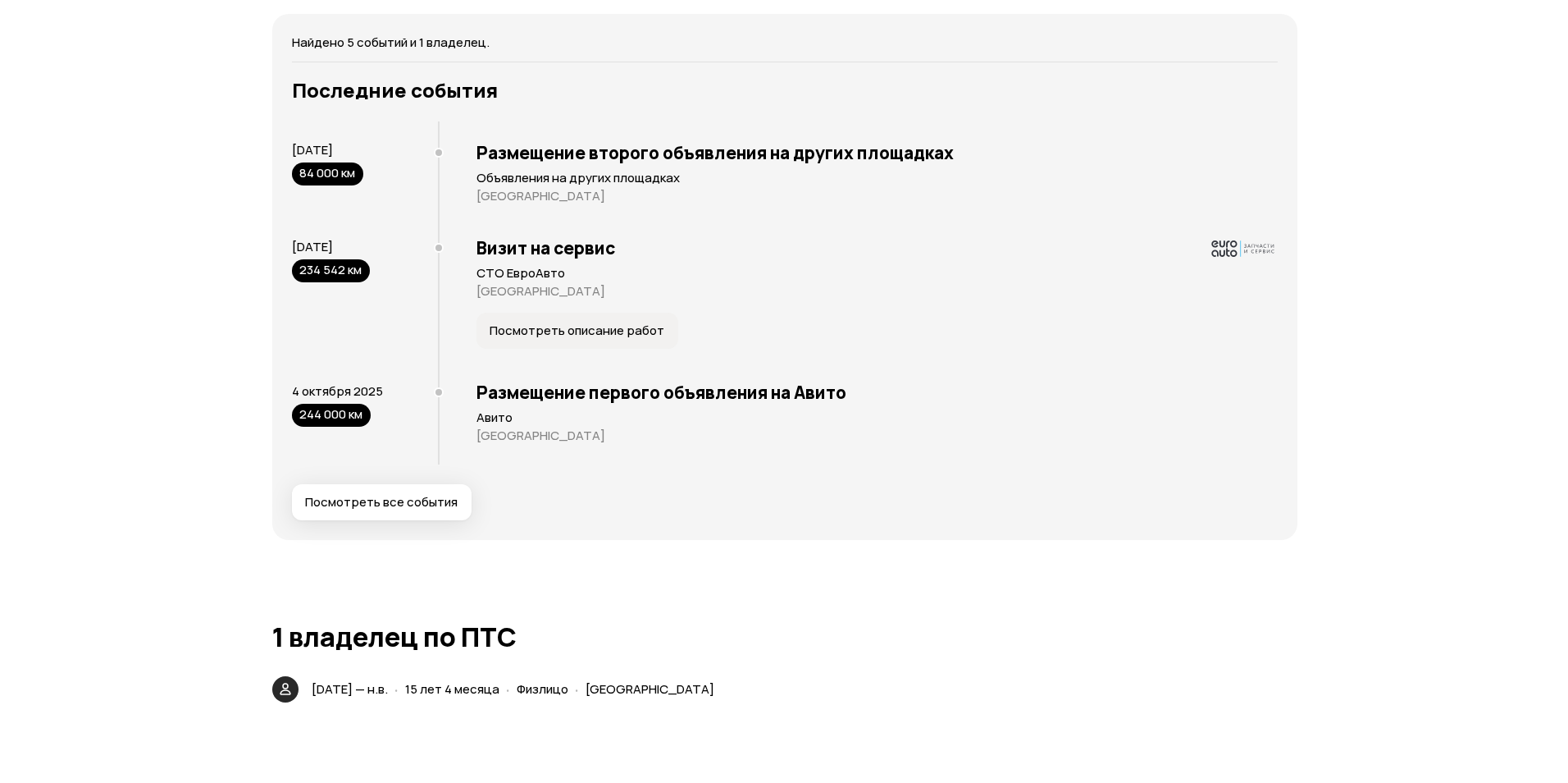
scroll to position [3118, 0]
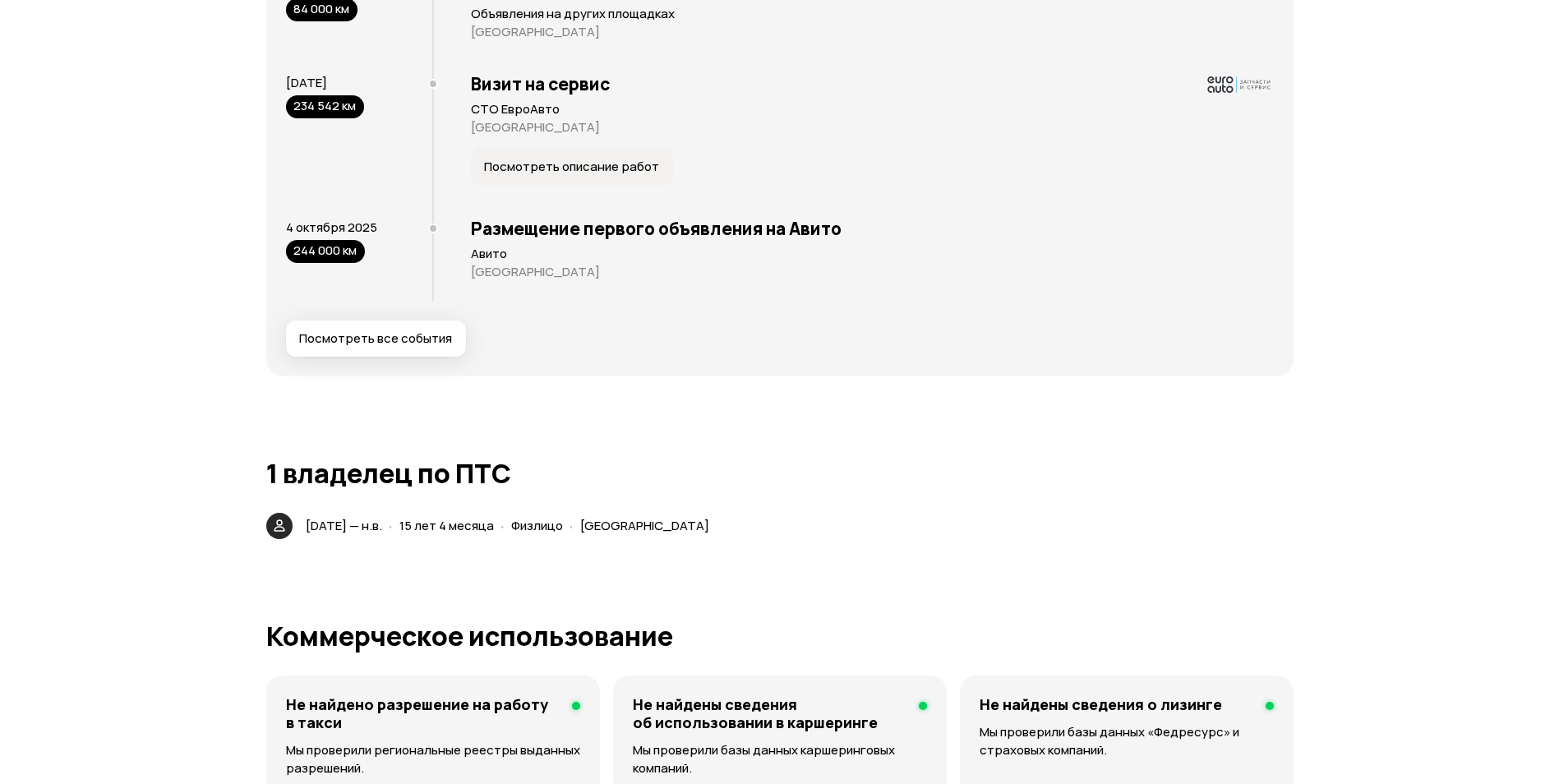
click at [401, 338] on span "Посмотреть все события" at bounding box center [376, 338] width 153 height 17
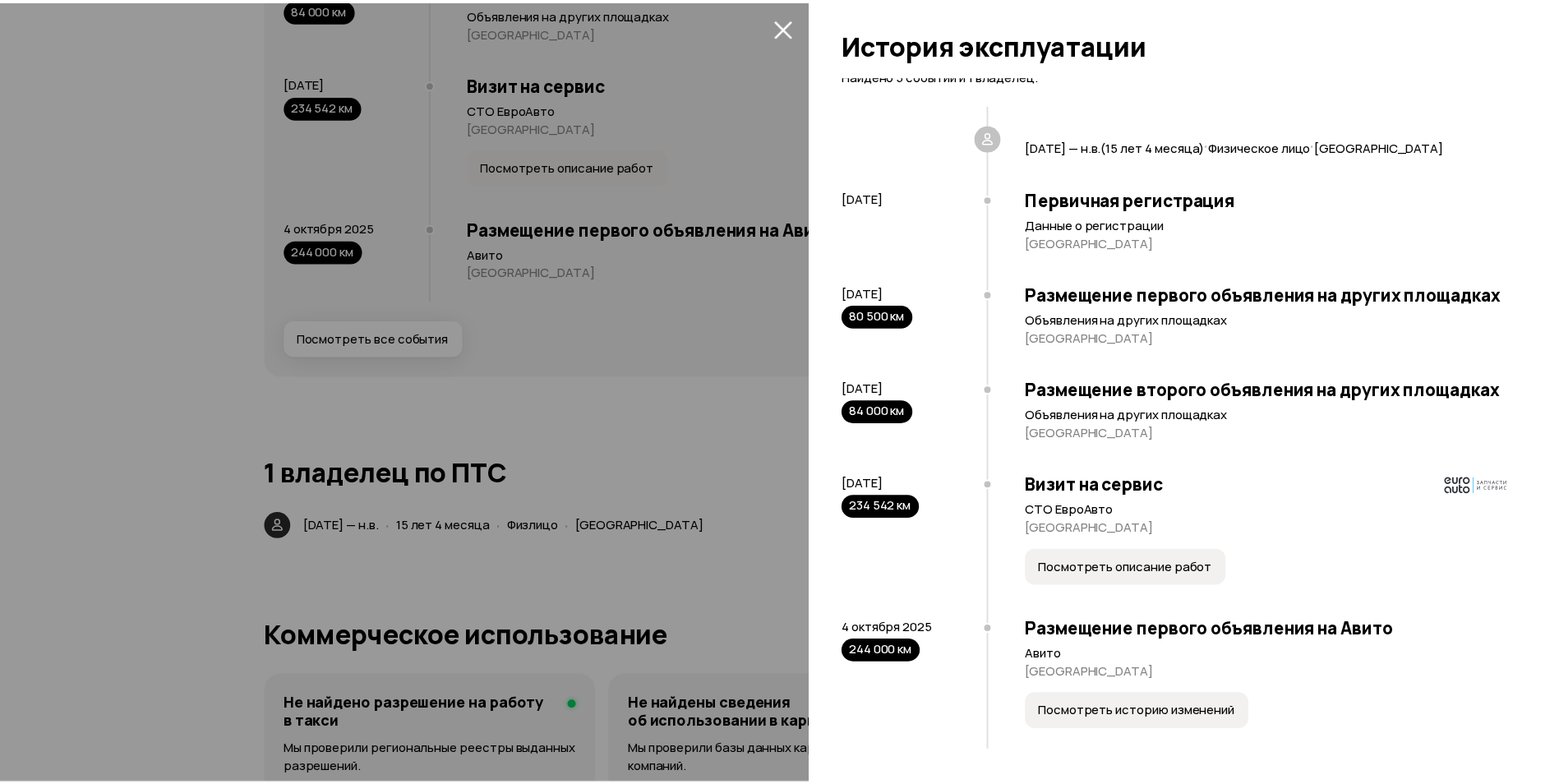
scroll to position [0, 0]
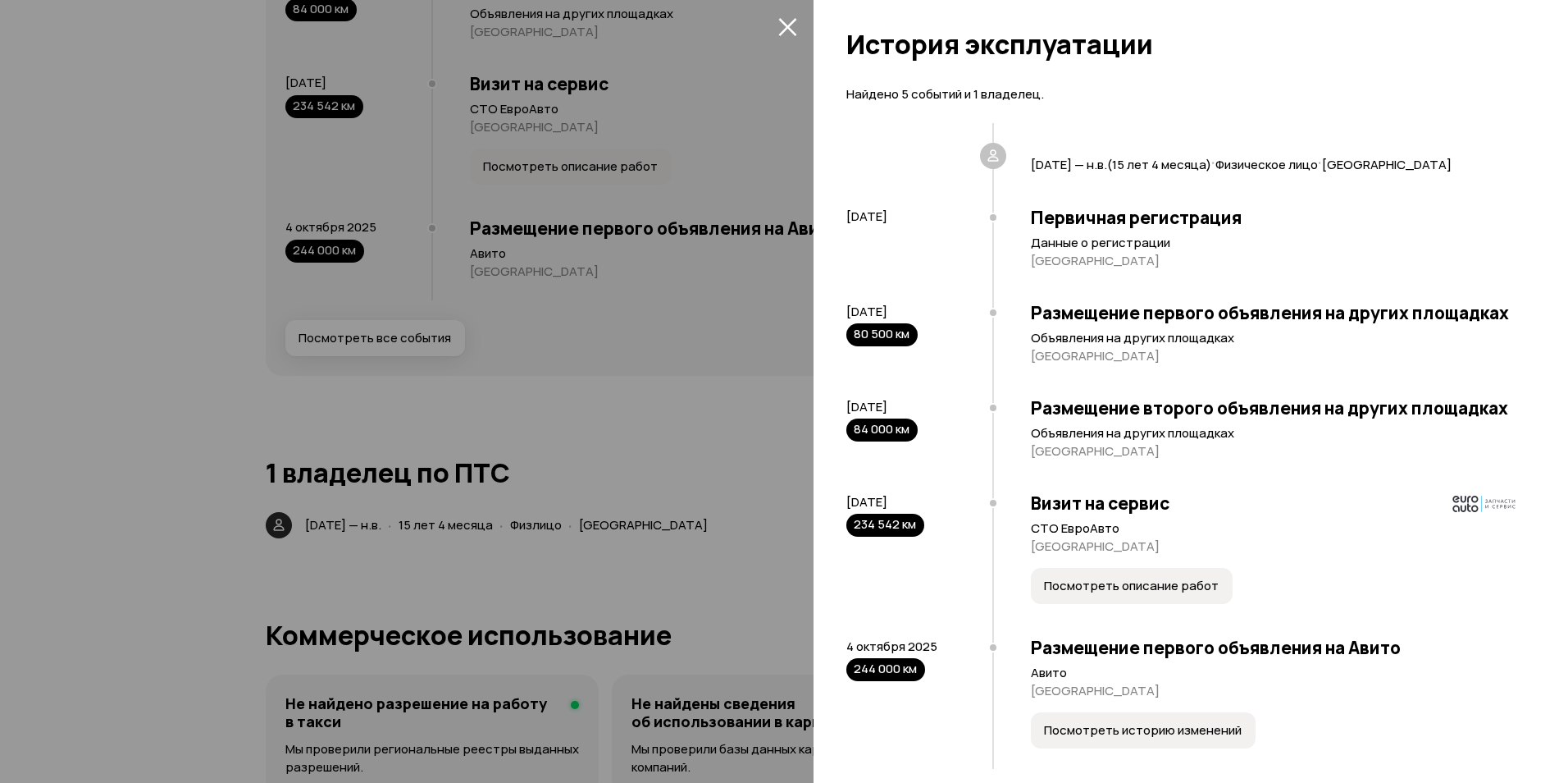
click at [788, 33] on icon "закрыть" at bounding box center [787, 27] width 19 height 19
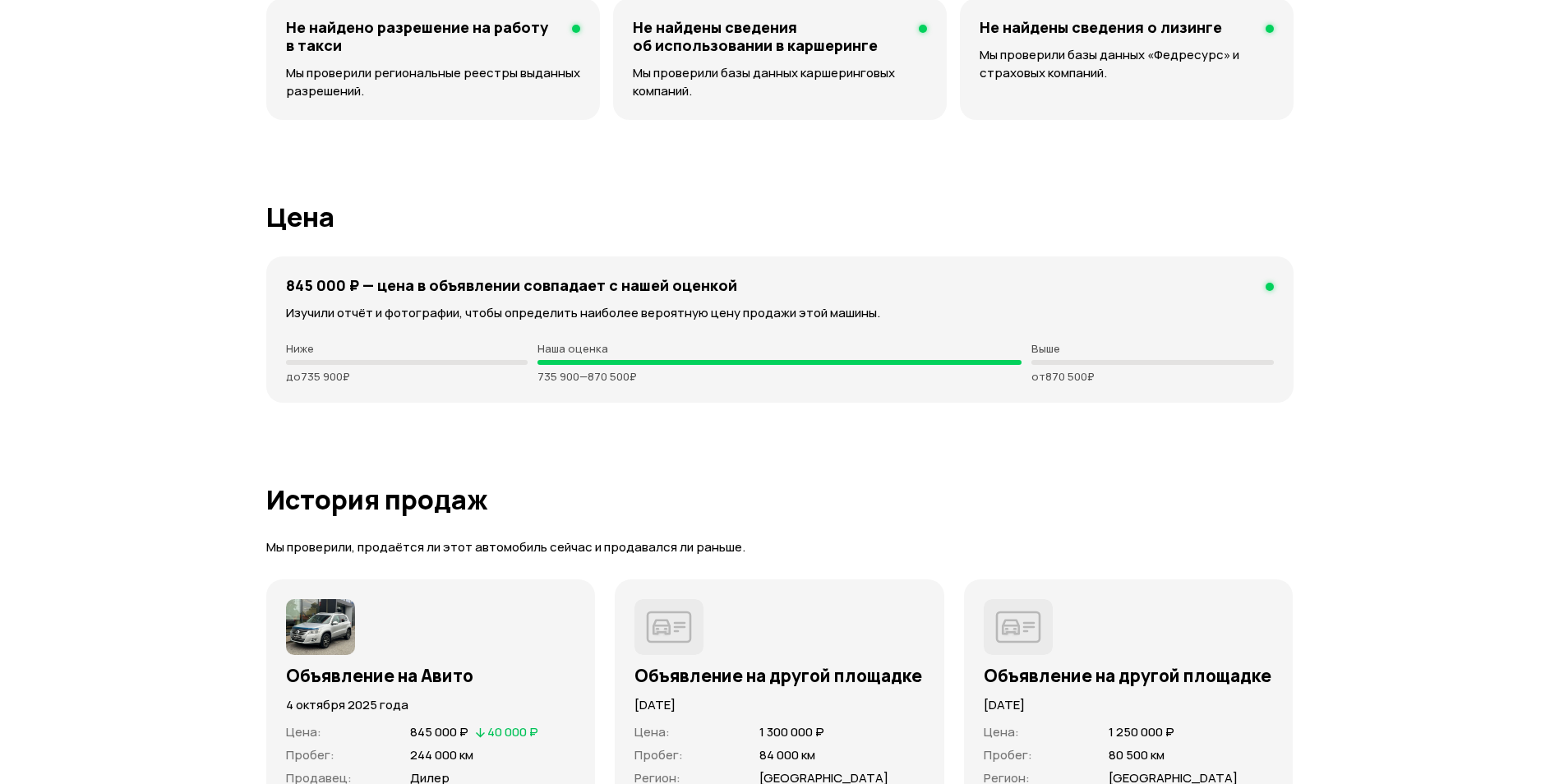
scroll to position [3861, 0]
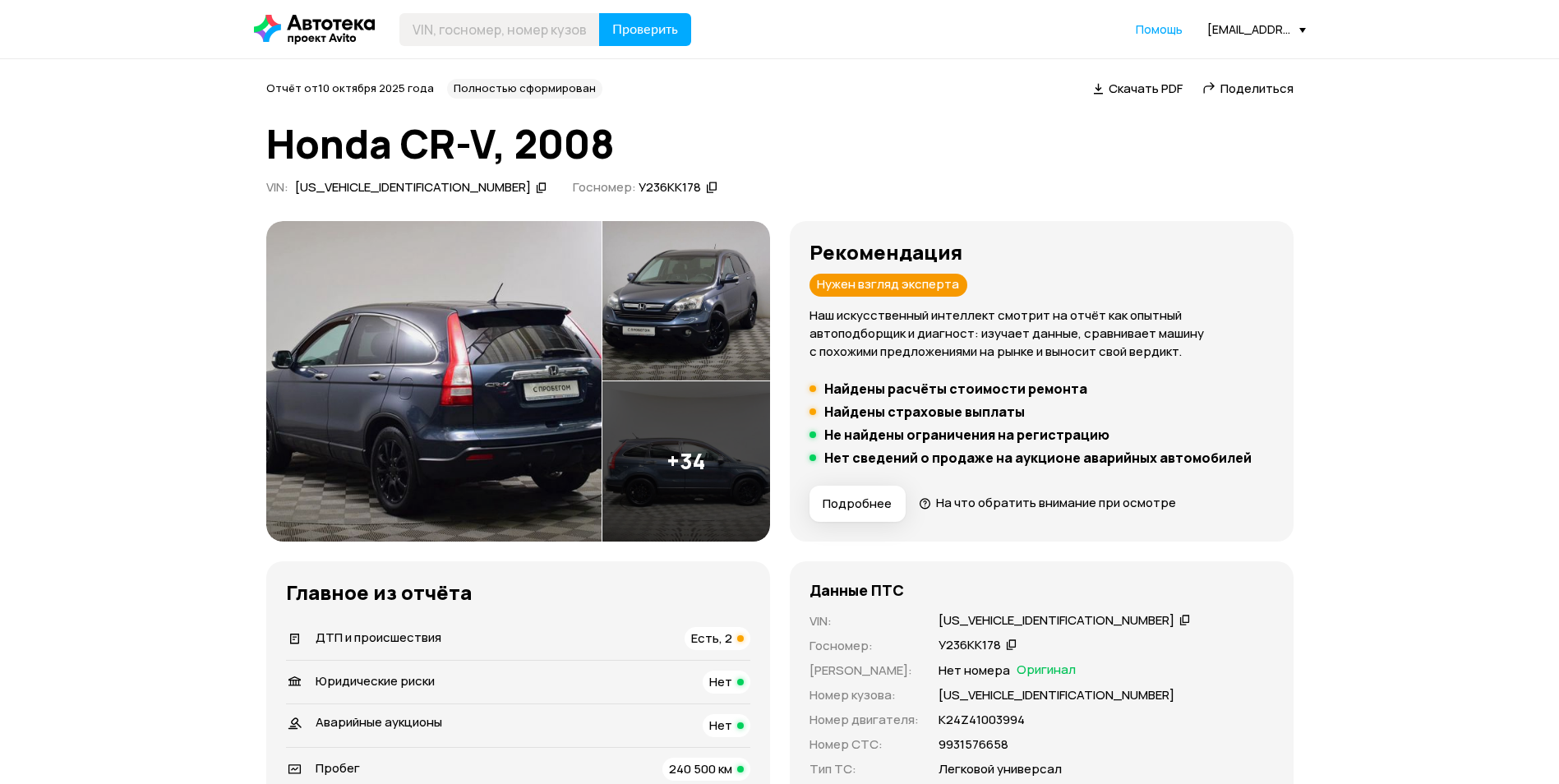
scroll to position [3271, 0]
